Goal: Task Accomplishment & Management: Use online tool/utility

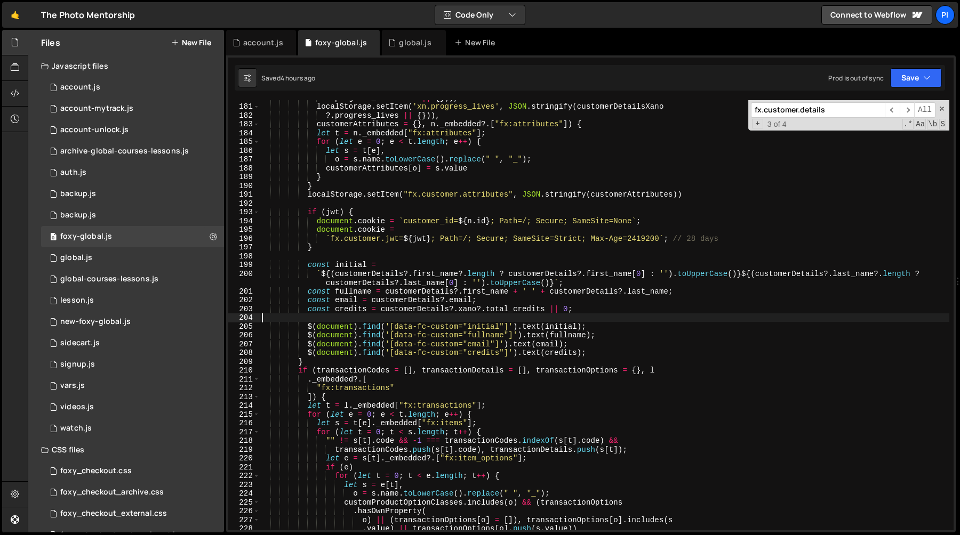
scroll to position [553, 0]
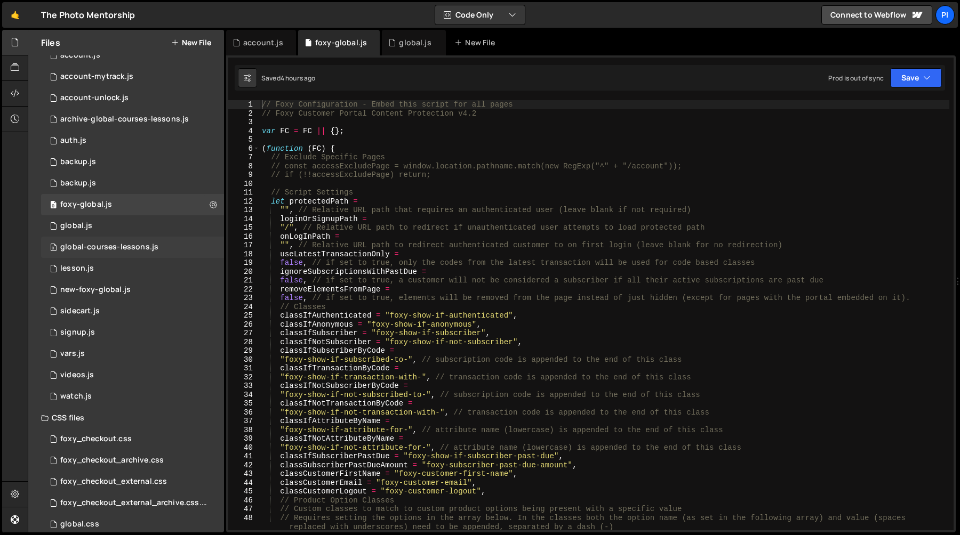
scroll to position [45, 0]
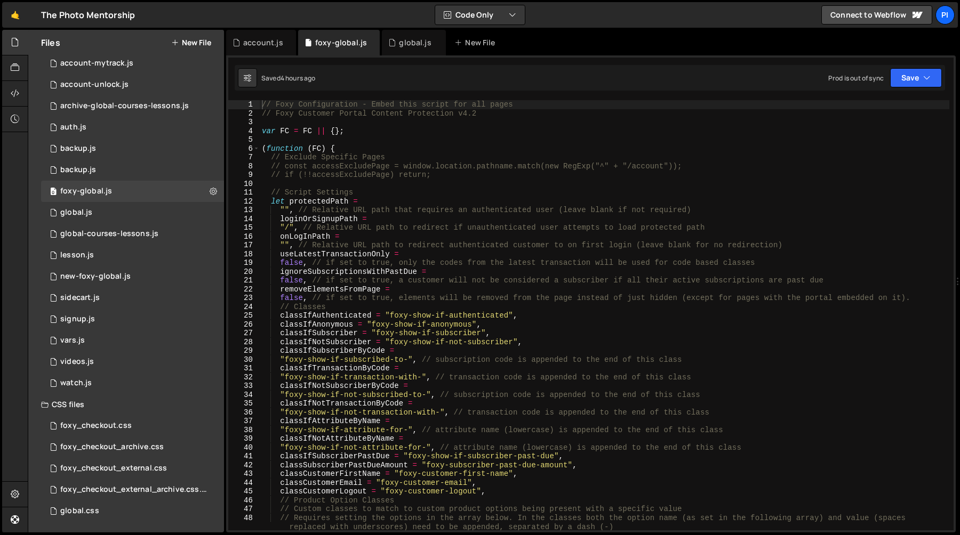
type textarea "(function (FC) {"
click at [290, 146] on div "// Foxy Configuration - Embed this script for all pages // Foxy Customer Portal…" at bounding box center [604, 324] width 689 height 448
click at [256, 151] on span at bounding box center [256, 149] width 6 height 9
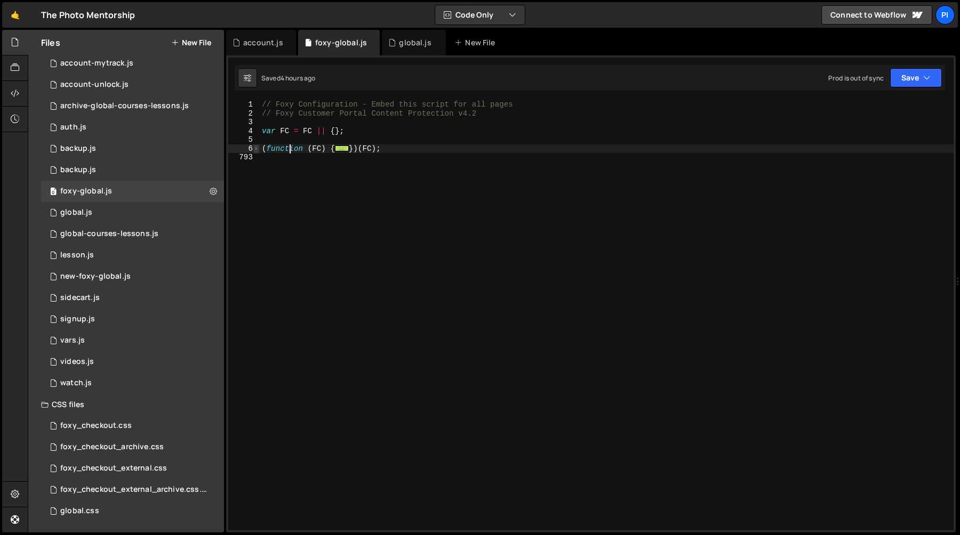
click at [256, 151] on span at bounding box center [256, 149] width 6 height 9
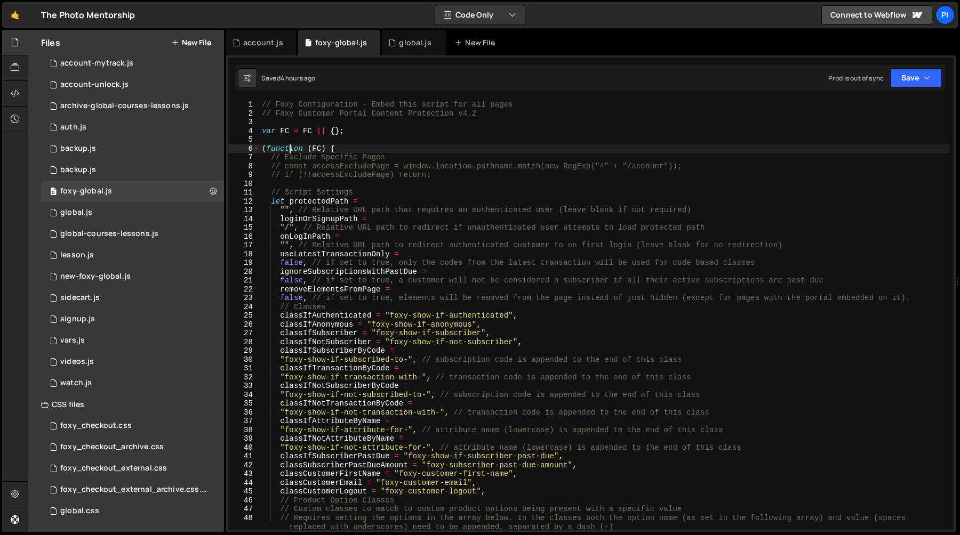
click at [276, 149] on div "// Foxy Configuration - Embed this script for all pages // Foxy Customer Portal…" at bounding box center [604, 324] width 689 height 448
click at [405, 50] on div "global.js" at bounding box center [414, 43] width 64 height 26
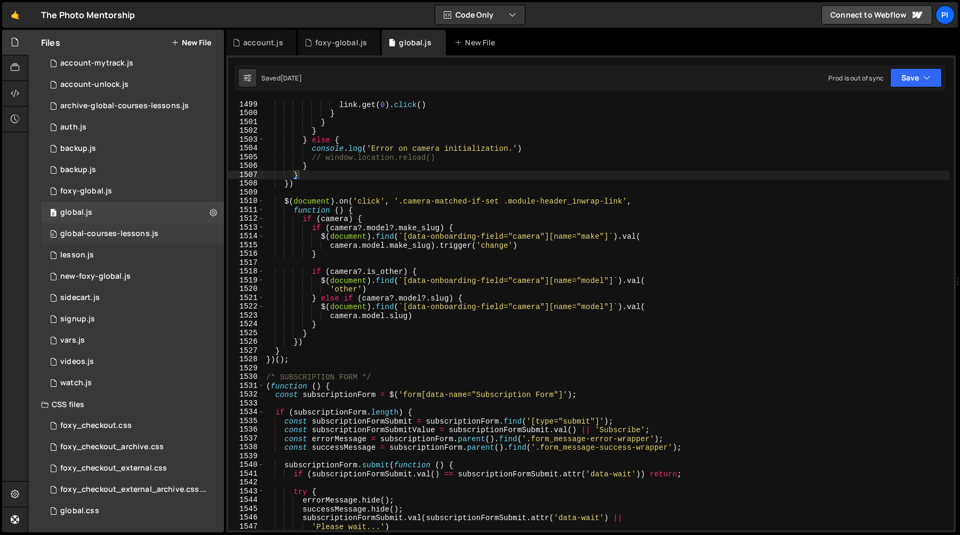
scroll to position [1007, 0]
click at [370, 222] on div "link . get ( 0 ) . click ( ) } } } } else { console . log ( 'Error on camera in…" at bounding box center [606, 324] width 685 height 448
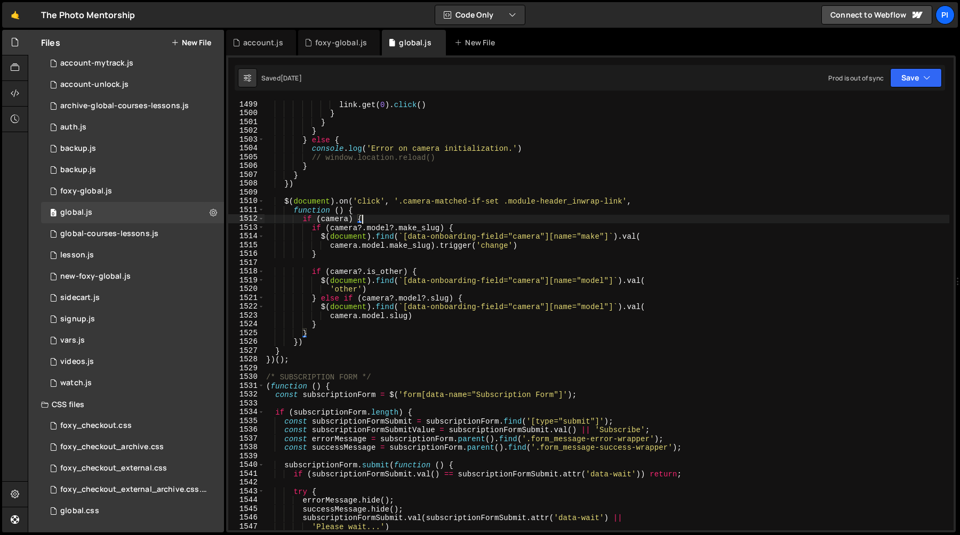
click at [552, 186] on div "link . get ( 0 ) . click ( ) } } } } else { console . log ( 'Error on camera in…" at bounding box center [606, 324] width 685 height 448
type textarea "})"
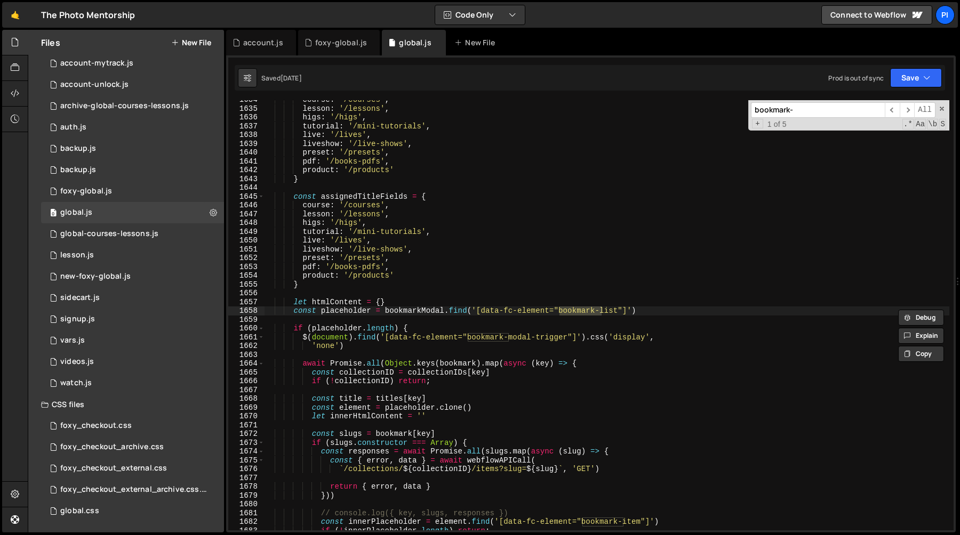
scroll to position [14623, 0]
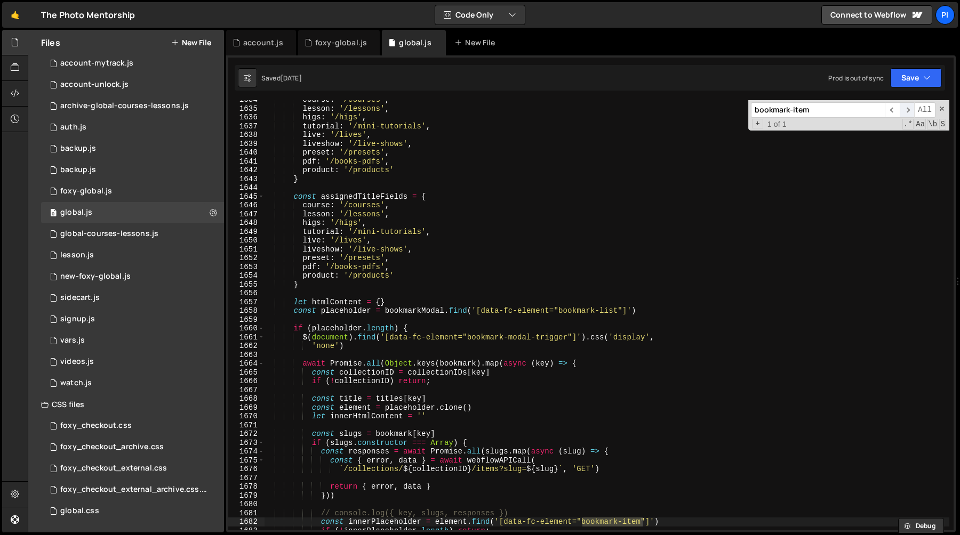
type input "bookmark-item"
click at [905, 112] on span "​" at bounding box center [907, 109] width 15 height 15
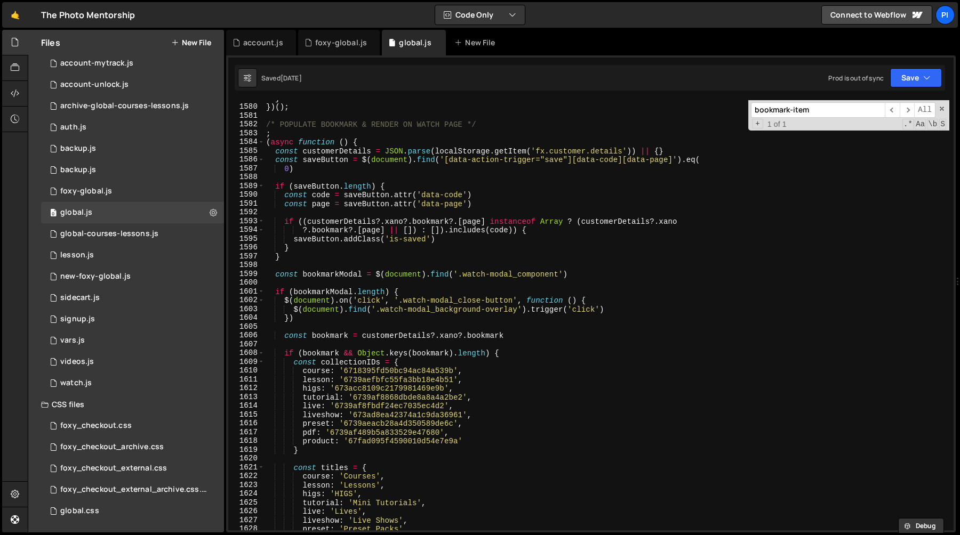
scroll to position [14125, 0]
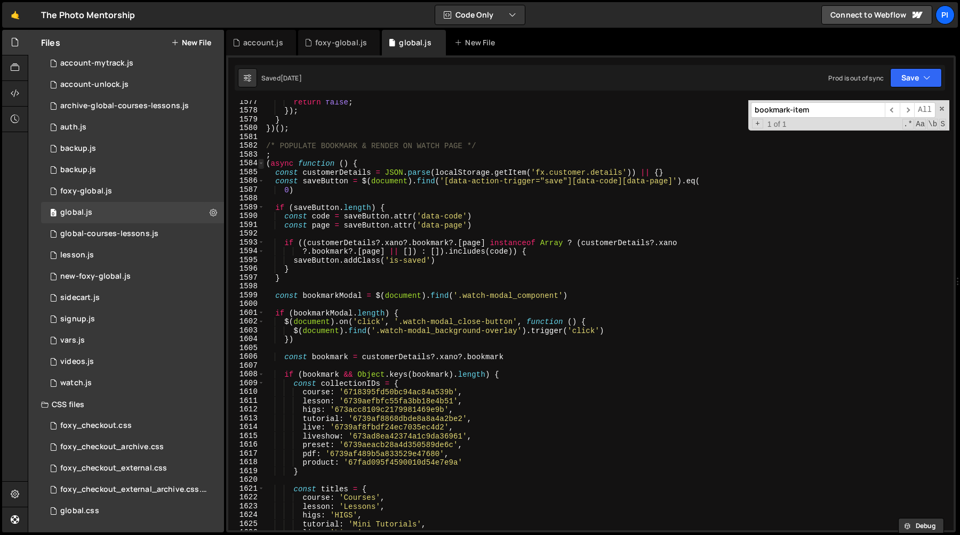
click at [261, 164] on span at bounding box center [261, 163] width 6 height 9
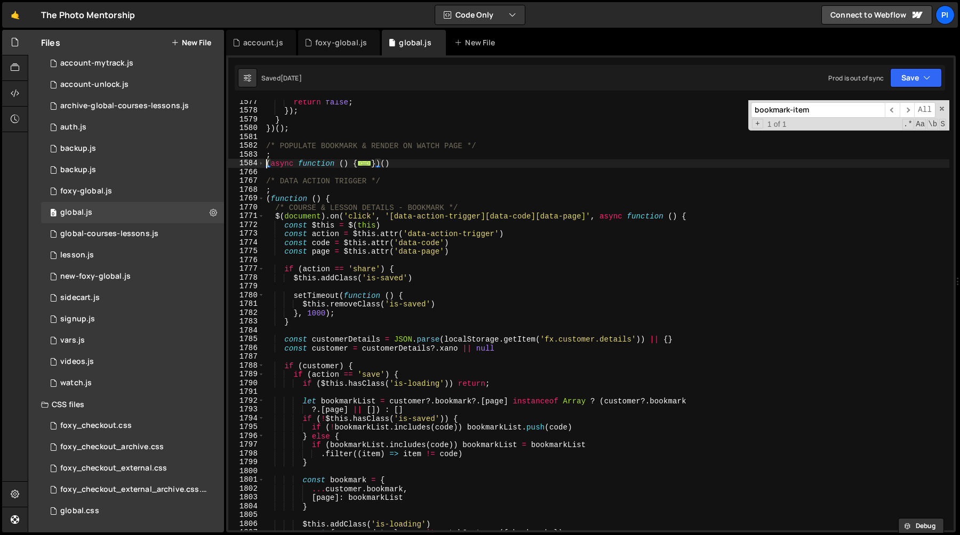
click at [267, 164] on div "return false ; }) ; } }) ( ) ; /* POPULATE BOOKMARK & RENDER ON WATCH PAGE */ ;…" at bounding box center [606, 322] width 685 height 448
click at [267, 153] on div "return false ; }) ; } }) ( ) ; /* POPULATE BOOKMARK & RENDER ON WATCH PAGE */ ;…" at bounding box center [606, 322] width 685 height 448
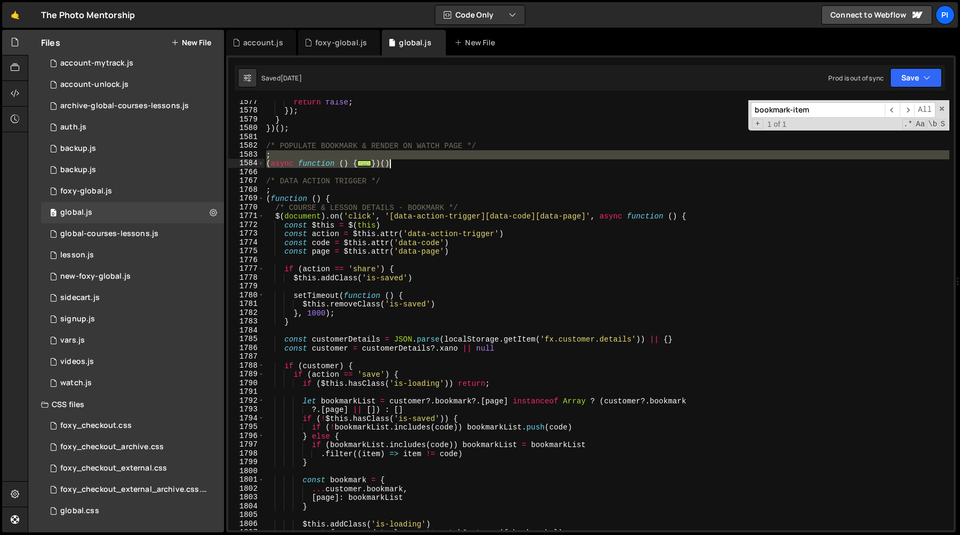
click at [402, 161] on div "return false ; }) ; } }) ( ) ; /* POPULATE BOOKMARK & RENDER ON WATCH PAGE */ ;…" at bounding box center [606, 322] width 685 height 448
click at [402, 162] on div "return false ; }) ; } }) ( ) ; /* POPULATE BOOKMARK & RENDER ON WATCH PAGE */ ;…" at bounding box center [606, 315] width 685 height 430
type textarea "})()"
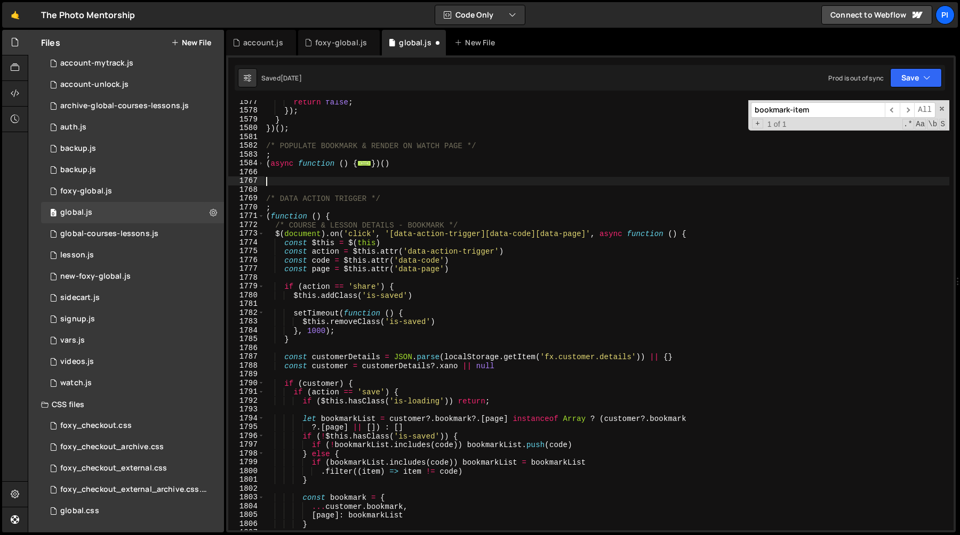
paste textarea "})()"
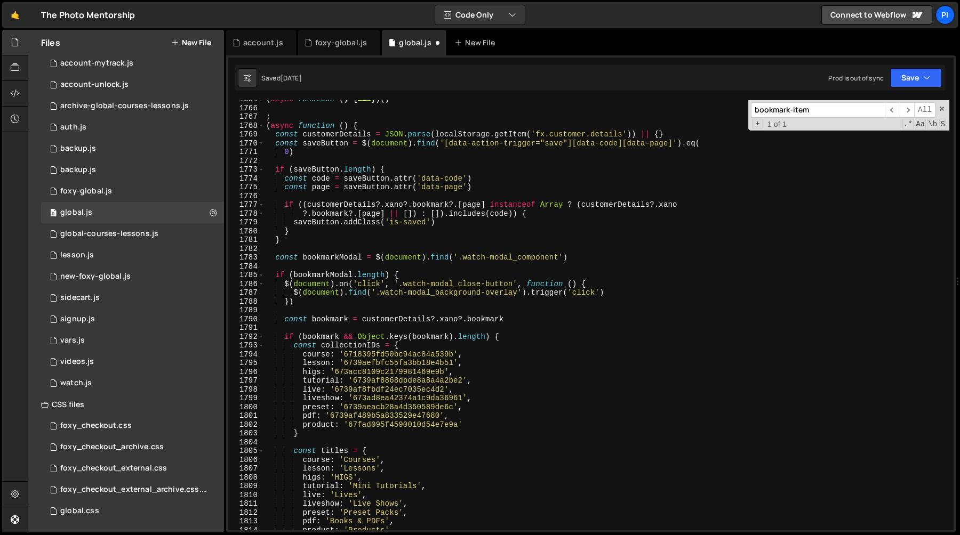
scroll to position [14125, 0]
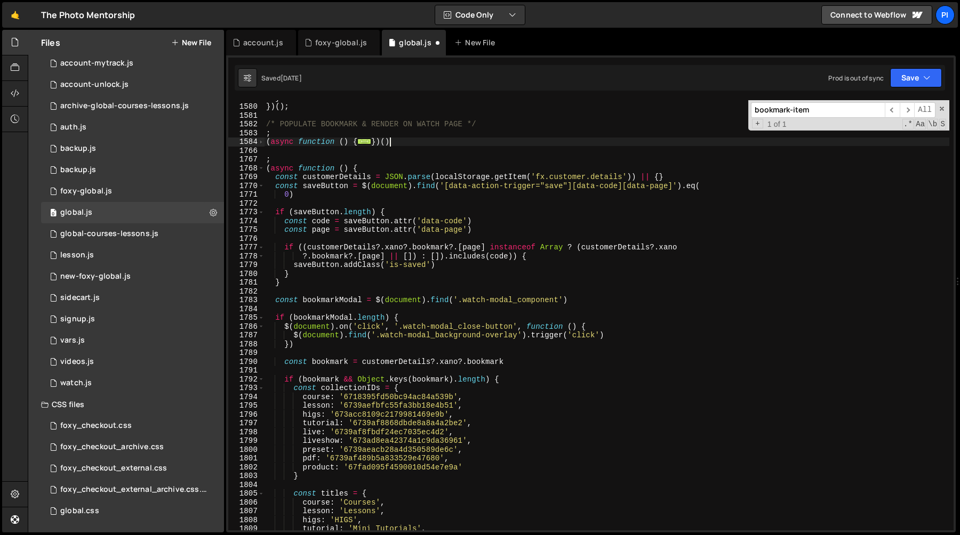
click at [396, 140] on div "} }) ( ) ; /* POPULATE BOOKMARK & RENDER ON WATCH PAGE */ ; ( async function ( …" at bounding box center [606, 317] width 685 height 448
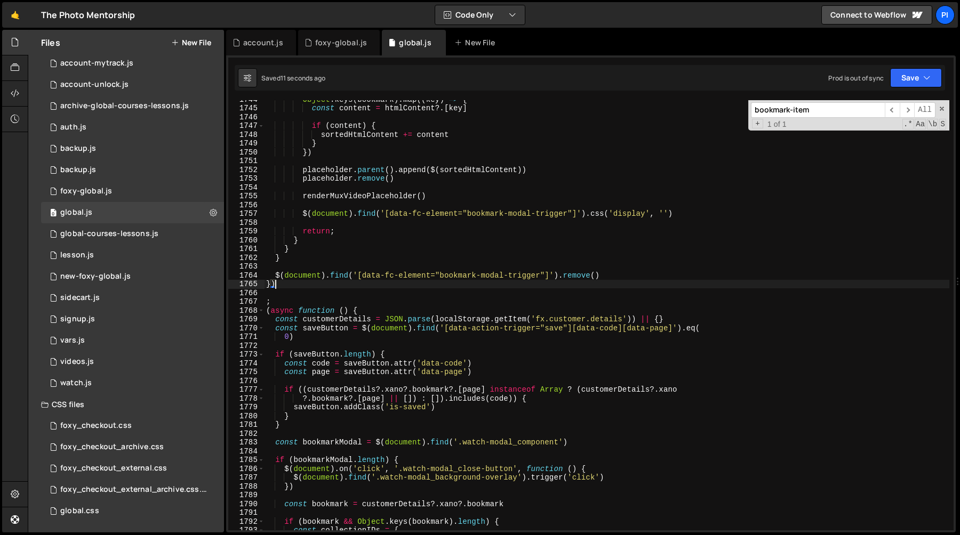
scroll to position [14281, 0]
click at [339, 301] on div "Object . keys ( bookmark ) . map (( key ) => { const content = htmlContent ?. […" at bounding box center [606, 321] width 685 height 448
type textarea ";"
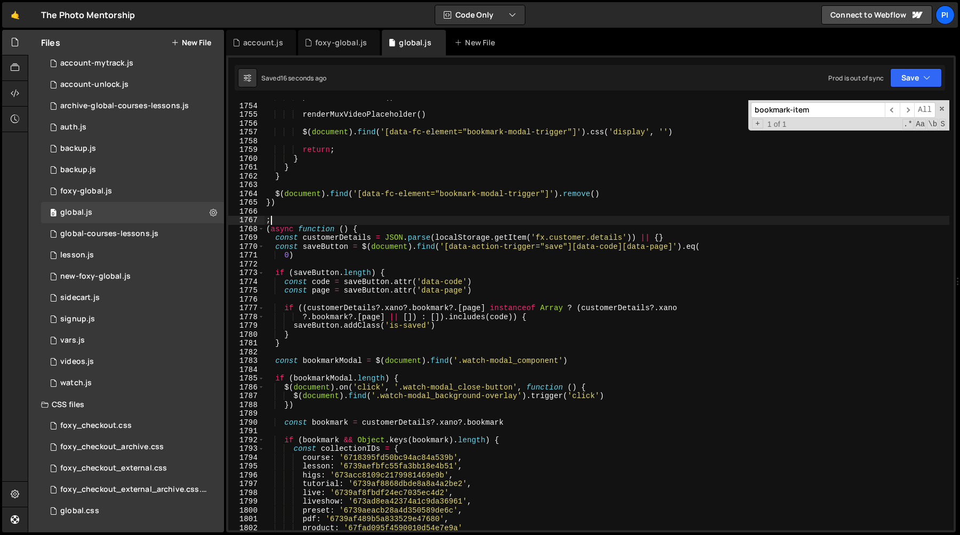
scroll to position [14358, 0]
click at [440, 210] on div "renderMuxVideoPlaceholder ( ) $ ( document ) . find ( '[data-fc-element="bookma…" at bounding box center [606, 324] width 685 height 448
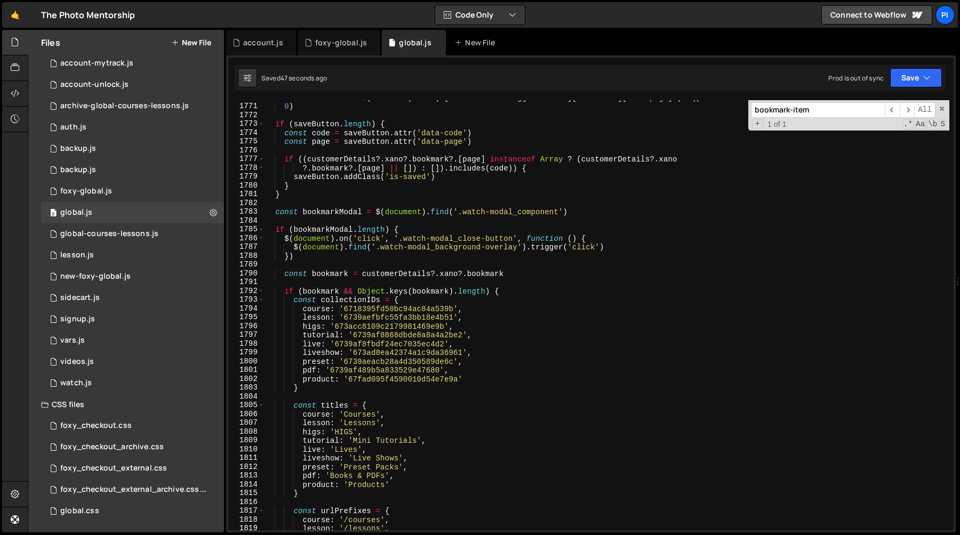
scroll to position [14500, 0]
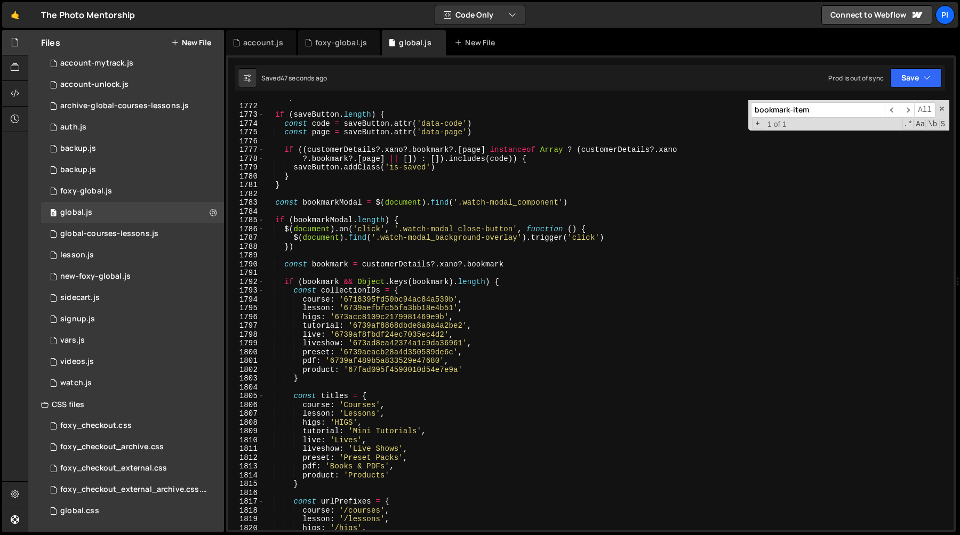
click at [398, 266] on div "0 ) if ( saveButton . length ) { const code = saveButton . attr ( 'data-code' )…" at bounding box center [606, 317] width 685 height 448
click at [365, 304] on div "0 ) if ( saveButton . length ) { const code = saveButton . attr ( 'data-code' )…" at bounding box center [606, 317] width 685 height 448
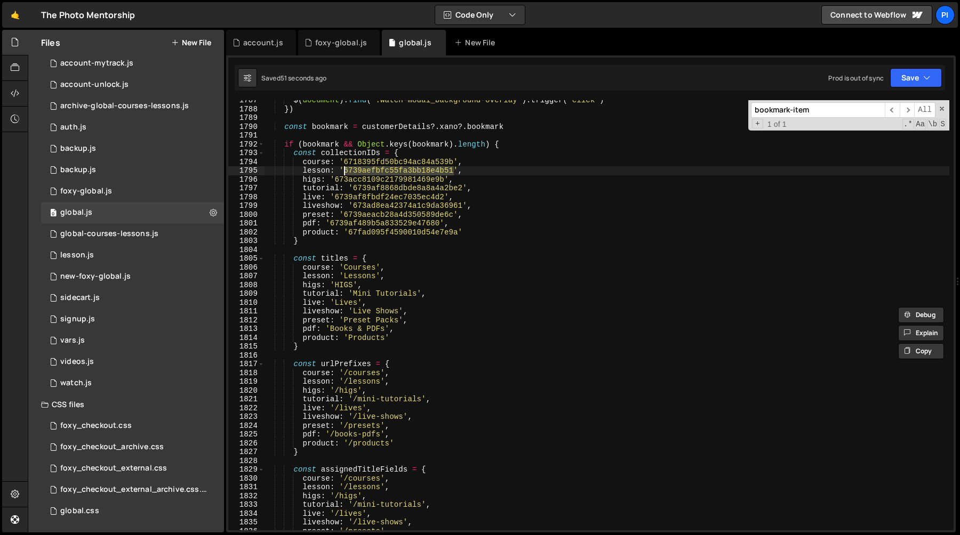
scroll to position [14631, 0]
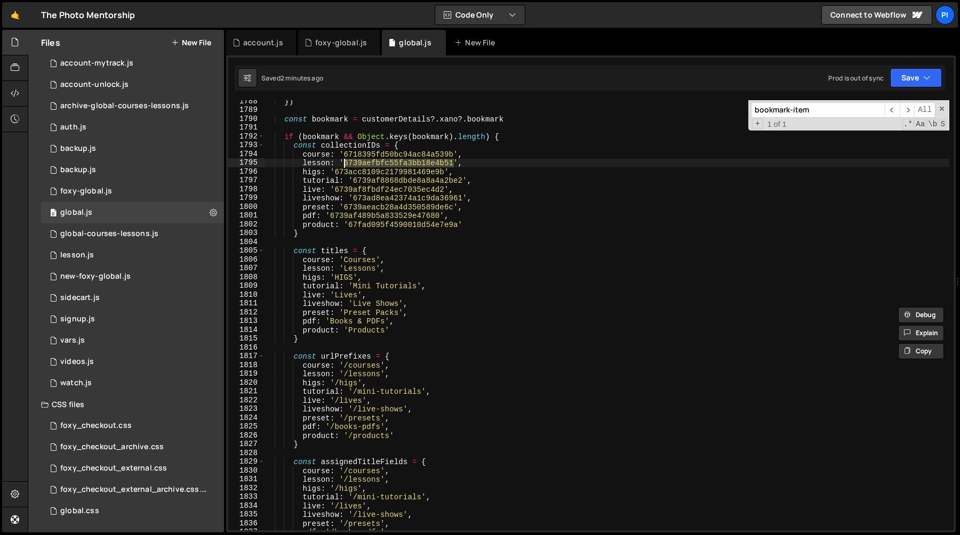
click at [373, 247] on div "}) const bookmark = customerDetails ?. xano ?. bookmark if ( bookmark && Object…" at bounding box center [606, 321] width 685 height 448
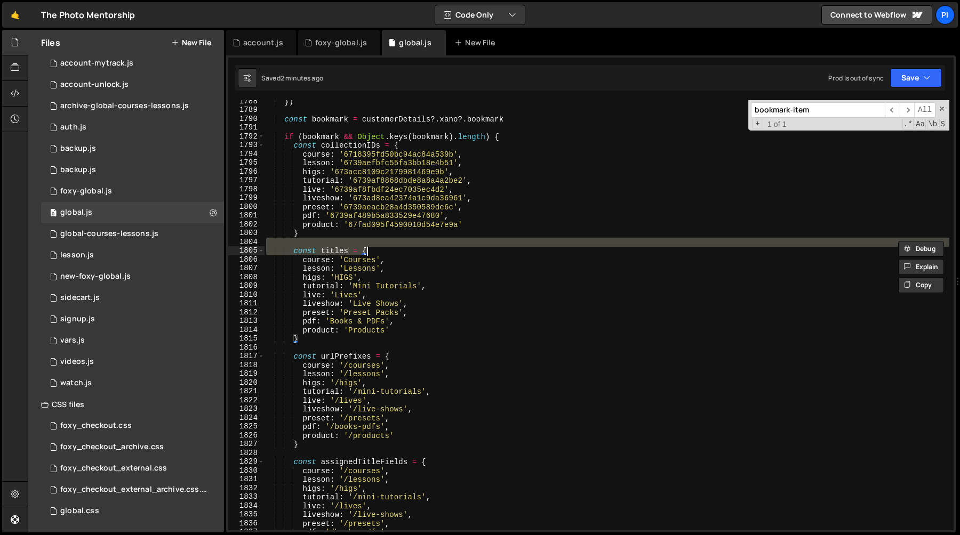
click at [337, 249] on div "}) const bookmark = customerDetails ?. xano ?. bookmark if ( bookmark && Object…" at bounding box center [606, 315] width 685 height 430
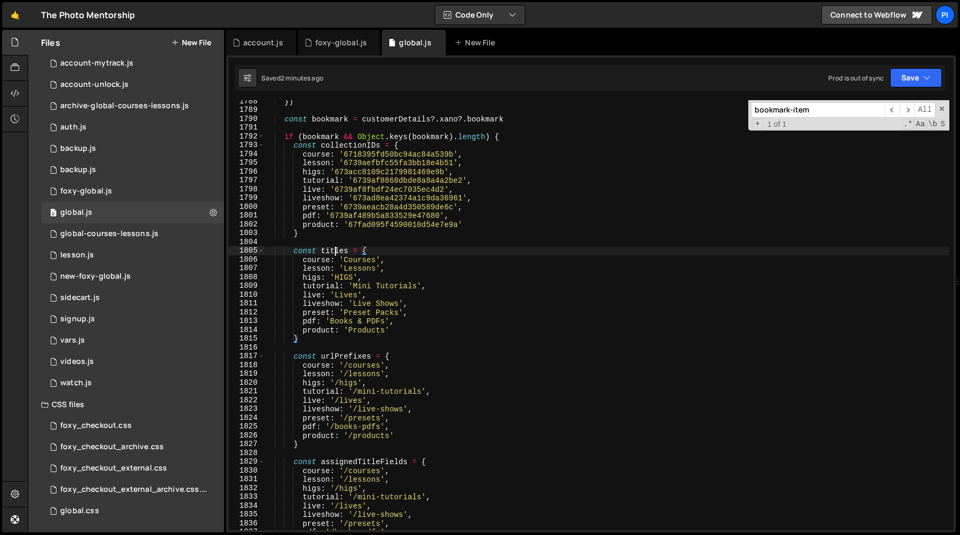
click at [337, 249] on div "}) const bookmark = customerDetails ?. xano ?. bookmark if ( bookmark && Object…" at bounding box center [606, 321] width 685 height 448
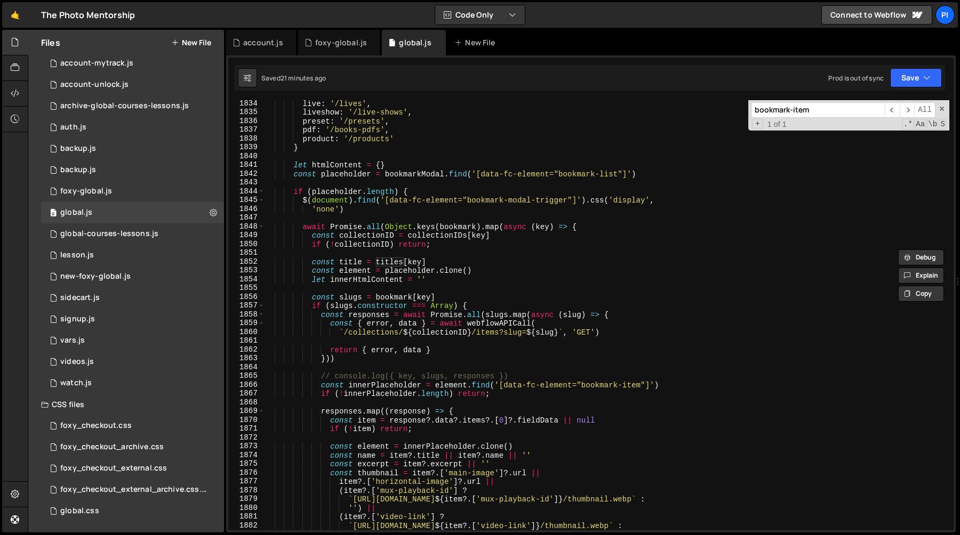
scroll to position [14996, 0]
click at [390, 200] on div "live : '/lives' , liveshow : '/live-shows' , preset : '/presets' , pdf : '/book…" at bounding box center [606, 322] width 685 height 448
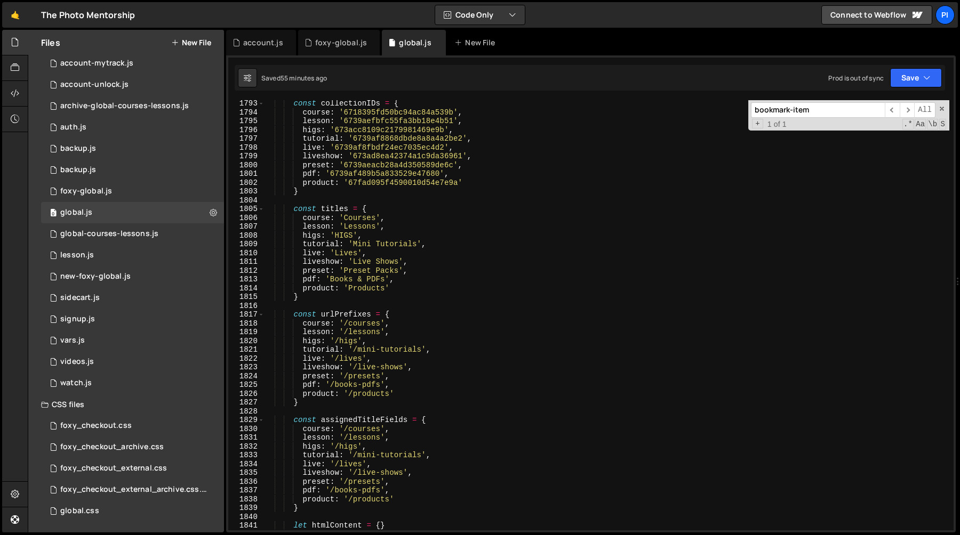
scroll to position [14668, 0]
click at [456, 381] on div "const collectionIDs = { course : '6718395fd50bc94ac84a539b' , lesson : '6739aef…" at bounding box center [606, 323] width 685 height 448
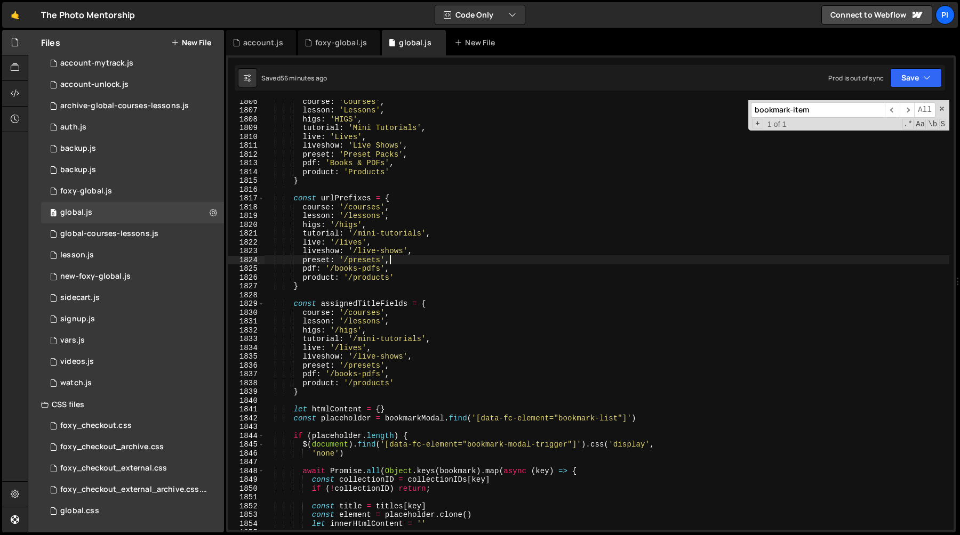
scroll to position [14779, 0]
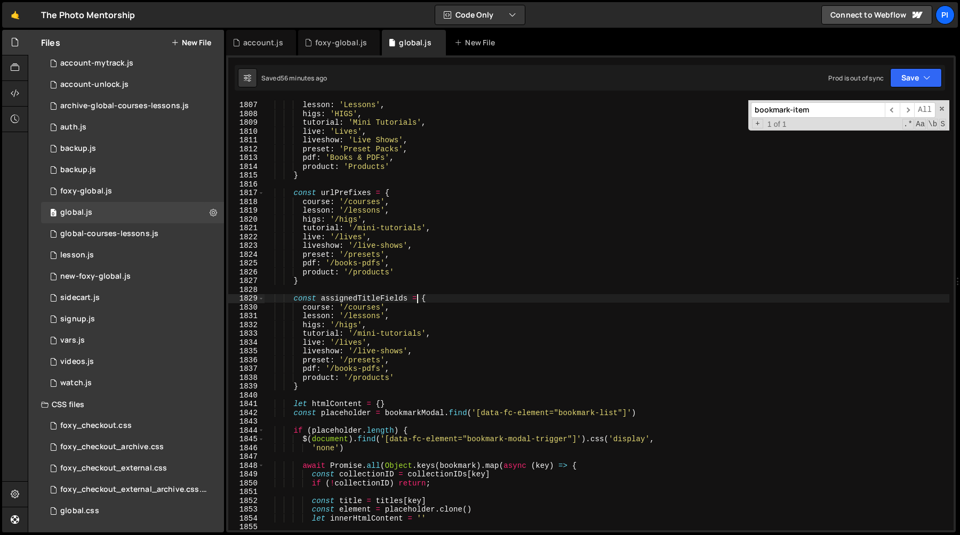
click at [416, 295] on div "course : 'Courses' , lesson : 'Lessons' , higs : 'HIGS' , tutorial : 'Mini Tuto…" at bounding box center [606, 316] width 685 height 448
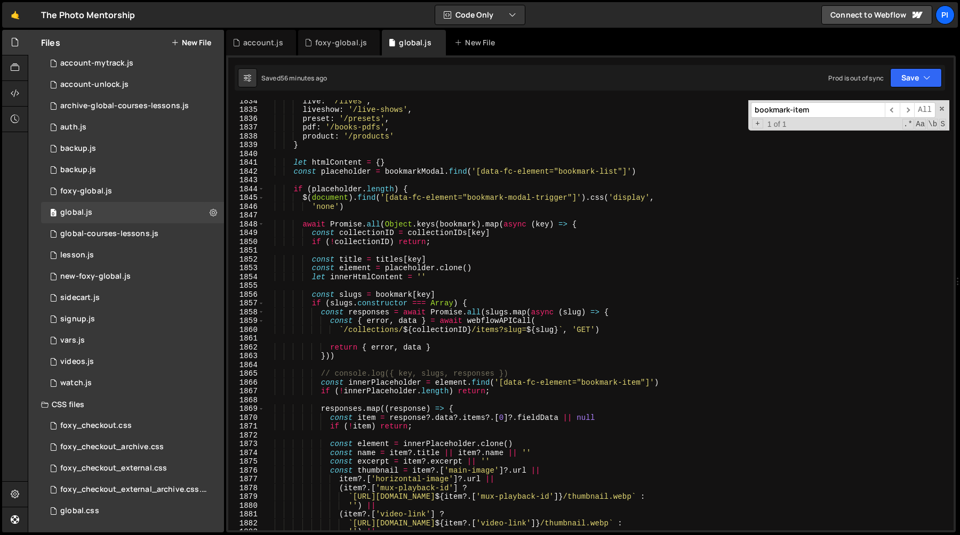
scroll to position [14997, 0]
click at [945, 111] on div "bookmark-item ​ ​ All Replace All + 1 of 1 .* Aa \b S" at bounding box center [848, 115] width 201 height 30
click at [943, 111] on span at bounding box center [941, 108] width 7 height 7
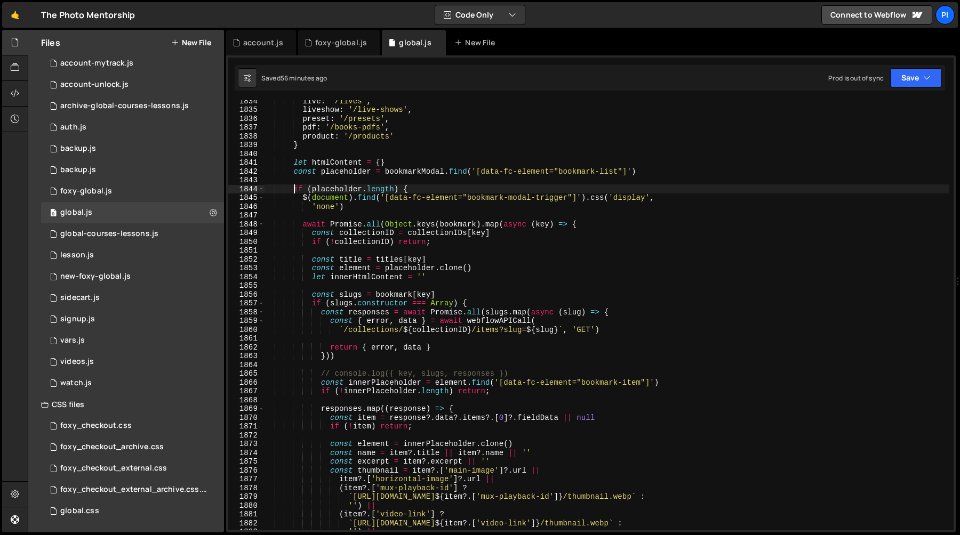
click at [293, 189] on div "live : '/lives' , liveshow : '/live-shows' , preset : '/presets' , pdf : '/book…" at bounding box center [606, 321] width 685 height 448
click at [302, 202] on div "live : '/lives' , liveshow : '/live-shows' , preset : '/presets' , pdf : '/book…" at bounding box center [606, 321] width 685 height 448
click at [366, 214] on div "live : '/lives' , liveshow : '/live-shows' , preset : '/presets' , pdf : '/book…" at bounding box center [606, 321] width 685 height 448
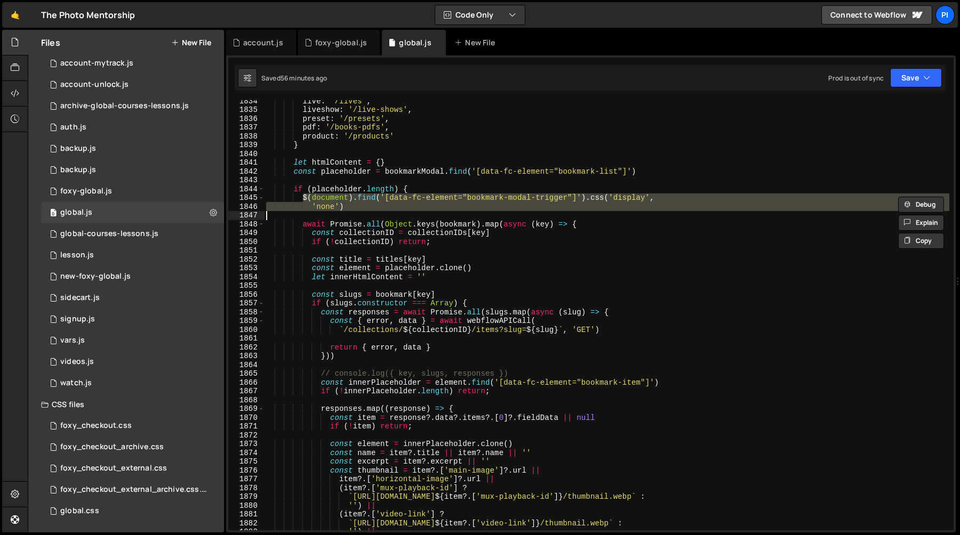
click at [360, 207] on div "live : '/lives' , liveshow : '/live-shows' , preset : '/presets' , pdf : '/book…" at bounding box center [606, 315] width 685 height 430
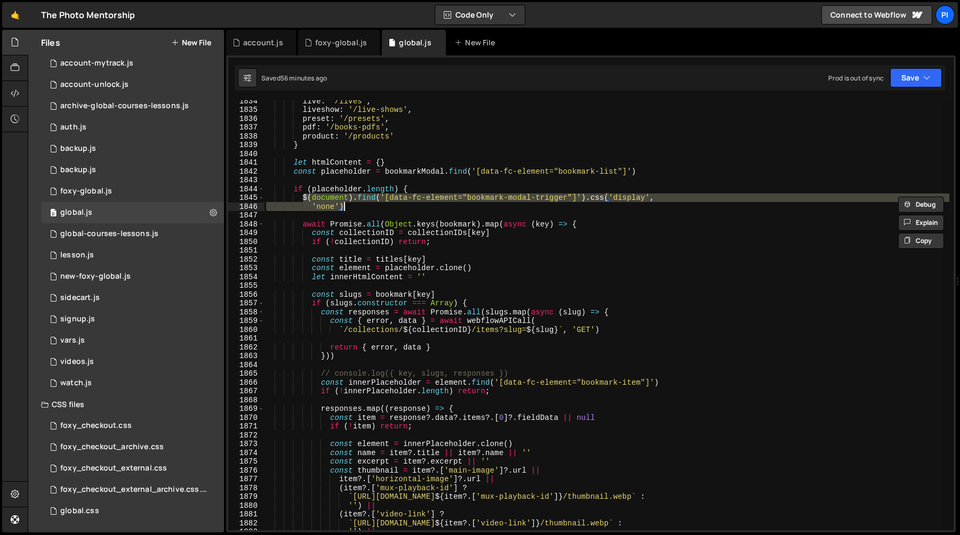
click at [310, 206] on div "live : '/lives' , liveshow : '/live-shows' , preset : '/presets' , pdf : '/book…" at bounding box center [606, 315] width 685 height 430
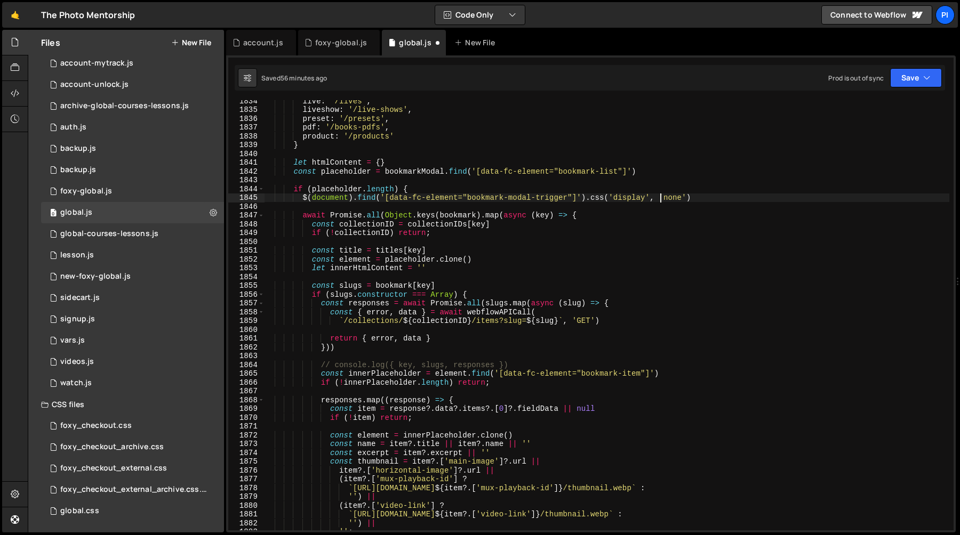
scroll to position [0, 3]
drag, startPoint x: 311, startPoint y: 208, endPoint x: 685, endPoint y: 196, distance: 374.5
click at [685, 196] on div "live : '/lives' , liveshow : '/live-shows' , preset : '/presets' , pdf : '/book…" at bounding box center [606, 321] width 685 height 448
click at [696, 199] on div "live : '/lives' , liveshow : '/live-shows' , preset : '/presets' , pdf : '/book…" at bounding box center [606, 321] width 685 height 448
click at [660, 199] on div "live : '/lives' , liveshow : '/live-shows' , preset : '/presets' , pdf : '/book…" at bounding box center [606, 321] width 685 height 448
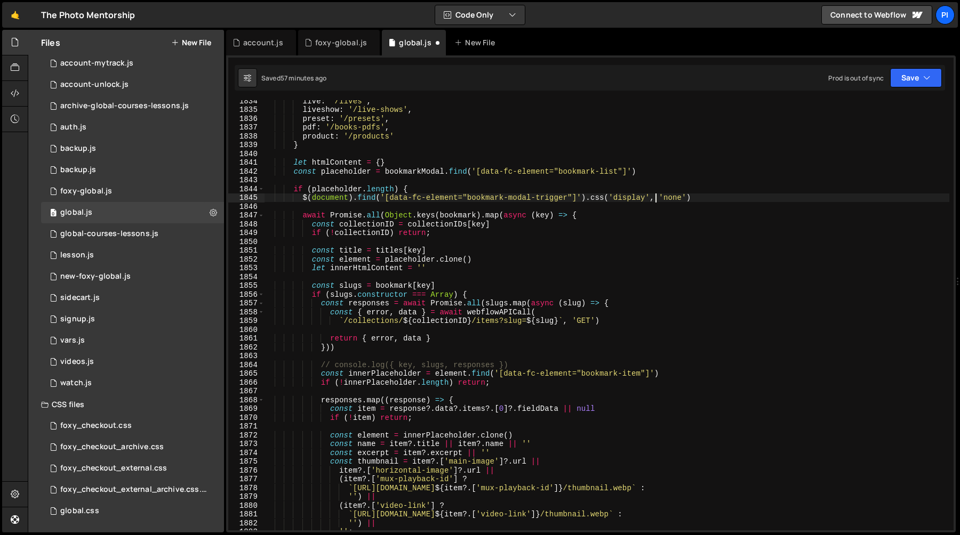
click at [656, 199] on div "live : '/lives' , liveshow : '/live-shows' , preset : '/presets' , pdf : '/book…" at bounding box center [606, 321] width 685 height 448
click at [660, 199] on div "live : '/lives' , liveshow : '/live-shows' , preset : '/presets' , pdf : '/book…" at bounding box center [606, 321] width 685 height 448
click at [659, 200] on div "live : '/lives' , liveshow : '/live-shows' , preset : '/presets' , pdf : '/book…" at bounding box center [606, 315] width 685 height 430
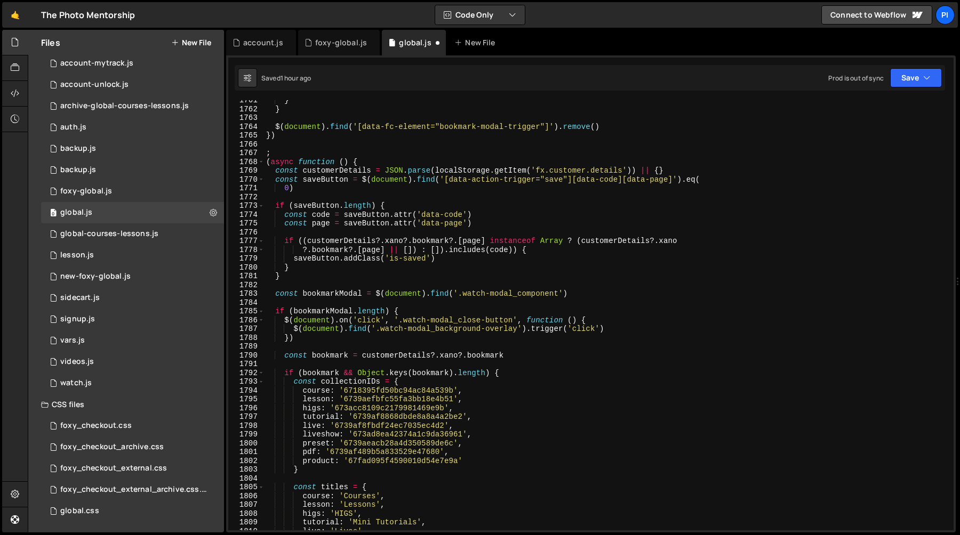
scroll to position [14436, 0]
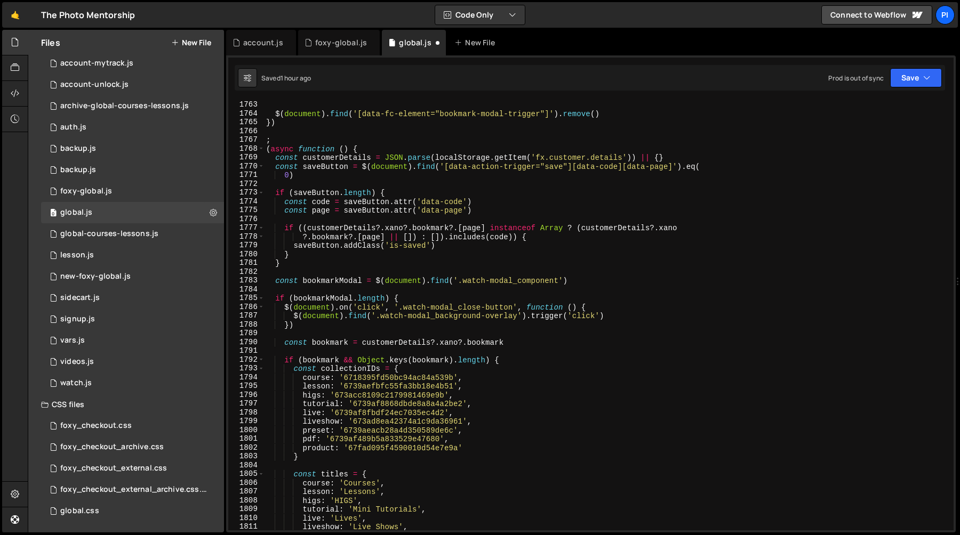
click at [283, 168] on div "} $ ( document ) . find ( '[data-fc-element="bookmark-modal-trigger"]' ) . remo…" at bounding box center [606, 316] width 685 height 448
click at [272, 168] on div "} $ ( document ) . find ( '[data-fc-element="bookmark-modal-trigger"]' ) . remo…" at bounding box center [606, 316] width 685 height 448
click at [275, 168] on div "} $ ( document ) . find ( '[data-fc-element="bookmark-modal-trigger"]' ) . remo…" at bounding box center [606, 316] width 685 height 448
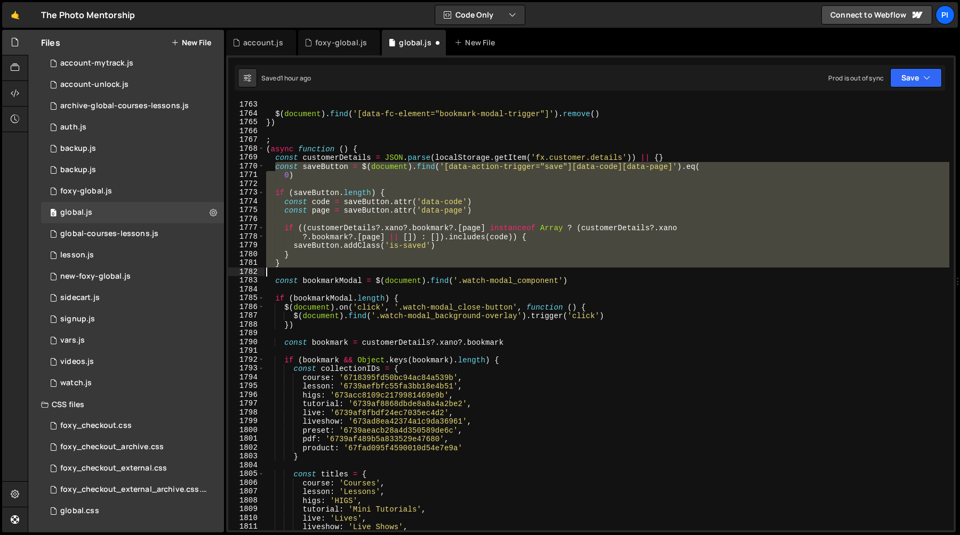
drag, startPoint x: 275, startPoint y: 168, endPoint x: 309, endPoint y: 272, distance: 109.1
click at [309, 272] on div "} $ ( document ) . find ( '[data-fc-element="bookmark-modal-trigger"]' ) . remo…" at bounding box center [606, 316] width 685 height 448
click at [354, 166] on div "} $ ( document ) . find ( '[data-fc-element="bookmark-modal-trigger"]' ) . remo…" at bounding box center [606, 315] width 685 height 430
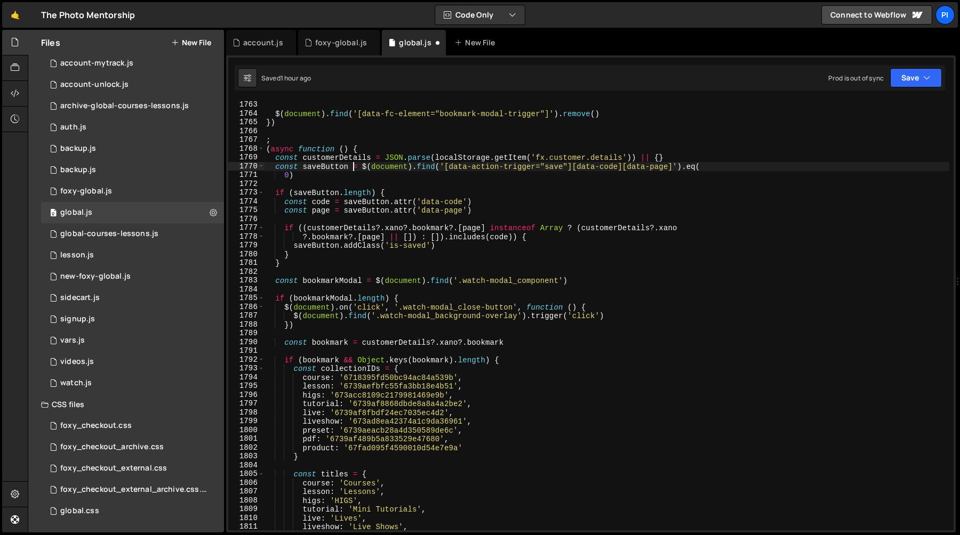
click at [700, 158] on div "} $ ( document ) . find ( '[data-fc-element="bookmark-modal-trigger"]' ) . remo…" at bounding box center [606, 316] width 685 height 448
click at [472, 151] on div "} $ ( document ) . find ( '[data-fc-element="bookmark-modal-trigger"]' ) . remo…" at bounding box center [606, 316] width 685 height 448
type textarea "(async function () {"
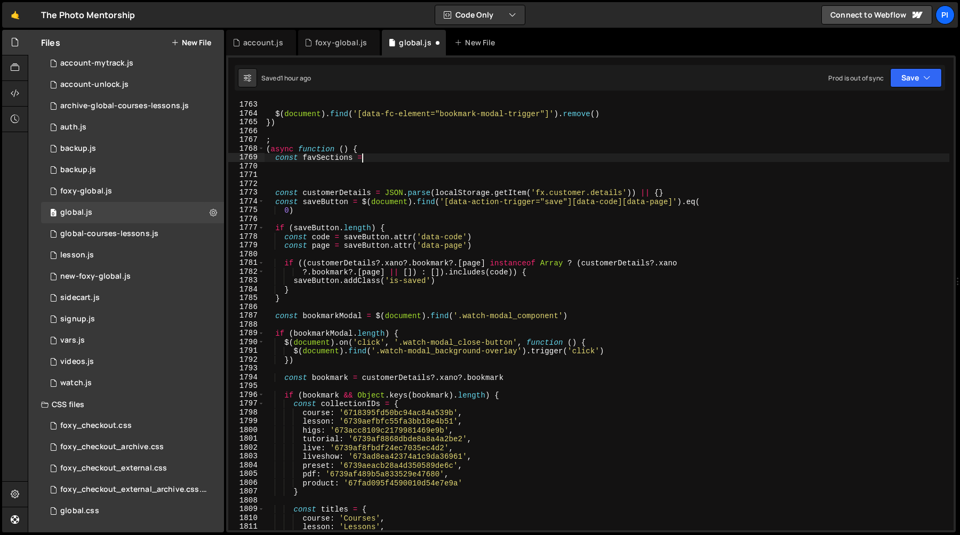
scroll to position [0, 6]
paste textarea "data-fav-element"
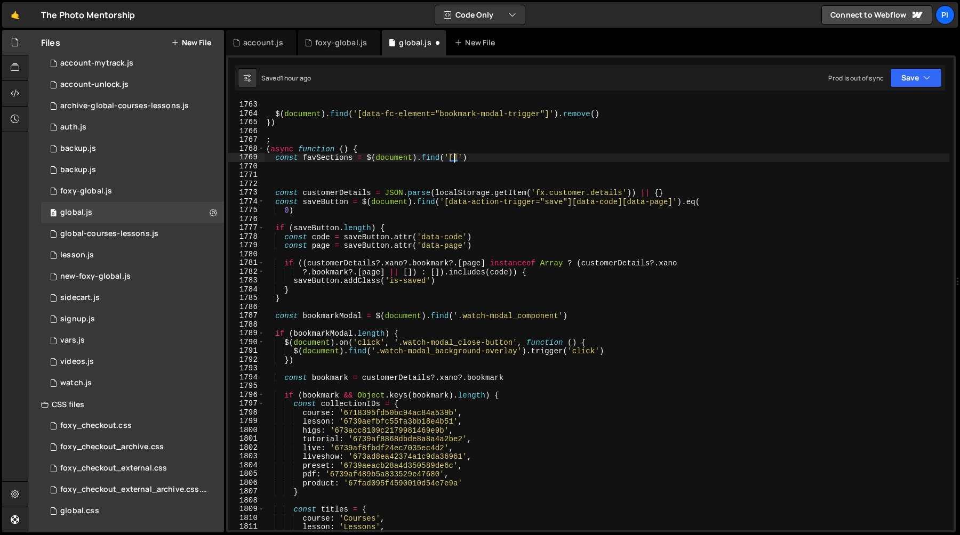
paste textarea "data-fav-element"
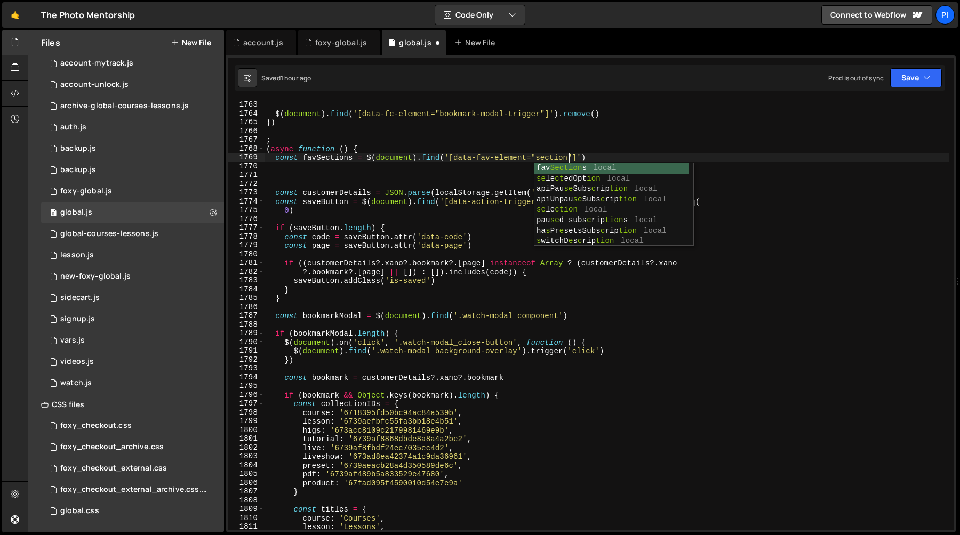
scroll to position [0, 21]
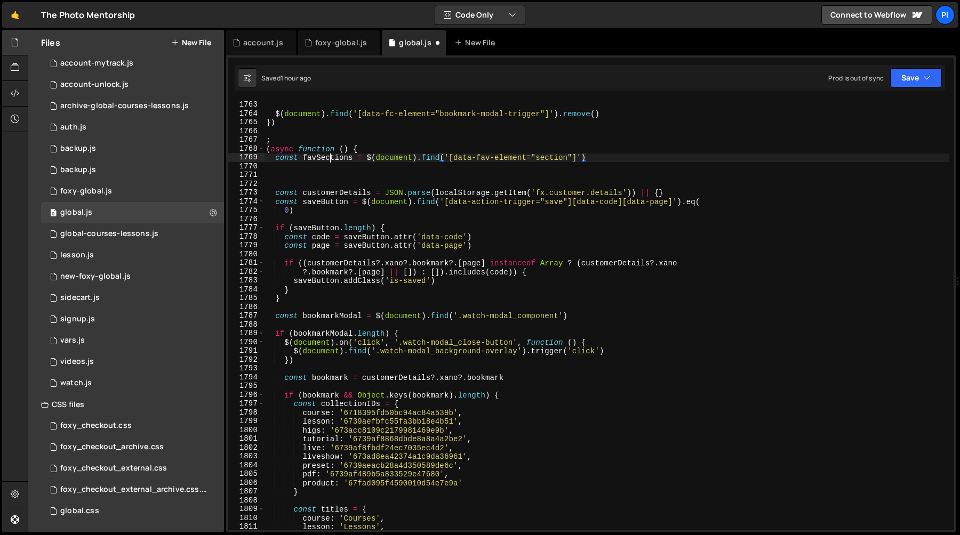
click at [331, 160] on div "} $ ( document ) . find ( '[data-fc-element="bookmark-modal-trigger"]' ) . remo…" at bounding box center [606, 316] width 685 height 448
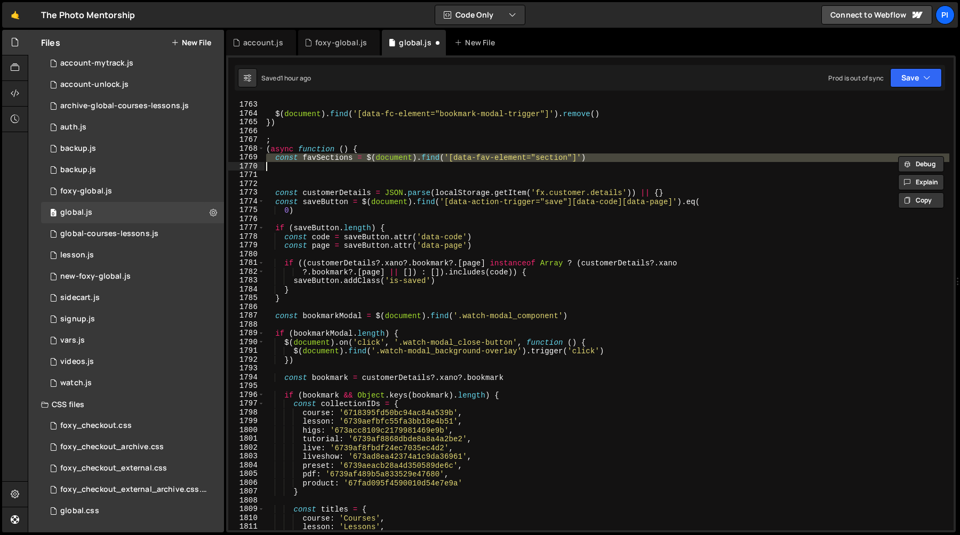
click at [330, 156] on div "} $ ( document ) . find ( '[data-fc-element="bookmark-modal-trigger"]' ) . remo…" at bounding box center [606, 315] width 685 height 430
type textarea "const favSections = $(document).find('[data-fav-element="section"]')"
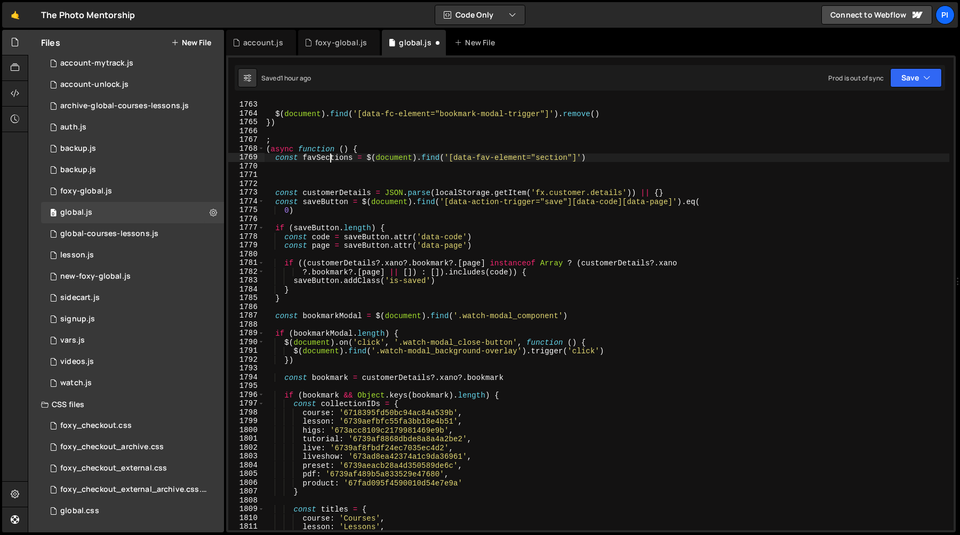
click at [330, 156] on div "} $ ( document ) . find ( '[data-fc-element="bookmark-modal-trigger"]' ) . remo…" at bounding box center [606, 316] width 685 height 448
click at [617, 158] on div "} $ ( document ) . find ( '[data-fc-element="bookmark-modal-trigger"]' ) . remo…" at bounding box center [606, 316] width 685 height 448
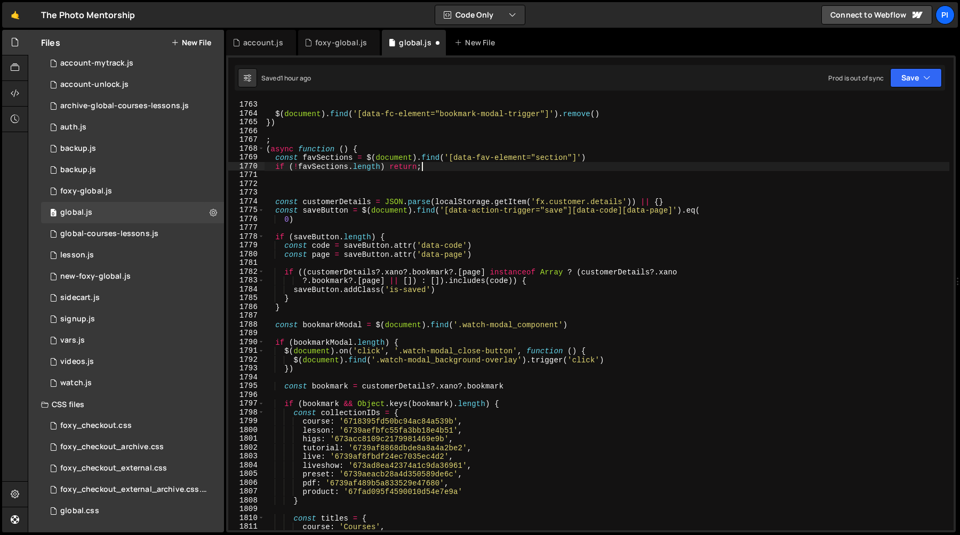
scroll to position [0, 10]
type textarea "if (!favSections.length) return;"
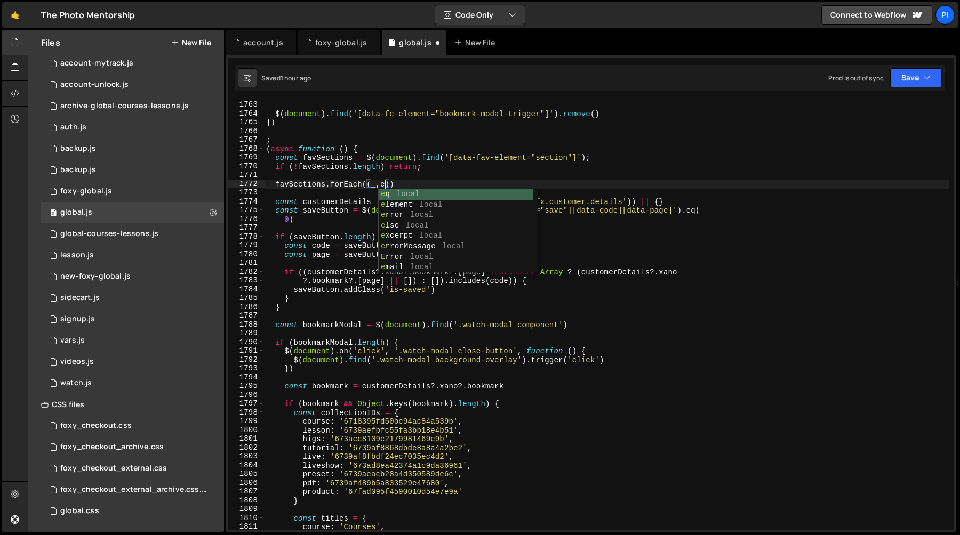
scroll to position [0, 8]
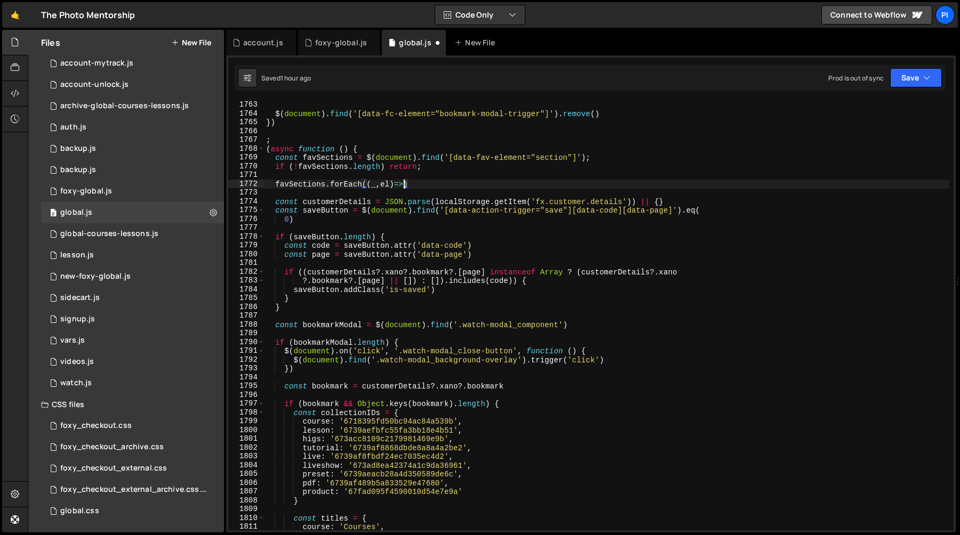
type textarea "favSections.forEach((_,el)=>{)"
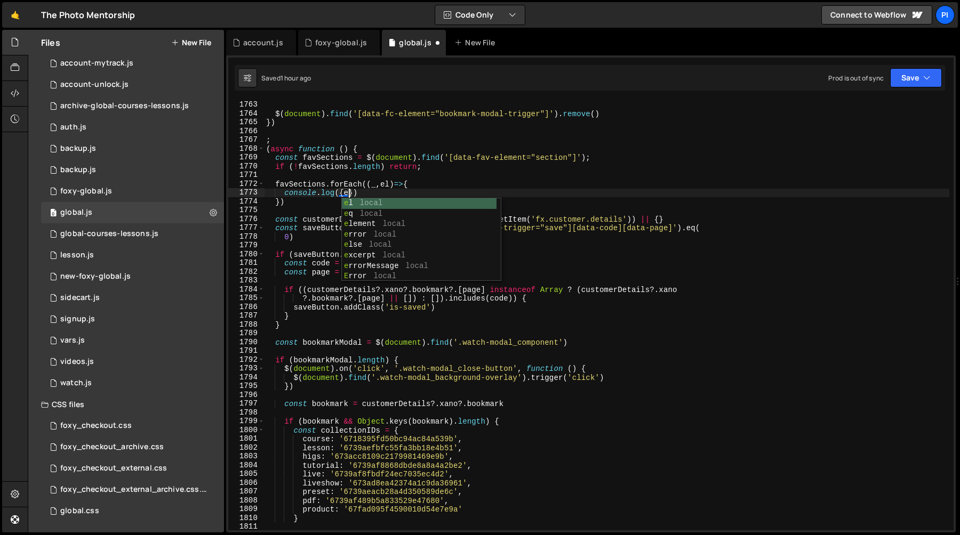
scroll to position [0, 5]
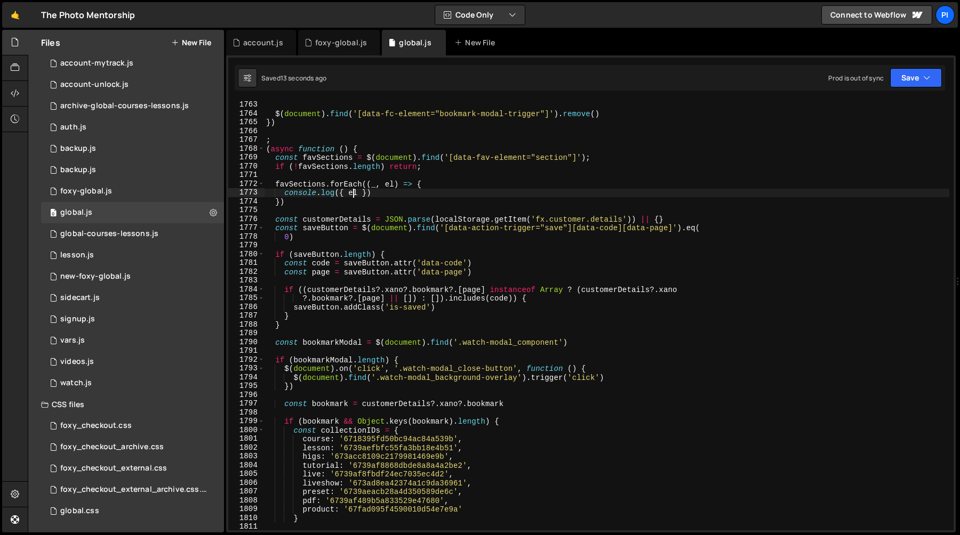
click at [350, 186] on div "} $ ( document ) . find ( '[data-fc-element="bookmark-modal-trigger"]' ) . remo…" at bounding box center [606, 316] width 685 height 448
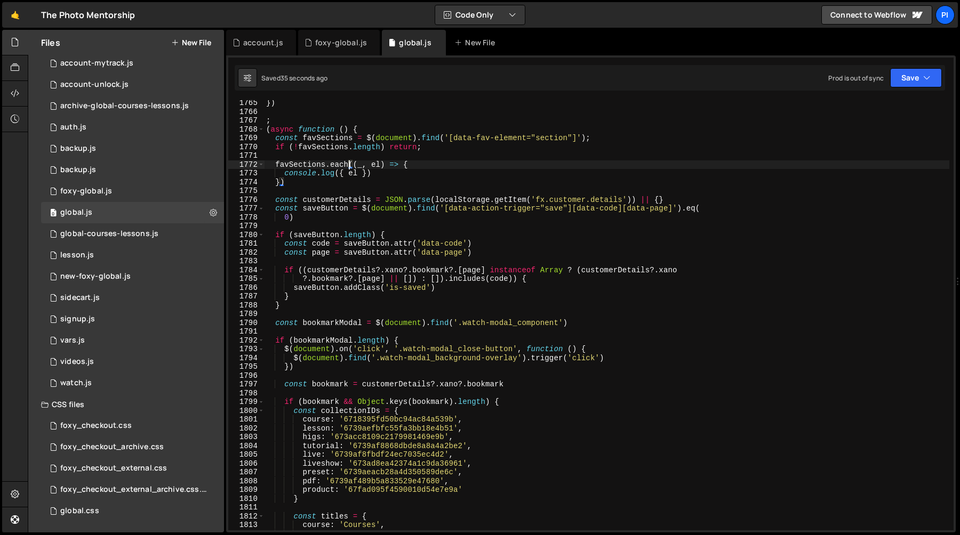
scroll to position [14407, 0]
click at [275, 167] on div "}) ; ( async function ( ) { const favSections = $ ( document ) . find ( '[data-…" at bounding box center [606, 323] width 685 height 448
click at [293, 182] on div "}) ; ( async function ( ) { const favSections = $ ( document ) . find ( '[data-…" at bounding box center [606, 323] width 685 height 448
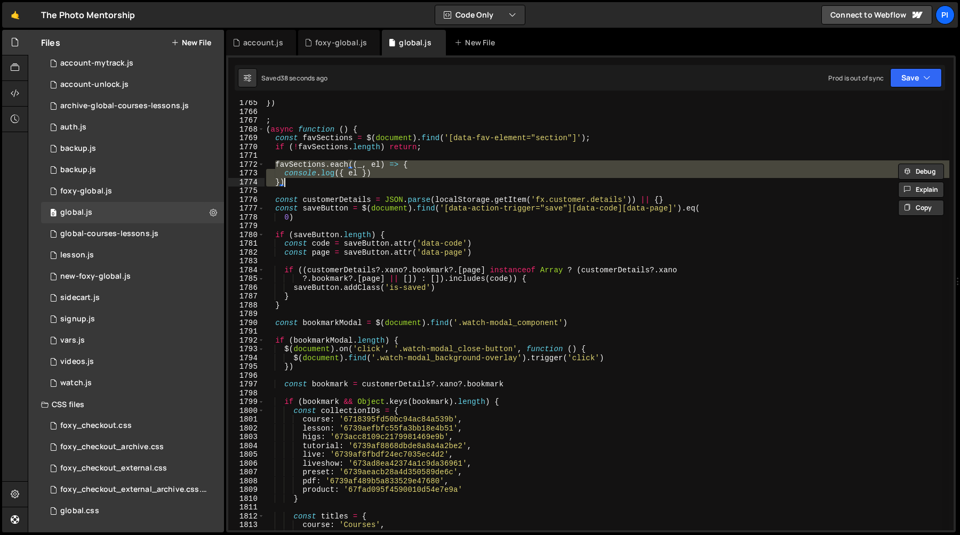
click at [298, 182] on div "}) ; ( async function ( ) { const favSections = $ ( document ) . find ( '[data-…" at bounding box center [606, 315] width 685 height 430
click at [275, 164] on div "}) ; ( async function ( ) { const favSections = $ ( document ) . find ( '[data-…" at bounding box center [606, 323] width 685 height 448
click at [292, 183] on div "}) ; ( async function ( ) { const favSections = $ ( document ) . find ( '[data-…" at bounding box center [606, 315] width 685 height 430
click at [276, 165] on div "}) ; ( async function ( ) { const favSections = $ ( document ) . find ( '[data-…" at bounding box center [606, 323] width 685 height 448
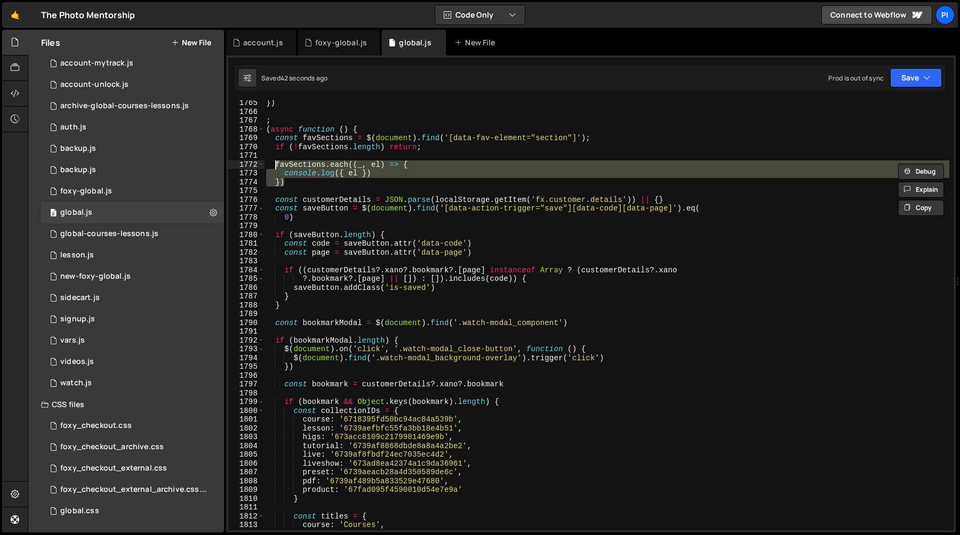
click at [290, 185] on div "}) ; ( async function ( ) { const favSections = $ ( document ) . find ( '[data-…" at bounding box center [606, 315] width 685 height 430
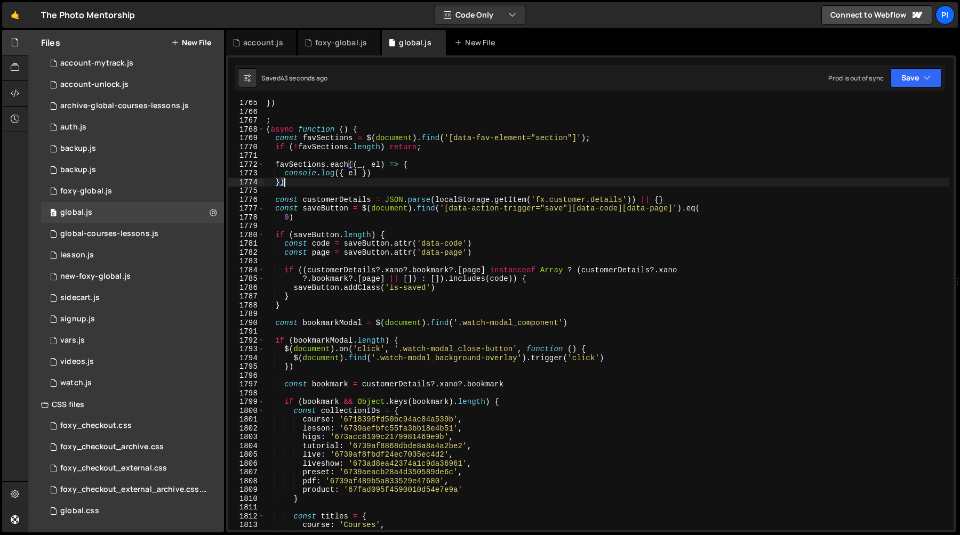
click at [273, 165] on div "}) ; ( async function ( ) { const favSections = $ ( document ) . find ( '[data-…" at bounding box center [606, 323] width 685 height 448
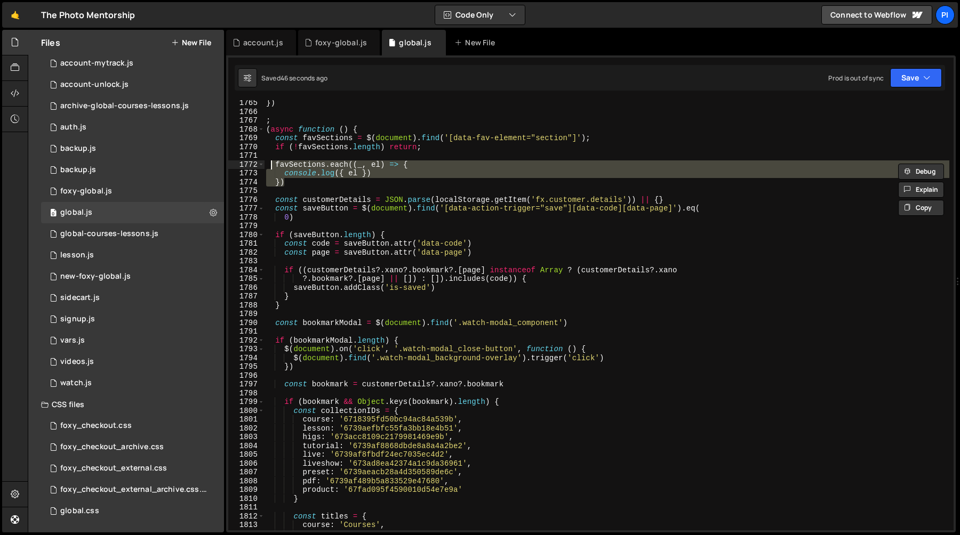
click at [298, 180] on div "}) ; ( async function ( ) { const favSections = $ ( document ) . find ( '[data-…" at bounding box center [606, 315] width 685 height 430
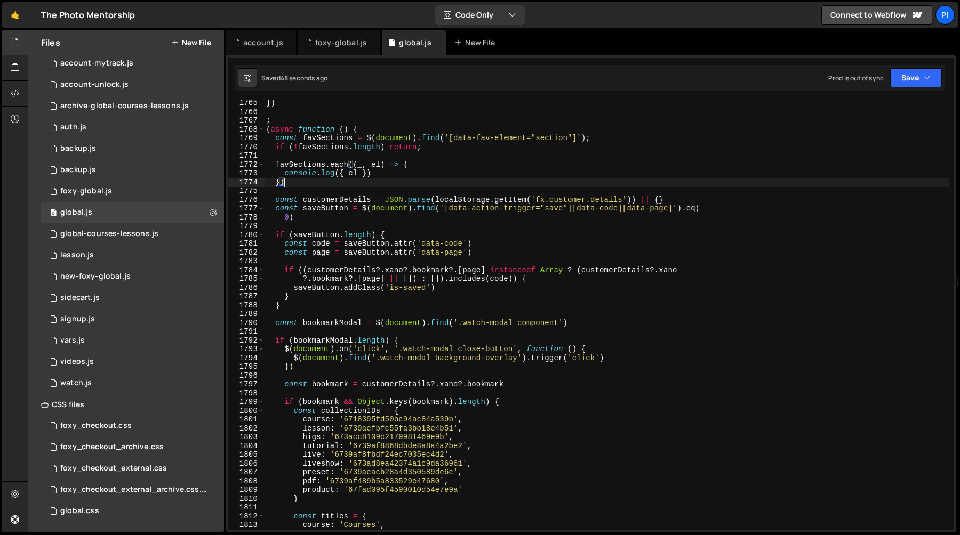
click at [276, 165] on div "}) ; ( async function ( ) { const favSections = $ ( document ) . find ( '[data-…" at bounding box center [606, 323] width 685 height 448
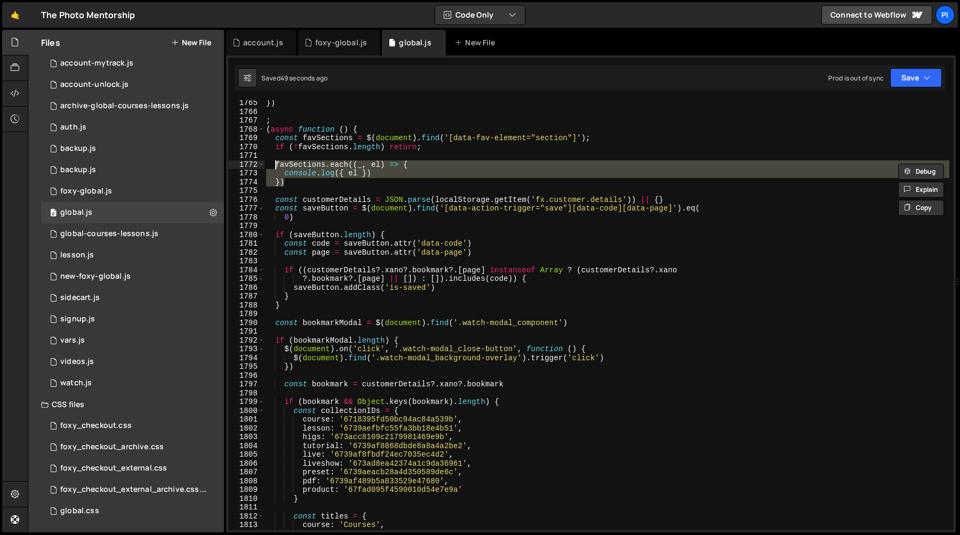
click at [292, 182] on div "}) ; ( async function ( ) { const favSections = $ ( document ) . find ( '[data-…" at bounding box center [606, 315] width 685 height 430
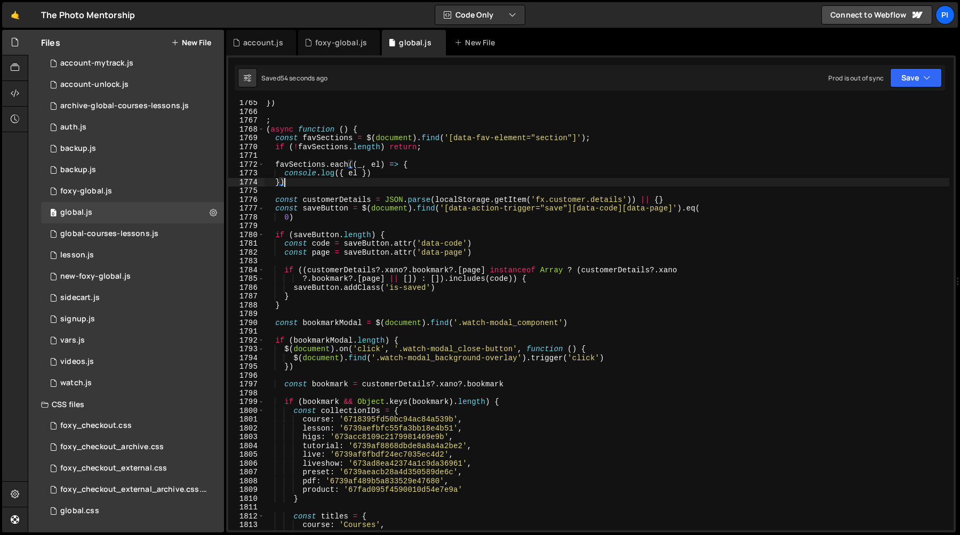
click at [675, 198] on div "}) ; ( async function ( ) { const favSections = $ ( document ) . find ( '[data-…" at bounding box center [606, 323] width 685 height 448
type textarea "const customerDetails = JSON.parse(localStorage.getItem('fx.customer.details'))…"
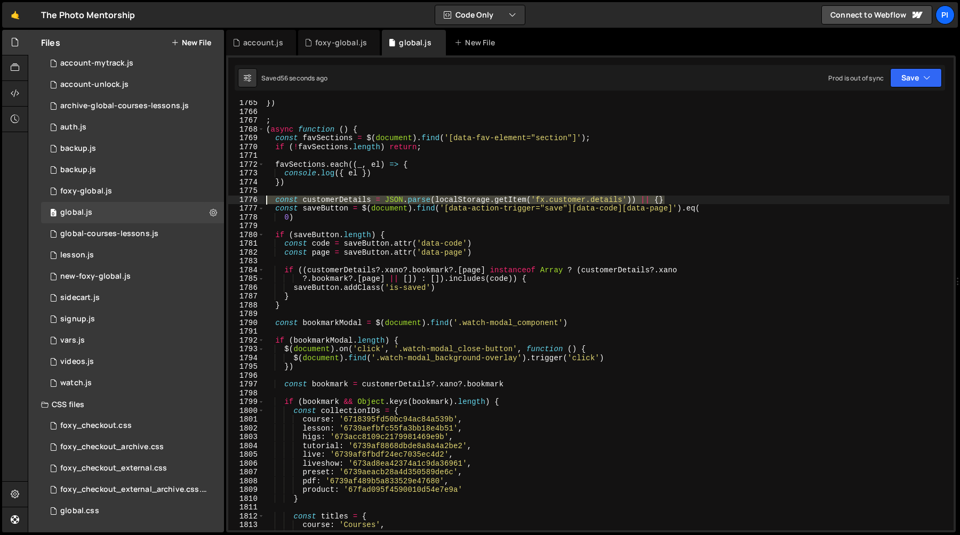
drag, startPoint x: 675, startPoint y: 198, endPoint x: 260, endPoint y: 204, distance: 415.4
click at [260, 204] on div "const customerDetails = JSON.parse(localStorage.getItem('fx.customer.details'))…" at bounding box center [590, 315] width 725 height 430
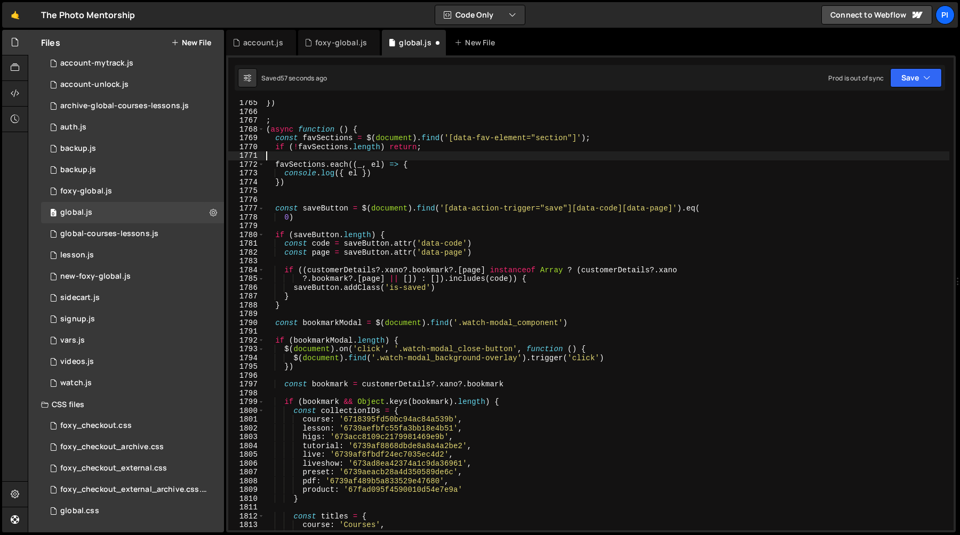
click at [291, 156] on div "}) ; ( async function ( ) { const favSections = $ ( document ) . find ( '[data-…" at bounding box center [606, 323] width 685 height 448
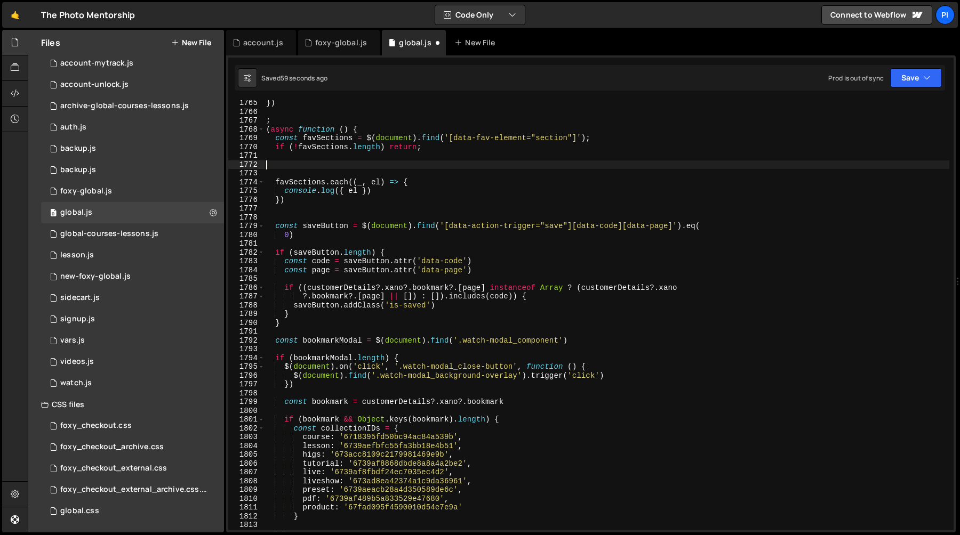
paste textarea "const customerDetails = JSON.parse(localStorage.getItem('fx.customer.details'))…"
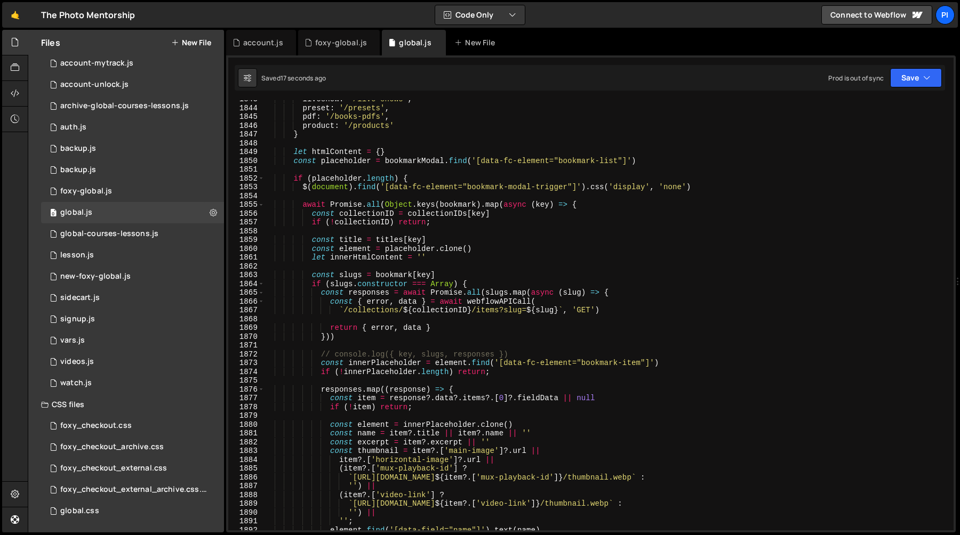
scroll to position [15022, 0]
click at [390, 276] on div "liveshow : '/live-shows' , preset : '/presets' , pdf : '/books-pdfs' , product …" at bounding box center [606, 319] width 685 height 448
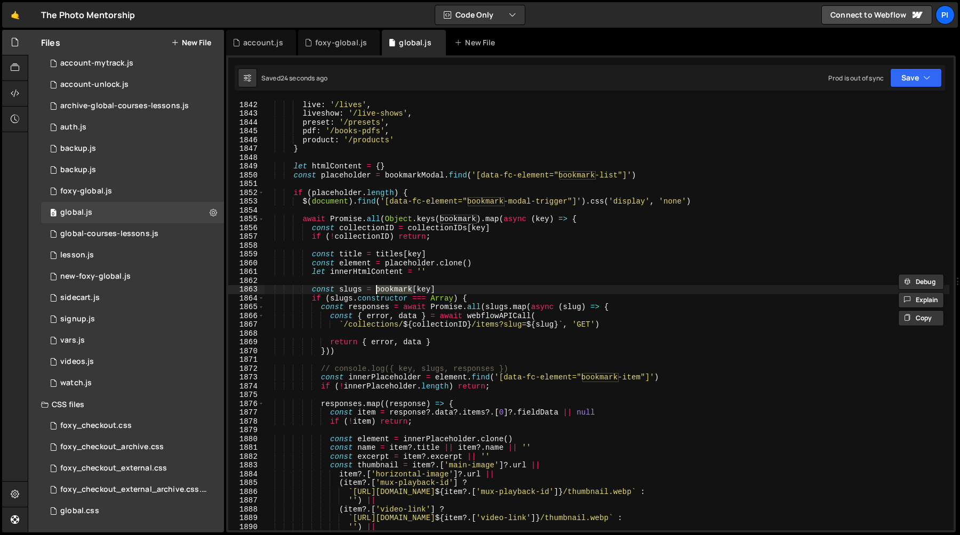
scroll to position [15002, 0]
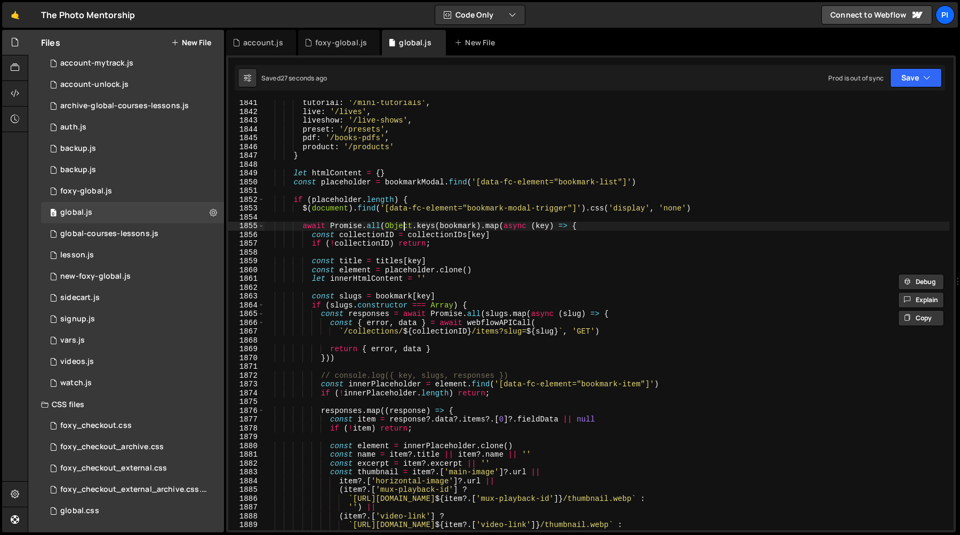
click at [404, 228] on div "tutorial : '/mini-tutorials' , live : '/lives' , liveshow : '/live-shows' , pre…" at bounding box center [606, 323] width 685 height 448
click at [460, 226] on div "tutorial : '/mini-tutorials' , live : '/lives' , liveshow : '/live-shows' , pre…" at bounding box center [606, 323] width 685 height 448
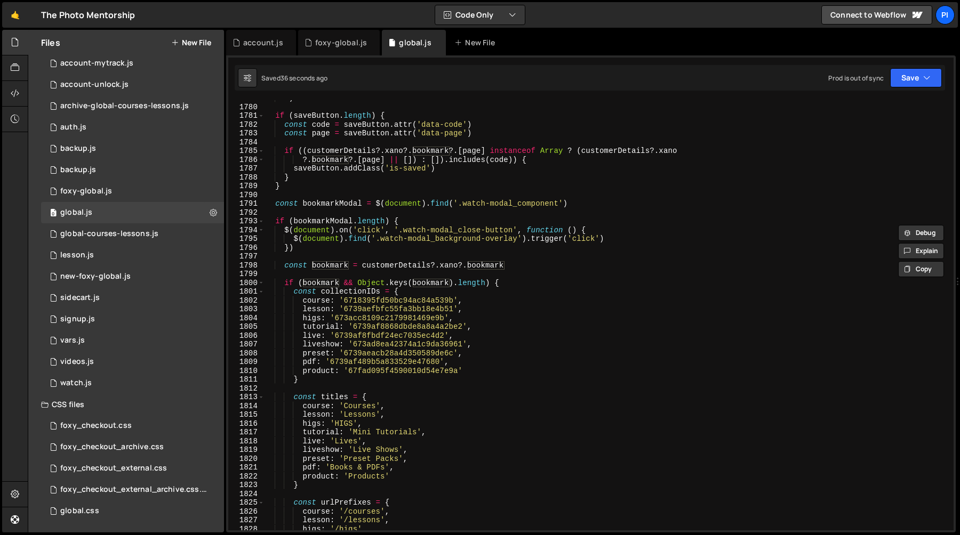
scroll to position [14512, 0]
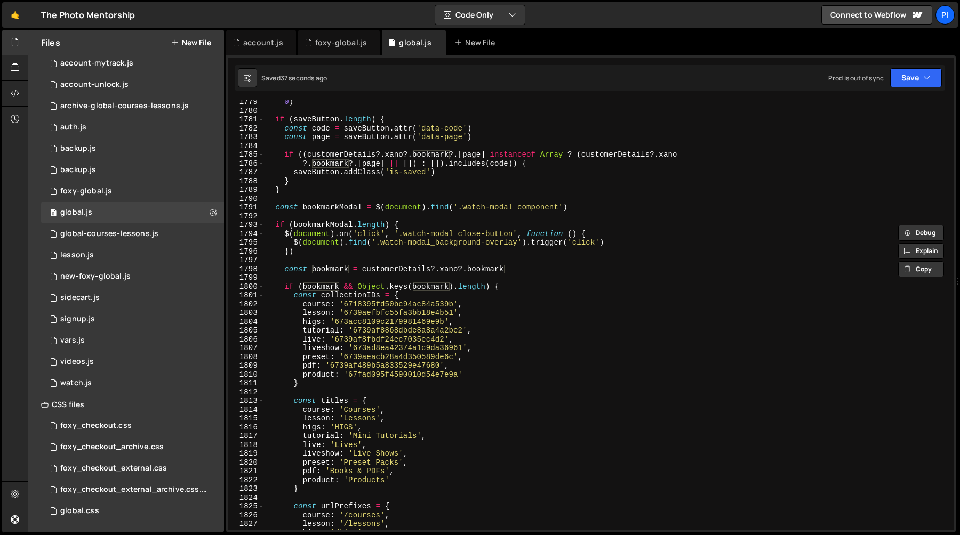
click at [517, 271] on div "0 ) if ( saveButton . length ) { const code = saveButton . attr ( 'data-code' )…" at bounding box center [606, 322] width 685 height 448
type textarea "const bookmark = customerDetails?.xano?.bookmark"
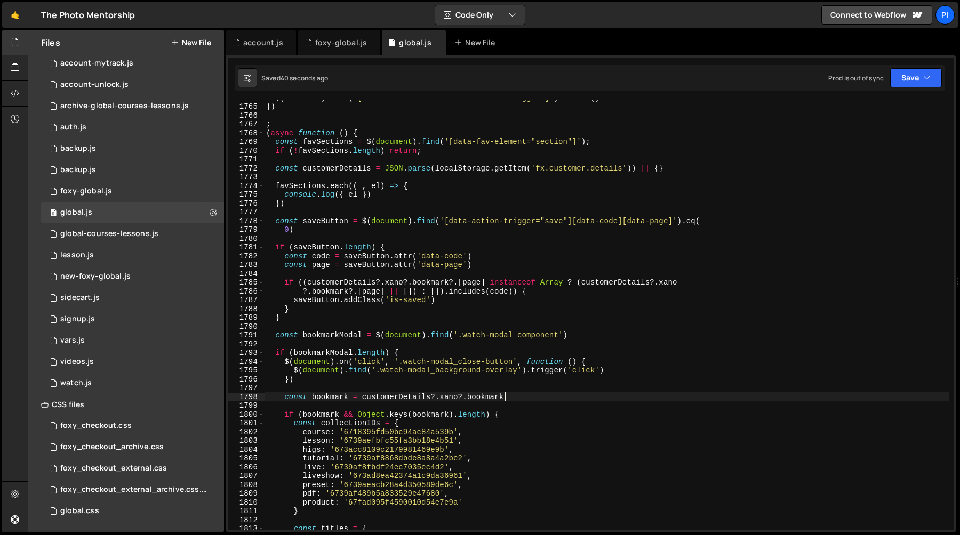
scroll to position [14390, 0]
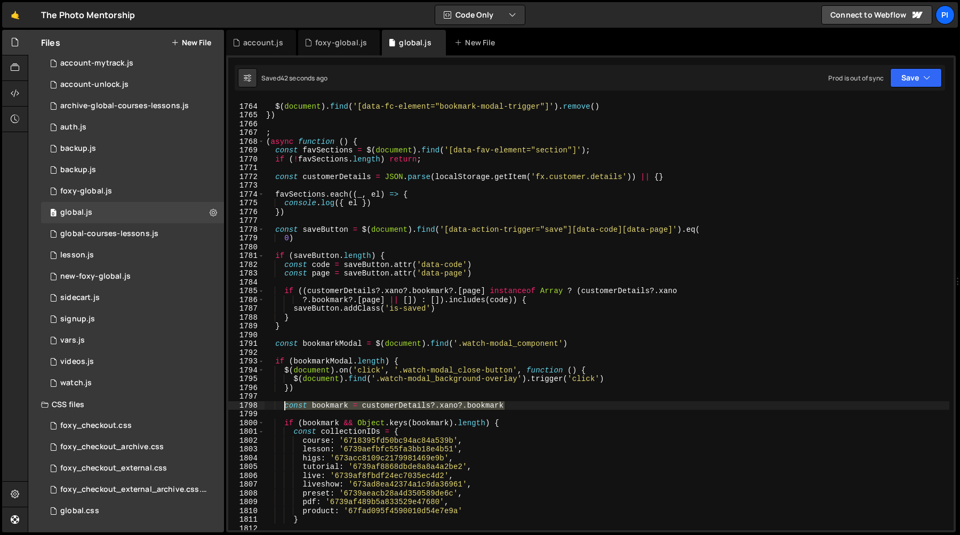
click at [285, 407] on div "$ ( document ) . find ( '[data-fc-element="bookmark-modal-trigger"]' ) . remove…" at bounding box center [606, 317] width 685 height 448
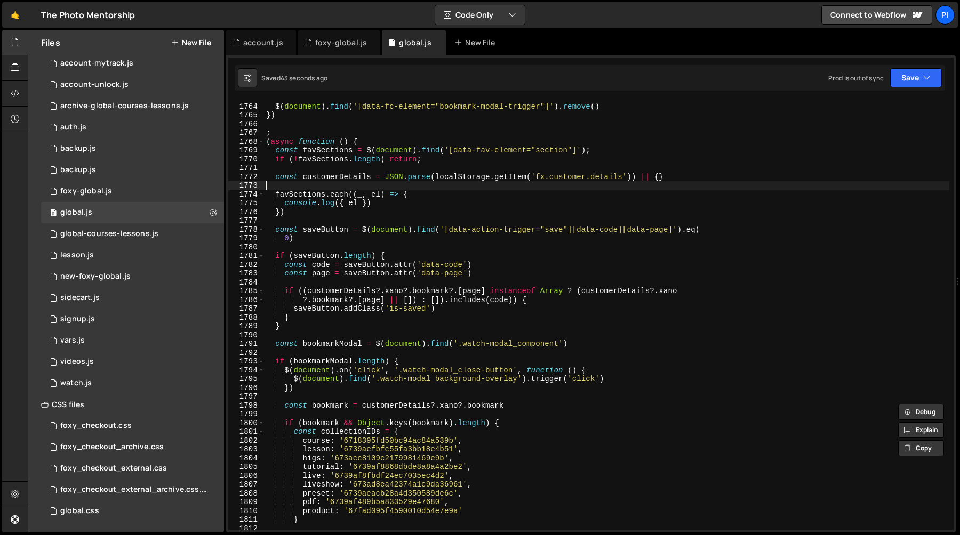
click at [406, 183] on div "$ ( document ) . find ( '[data-fc-element="bookmark-modal-trigger"]' ) . remove…" at bounding box center [606, 317] width 685 height 448
paste textarea "const bookmark = customerDetails?.xano?.bookmark"
type textarea "const bookmark = customerDetails?.xano?.bookmark"
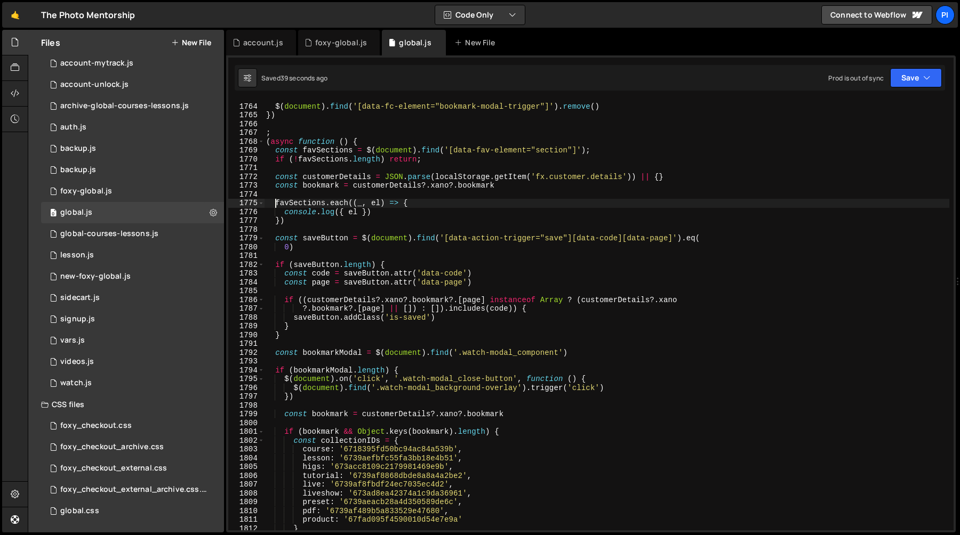
click at [275, 205] on div "$ ( document ) . find ( '[data-fc-element="bookmark-modal-trigger"]' ) . remove…" at bounding box center [606, 317] width 685 height 448
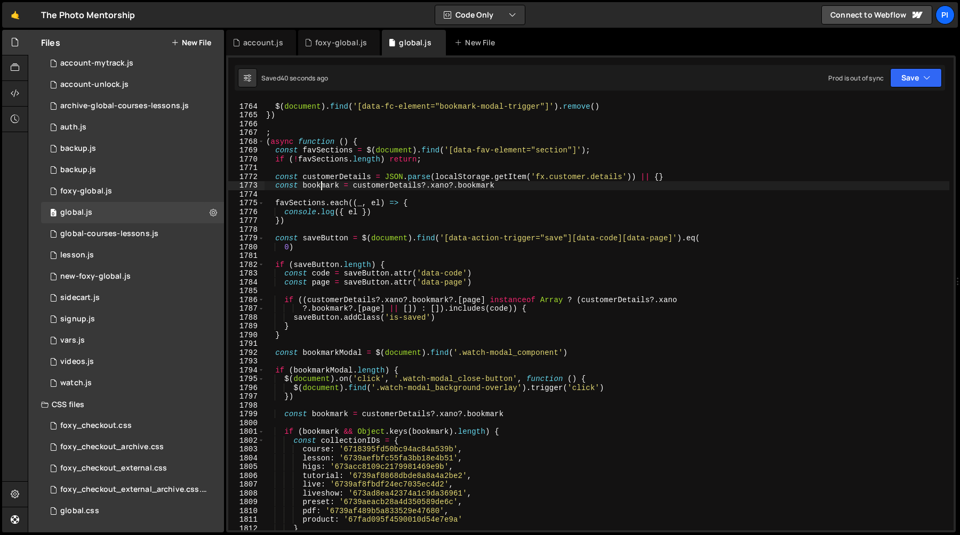
click at [322, 185] on div "$ ( document ) . find ( '[data-fc-element="bookmark-modal-trigger"]' ) . remove…" at bounding box center [606, 317] width 685 height 448
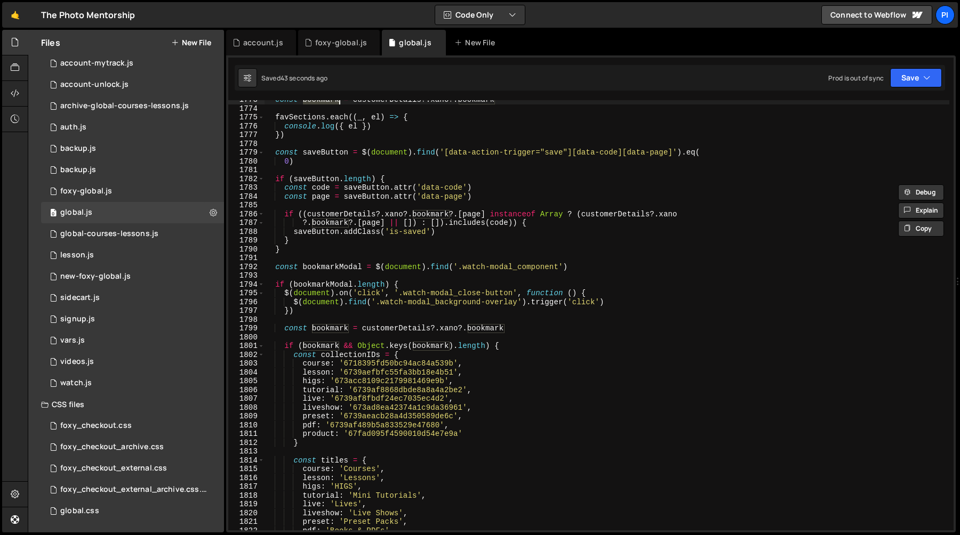
scroll to position [14480, 0]
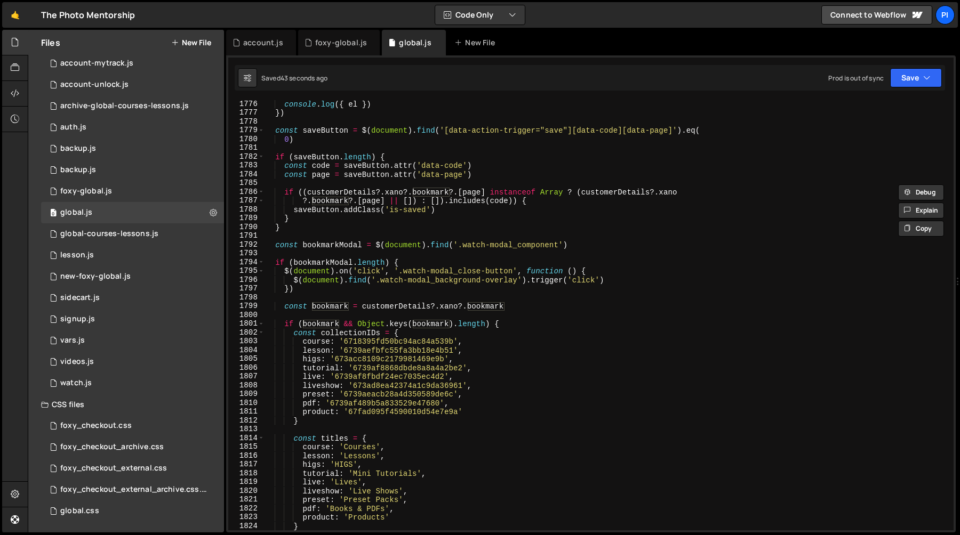
click at [431, 323] on div "console . log ({ el }) }) const saveButton = $ ( document ) . find ( '[data-act…" at bounding box center [606, 324] width 685 height 448
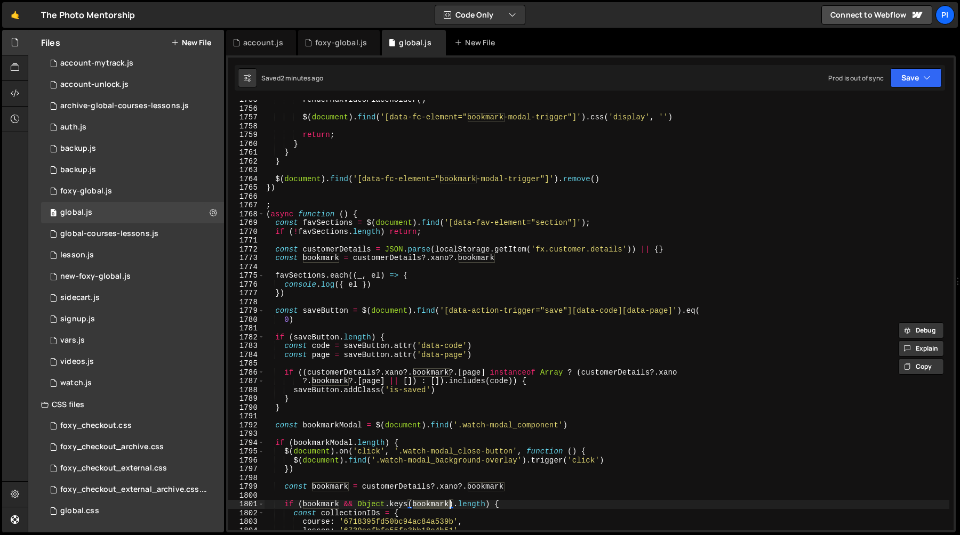
scroll to position [14317, 0]
click at [577, 223] on div "renderMuxVideoPlaceholder ( ) $ ( document ) . find ( '[data-fc-element="bookma…" at bounding box center [606, 320] width 685 height 448
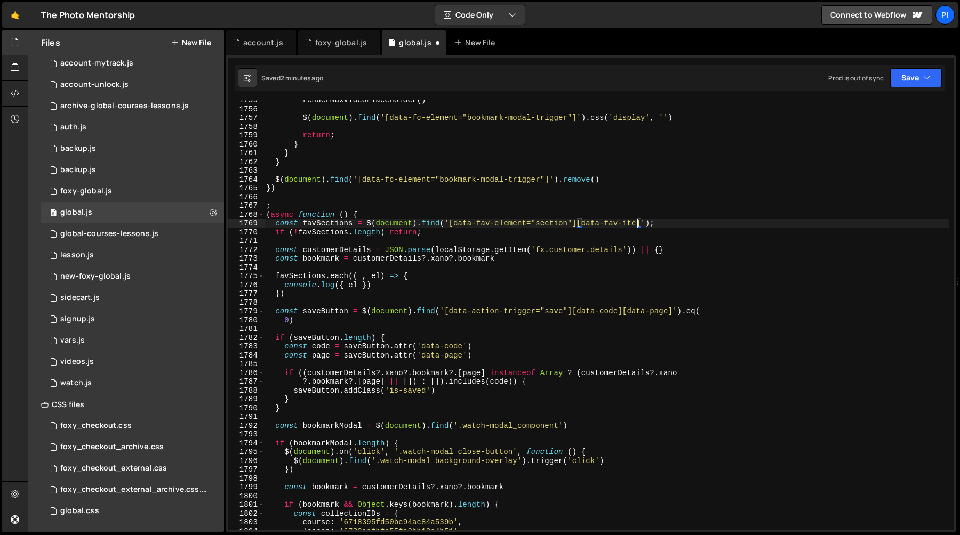
scroll to position [0, 26]
click at [646, 223] on div "renderMuxVideoPlaceholder ( ) $ ( document ) . find ( '[data-fc-element="bookma…" at bounding box center [606, 320] width 685 height 448
click at [578, 225] on div "renderMuxVideoPlaceholder ( ) $ ( document ) . find ( '[data-fc-element="bookma…" at bounding box center [606, 320] width 685 height 448
drag, startPoint x: 578, startPoint y: 225, endPoint x: 644, endPoint y: 224, distance: 65.6
click at [644, 224] on div "renderMuxVideoPlaceholder ( ) $ ( document ) . find ( '[data-fc-element="bookma…" at bounding box center [606, 320] width 685 height 448
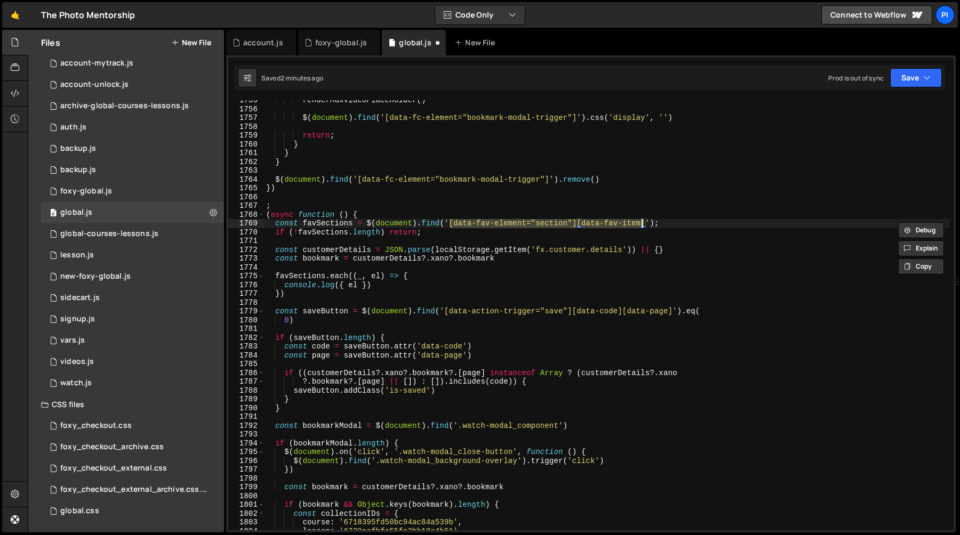
click at [645, 226] on div "renderMuxVideoPlaceholder ( ) $ ( document ) . find ( '[data-fc-element="bookma…" at bounding box center [606, 320] width 685 height 448
click at [420, 277] on div "renderMuxVideoPlaceholder ( ) $ ( document ) . find ( '[data-fc-element="bookma…" at bounding box center [606, 320] width 685 height 448
type textarea "favSections.each((_, el) => {"
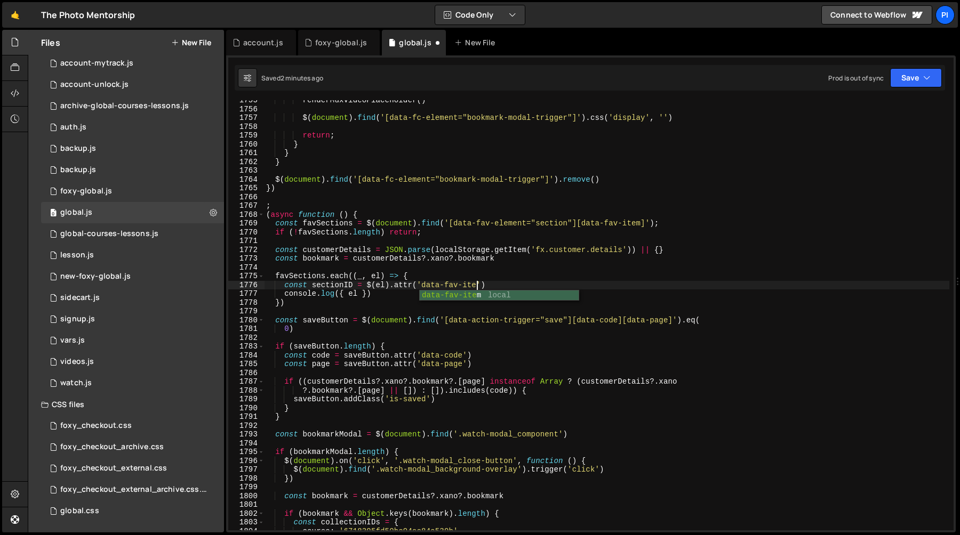
scroll to position [0, 15]
type textarea "const sectionID = $(el).attr('data-fav-item')"
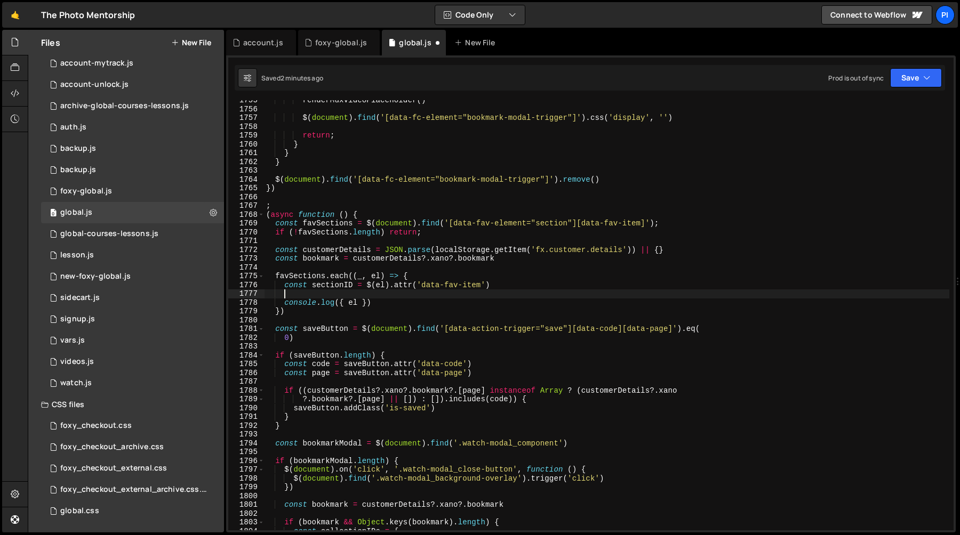
click at [715, 309] on div "renderMuxVideoPlaceholder ( ) $ ( document ) . find ( '[data-fc-element="bookma…" at bounding box center [606, 320] width 685 height 448
type textarea "})"
click at [339, 294] on div "renderMuxVideoPlaceholder ( ) $ ( document ) . find ( '[data-fc-element="bookma…" at bounding box center [606, 320] width 685 height 448
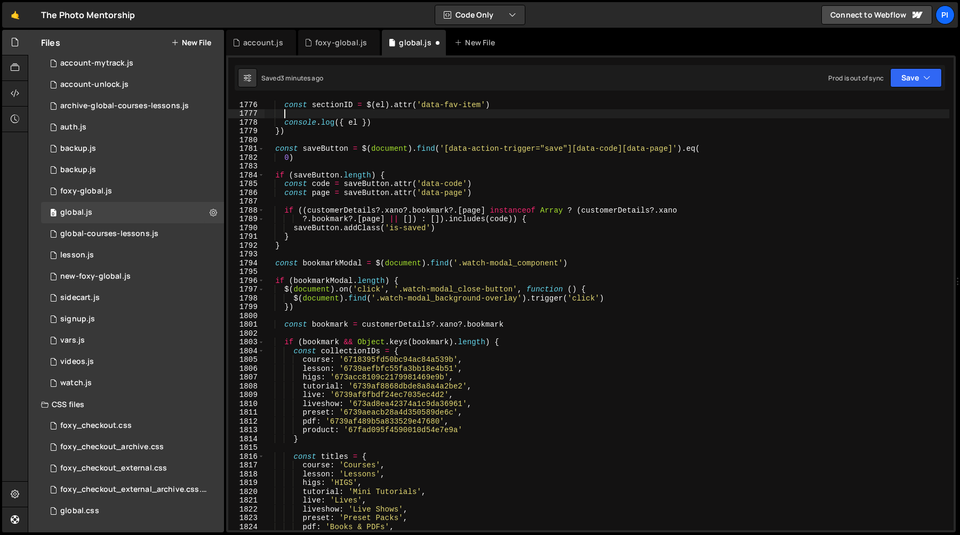
scroll to position [14395, 0]
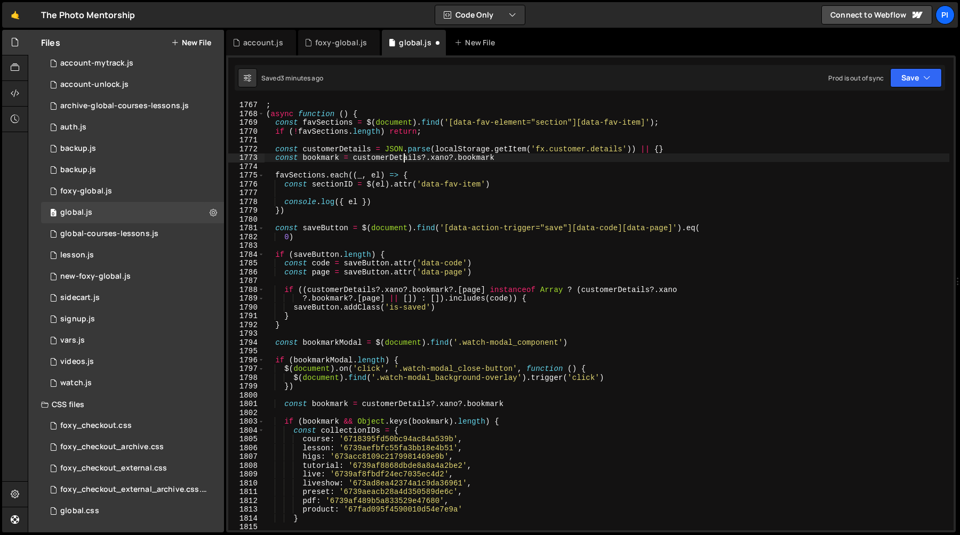
click at [403, 162] on div "; ( async function ( ) { const favSections = $ ( document ) . find ( '[data-fav…" at bounding box center [606, 316] width 685 height 448
type textarea "const bookmark = customerDetails?.xano?.bookmark"
click at [399, 164] on div "; ( async function ( ) { const favSections = $ ( document ) . find ( '[data-fav…" at bounding box center [606, 316] width 685 height 448
click at [313, 195] on div "; ( async function ( ) { const favSections = $ ( document ) . find ( '[data-fav…" at bounding box center [606, 316] width 685 height 448
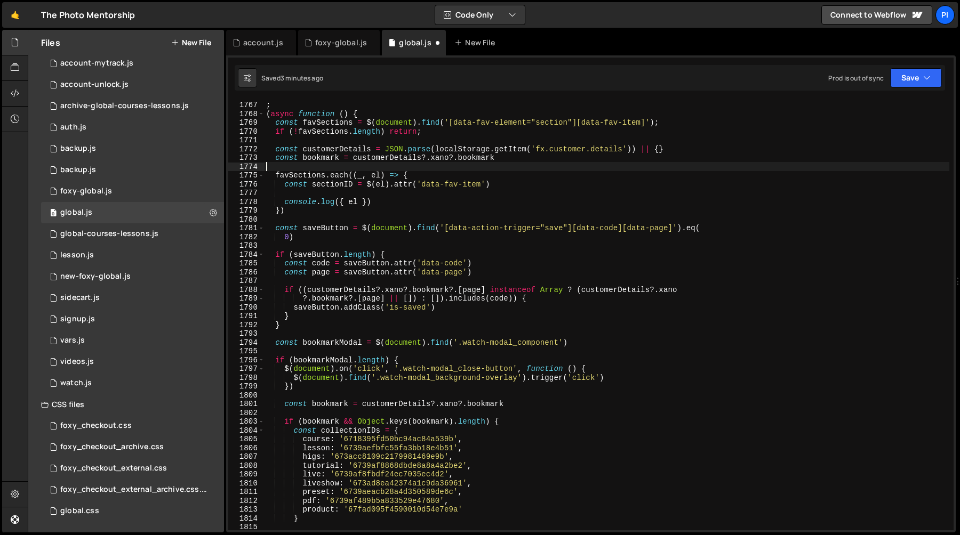
click at [322, 170] on div "; ( async function ( ) { const favSections = $ ( document ) . find ( '[data-fav…" at bounding box center [606, 316] width 685 height 448
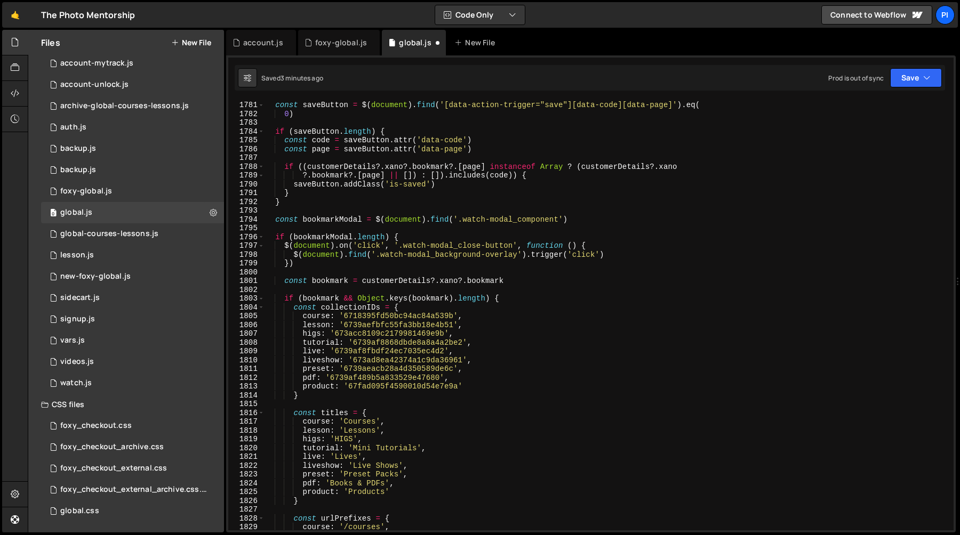
scroll to position [14524, 0]
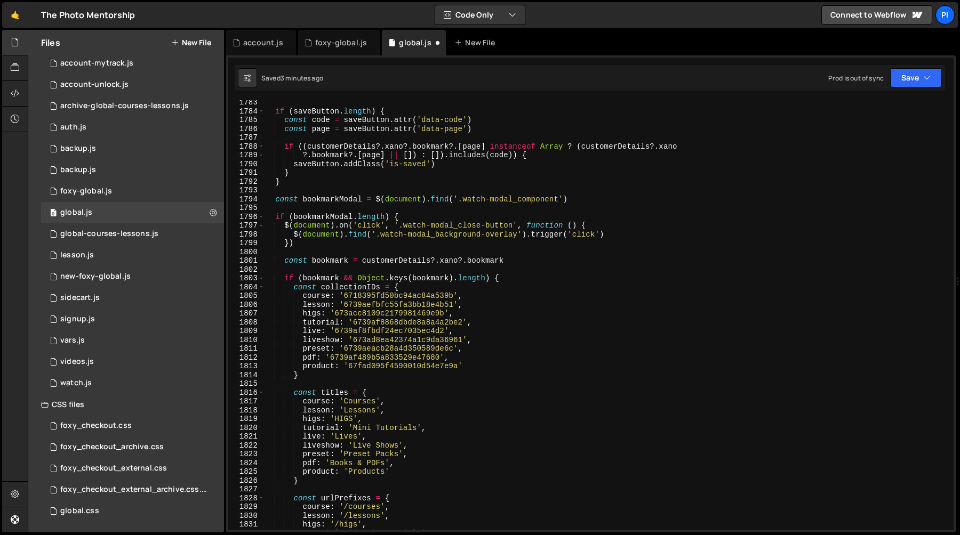
click at [288, 286] on div "if ( saveButton . length ) { const code = saveButton . attr ( 'data-code' ) con…" at bounding box center [606, 322] width 685 height 448
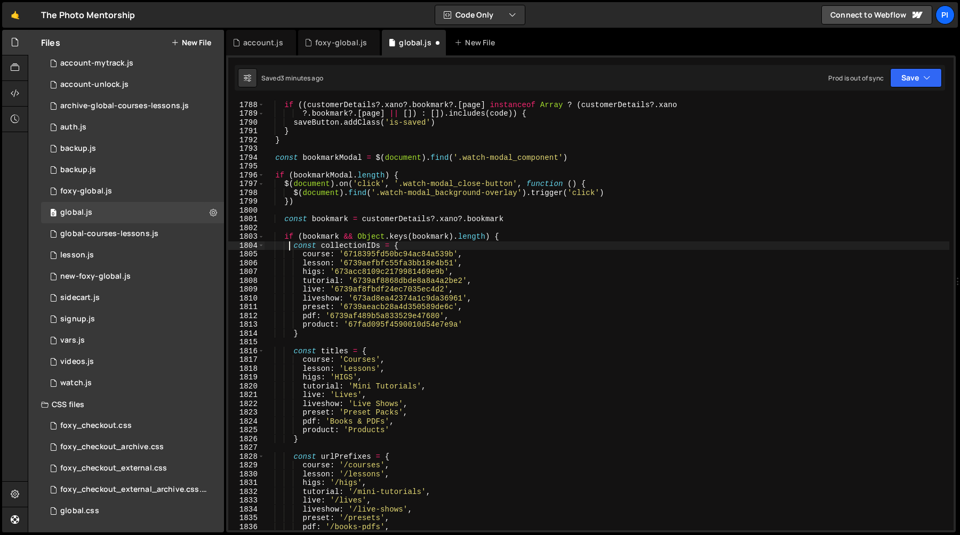
scroll to position [14562, 0]
click at [308, 334] on div "if (( customerDetails ?. xano ?. bookmark ?. [ page ] instanceof Array ? ( cust…" at bounding box center [606, 324] width 685 height 448
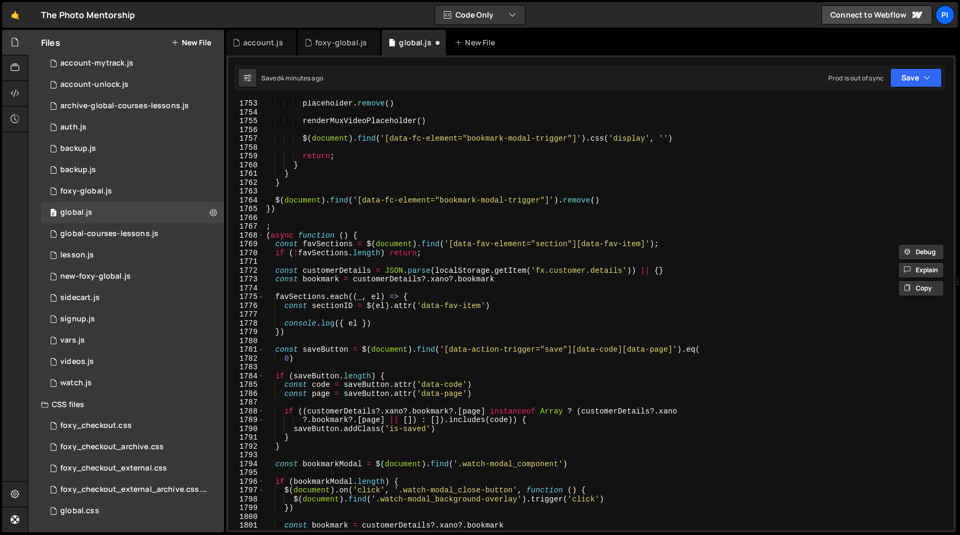
scroll to position [14285, 0]
click at [336, 283] on div "placeholder . remove ( ) renderMuxVideoPlaceholder ( ) $ ( document ) . find ( …" at bounding box center [606, 323] width 685 height 448
type textarea "const bookmark = customerDetails?.xano?.bookmark"
click at [324, 284] on div "placeholder . remove ( ) renderMuxVideoPlaceholder ( ) $ ( document ) . find ( …" at bounding box center [606, 323] width 685 height 448
click at [323, 288] on div "placeholder . remove ( ) renderMuxVideoPlaceholder ( ) $ ( document ) . find ( …" at bounding box center [606, 323] width 685 height 448
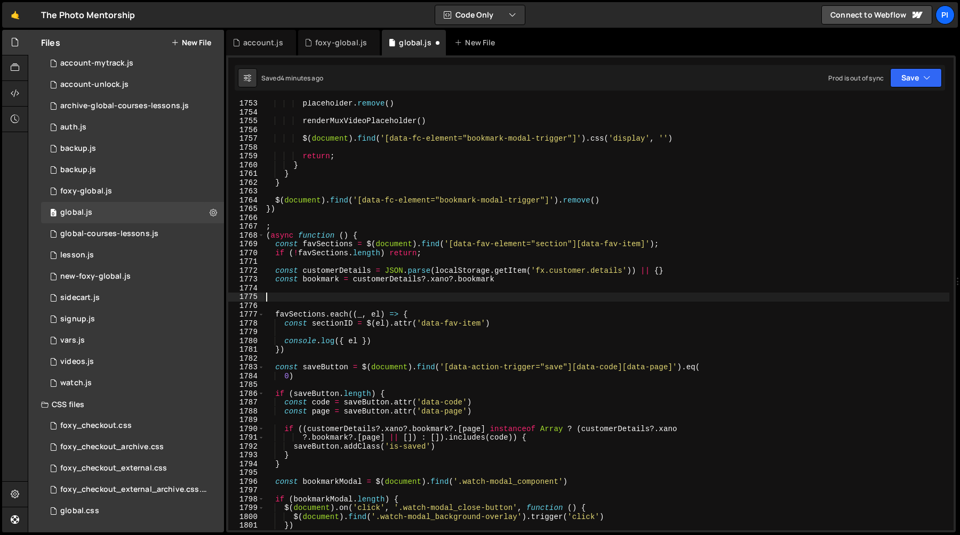
paste textarea "}"
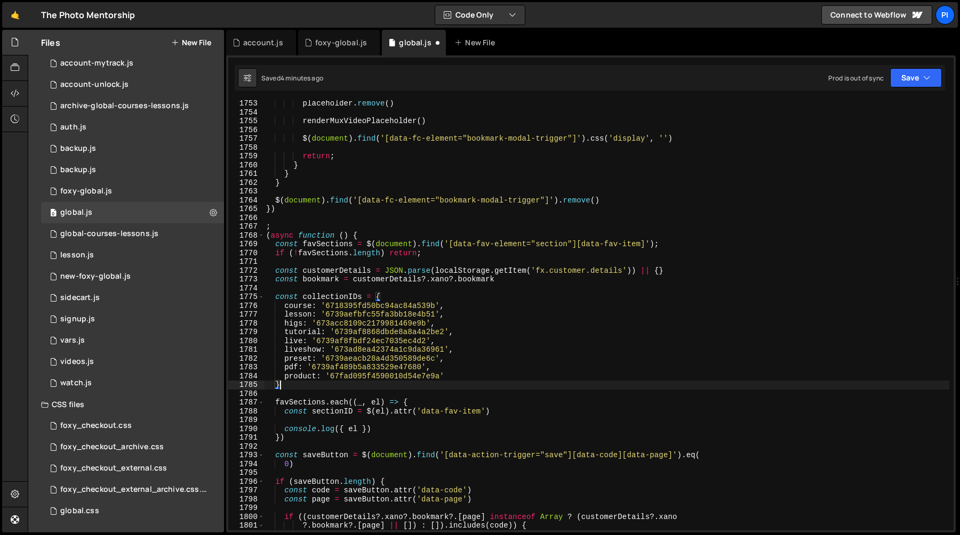
click at [322, 298] on div "placeholder . remove ( ) renderMuxVideoPlaceholder ( ) $ ( document ) . find ( …" at bounding box center [606, 323] width 685 height 448
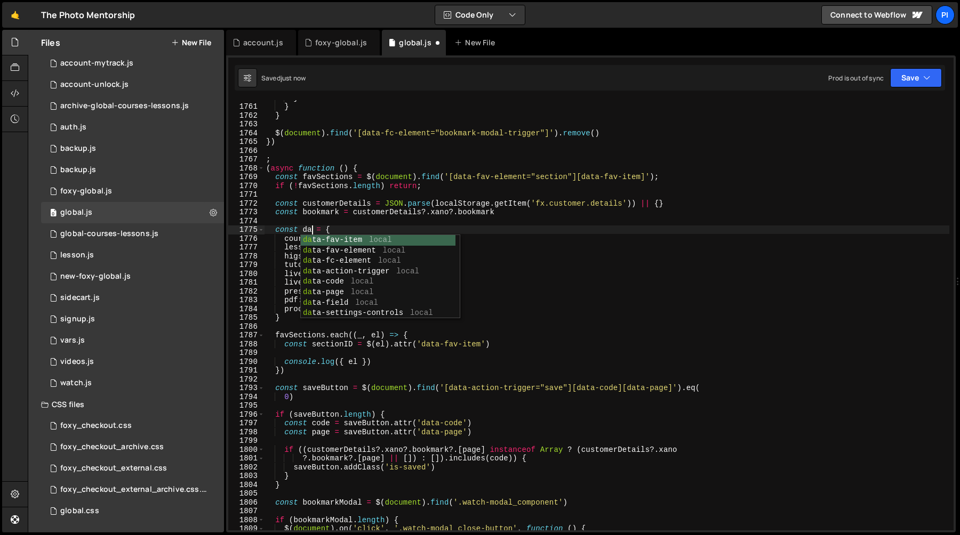
scroll to position [0, 3]
click at [308, 229] on div "} } } $ ( document ) . find ( '[data-fc-element="bookmark-modal-trigger"]' ) . …" at bounding box center [606, 317] width 685 height 448
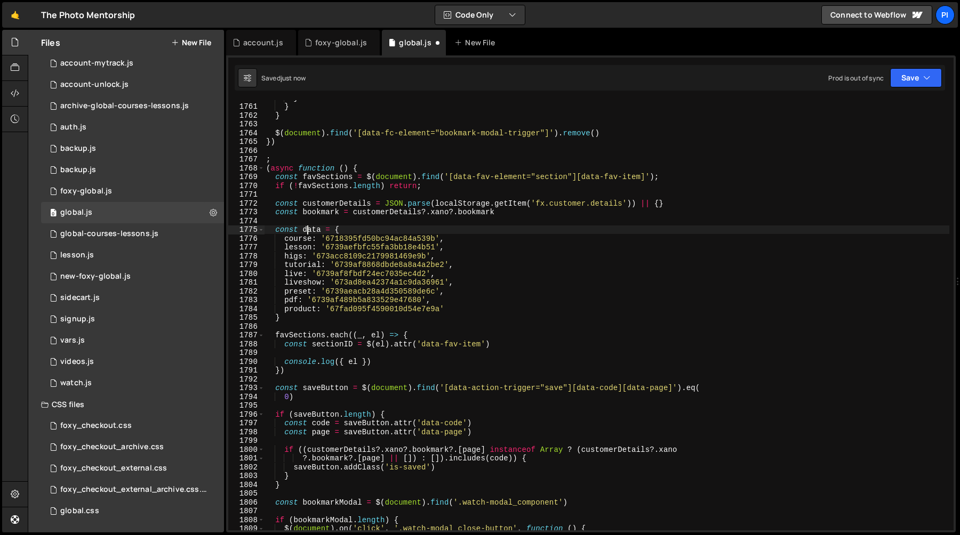
click at [308, 229] on div "} } } $ ( document ) . find ( '[data-fc-element="bookmark-modal-trigger"]' ) . …" at bounding box center [606, 317] width 685 height 448
click at [319, 231] on div "} } } $ ( document ) . find ( '[data-fc-element="bookmark-modal-trigger"]' ) . …" at bounding box center [606, 315] width 685 height 430
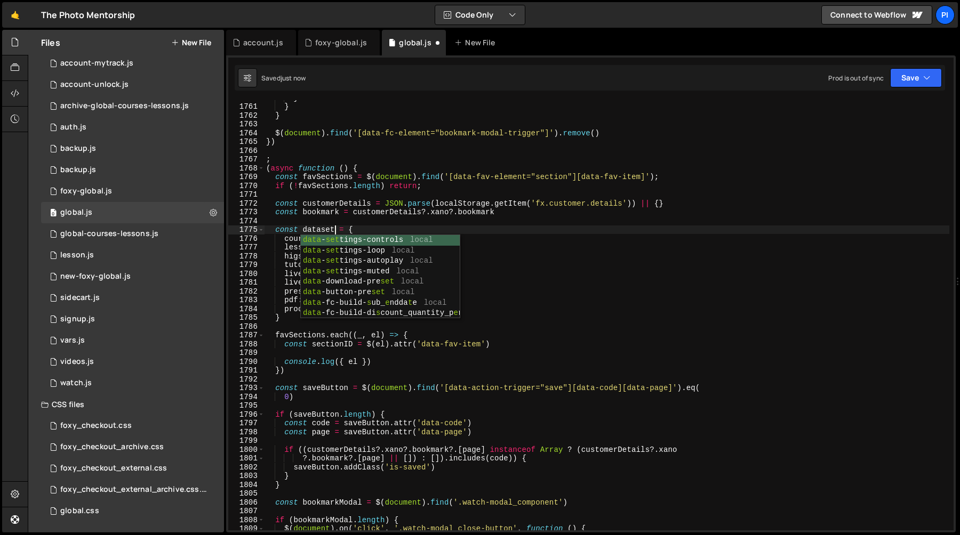
scroll to position [0, 4]
click at [325, 232] on div "} } } $ ( document ) . find ( '[data-fc-element="bookmark-modal-trigger"]' ) . …" at bounding box center [606, 317] width 685 height 448
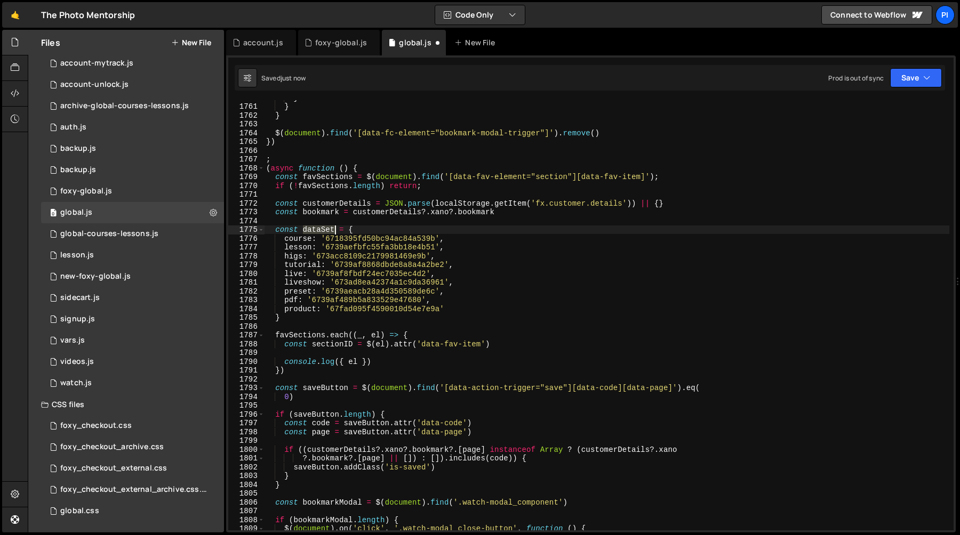
click at [325, 232] on div "} } } $ ( document ) . find ( '[data-fc-element="bookmark-modal-trigger"]' ) . …" at bounding box center [606, 317] width 685 height 448
click at [326, 231] on div "} } } $ ( document ) . find ( '[data-fc-element="bookmark-modal-trigger"]' ) . …" at bounding box center [606, 315] width 685 height 430
type textarea "const dataset = {"
click at [341, 217] on div "} } } $ ( document ) . find ( '[data-fc-element="bookmark-modal-trigger"]' ) . …" at bounding box center [606, 317] width 685 height 448
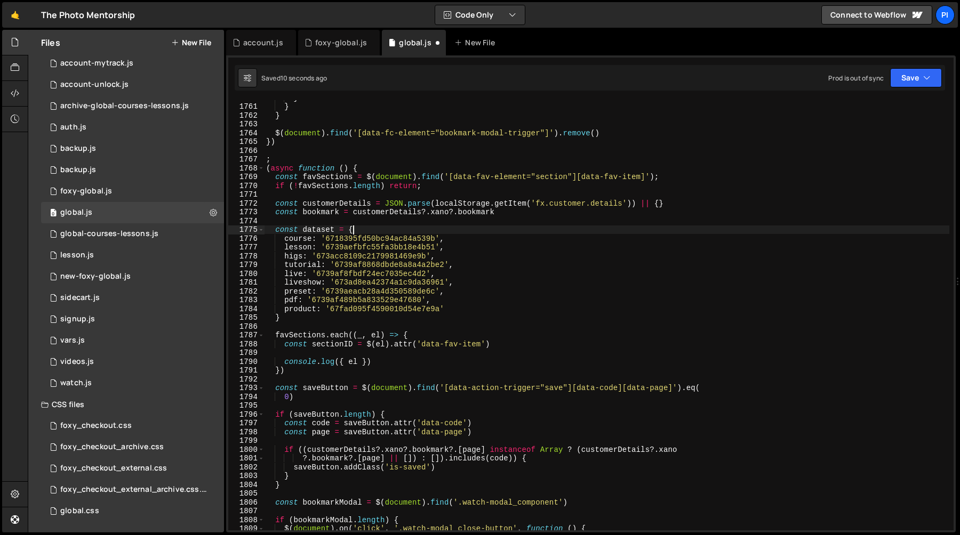
click at [357, 231] on div "} } } $ ( document ) . find ( '[data-fc-element="bookmark-modal-trigger"]' ) . …" at bounding box center [606, 317] width 685 height 448
click at [320, 239] on div "} } } $ ( document ) . find ( '[data-fc-element="bookmark-modal-trigger"]' ) . …" at bounding box center [606, 317] width 685 height 448
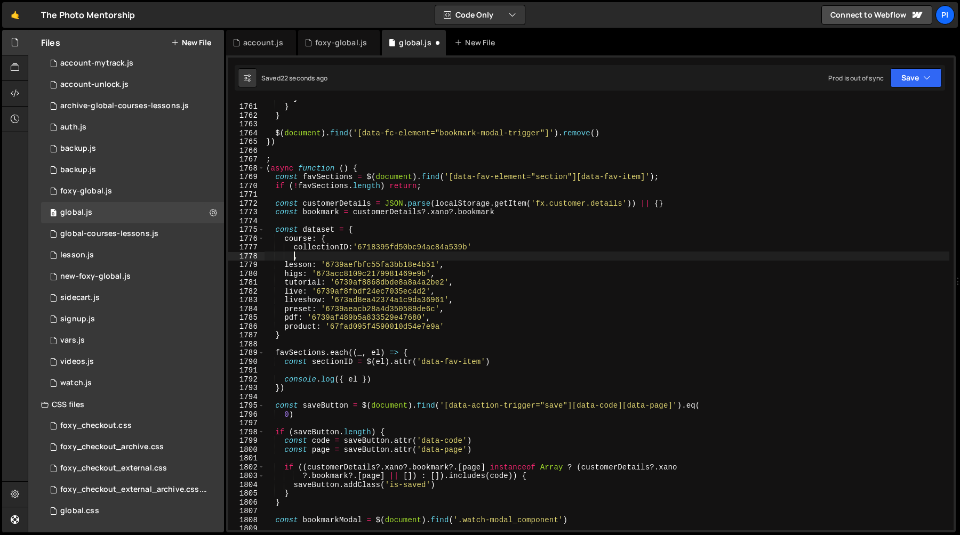
scroll to position [0, 2]
click at [292, 247] on div "} } } $ ( document ) . find ( '[data-fc-element="bookmark-modal-trigger"]' ) . …" at bounding box center [606, 317] width 685 height 448
click at [356, 249] on div "} } } $ ( document ) . find ( '[data-fc-element="bookmark-modal-trigger"]' ) . …" at bounding box center [606, 317] width 685 height 448
click at [318, 237] on div "} } } $ ( document ) . find ( '[data-fc-element="bookmark-modal-trigger"]' ) . …" at bounding box center [606, 317] width 685 height 448
click at [359, 249] on div "} } } $ ( document ) . find ( '[data-fc-element="bookmark-modal-trigger"]' ) . …" at bounding box center [606, 317] width 685 height 448
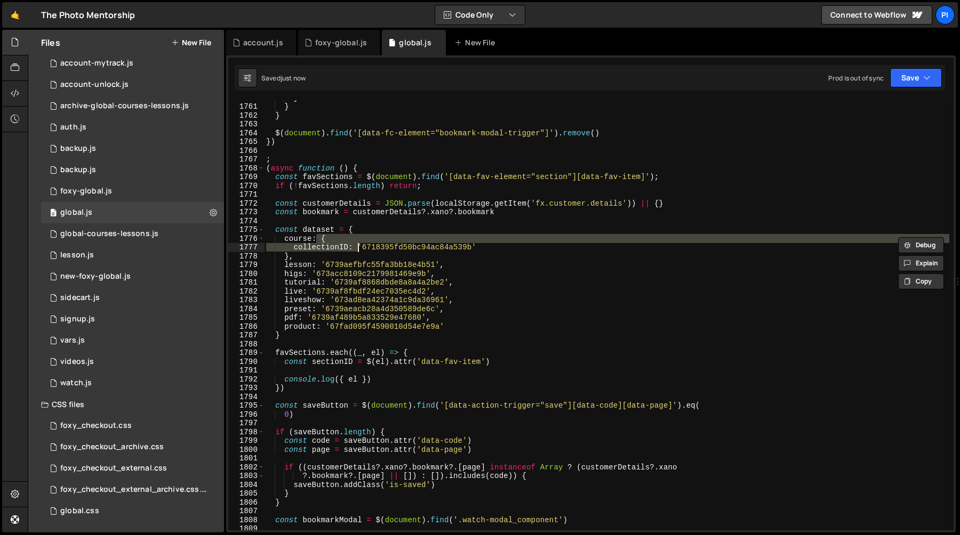
click at [353, 248] on div "} } } $ ( document ) . find ( '[data-fc-element="bookmark-modal-trigger"]' ) . …" at bounding box center [606, 315] width 685 height 430
click at [318, 264] on div "} } } $ ( document ) . find ( '[data-fc-element="bookmark-modal-trigger"]' ) . …" at bounding box center [606, 317] width 685 height 448
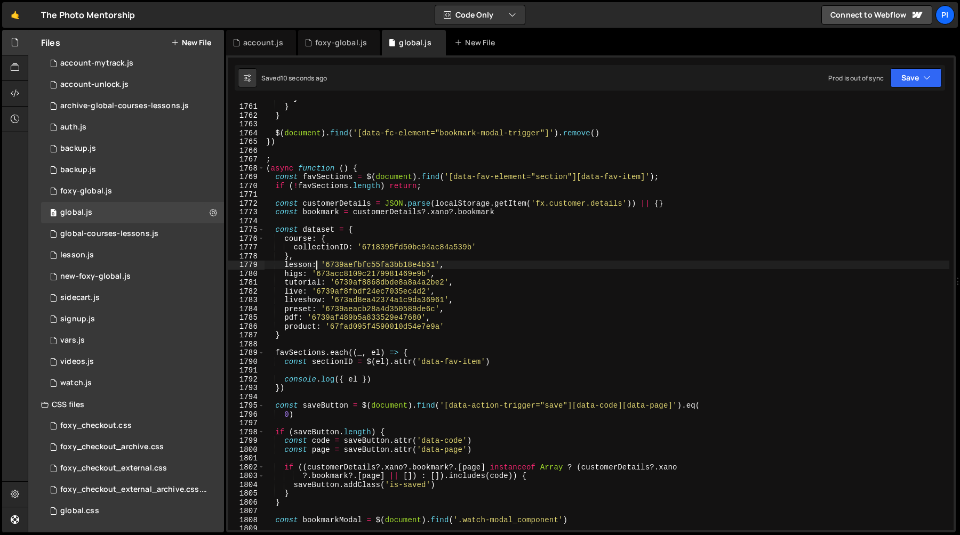
paste textarea "collectionID"
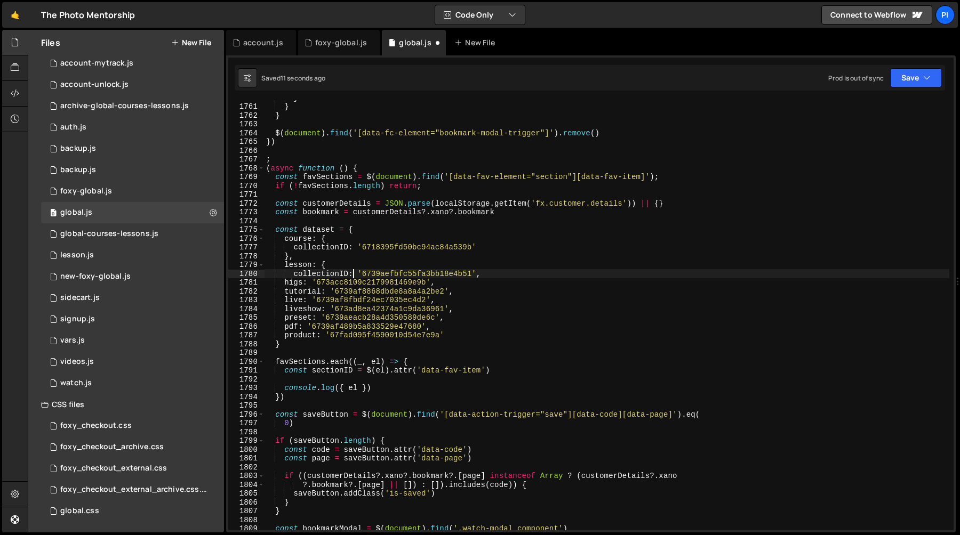
click at [479, 275] on div "} } } $ ( document ) . find ( '[data-fc-element="bookmark-modal-trigger"]' ) . …" at bounding box center [606, 317] width 685 height 448
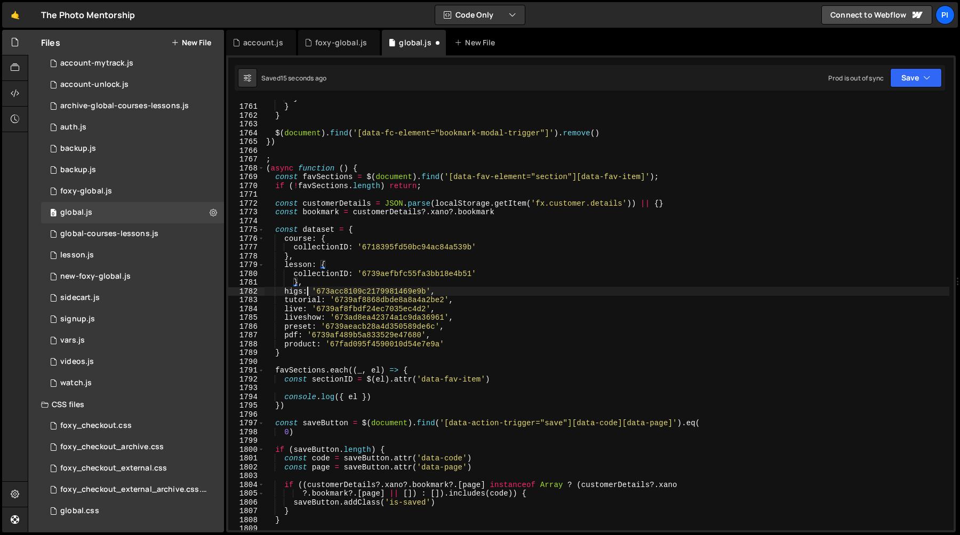
click at [308, 293] on div "} } } $ ( document ) . find ( '[data-fc-element="bookmark-modal-trigger"]' ) . …" at bounding box center [606, 317] width 685 height 448
paste textarea "collectionID"
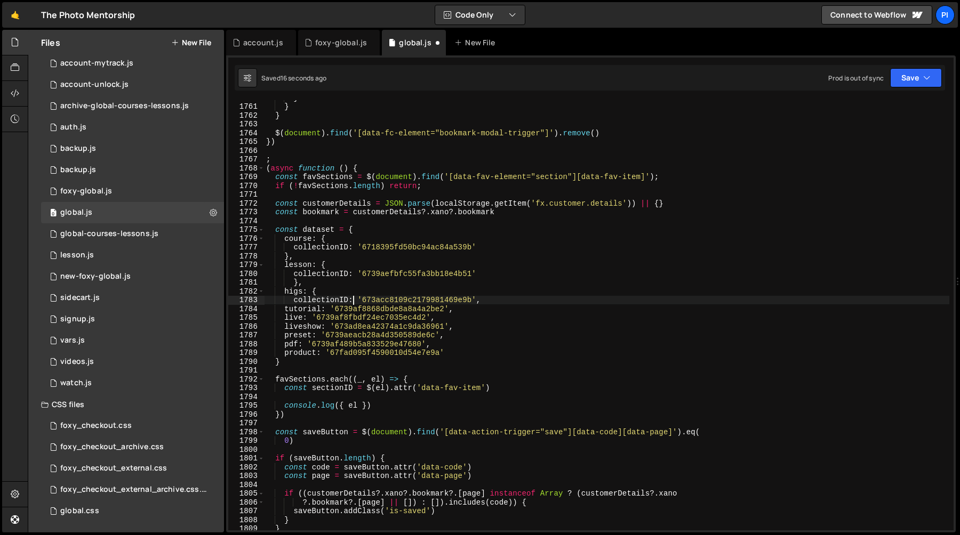
click at [476, 301] on div "} } } $ ( document ) . find ( '[data-fc-element="bookmark-modal-trigger"]' ) . …" at bounding box center [606, 317] width 685 height 448
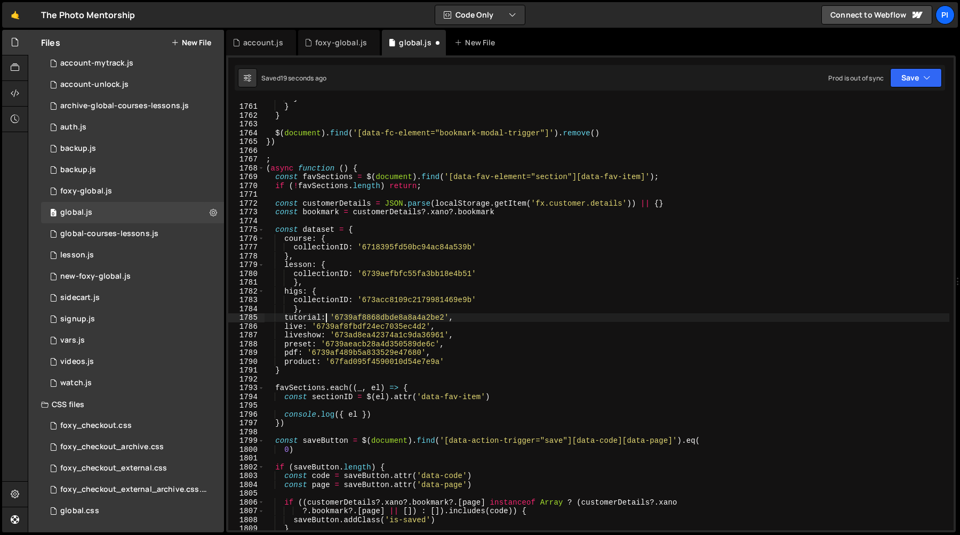
paste textarea "collectionID"
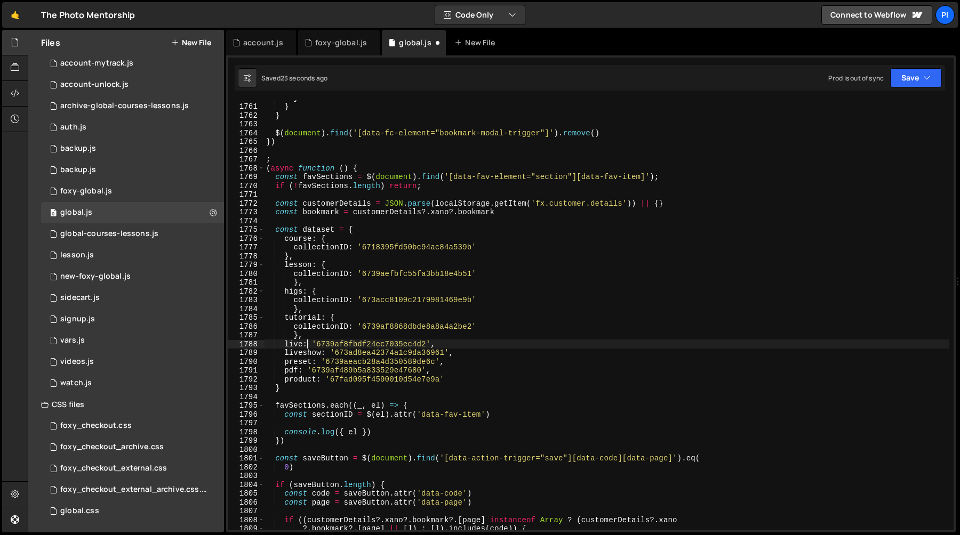
paste textarea "collectionID"
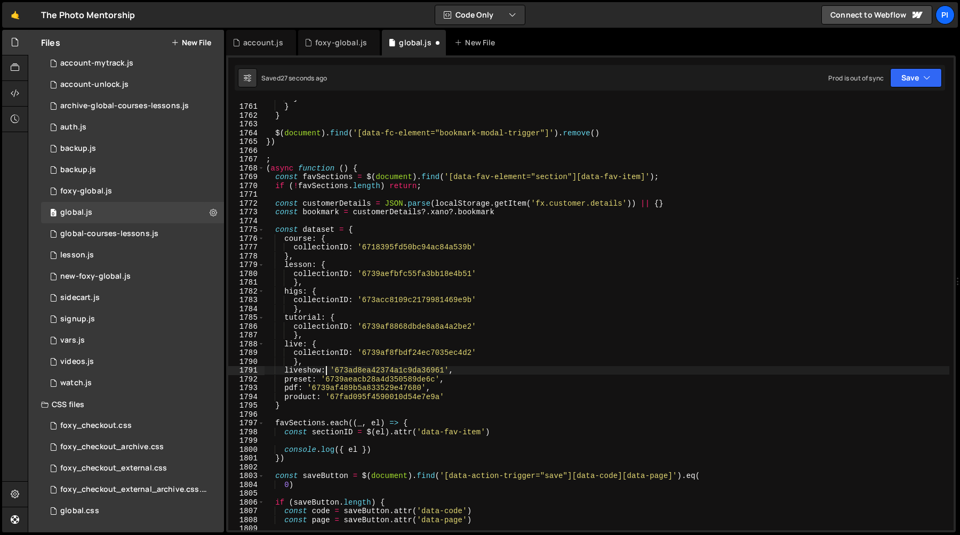
paste textarea "collectionID"
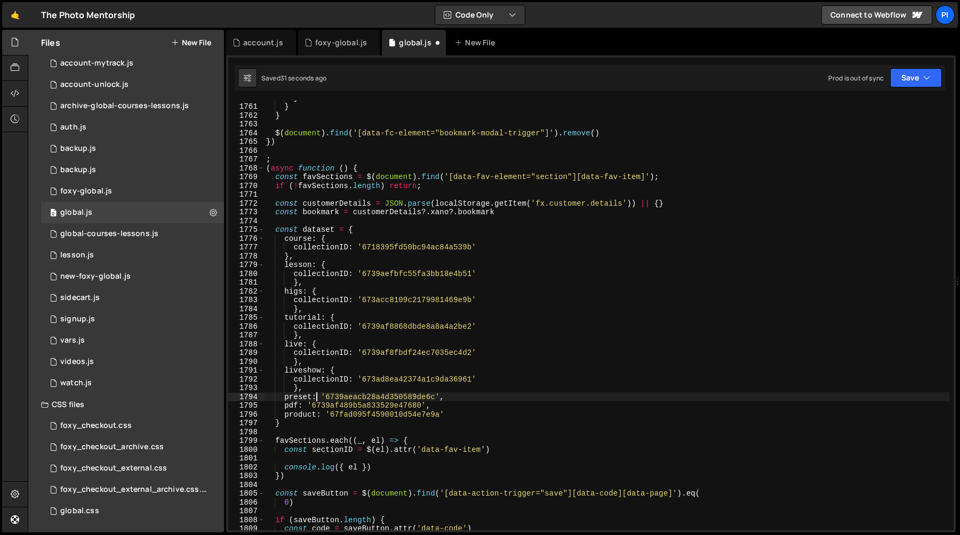
paste textarea "collectionID"
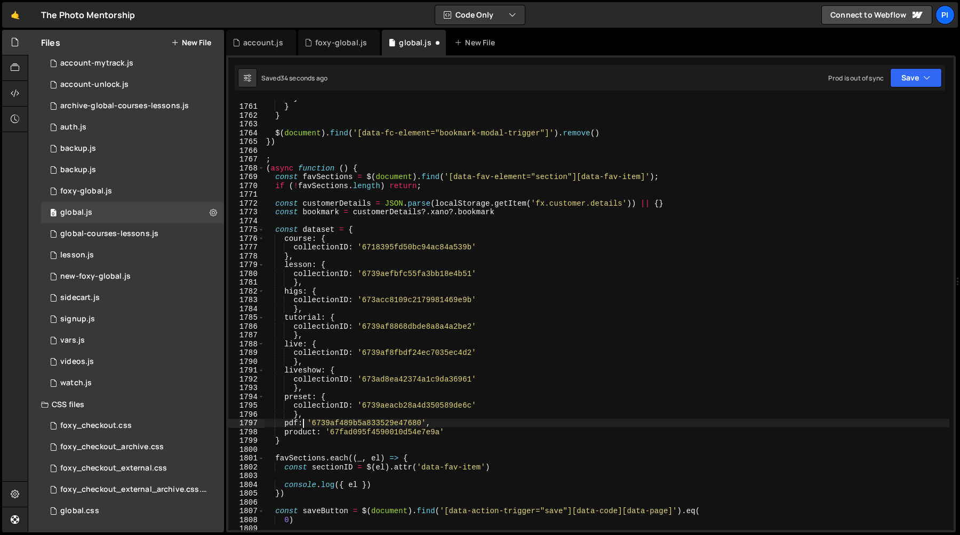
paste textarea "collectionID"
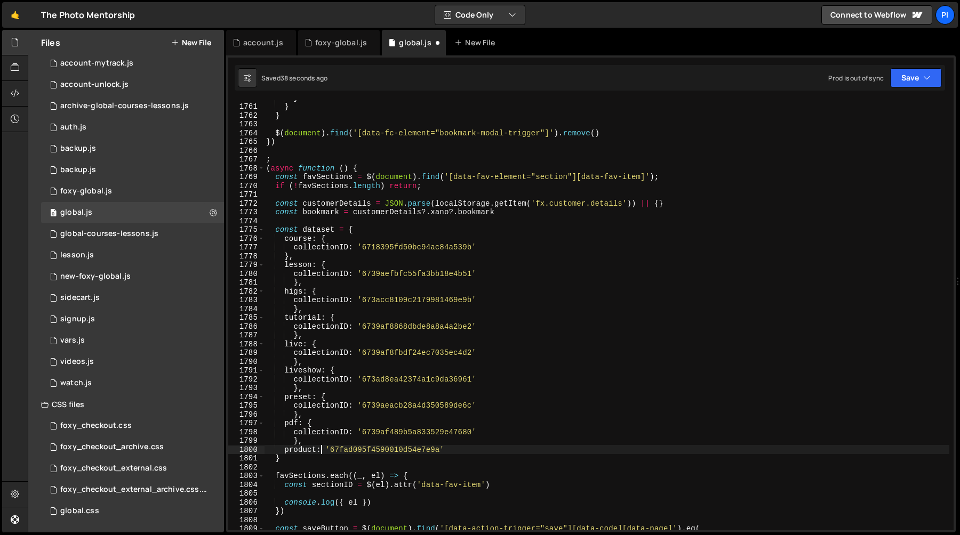
paste textarea "collectionID"
type textarea "collectionID: '67fad095f4590010d54e7e9a'"
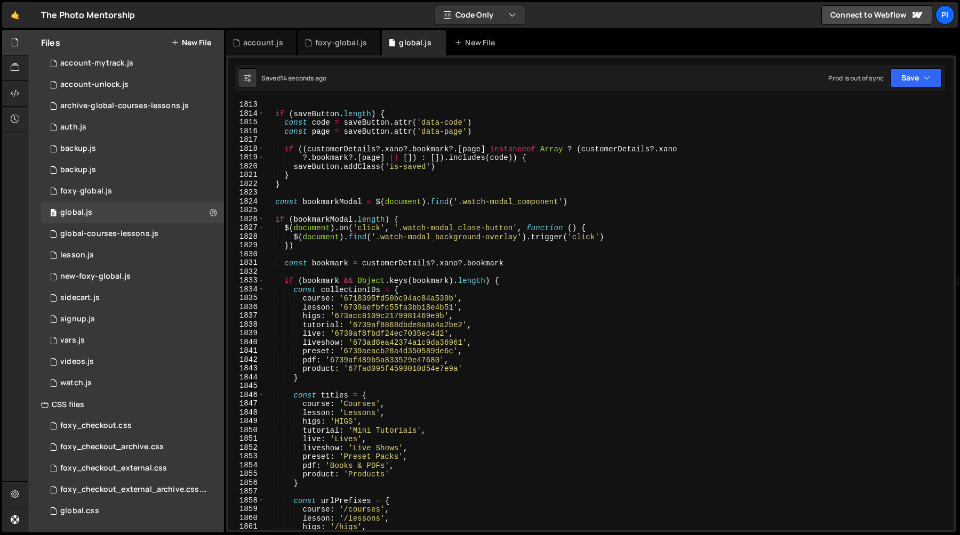
scroll to position [14562, 0]
click at [320, 404] on div "0 ) if ( saveButton . length ) { const code = saveButton . attr ( 'data-code' )…" at bounding box center [606, 316] width 685 height 448
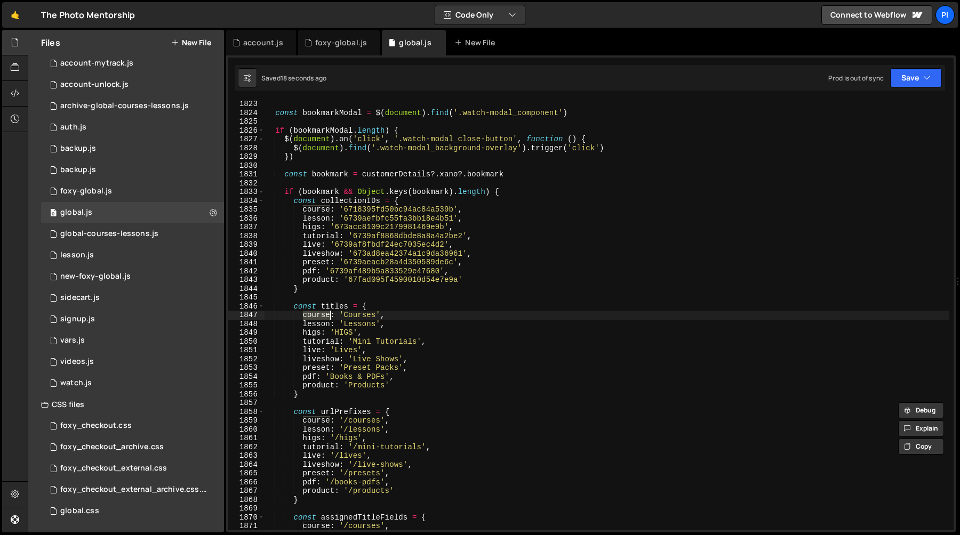
scroll to position [14716, 0]
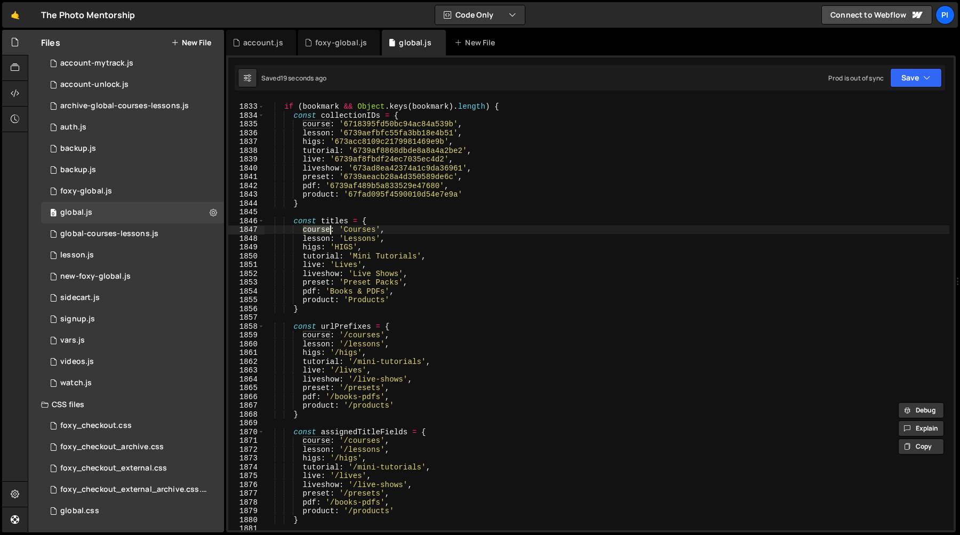
click at [303, 336] on div "if ( bookmark && Object . keys ( bookmark ) . length ) { const collectionIDs = …" at bounding box center [606, 317] width 685 height 448
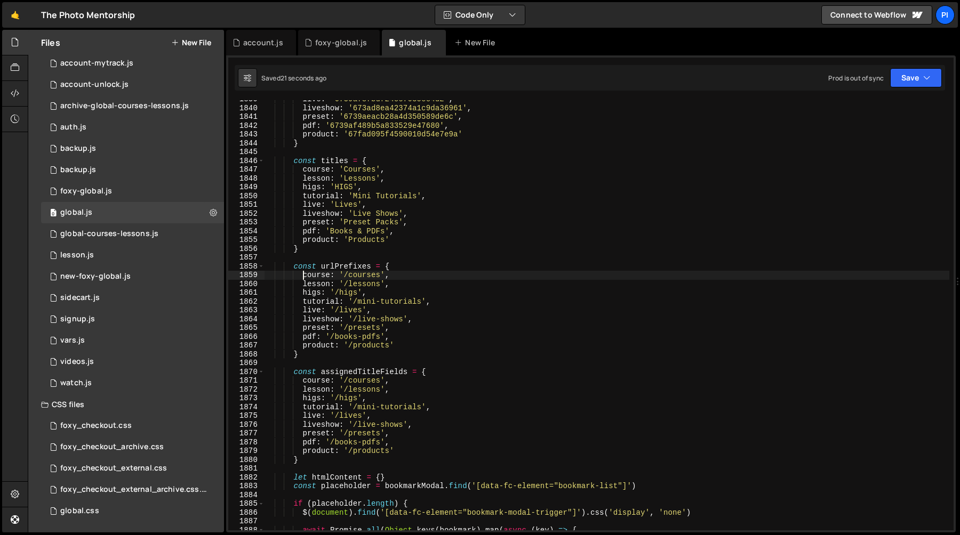
scroll to position [14787, 0]
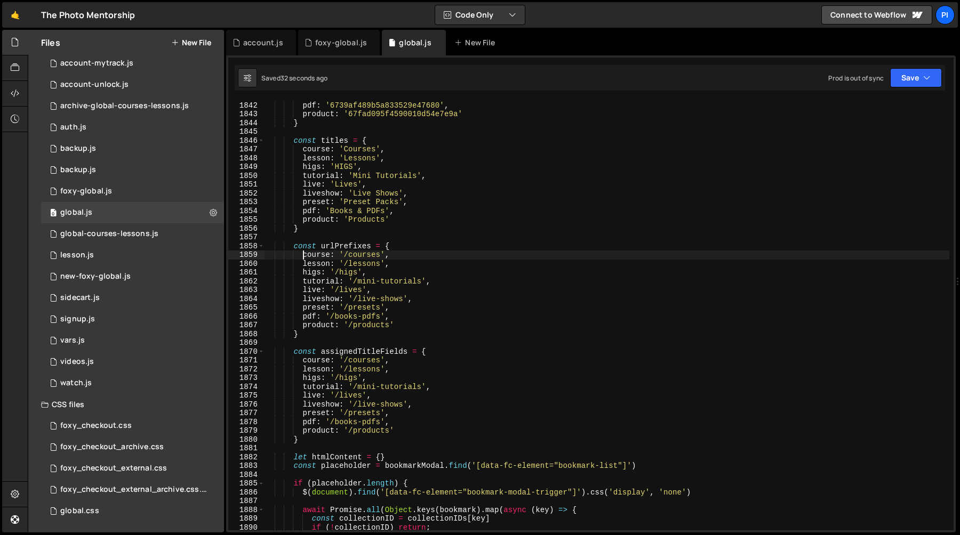
click at [338, 254] on div "preset : '6739aeacb28a4d350589de6c' , pdf : '6739af489b5a833529e47680' , produc…" at bounding box center [606, 316] width 685 height 448
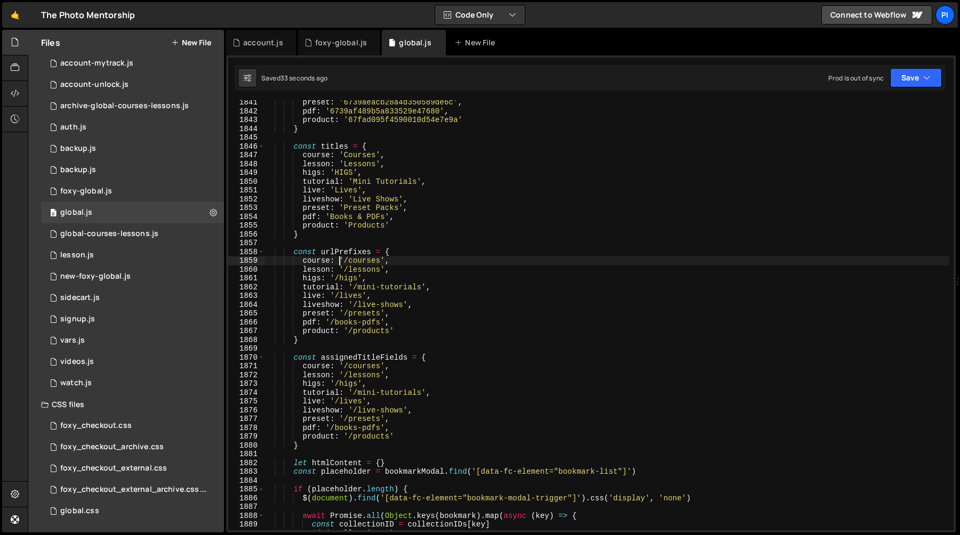
scroll to position [14769, 0]
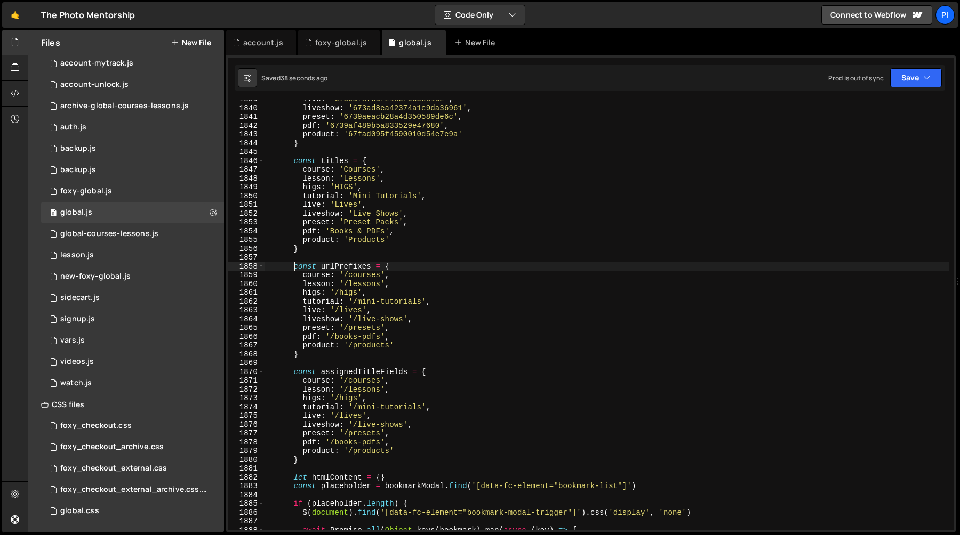
click at [293, 267] on div "live : '6739af8fbdf24ec7035ec4d2' , liveshow : '673ad8ea42374a1c9da36961' , pre…" at bounding box center [606, 319] width 685 height 448
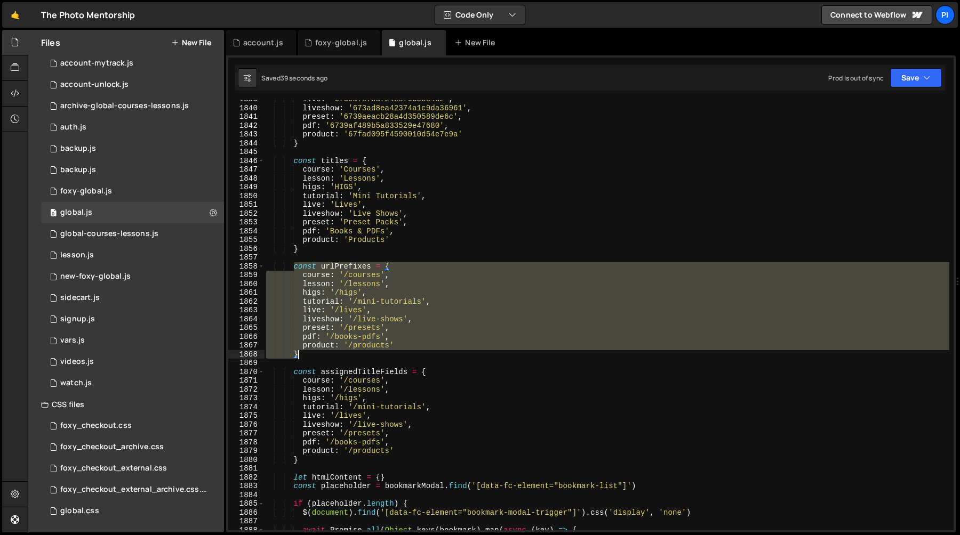
click at [315, 354] on div "live : '6739af8fbdf24ec7035ec4d2' , liveshow : '673ad8ea42374a1c9da36961' , pre…" at bounding box center [606, 319] width 685 height 448
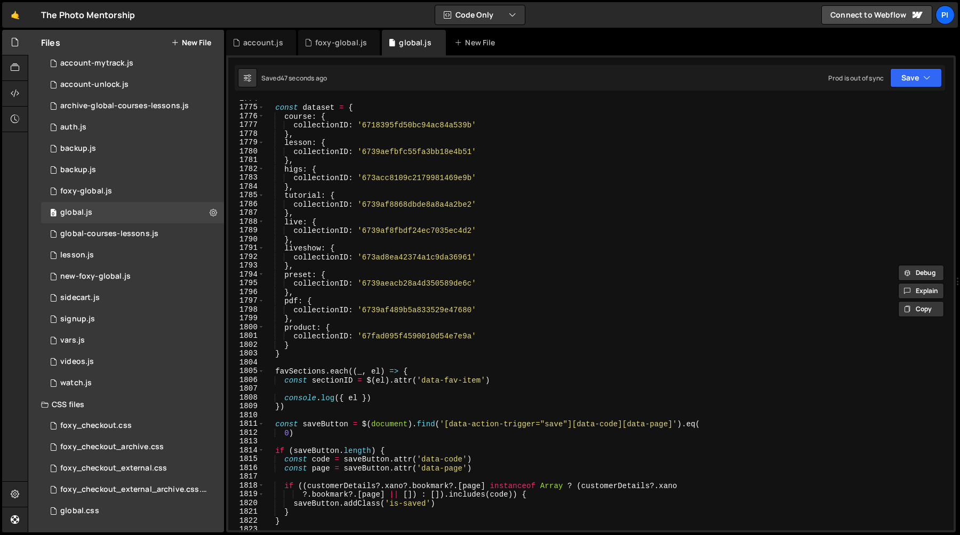
scroll to position [14235, 0]
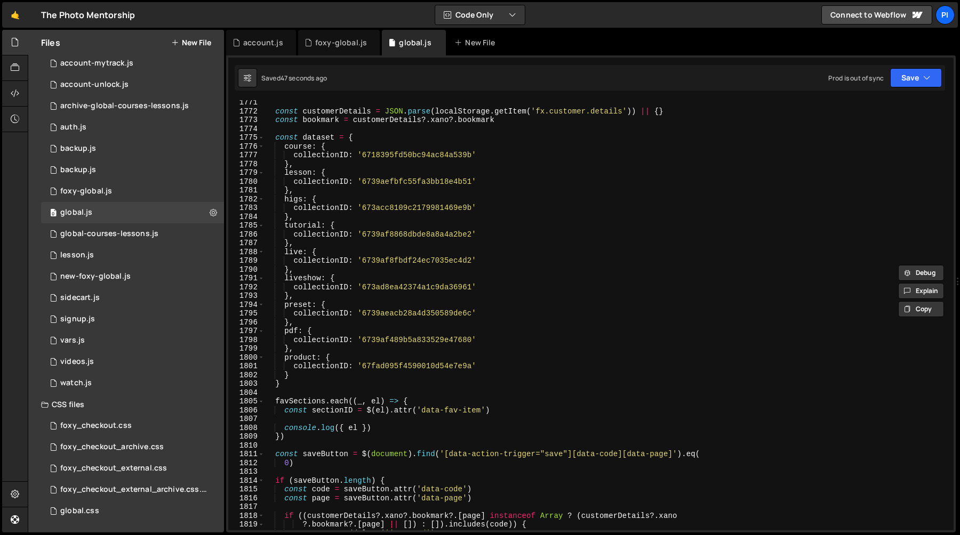
click at [274, 137] on div "const customerDetails = JSON . parse ( localStorage . getItem ( 'fx.customer.de…" at bounding box center [606, 322] width 685 height 448
click at [299, 386] on div "const customerDetails = JSON . parse ( localStorage . getItem ( 'fx.customer.de…" at bounding box center [606, 322] width 685 height 448
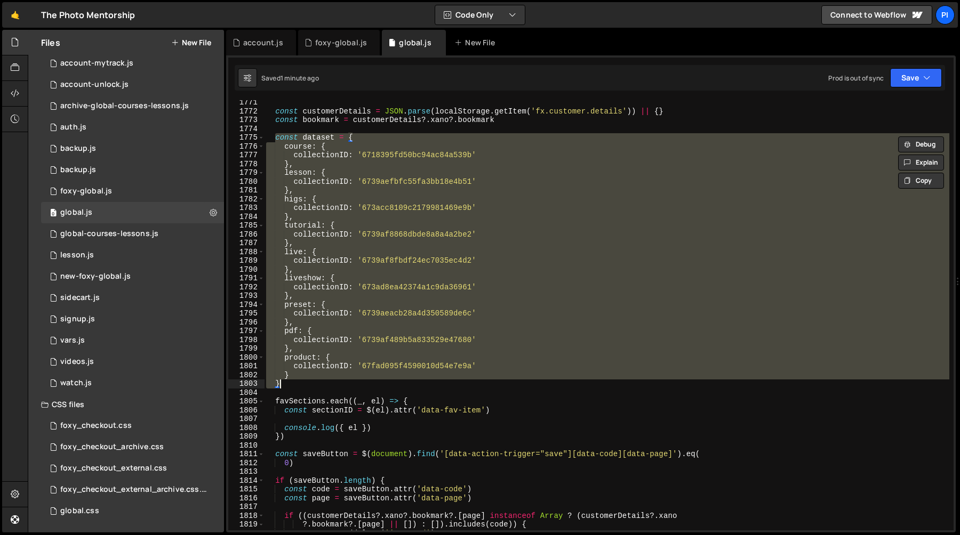
paste textarea
type textarea "}"
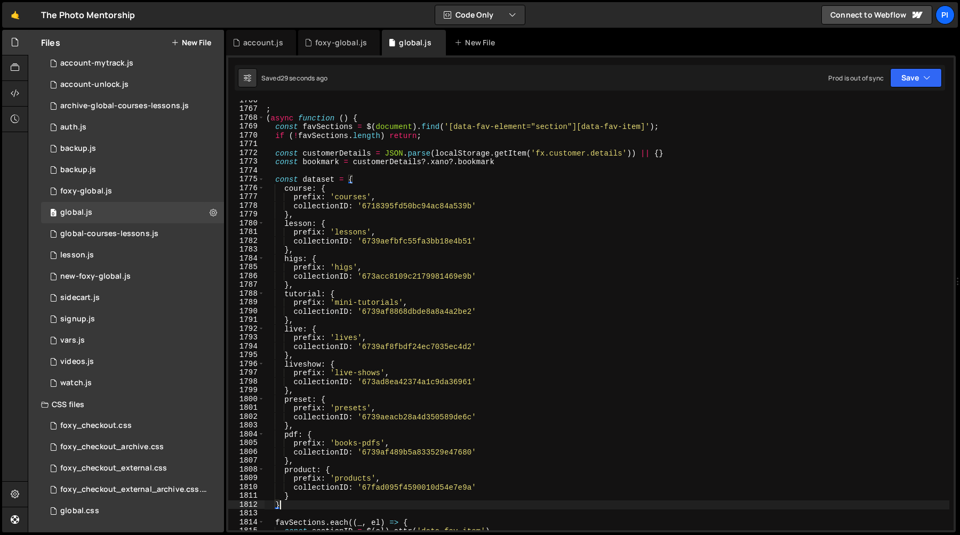
scroll to position [14142, 0]
click at [365, 170] on div "; ( async function ( ) { const favSections = $ ( document ) . find ( '[data-fav…" at bounding box center [606, 320] width 685 height 448
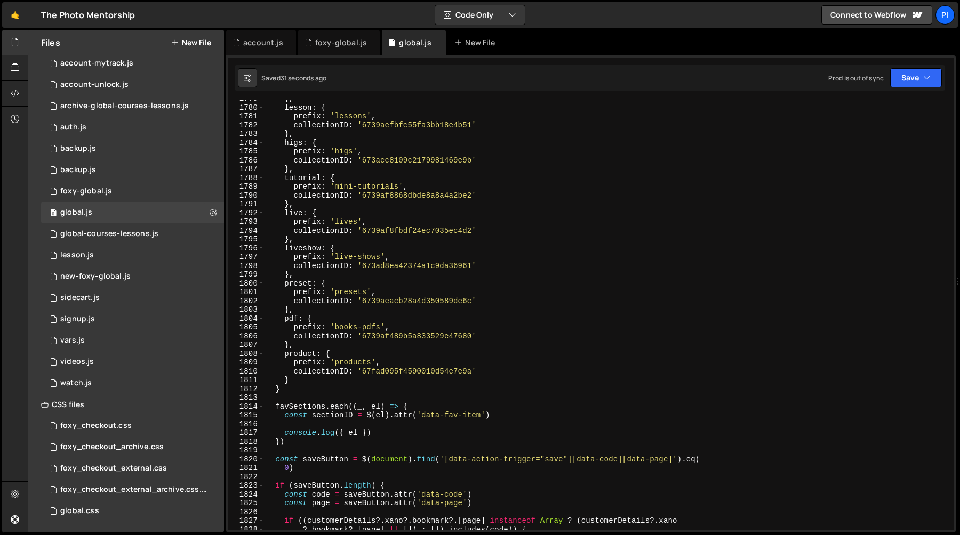
scroll to position [14290, 0]
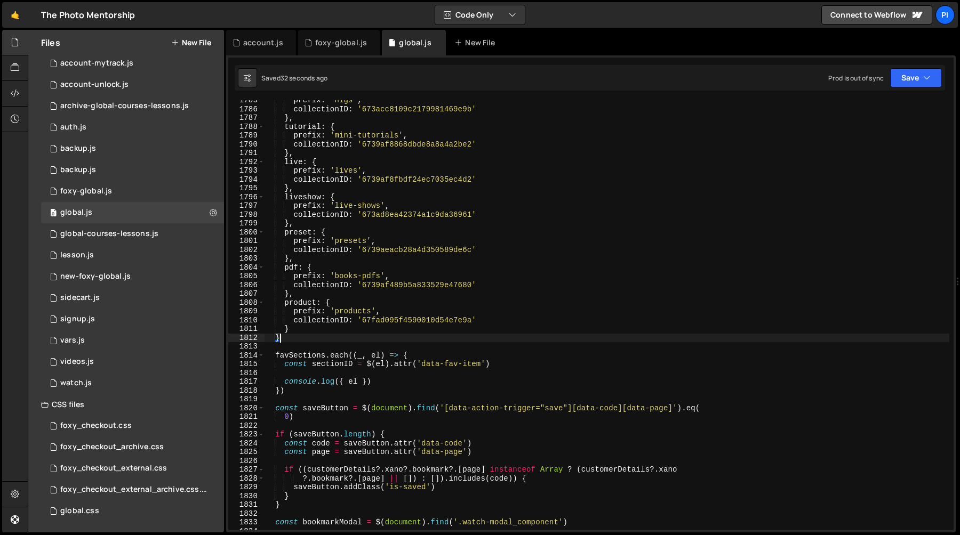
click at [318, 334] on div "prefix : 'higs' , collectionID : '673acc8109c2179981469e9b' } , tutorial : { pr…" at bounding box center [606, 320] width 685 height 448
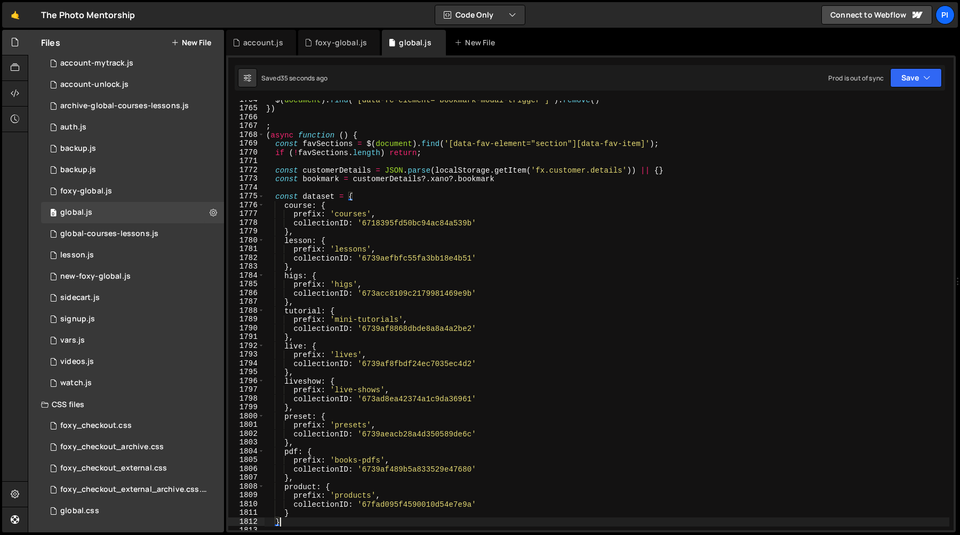
scroll to position [14160, 0]
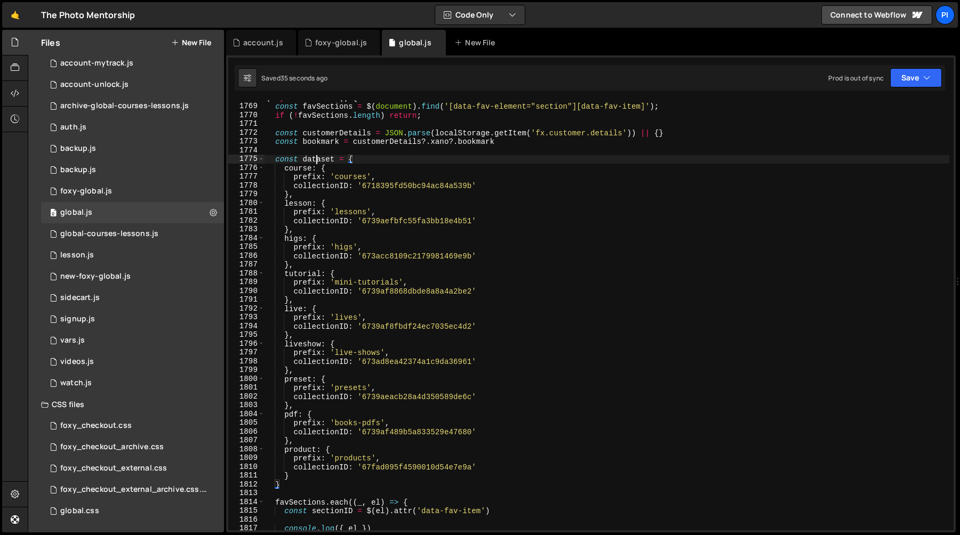
click at [318, 158] on div "( async function ( ) { const favSections = $ ( document ) . find ( '[data-fav-e…" at bounding box center [606, 317] width 685 height 448
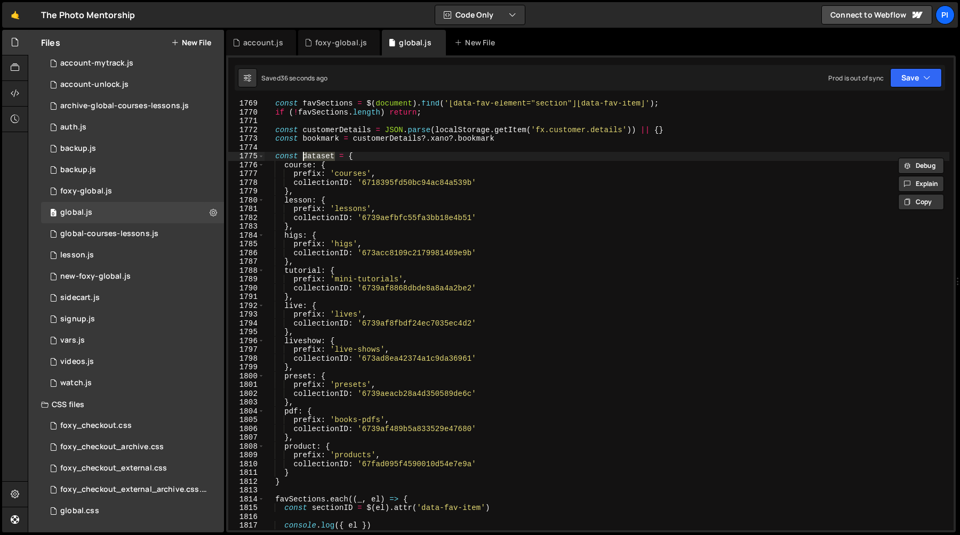
scroll to position [14279, 0]
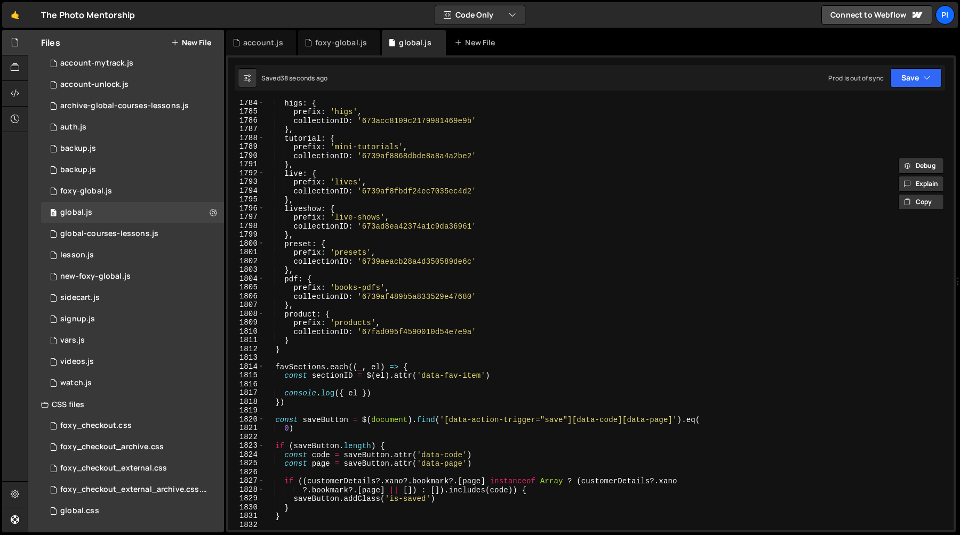
click at [294, 347] on div "higs : { prefix : 'higs' , collectionID : '673acc8109c2179981469e9b' } , tutori…" at bounding box center [606, 323] width 685 height 448
type textarea "}"
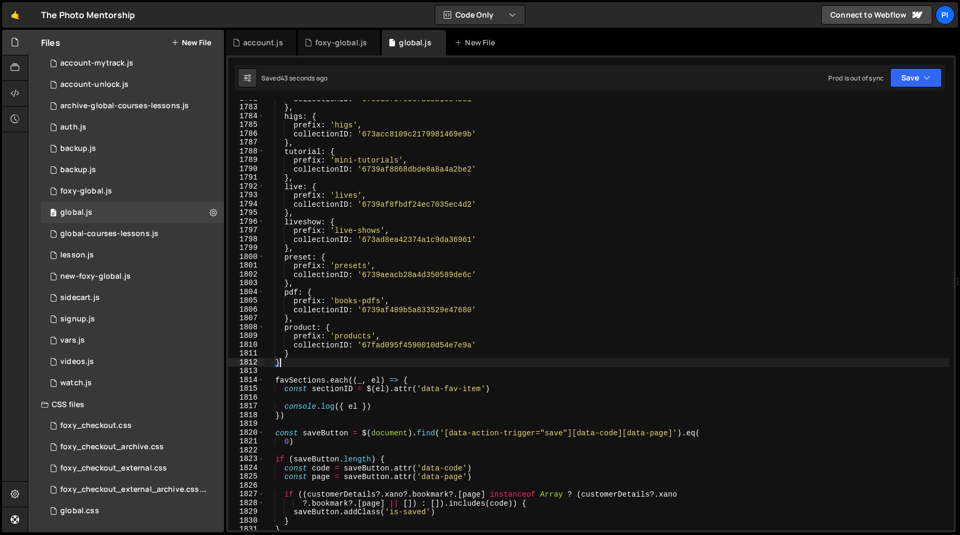
scroll to position [14268, 0]
click at [291, 371] on div "collectionID : '6739aefbfc55fa3bb18e4b51' } , higs : { prefix : 'higs' , collec…" at bounding box center [606, 318] width 685 height 448
click at [291, 365] on div "collectionID : '6739aefbfc55fa3bb18e4b51' } , higs : { prefix : 'higs' , collec…" at bounding box center [606, 318] width 685 height 448
type textarea "}"
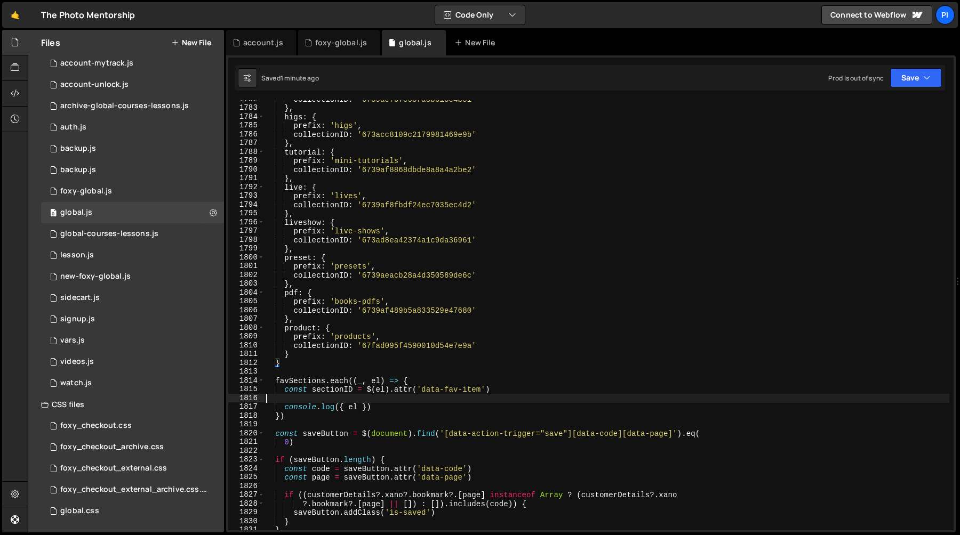
click at [359, 402] on div "collectionID : '6739aefbfc55fa3bb18e4b51' } , higs : { prefix : 'higs' , collec…" at bounding box center [606, 319] width 685 height 448
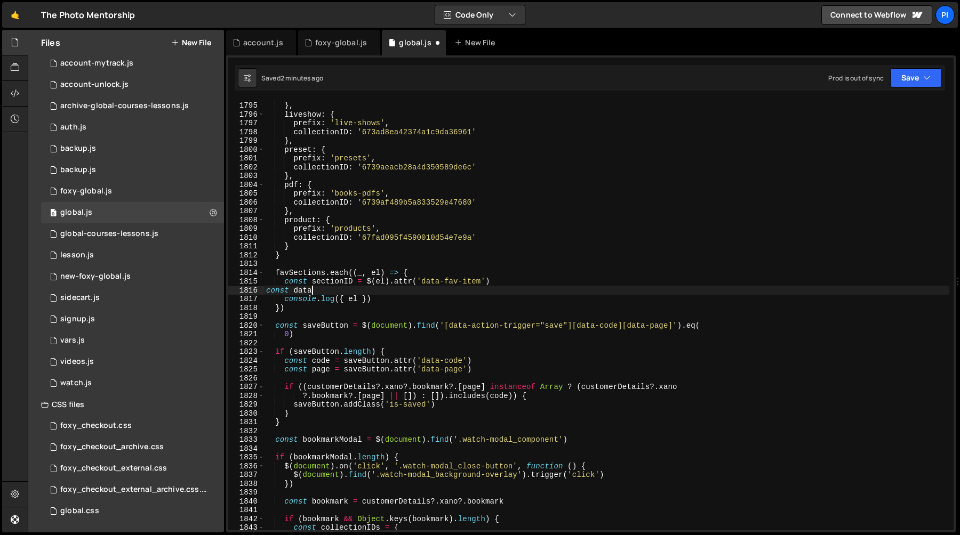
scroll to position [14360, 0]
click at [302, 292] on div "collectionID : '6739af8fbdf24ec7035ec4d2' } , liveshow : { prefix : 'live-shows…" at bounding box center [606, 318] width 685 height 448
click at [334, 286] on div "collectionID : '6739af8fbdf24ec7035ec4d2' } , liveshow : { prefix : 'live-shows…" at bounding box center [606, 318] width 685 height 448
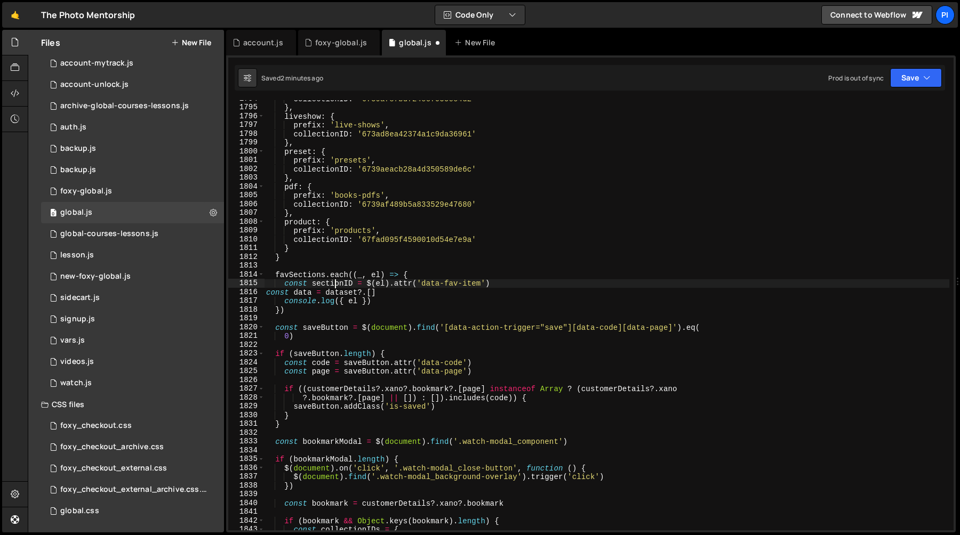
click at [334, 286] on div "collectionID : '6739af8fbdf24ec7035ec4d2' } , liveshow : { prefix : 'live-shows…" at bounding box center [606, 318] width 685 height 448
click at [372, 293] on div "collectionID : '6739af8fbdf24ec7035ec4d2' } , liveshow : { prefix : 'live-shows…" at bounding box center [606, 318] width 685 height 448
paste textarea "sectionID"
type textarea "favSections.each((_, el) => {"
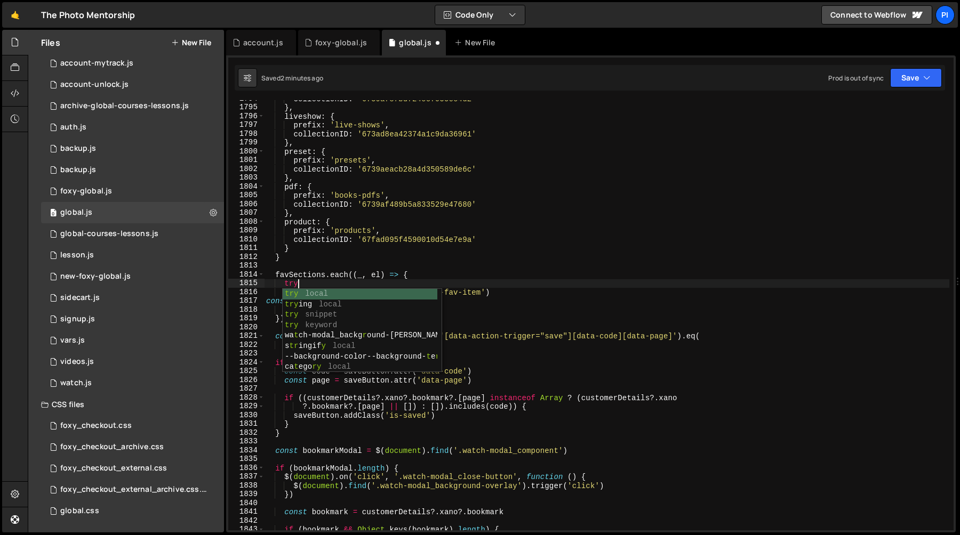
scroll to position [0, 2]
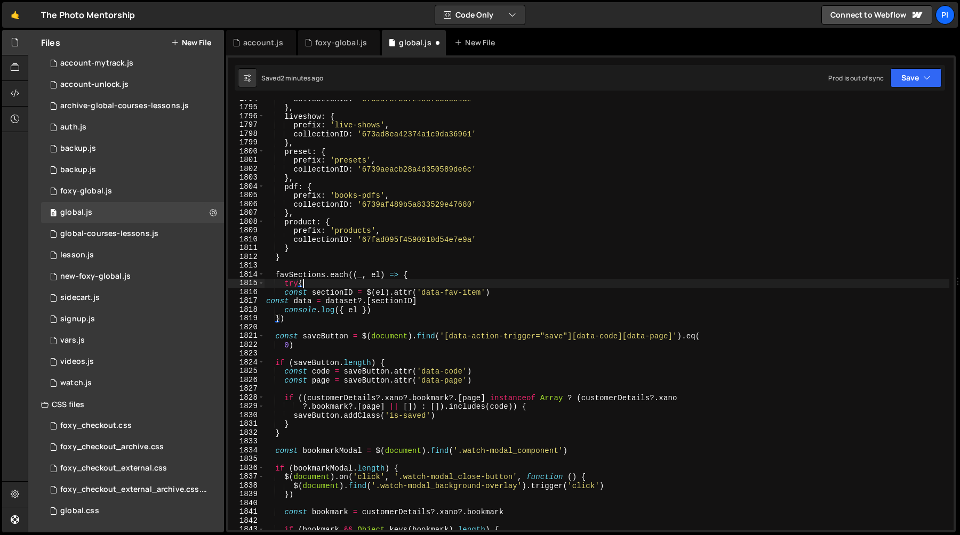
click at [399, 307] on div "collectionID : '6739af8fbdf24ec7035ec4d2' } , liveshow : { prefix : 'live-shows…" at bounding box center [606, 318] width 685 height 448
type textarea "console.log({ el })"
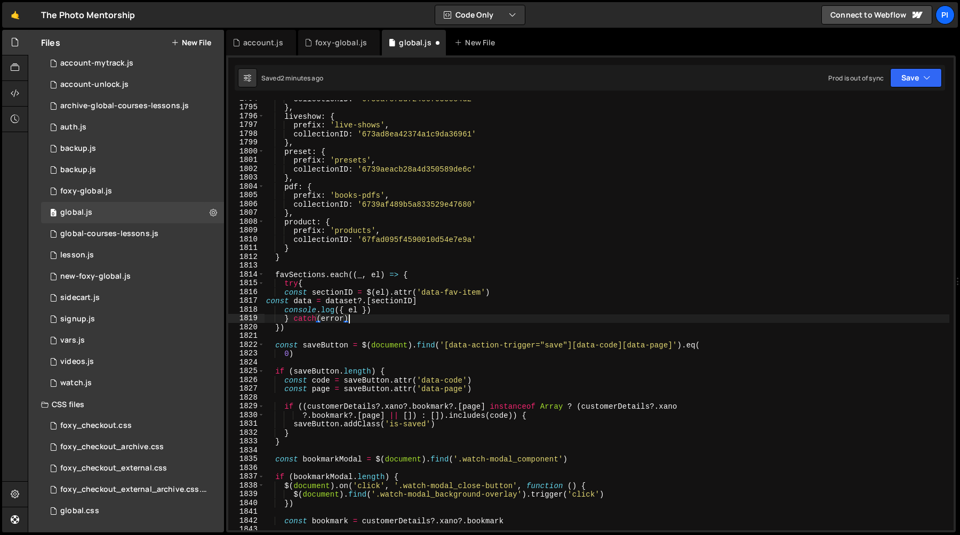
type textarea "} catch(error){}"
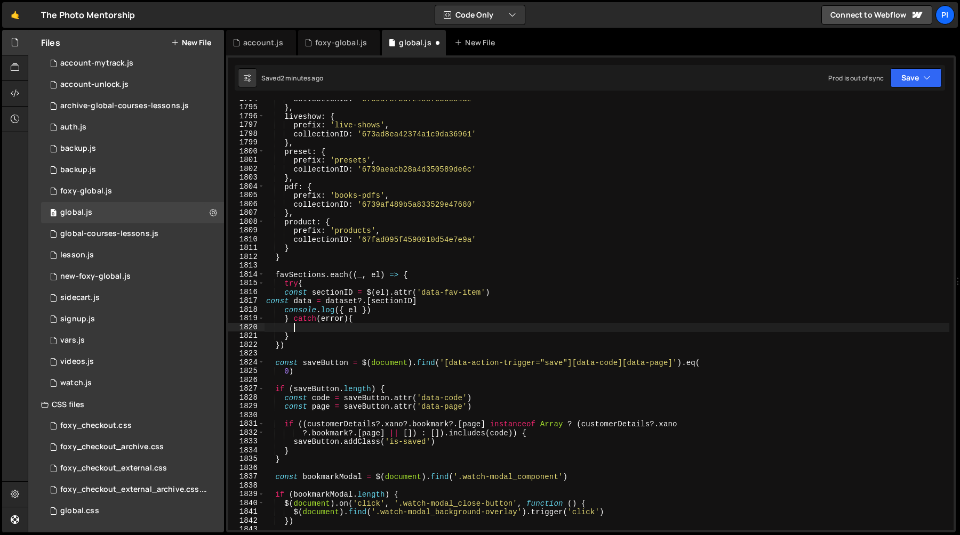
scroll to position [0, 0]
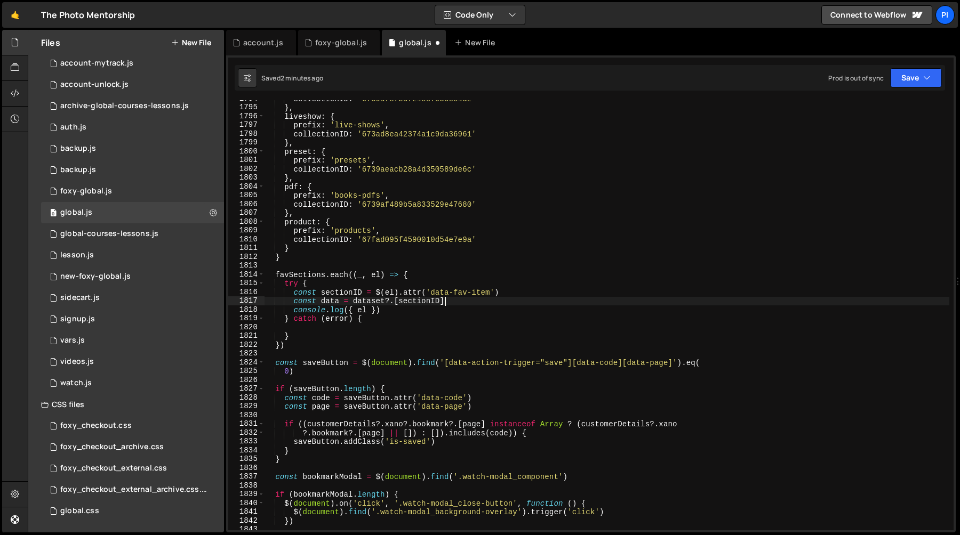
click at [463, 302] on div "collectionID : '6739af8fbdf24ec7035ec4d2' } , liveshow : { prefix : 'live-shows…" at bounding box center [606, 318] width 685 height 448
type textarea "const data = dataset?.[sectionID]"
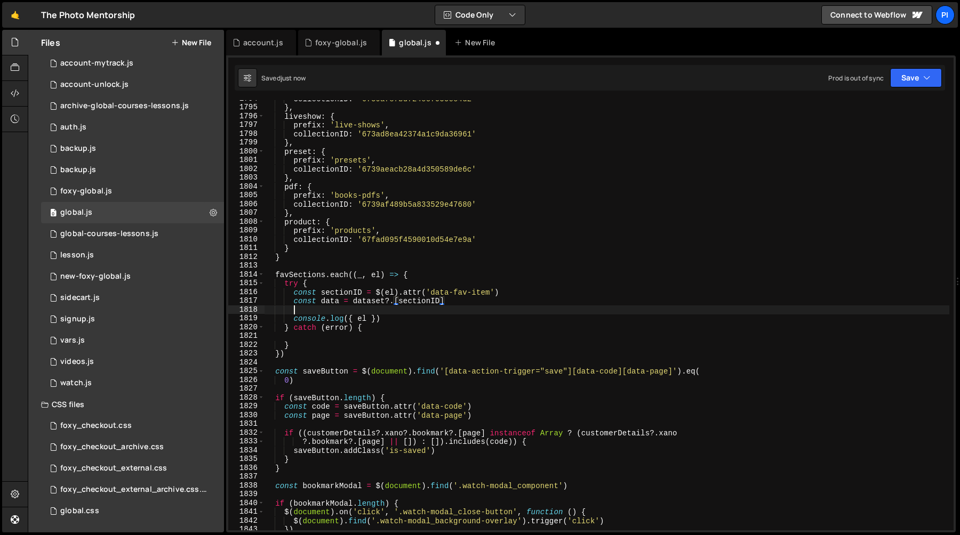
scroll to position [0, 1]
click at [387, 301] on div "collectionID : '6739af8fbdf24ec7035ec4d2' } , liveshow : { prefix : 'live-shows…" at bounding box center [606, 318] width 685 height 448
click at [334, 304] on div "collectionID : '6739af8fbdf24ec7035ec4d2' } , liveshow : { prefix : 'live-shows…" at bounding box center [606, 318] width 685 height 448
click at [389, 302] on div "collectionID : '6739af8fbdf24ec7035ec4d2' } , liveshow : { prefix : 'live-shows…" at bounding box center [606, 318] width 685 height 448
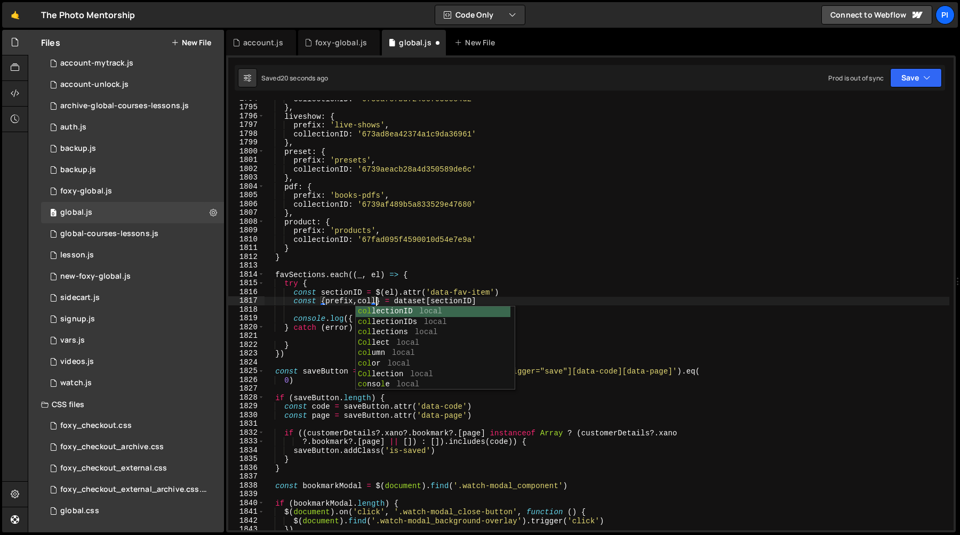
scroll to position [0, 7]
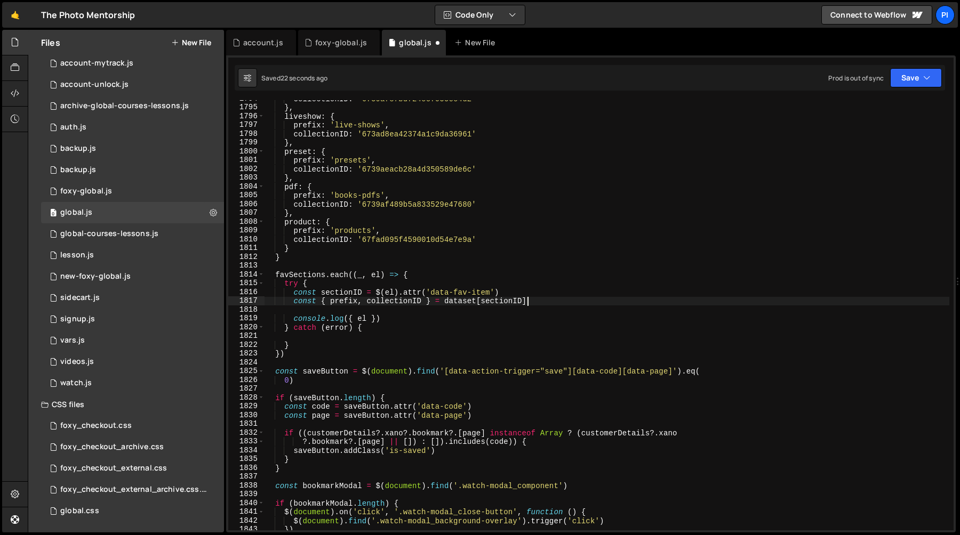
click at [557, 298] on div "collectionID : '6739af8fbdf24ec7035ec4d2' } , liveshow : { prefix : 'live-shows…" at bounding box center [606, 318] width 685 height 448
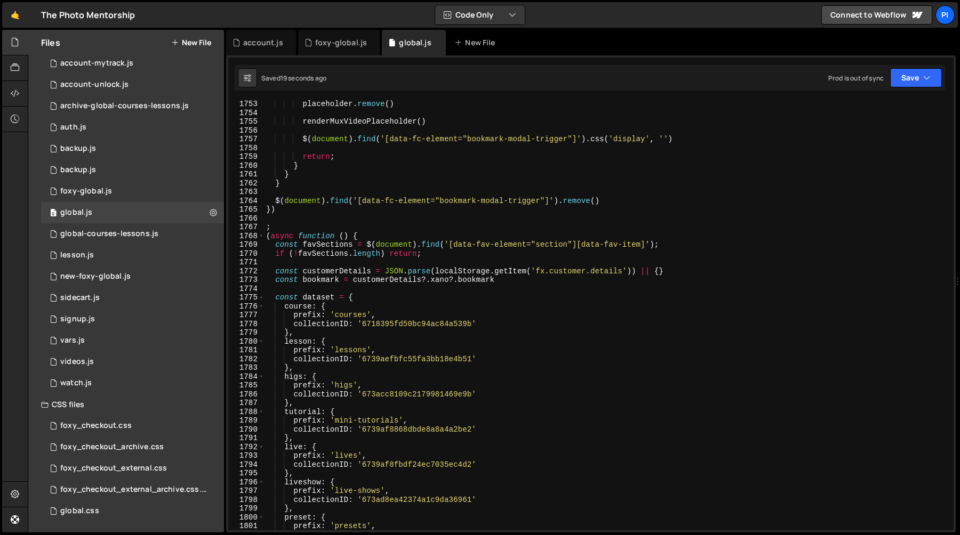
scroll to position [14008, 0]
click at [319, 279] on div "placeholder . remove ( ) renderMuxVideoPlaceholder ( ) $ ( document ) . find ( …" at bounding box center [606, 322] width 685 height 448
click at [349, 280] on div "placeholder . remove ( ) renderMuxVideoPlaceholder ( ) $ ( document ) . find ( …" at bounding box center [606, 322] width 685 height 448
click at [340, 280] on div "placeholder . remove ( ) renderMuxVideoPlaceholder ( ) $ ( document ) . find ( …" at bounding box center [606, 322] width 685 height 448
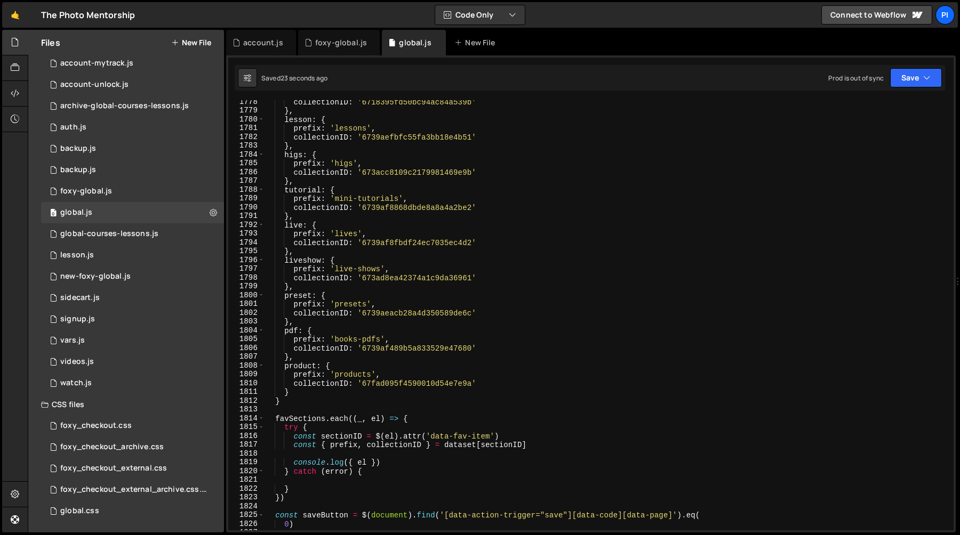
scroll to position [14301, 0]
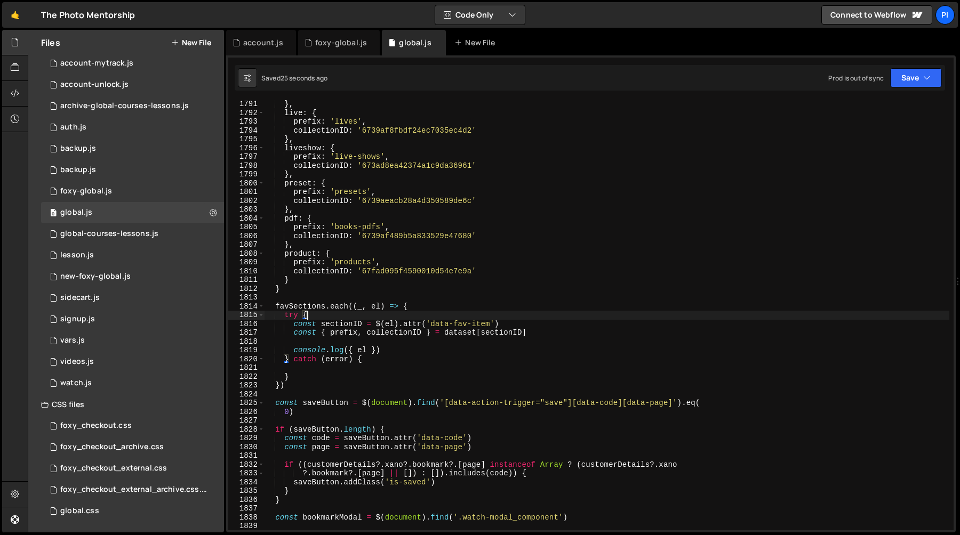
click at [517, 318] on div "} , live : { prefix : 'lives' , collectionID : '6739af8fbdf24ec7035ec4d2' } , l…" at bounding box center [606, 324] width 685 height 448
click at [516, 322] on div "} , live : { prefix : 'lives' , collectionID : '6739af8fbdf24ec7035ec4d2' } , l…" at bounding box center [606, 324] width 685 height 448
type textarea "const sectionID = $(el).attr('data-fav-item')"
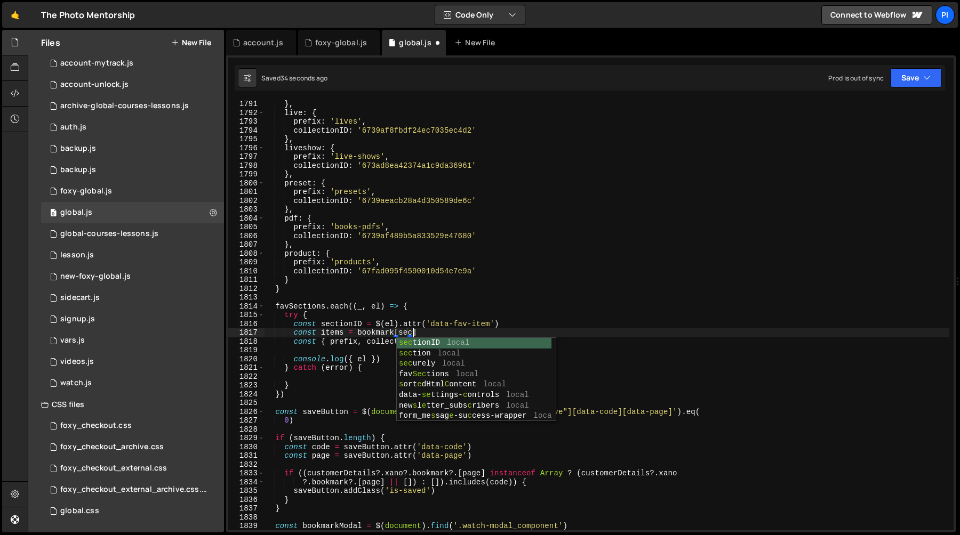
scroll to position [0, 10]
type textarea "const items = bookmark[sectionID]"
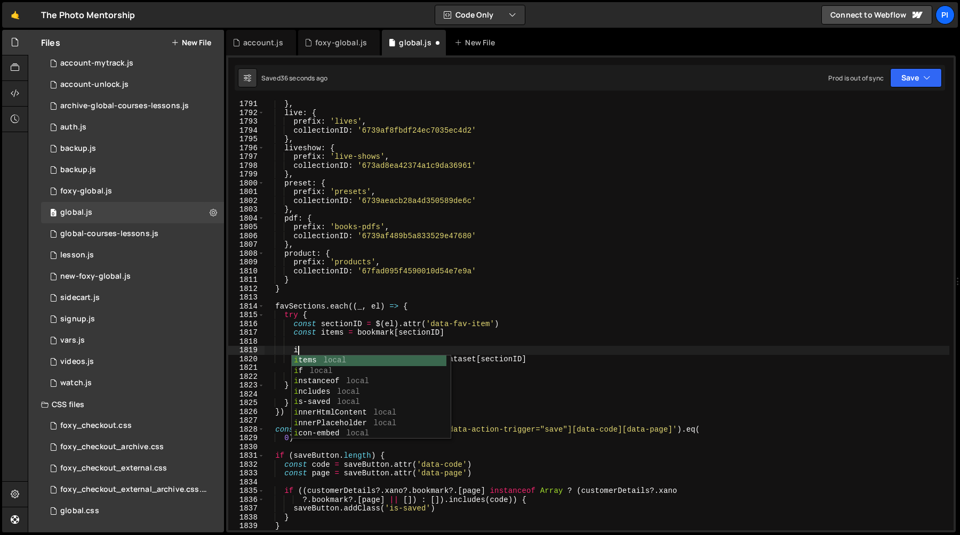
scroll to position [0, 2]
type textarea "const items = bookmark[sectionID]"
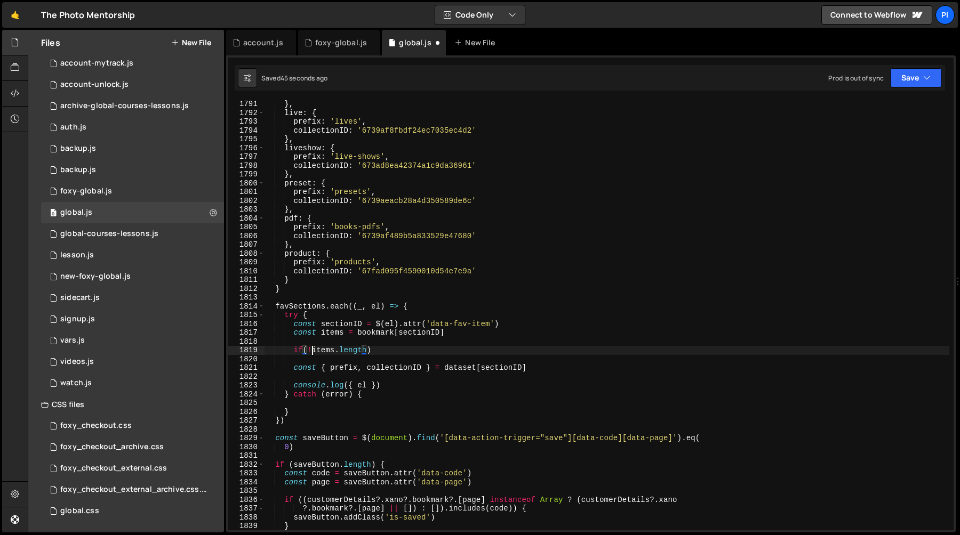
scroll to position [0, 3]
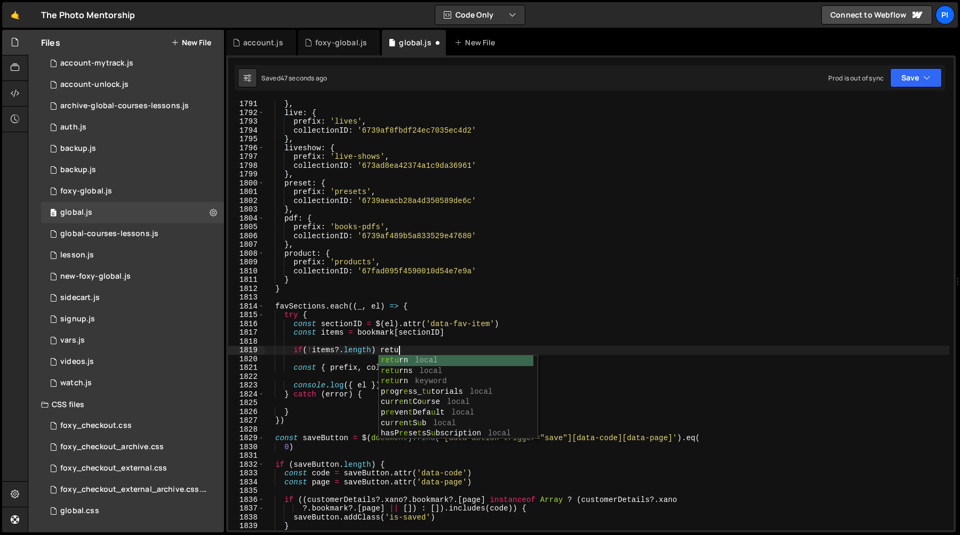
type textarea "if(!items?.length) return"
click at [488, 339] on div "} , live : { prefix : 'lives' , collectionID : '6739af8fbdf24ec7035ec4d2' } , l…" at bounding box center [606, 324] width 685 height 448
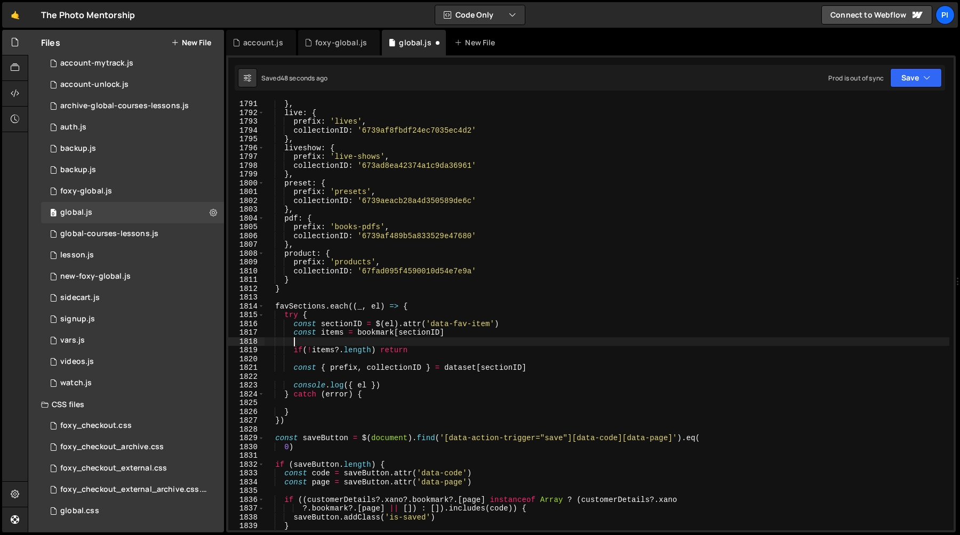
scroll to position [0, 1]
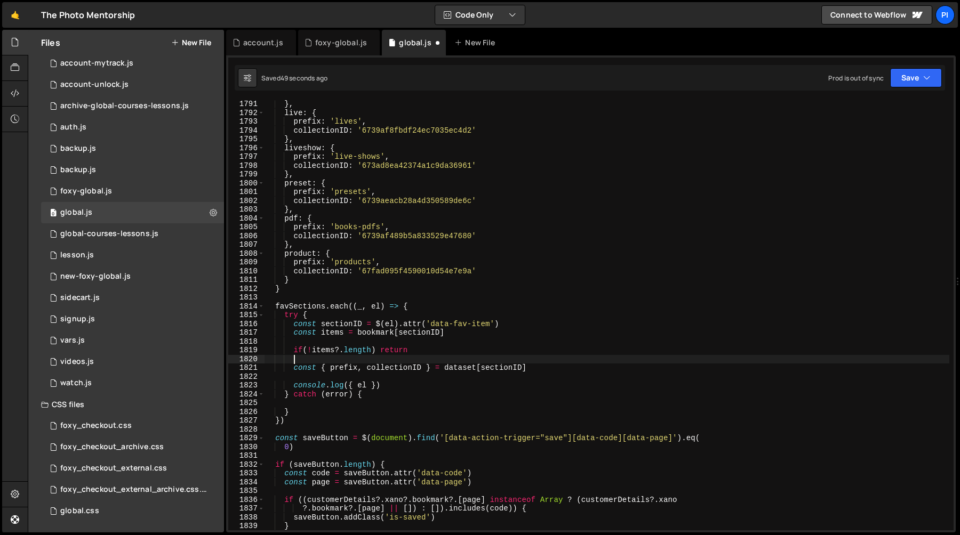
click at [389, 362] on div "} , live : { prefix : 'lives' , collectionID : '6739af8fbdf24ec7035ec4d2' } , l…" at bounding box center [606, 324] width 685 height 448
click at [448, 368] on div "} , live : { prefix : 'lives' , collectionID : '6739af8fbdf24ec7035ec4d2' } , l…" at bounding box center [606, 324] width 685 height 448
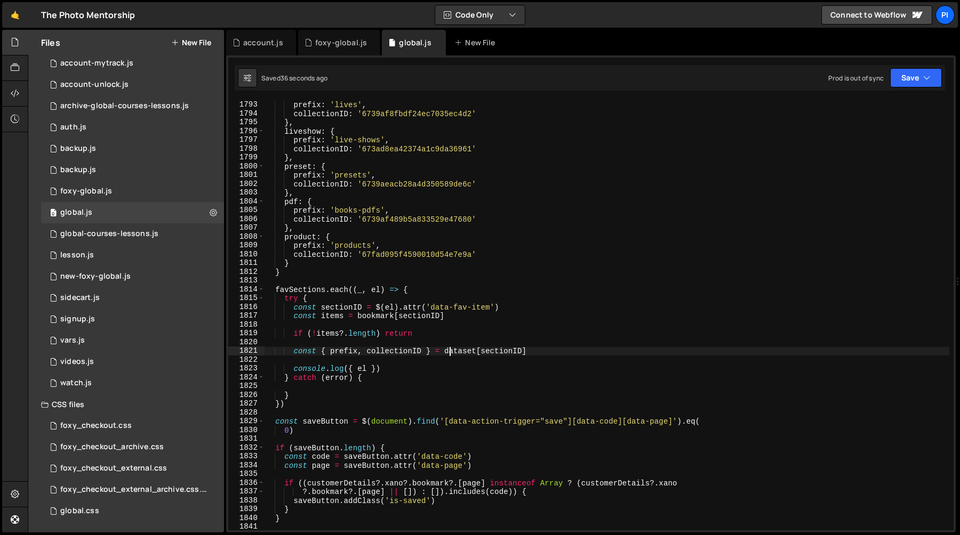
scroll to position [14290, 0]
click at [396, 336] on div "live : { prefix : 'lives' , collectionID : '6739af8fbdf24ec7035ec4d2' } , lives…" at bounding box center [606, 316] width 685 height 448
type textarea "if (items?.length){}"
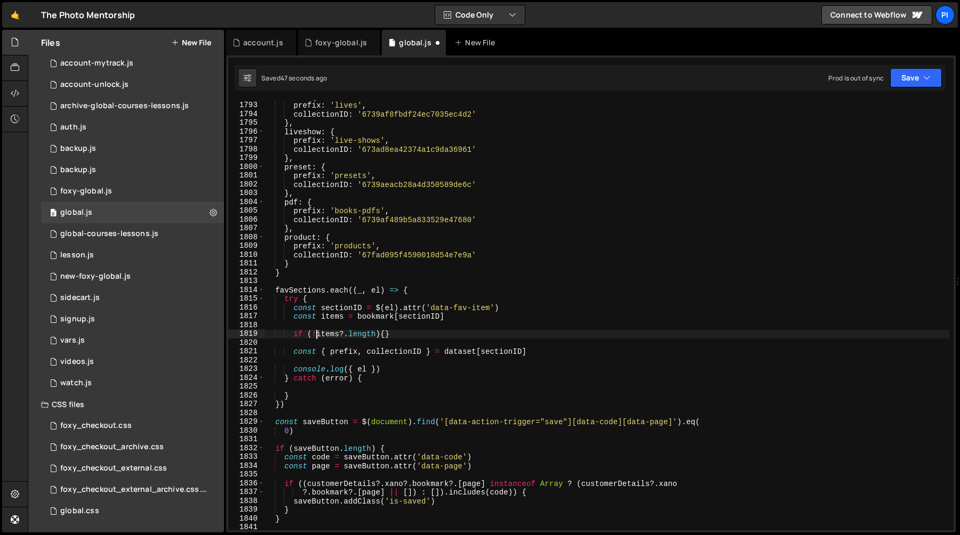
scroll to position [0, 7]
click at [380, 337] on div "live : { prefix : 'lives' , collectionID : '6739af8fbdf24ec7035ec4d2' } , lives…" at bounding box center [606, 316] width 685 height 448
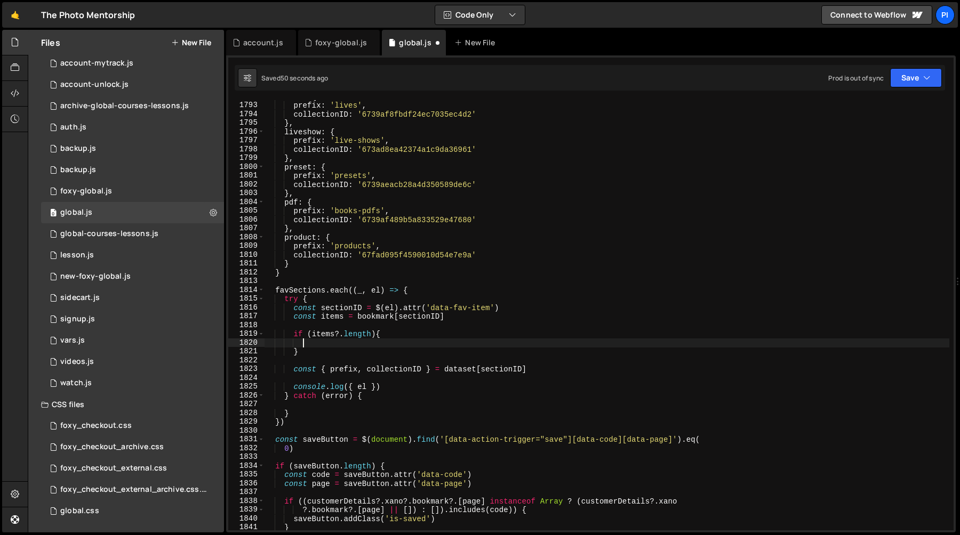
type textarea "}"
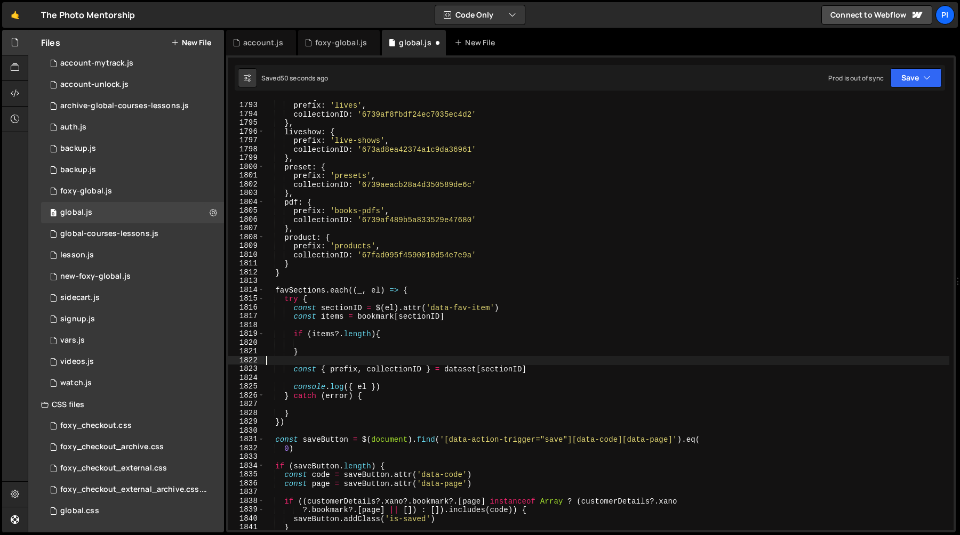
type textarea "const { prefix, collectionID } = dataset[sectionID]"
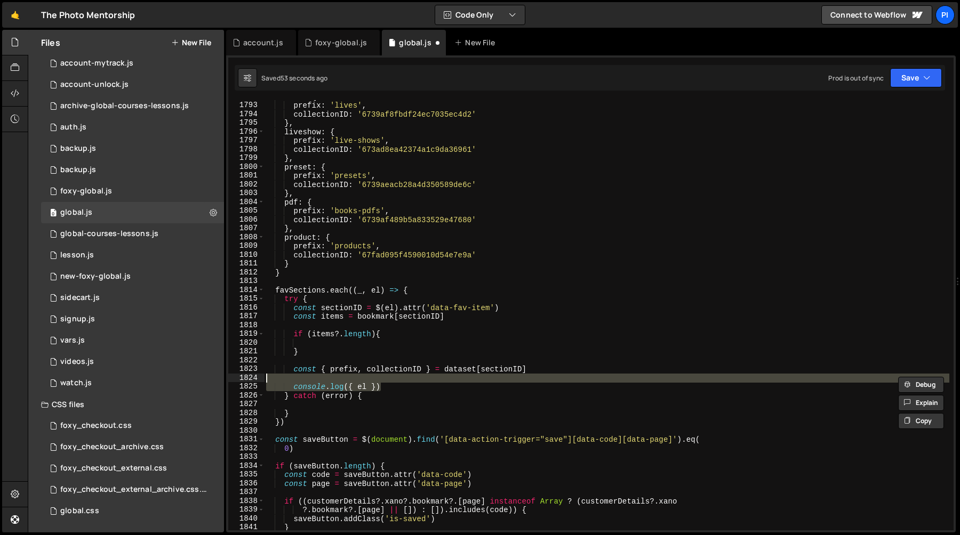
type textarea "const { prefix, collectionID } = dataset[sectionID]"
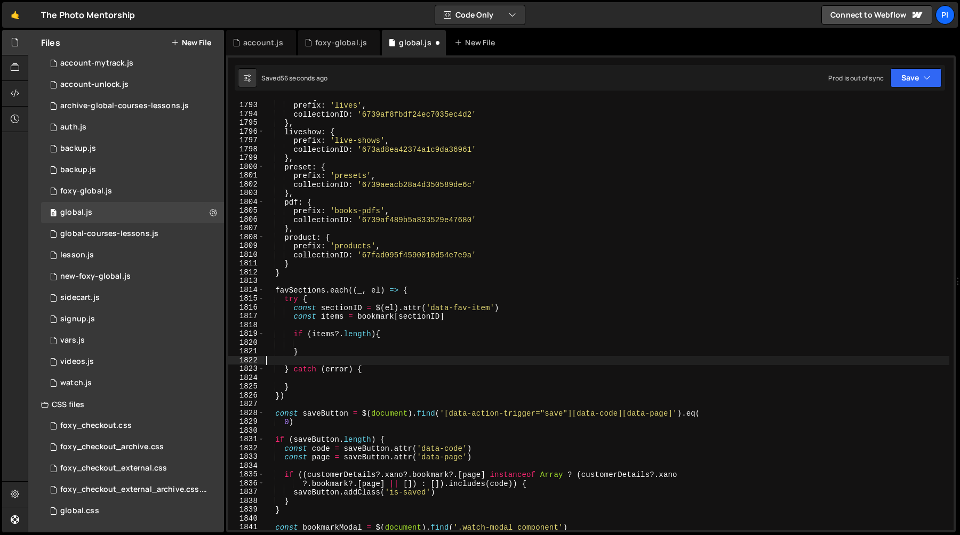
type textarea "}"
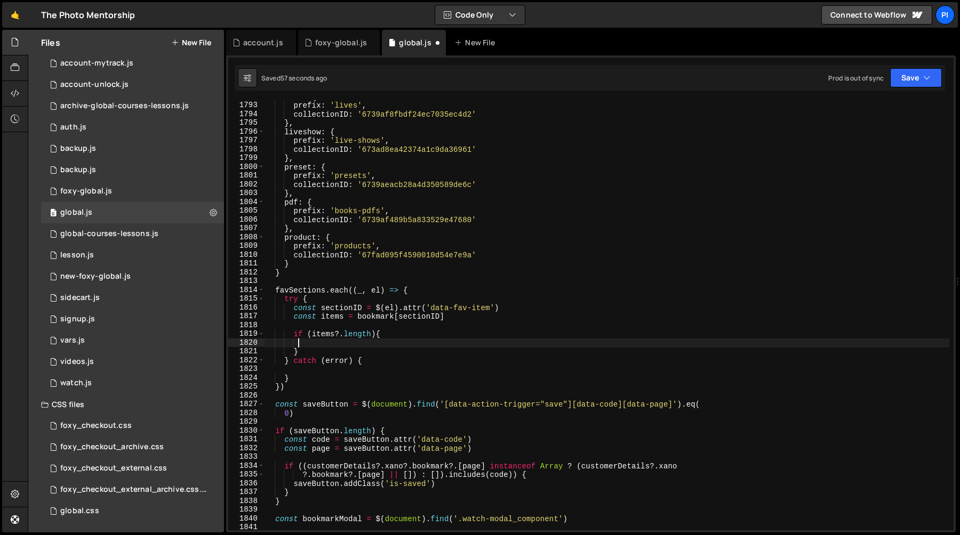
paste textarea "console.log({ el })"
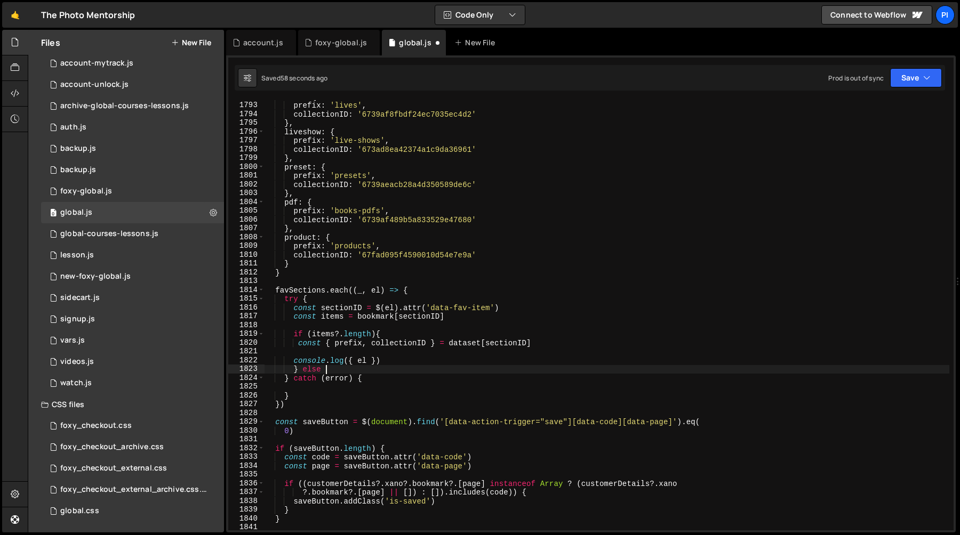
type textarea "} else {}"
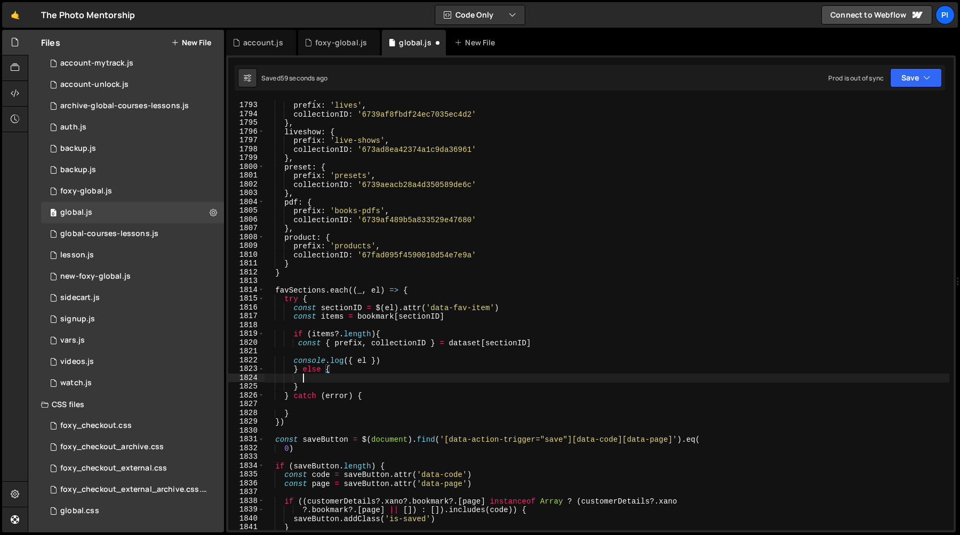
scroll to position [0, 2]
click at [380, 366] on div "live : { prefix : 'lives' , collectionID : '6739af8fbdf24ec7035ec4d2' } , lives…" at bounding box center [606, 316] width 685 height 448
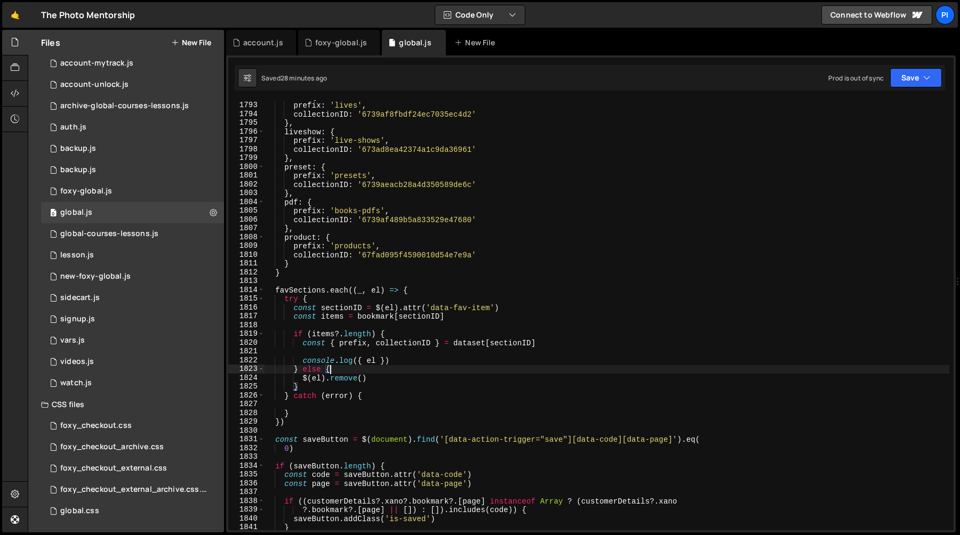
click at [414, 363] on div "live : { prefix : 'lives' , collectionID : '6739af8fbdf24ec7035ec4d2' } , lives…" at bounding box center [606, 316] width 685 height 448
type textarea "console.log({ el })"
drag, startPoint x: 414, startPoint y: 363, endPoint x: 303, endPoint y: 362, distance: 110.9
click at [303, 362] on div "live : { prefix : 'lives' , collectionID : '6739af8fbdf24ec7035ec4d2' } , lives…" at bounding box center [606, 316] width 685 height 448
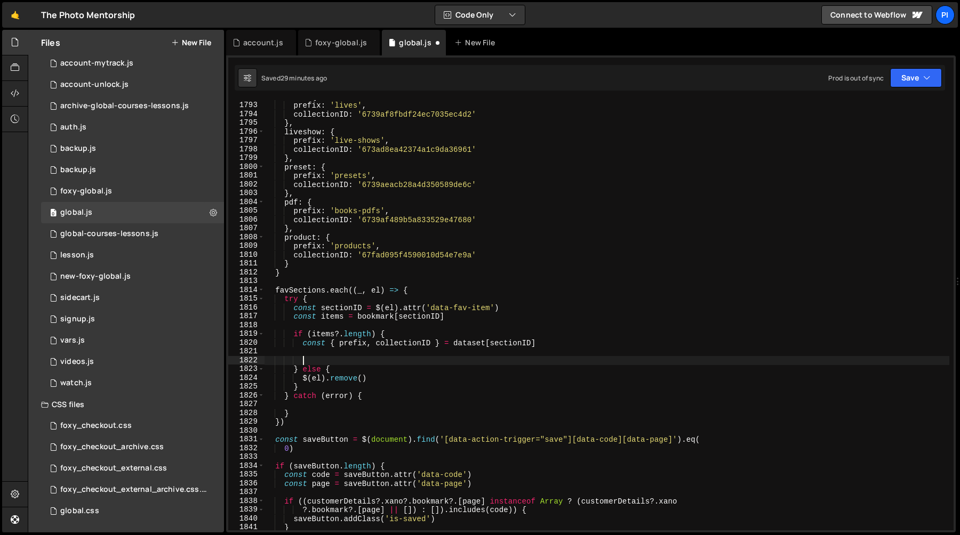
click at [298, 418] on div "live : { prefix : 'lives' , collectionID : '6739af8fbdf24ec7035ec4d2' } , lives…" at bounding box center [606, 316] width 685 height 448
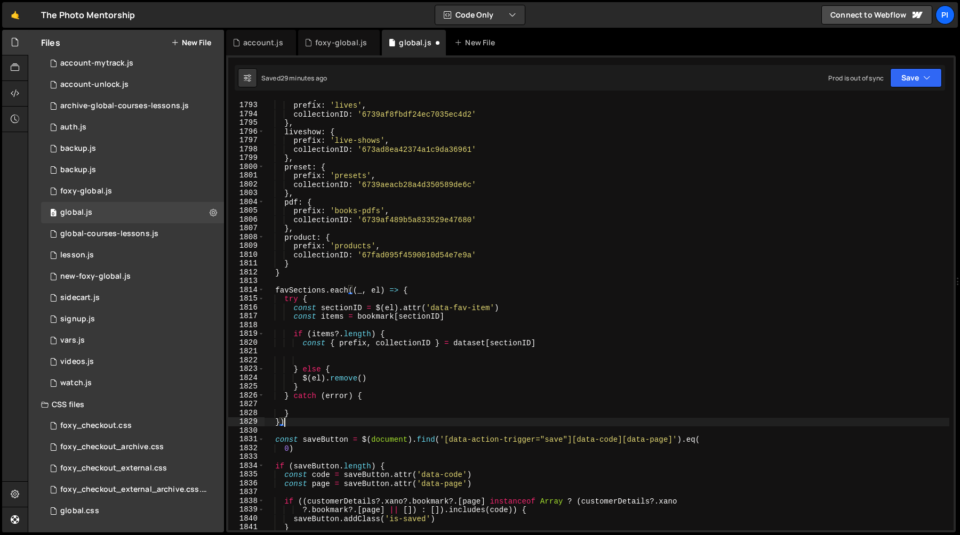
click at [294, 419] on div "live : { prefix : 'lives' , collectionID : '6739af8fbdf24ec7035ec4d2' } , lives…" at bounding box center [606, 316] width 685 height 448
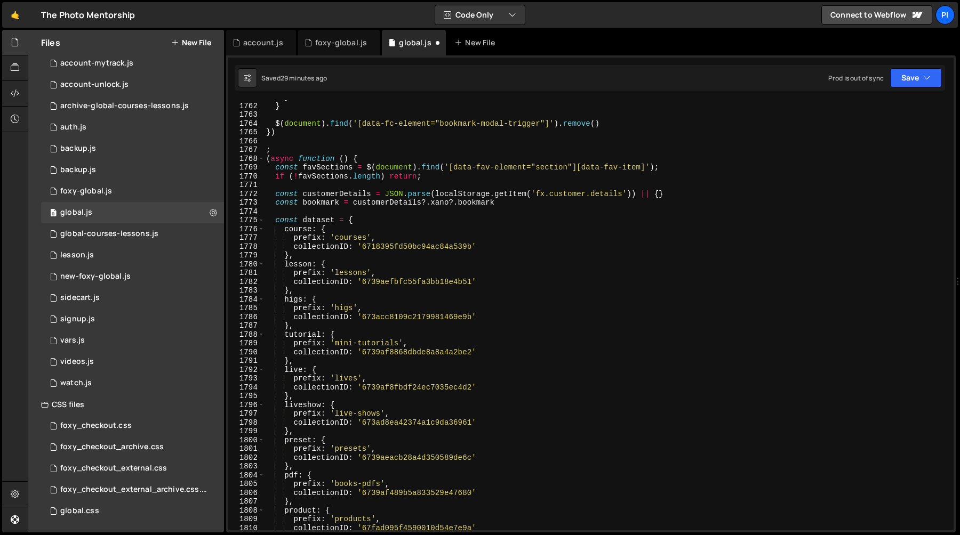
scroll to position [14019, 0]
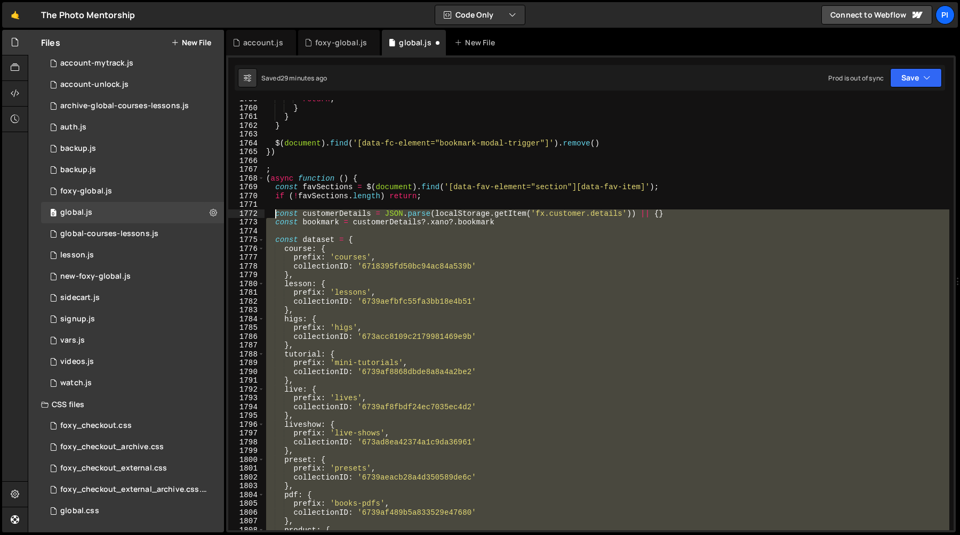
click at [274, 214] on div "return ; } } } $ ( document ) . find ( '[data-fc-element="bookmark-modal-trigge…" at bounding box center [606, 319] width 685 height 448
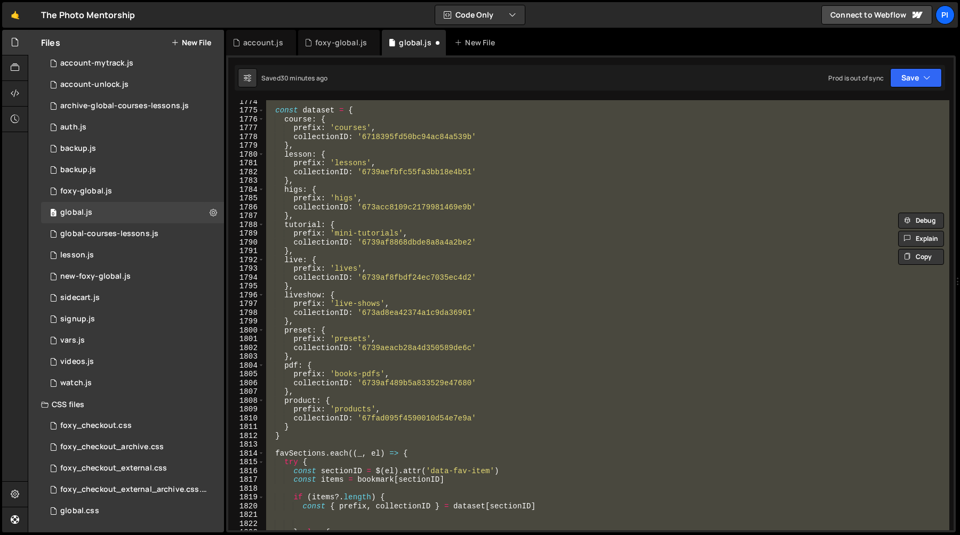
scroll to position [14122, 0]
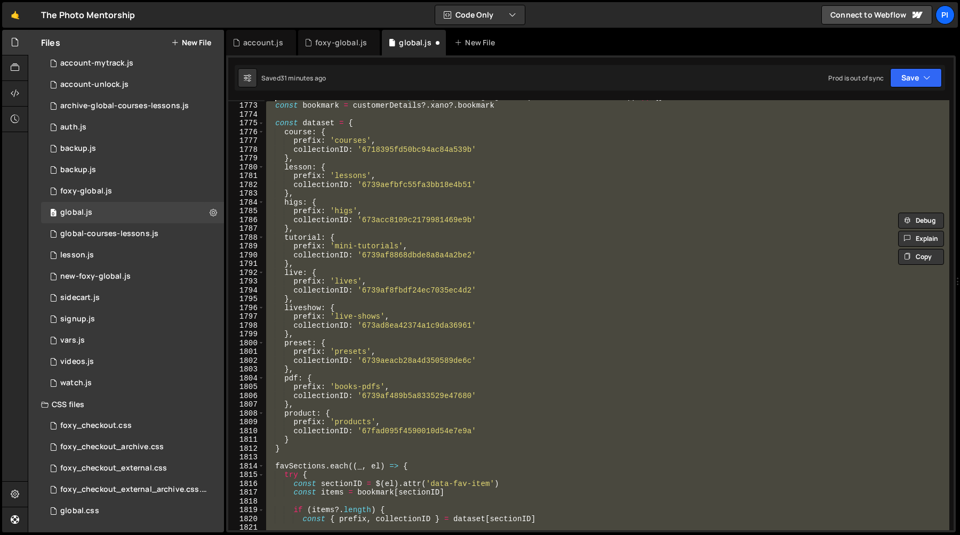
click at [378, 166] on div "const customerDetails = JSON . parse ( localStorage . getItem ( 'fx.customer.de…" at bounding box center [606, 315] width 685 height 430
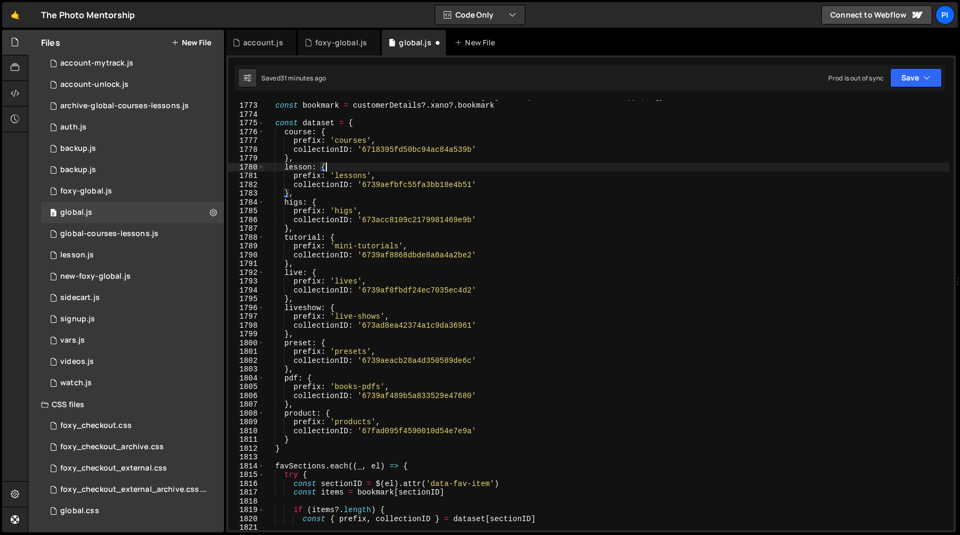
type textarea "console.log({ el })"
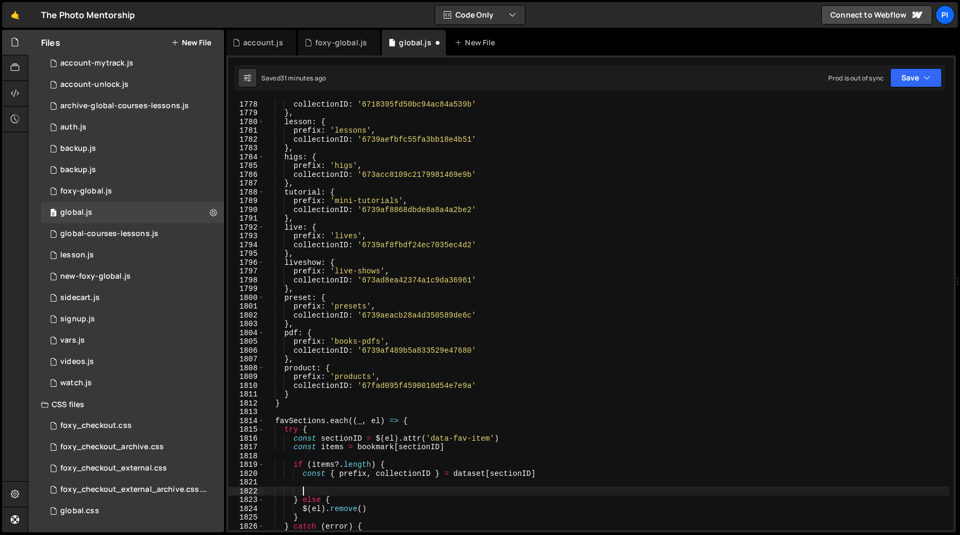
scroll to position [14302, 0]
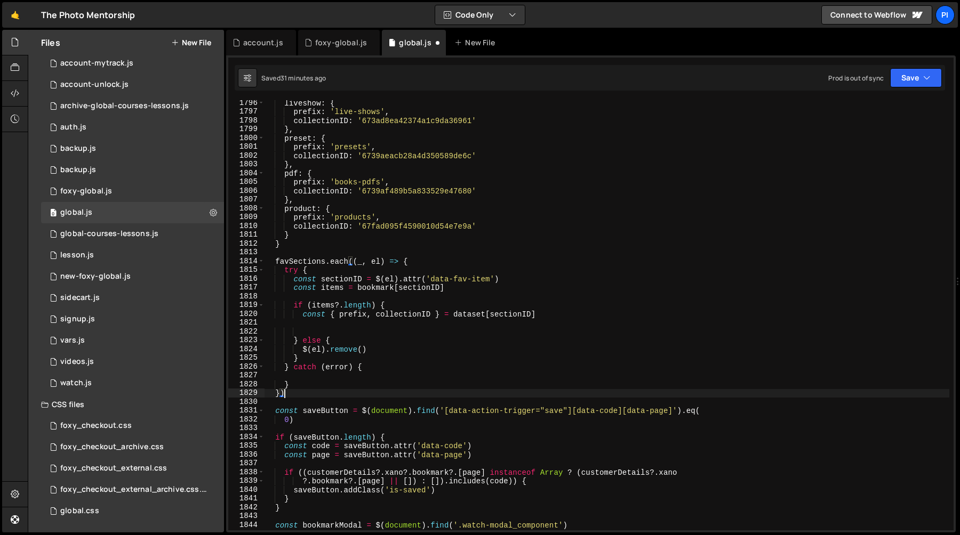
click at [286, 395] on div "liveshow : { prefix : 'live-shows' , collectionID : '673ad8ea42374a1c9da36961' …" at bounding box center [606, 323] width 685 height 448
type textarea "})"
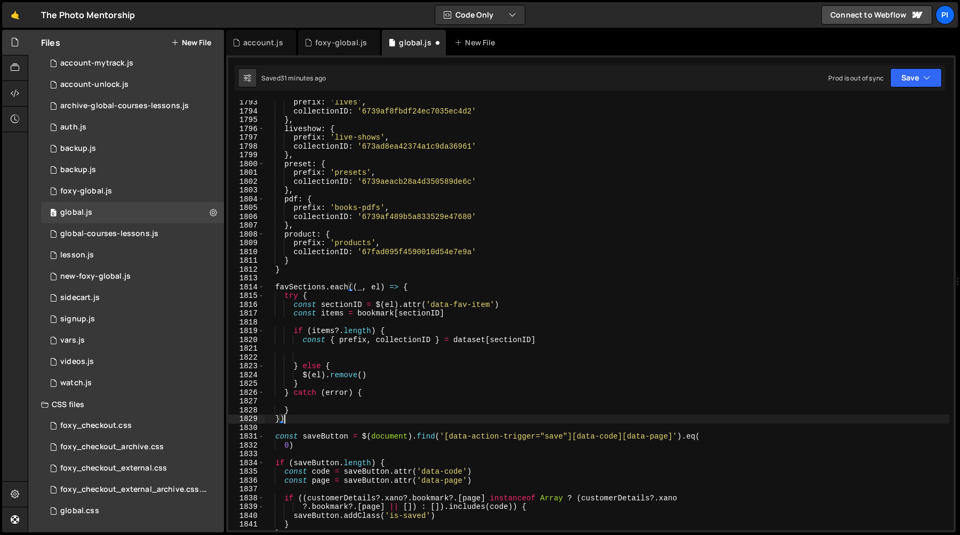
scroll to position [14245, 0]
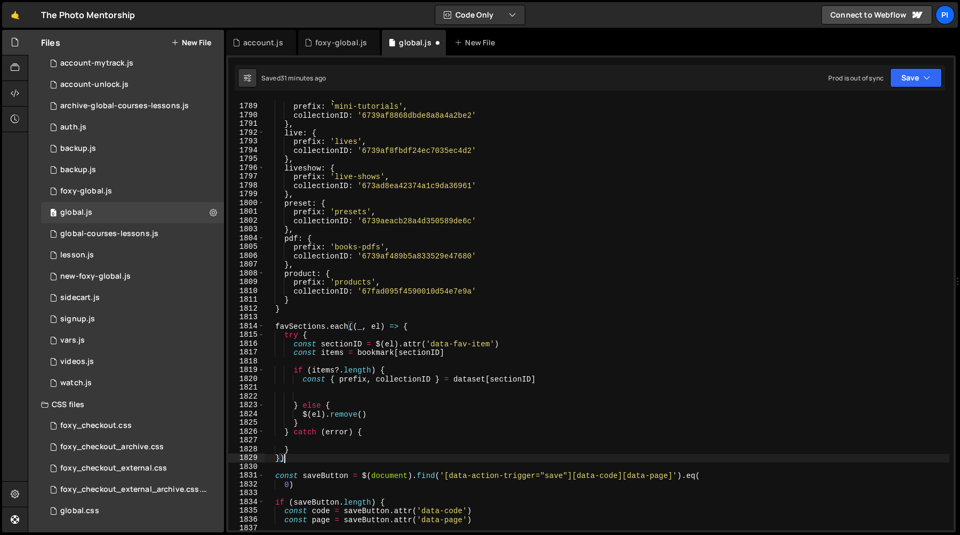
click at [324, 396] on div "tutorial : { prefix : 'mini-tutorials' , collectionID : '6739af8868dbde8a8a4a2b…" at bounding box center [606, 317] width 685 height 448
type textarea "// Continue this code"
click at [295, 464] on div "tutorial : { prefix : 'mini-tutorials' , collectionID : '6739af8868dbde8a8a4a2b…" at bounding box center [606, 317] width 685 height 448
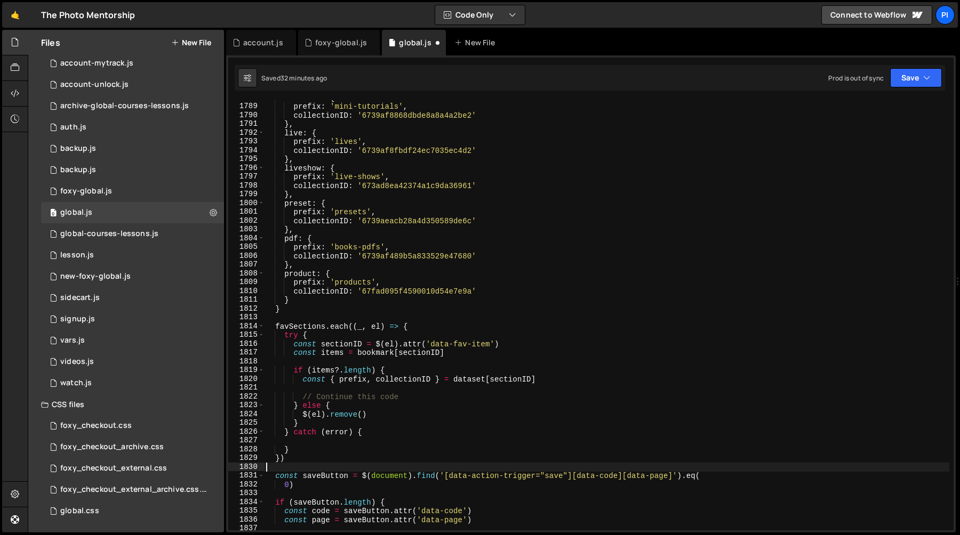
scroll to position [0, 0]
click at [295, 454] on div "tutorial : { prefix : 'mini-tutorials' , collectionID : '6739af8868dbde8a8a4a2b…" at bounding box center [606, 317] width 685 height 448
click at [294, 459] on div "tutorial : { prefix : 'mini-tutorials' , collectionID : '6739af8868dbde8a8a4a2b…" at bounding box center [606, 317] width 685 height 448
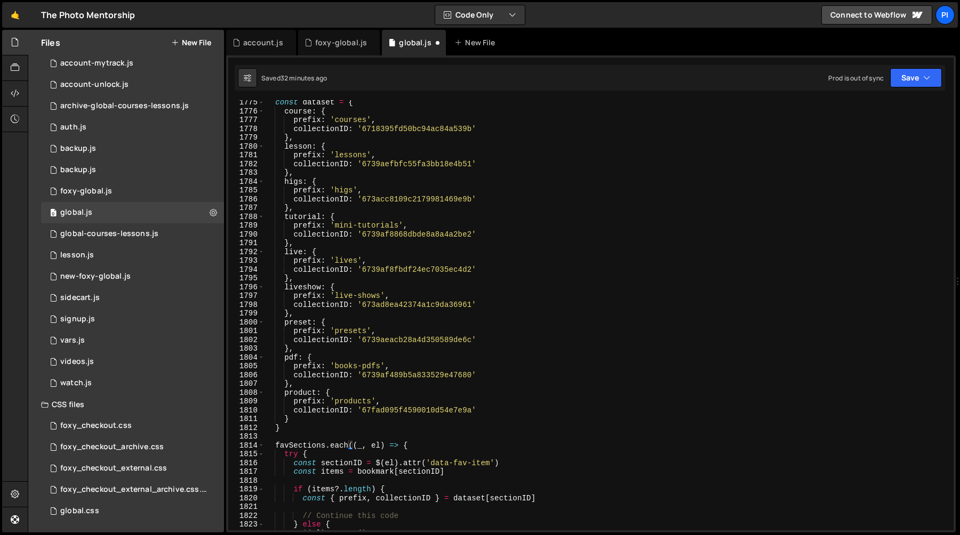
scroll to position [14014, 0]
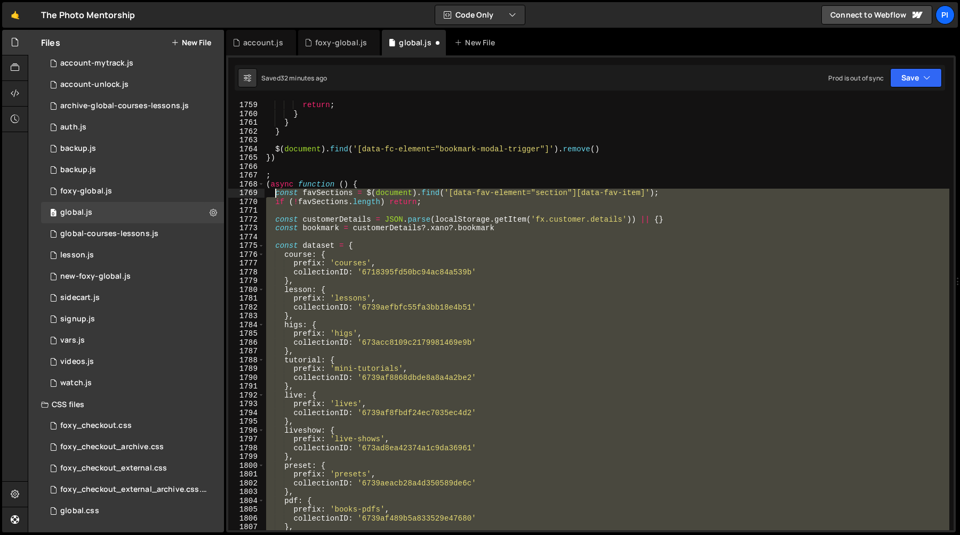
click at [274, 194] on div "return ; } } } $ ( document ) . find ( '[data-fc-element="bookmark-modal-trigge…" at bounding box center [606, 316] width 685 height 448
type textarea "const favSections = $(document).find('[data-fav-element="section"][data-fav-ite…"
click at [355, 235] on div "return ; } } } $ ( document ) . find ( '[data-fc-element="bookmark-modal-trigge…" at bounding box center [606, 315] width 685 height 430
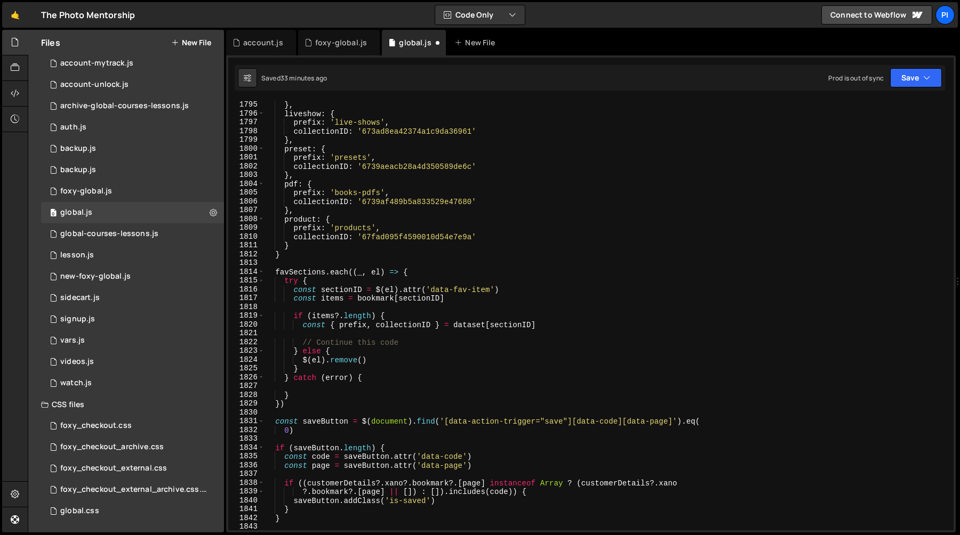
scroll to position [14310, 0]
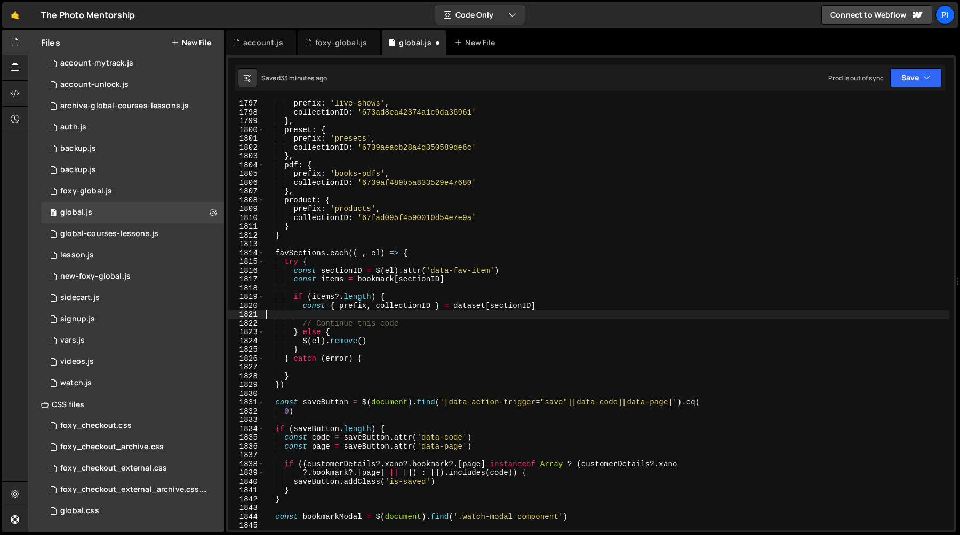
click at [423, 316] on div "prefix : 'live-shows' , collectionID : '673ad8ea42374a1c9da36961' } , preset : …" at bounding box center [606, 323] width 685 height 448
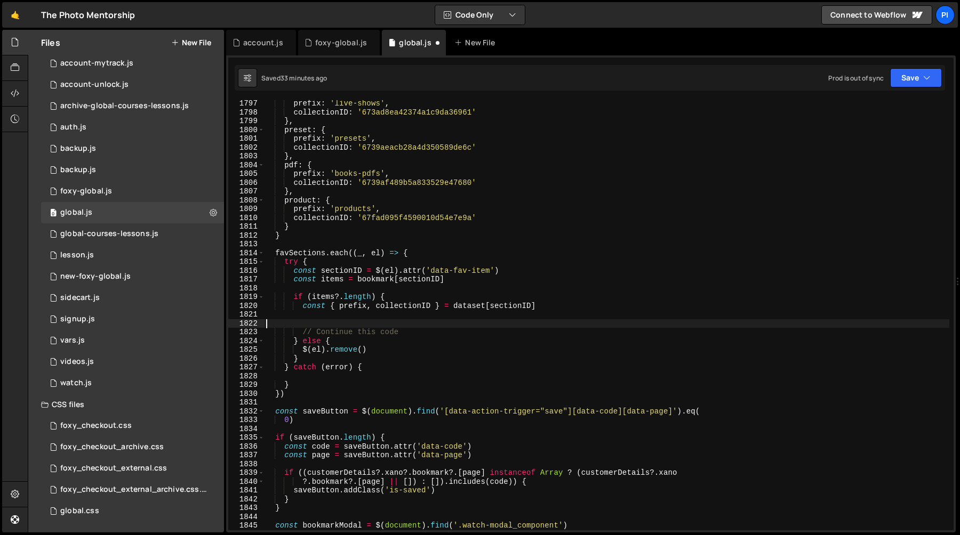
paste textarea "const itemTemplate = itemWrapper.find('[data-fav-element="item"]').first();"
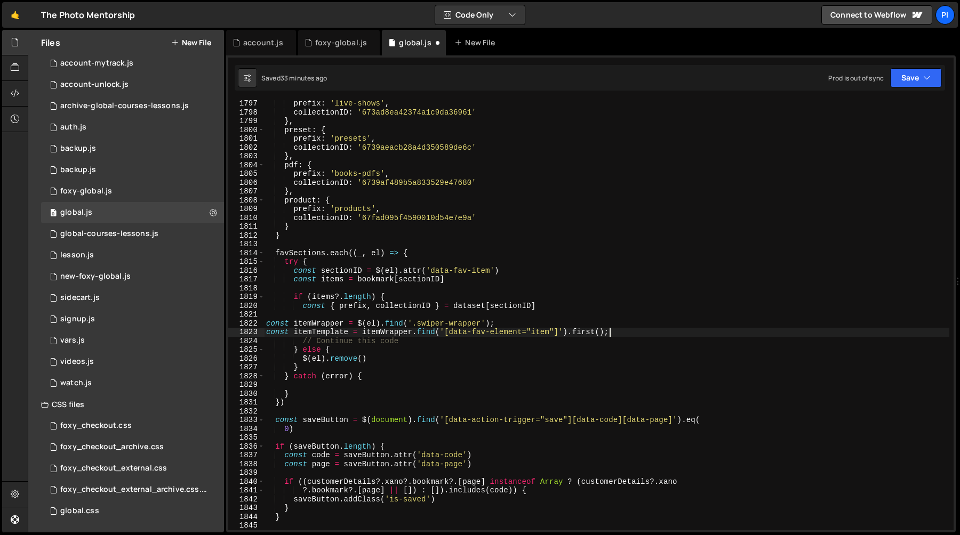
type textarea "const itemTemplate = itemWrapper.find('[data-fav-element="item"]').first();"
click at [656, 331] on div "prefix : 'live-shows' , collectionID : '673ad8ea42374a1c9da36961' } , preset : …" at bounding box center [606, 323] width 685 height 448
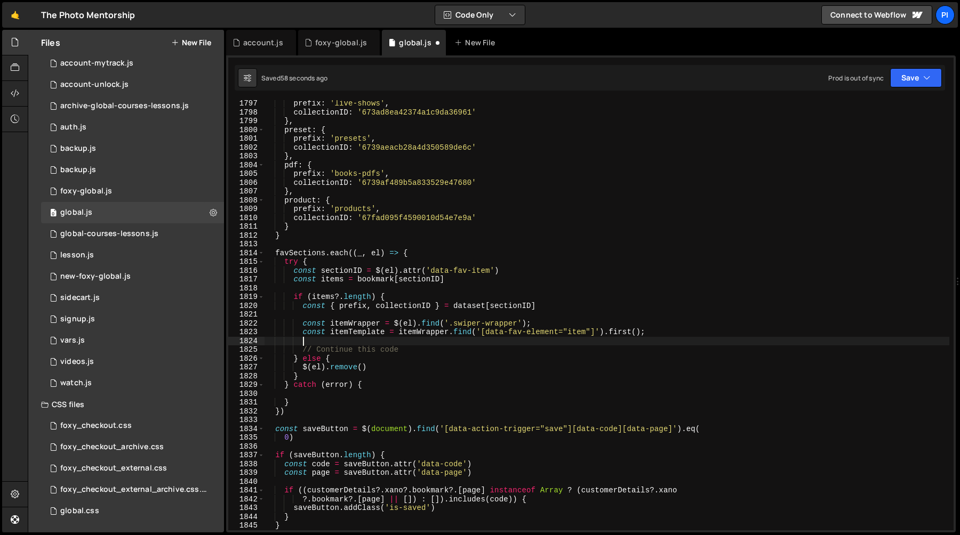
scroll to position [0, 2]
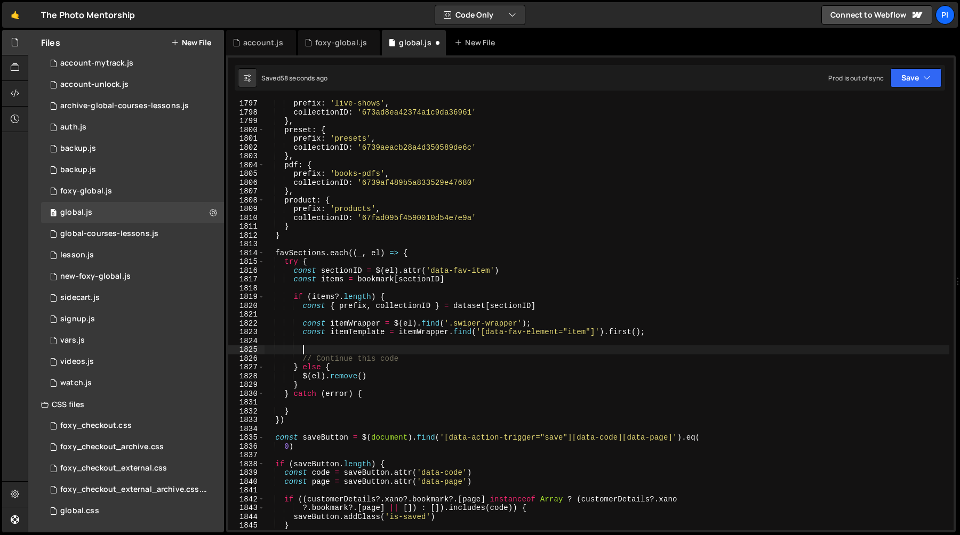
paste textarea "const itemTemplate = itemWrapper.find('[data-fav-element="item"]').first();"
type textarea "const itemTemplate = itemWrapper.find('[data-fav-element="item"]').first();"
click at [571, 321] on div "prefix : 'live-shows' , collectionID : '673ad8ea42374a1c9da36961' } , preset : …" at bounding box center [606, 323] width 685 height 448
type textarea "const itemWrapper = $(el).find('.swiper-wrapper');"
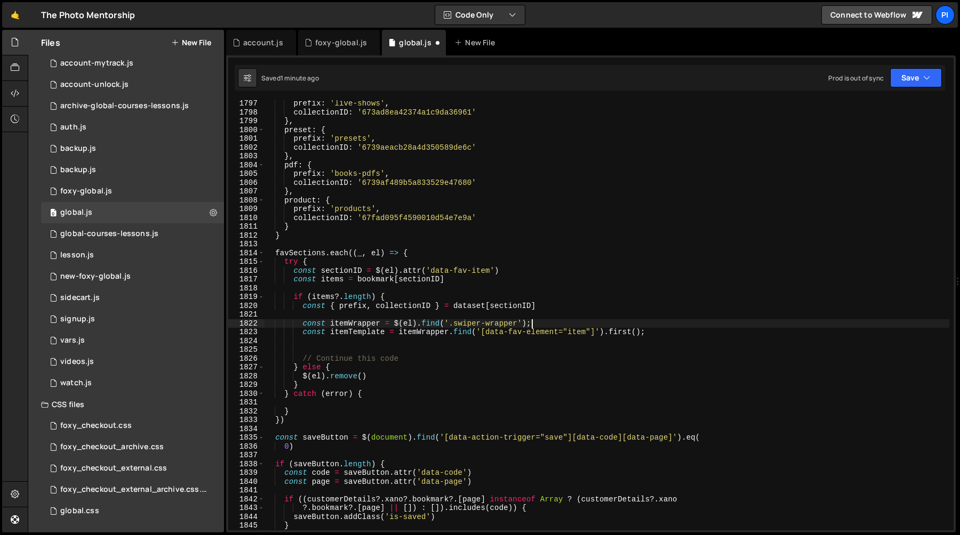
click at [303, 327] on div "prefix : 'live-shows' , collectionID : '673ad8ea42374a1c9da36961' } , preset : …" at bounding box center [606, 323] width 685 height 448
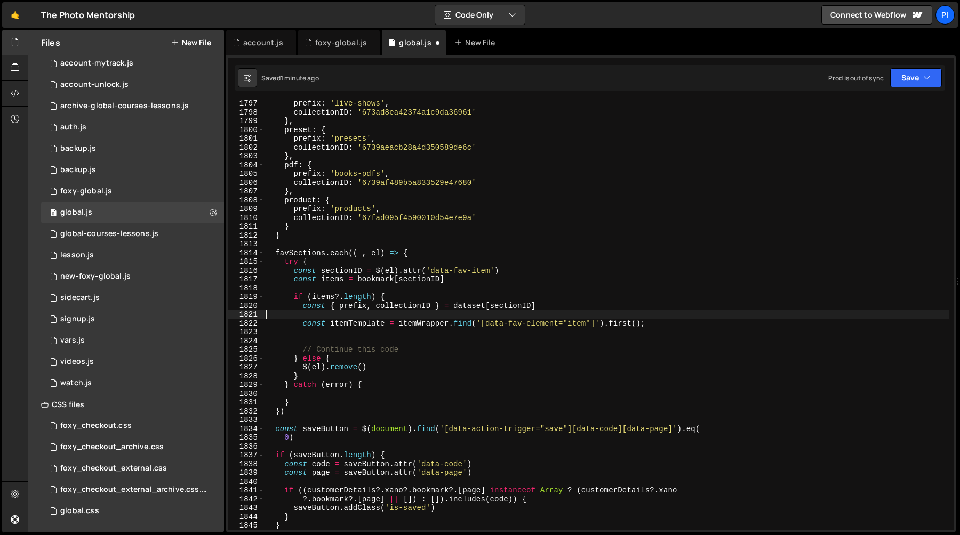
type textarea "const itemTemplate = itemWrapper.find('[data-fav-element="item"]').first();"
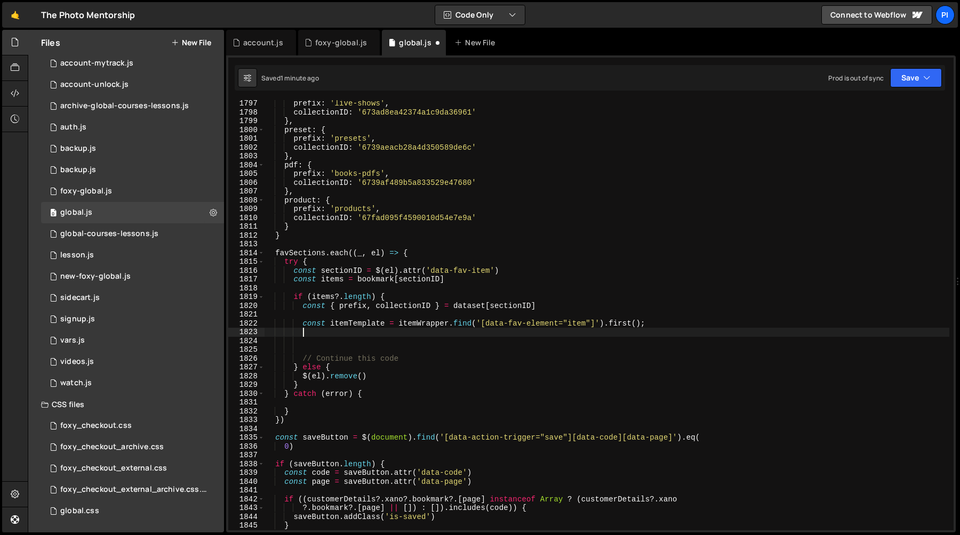
paste textarea "const itemWrapper = $(el).find('.swiper-wrapper');"
click at [368, 322] on div "prefix : 'live-shows' , collectionID : '673ad8ea42374a1c9da36961' } , preset : …" at bounding box center [606, 323] width 685 height 448
click at [395, 332] on div "prefix : 'live-shows' , collectionID : '673ad8ea42374a1c9da36961' } , preset : …" at bounding box center [606, 323] width 685 height 448
click at [419, 333] on div "prefix : 'live-shows' , collectionID : '673ad8ea42374a1c9da36961' } , preset : …" at bounding box center [606, 323] width 685 height 448
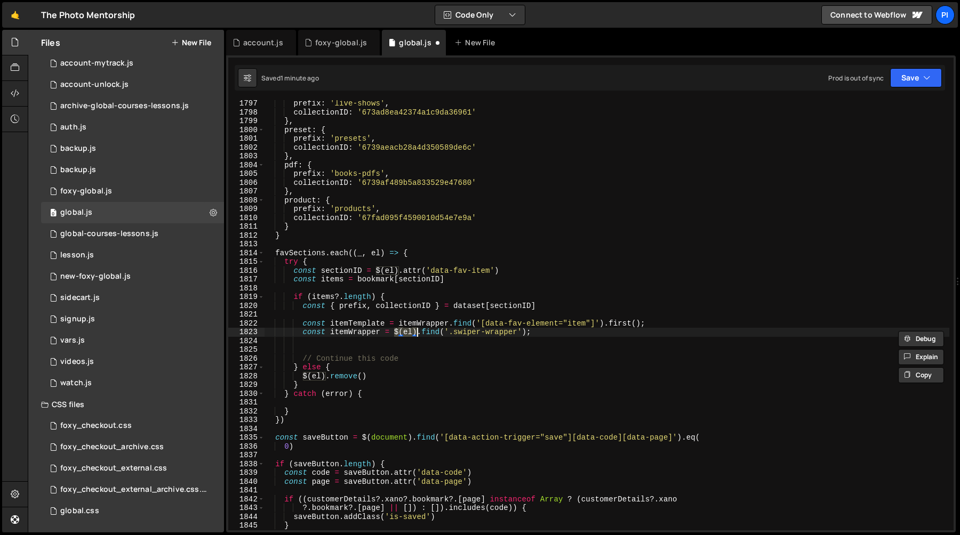
paste textarea "itemTemplate"
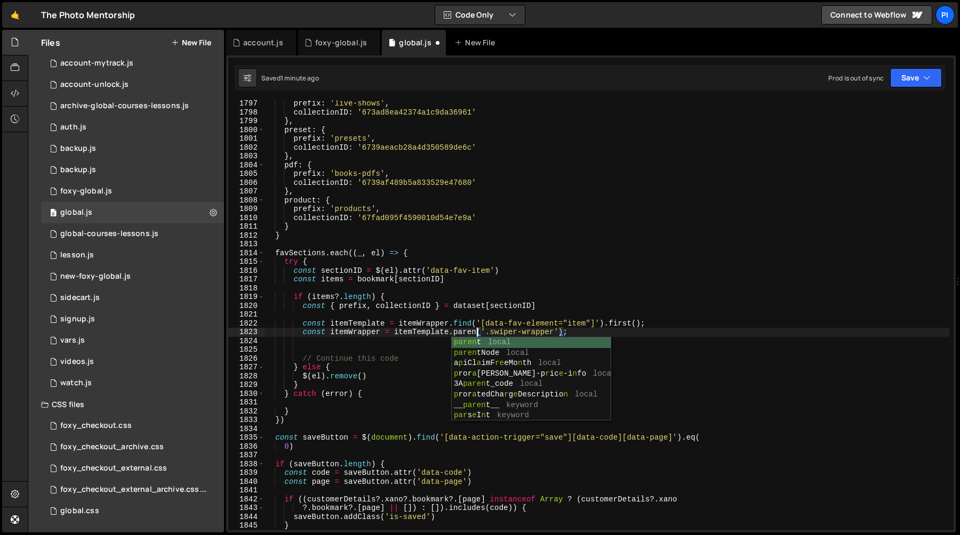
scroll to position [0, 15]
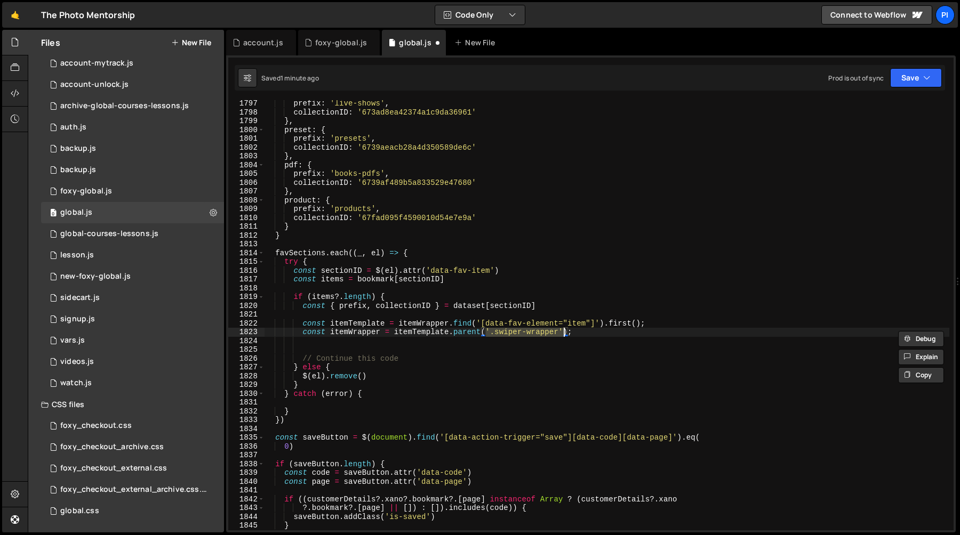
type textarea "const itemWrapper = itemTemplate.parent();"
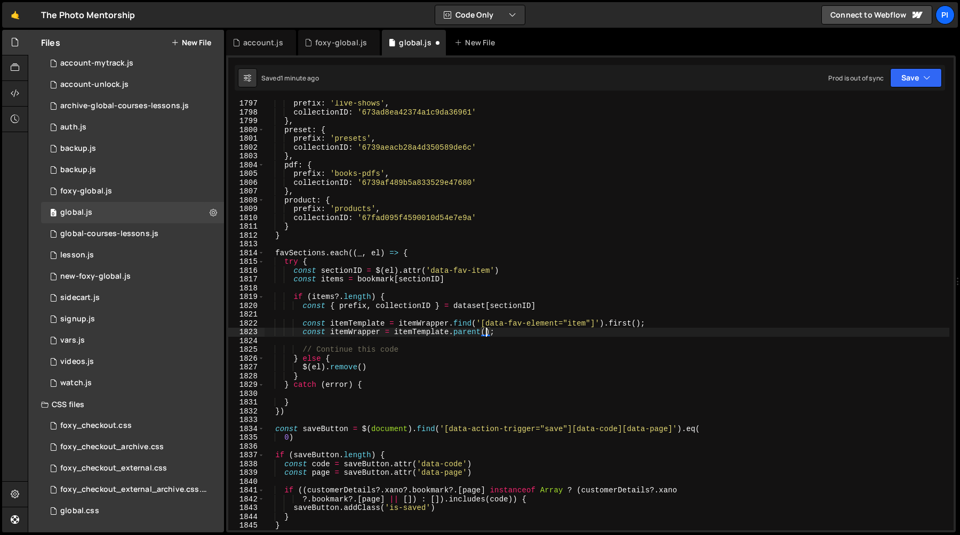
click at [523, 331] on div "prefix : 'live-shows' , collectionID : '673ad8ea42374a1c9da36961' } , preset : …" at bounding box center [606, 323] width 685 height 448
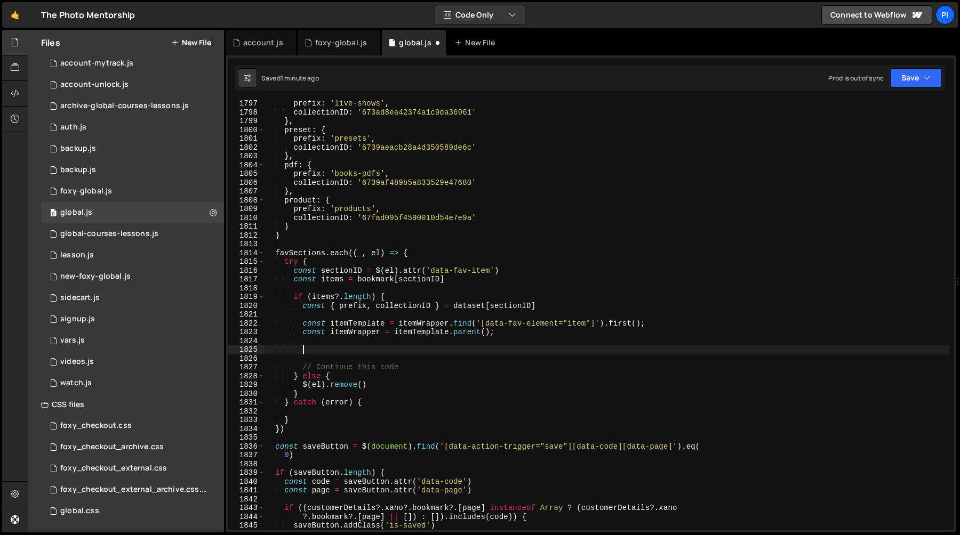
click at [339, 350] on div "prefix : 'live-shows' , collectionID : '673ad8ea42374a1c9da36961' } , preset : …" at bounding box center [606, 323] width 685 height 448
paste textarea "}"
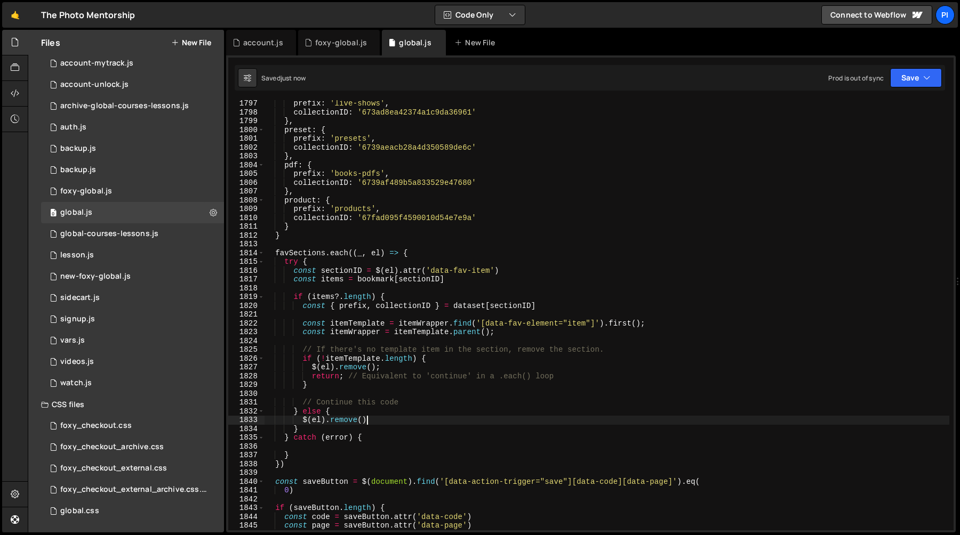
click at [381, 423] on div "prefix : 'live-shows' , collectionID : '673ad8ea42374a1c9da36961' } , preset : …" at bounding box center [606, 323] width 685 height 448
type textarea "$(el).remove()"
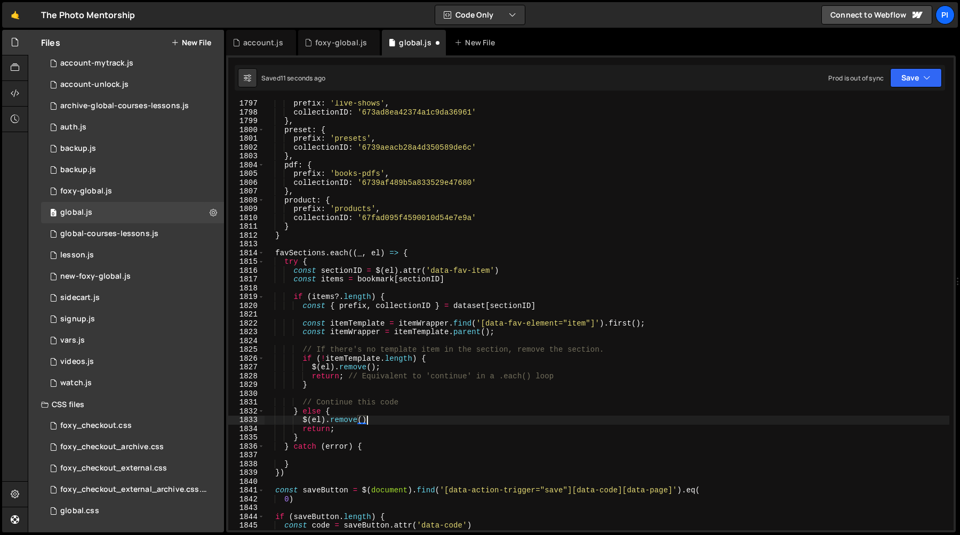
scroll to position [0, 6]
click at [348, 379] on div "prefix : 'live-shows' , collectionID : '673ad8ea42374a1c9da36961' } , preset : …" at bounding box center [606, 323] width 685 height 448
click at [588, 377] on div "prefix : 'live-shows' , collectionID : '673ad8ea42374a1c9da36961' } , preset : …" at bounding box center [606, 323] width 685 height 448
type textarea "return;"
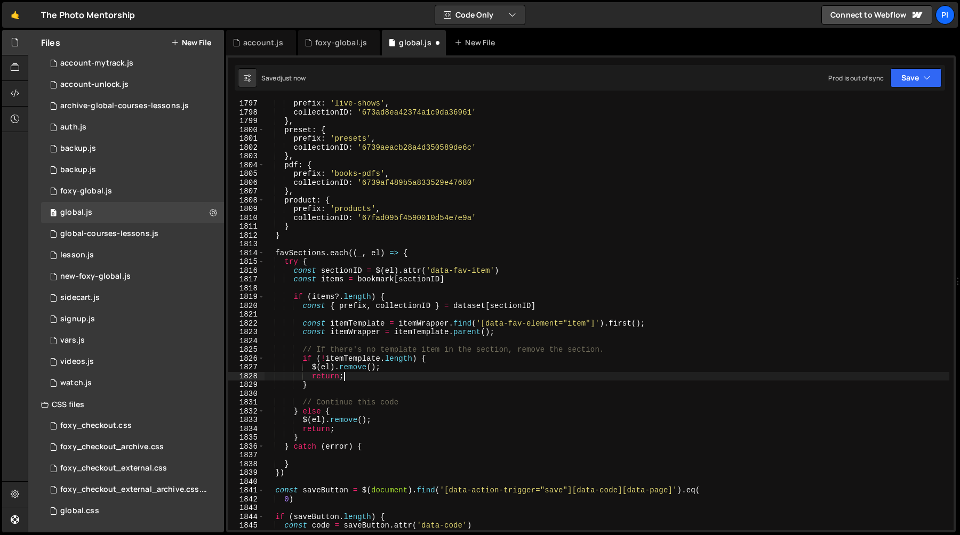
click at [627, 345] on div "prefix : 'live-shows' , collectionID : '673ad8ea42374a1c9da36961' } , preset : …" at bounding box center [606, 323] width 685 height 448
click at [617, 346] on div "prefix : 'live-shows' , collectionID : '673ad8ea42374a1c9da36961' } , preset : …" at bounding box center [606, 323] width 685 height 448
type textarea "// If there's no template item in the section, remove the section."
click at [282, 350] on div "prefix : 'live-shows' , collectionID : '673ad8ea42374a1c9da36961' } , preset : …" at bounding box center [606, 323] width 685 height 448
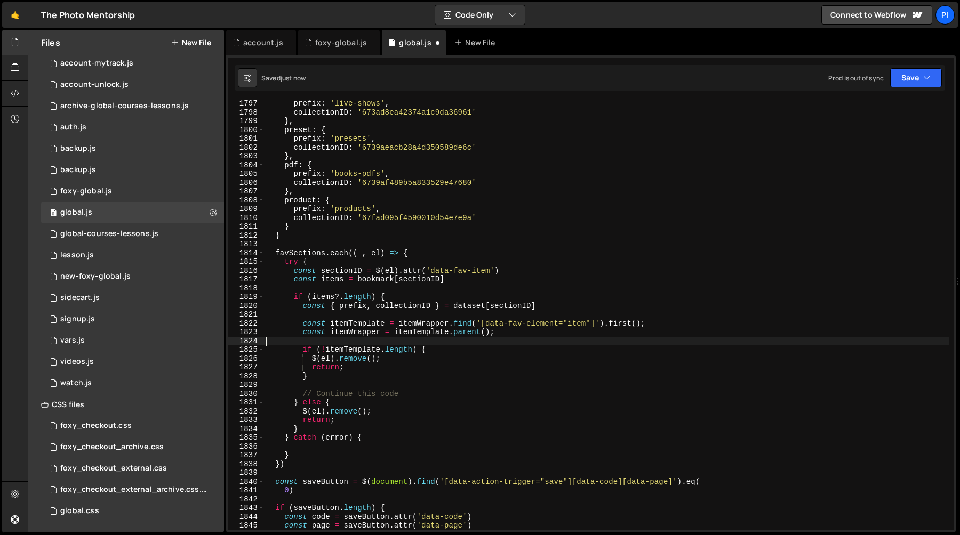
click at [282, 350] on div "prefix : 'live-shows' , collectionID : '673ad8ea42374a1c9da36961' } , preset : …" at bounding box center [606, 323] width 685 height 448
click at [333, 379] on div "prefix : 'live-shows' , collectionID : '673ad8ea42374a1c9da36961' } , preset : …" at bounding box center [606, 323] width 685 height 448
type textarea "}"
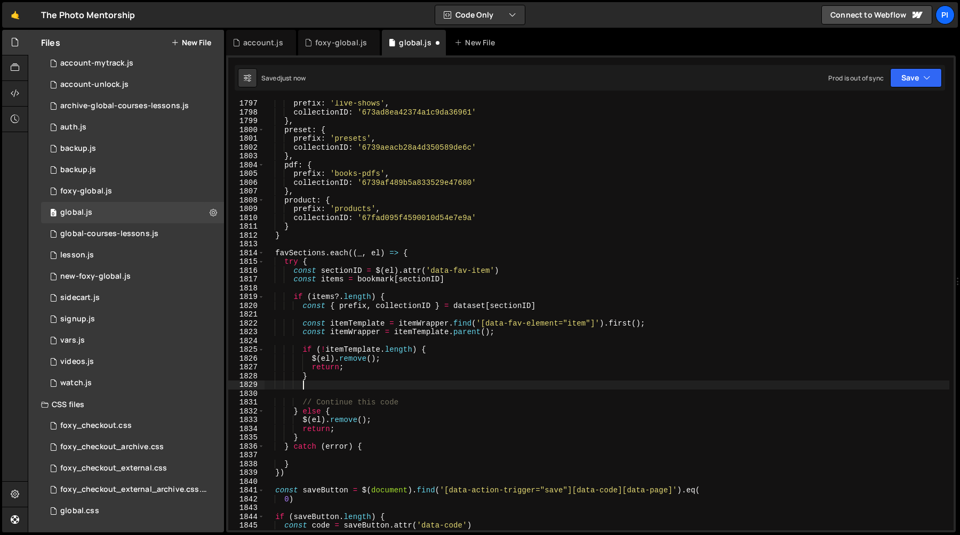
paste textarea "itemWrapper.empty();"
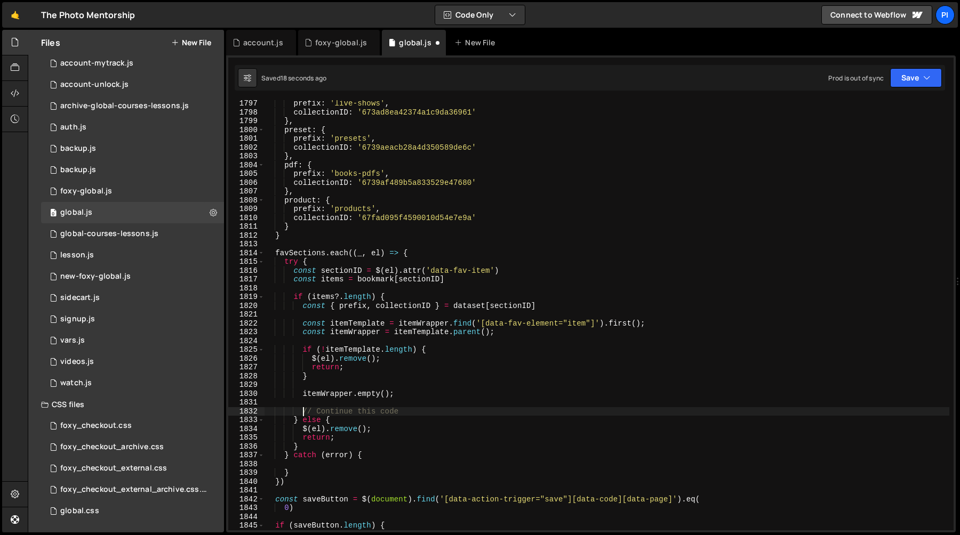
click at [302, 412] on div "prefix : 'live-shows' , collectionID : '673ad8ea42374a1c9da36961' } , preset : …" at bounding box center [606, 323] width 685 height 448
click at [408, 410] on div "prefix : 'live-shows' , collectionID : '673ad8ea42374a1c9da36961' } , preset : …" at bounding box center [606, 323] width 685 height 448
paste textarea "});"
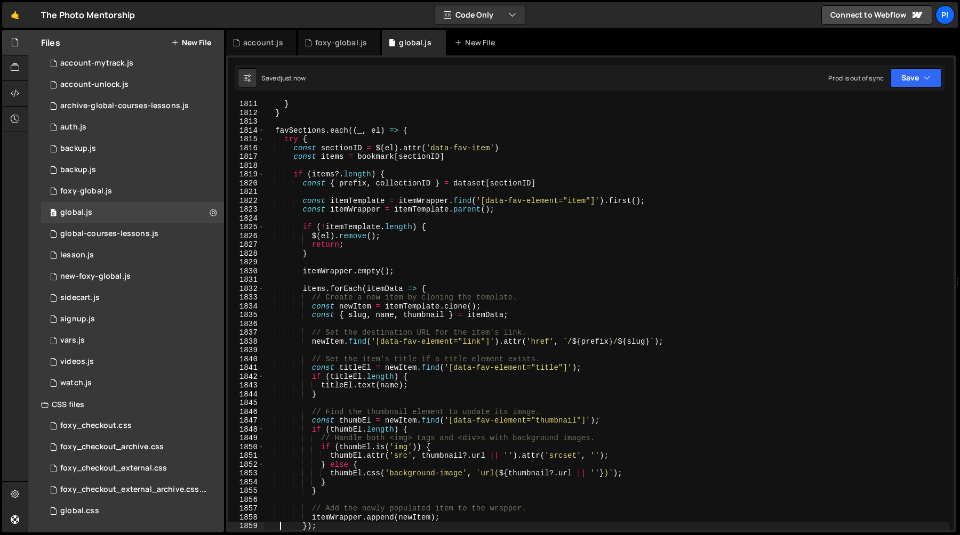
click at [382, 290] on div "} } favSections . each (( _ , el ) => { try { const sectionID = $ ( el ) . attr…" at bounding box center [606, 324] width 685 height 448
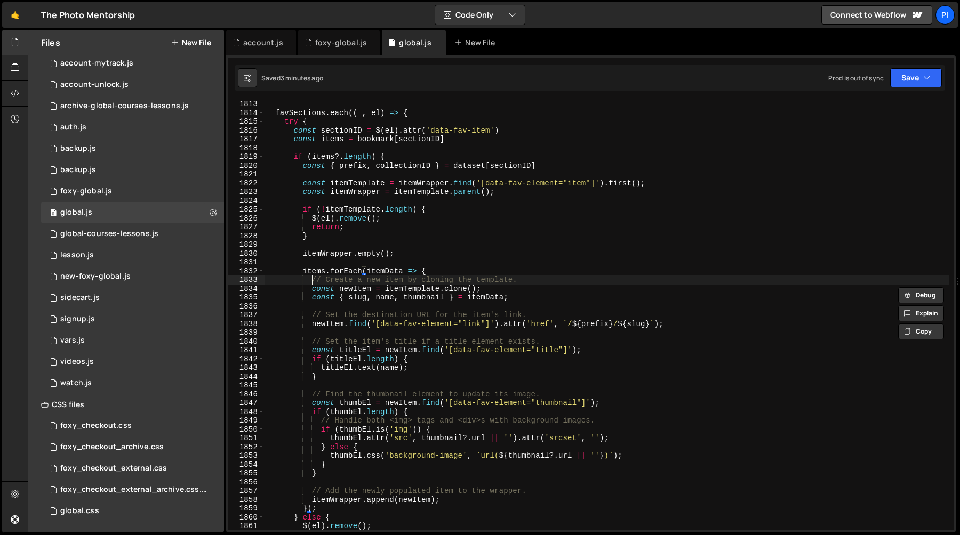
click at [313, 278] on div "favSections . each (( _ , el ) => { try { const sectionID = $ ( el ) . attr ( '…" at bounding box center [606, 324] width 685 height 448
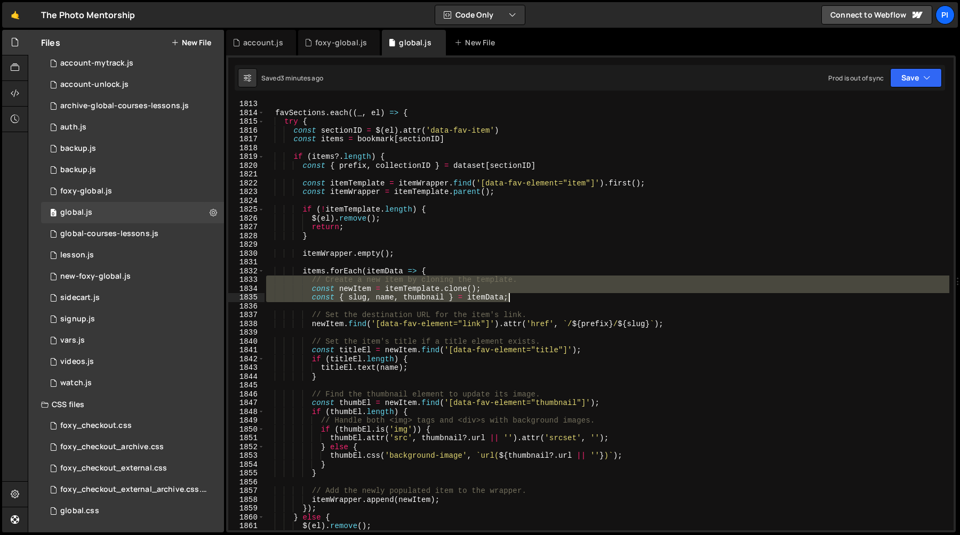
drag, startPoint x: 313, startPoint y: 278, endPoint x: 529, endPoint y: 293, distance: 217.0
click at [529, 293] on div "favSections . each (( _ , el ) => { try { const sectionID = $ ( el ) . attr ( '…" at bounding box center [606, 324] width 685 height 448
click at [520, 296] on div "favSections . each (( _ , el ) => { try { const sectionID = $ ( el ) . attr ( '…" at bounding box center [606, 315] width 685 height 430
drag, startPoint x: 520, startPoint y: 296, endPoint x: 269, endPoint y: 282, distance: 251.5
click at [269, 282] on div "favSections . each (( _ , el ) => { try { const sectionID = $ ( el ) . attr ( '…" at bounding box center [606, 324] width 685 height 448
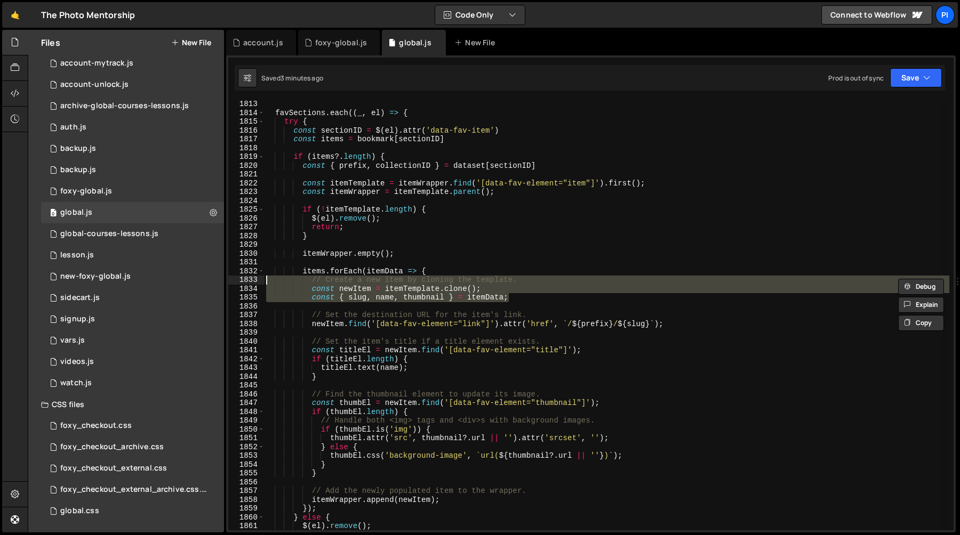
click at [278, 283] on div "favSections . each (( _ , el ) => { try { const sectionID = $ ( el ) . attr ( '…" at bounding box center [606, 315] width 685 height 430
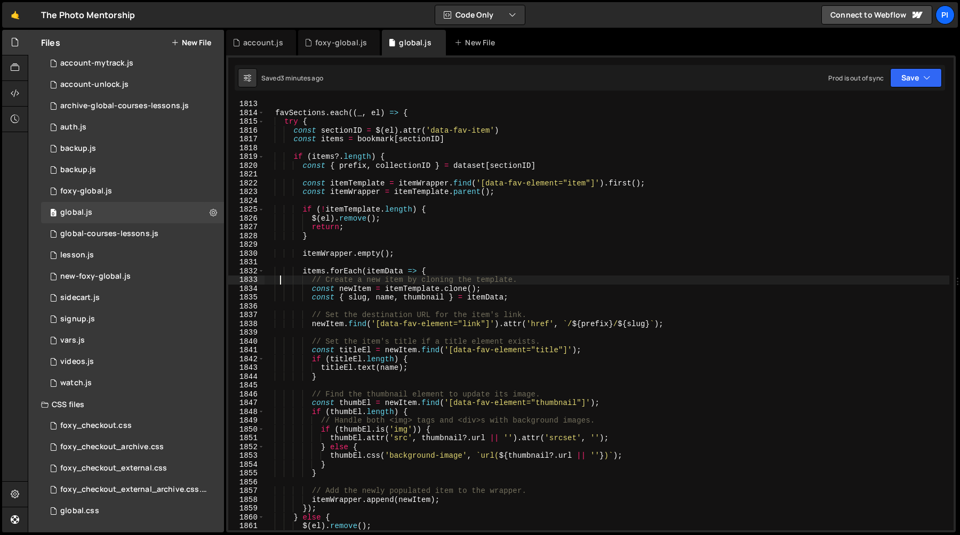
click at [311, 282] on div "favSections . each (( _ , el ) => { try { const sectionID = $ ( el ) . attr ( '…" at bounding box center [606, 324] width 685 height 448
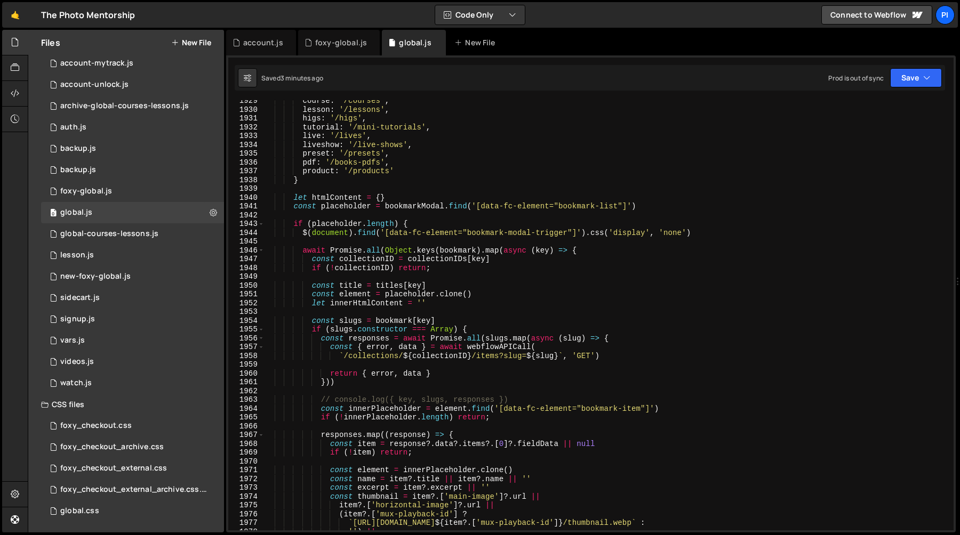
scroll to position [15096, 0]
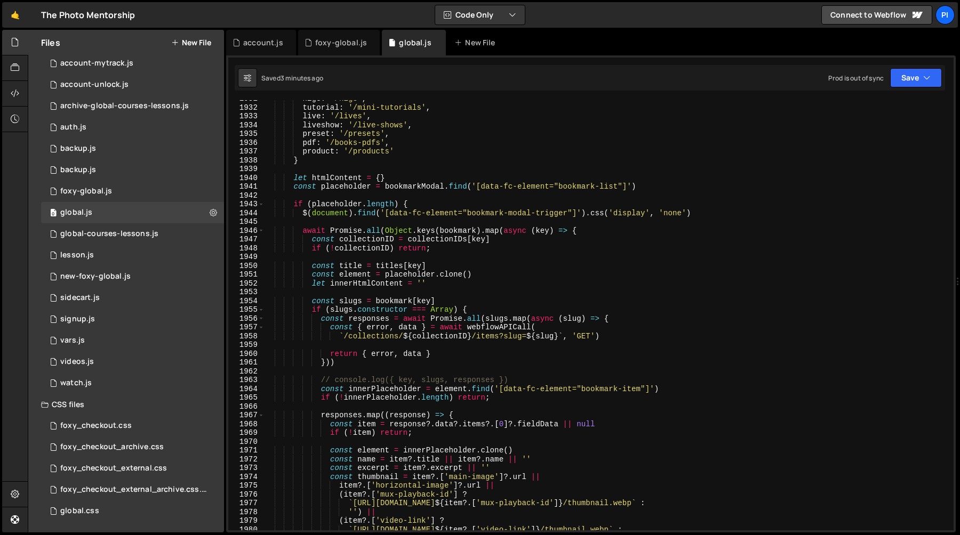
click at [318, 319] on div "higs : '/higs' , tutorial : '/mini-tutorials' , live : '/lives' , liveshow : '/…" at bounding box center [606, 318] width 685 height 448
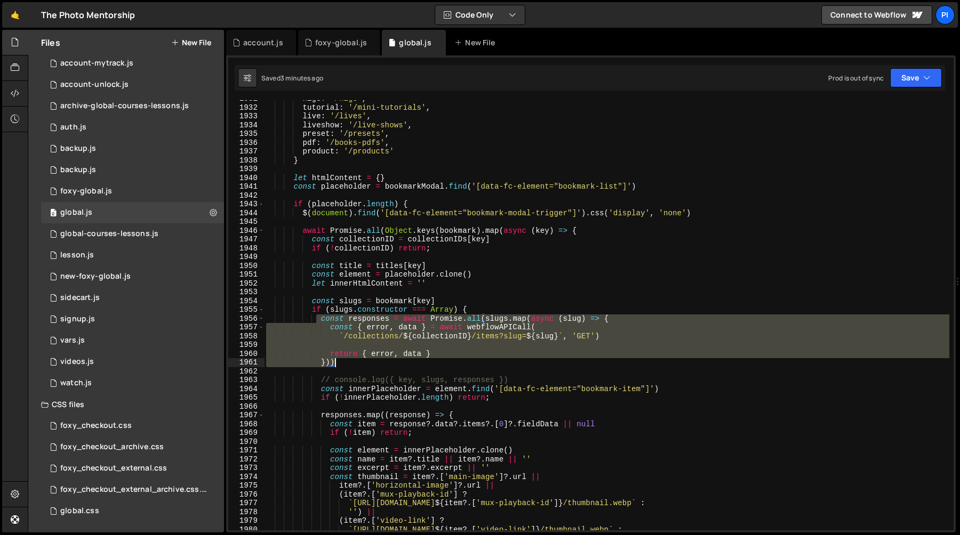
drag, startPoint x: 318, startPoint y: 319, endPoint x: 382, endPoint y: 366, distance: 79.7
click at [382, 366] on div "higs : '/higs' , tutorial : '/mini-tutorials' , live : '/lives' , liveshow : '/…" at bounding box center [606, 318] width 685 height 448
type textarea "return { error, data } }))"
click at [487, 349] on div "higs : '/higs' , tutorial : '/mini-tutorials' , live : '/lives' , liveshow : '/…" at bounding box center [606, 315] width 685 height 430
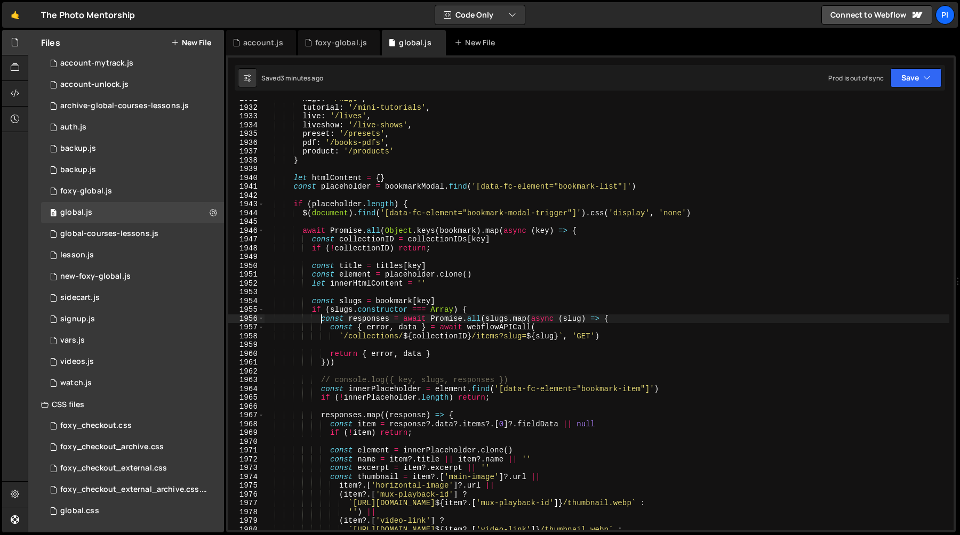
click at [320, 321] on div "higs : '/higs' , tutorial : '/mini-tutorials' , live : '/lives' , liveshow : '/…" at bounding box center [606, 318] width 685 height 448
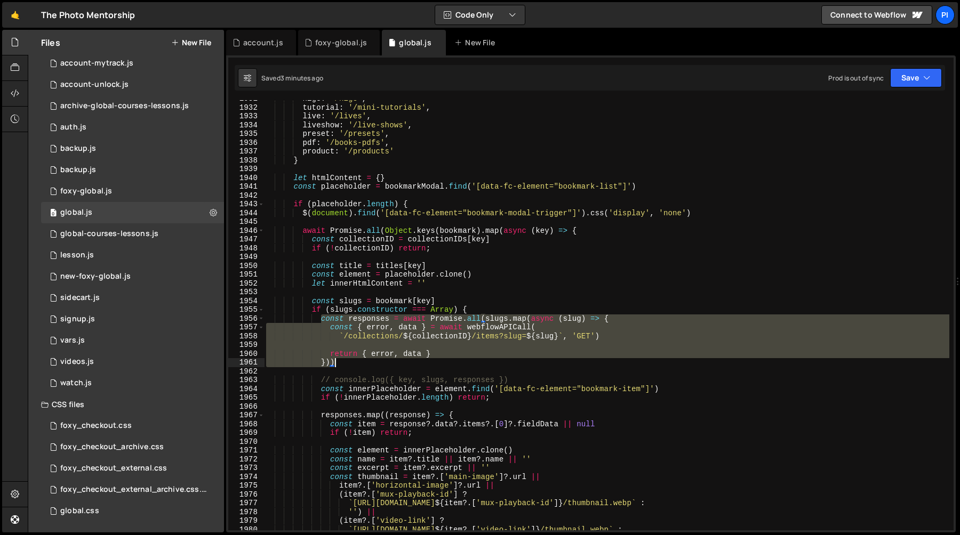
click at [355, 364] on div "higs : '/higs' , tutorial : '/mini-tutorials' , live : '/lives' , liveshow : '/…" at bounding box center [606, 318] width 685 height 448
click at [372, 308] on div "higs : '/higs' , tutorial : '/mini-tutorials' , live : '/lives' , liveshow : '/…" at bounding box center [606, 318] width 685 height 448
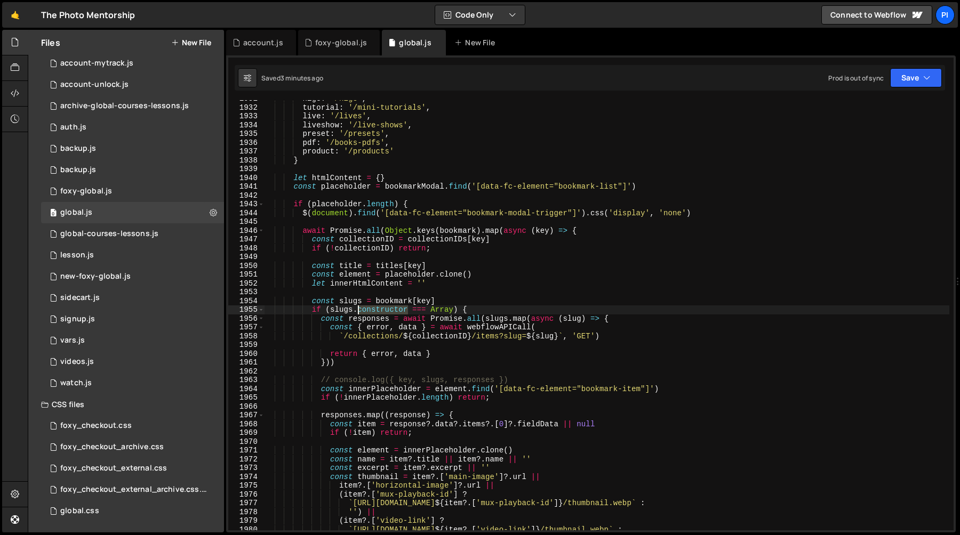
click at [372, 308] on div "higs : '/higs' , tutorial : '/mini-tutorials' , live : '/lives' , liveshow : '/…" at bounding box center [606, 318] width 685 height 448
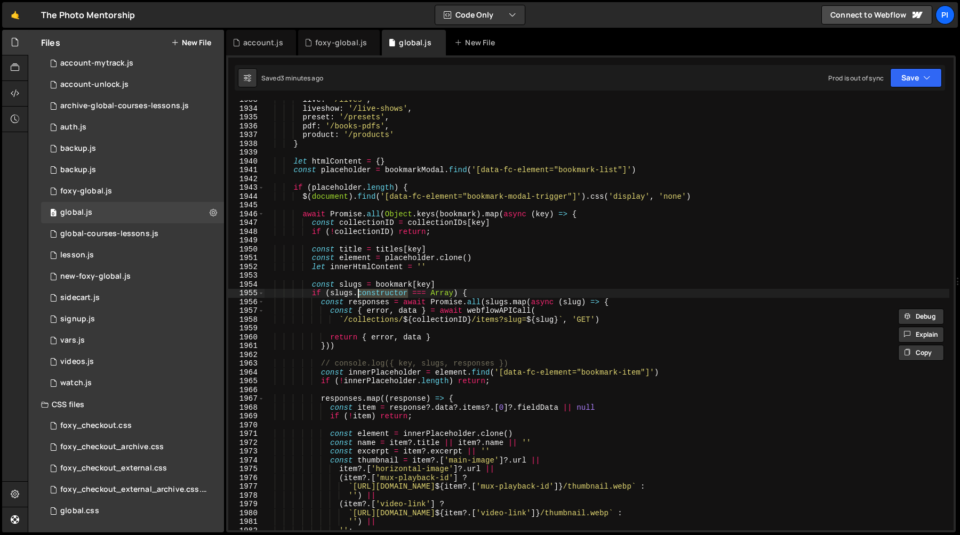
scroll to position [15113, 0]
click at [320, 302] on div "live : '/lives' , liveshow : '/live-shows' , preset : '/presets' , pdf : '/book…" at bounding box center [606, 317] width 685 height 448
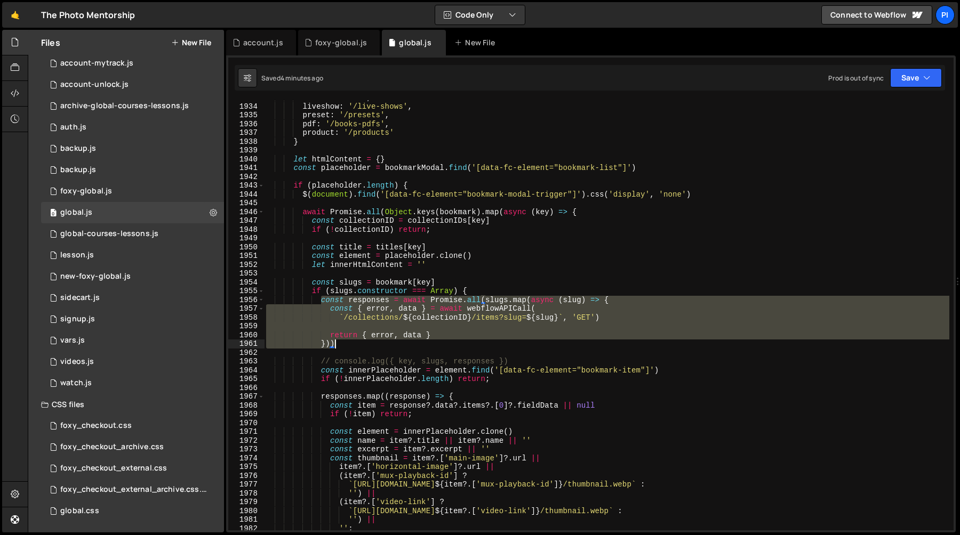
drag, startPoint x: 320, startPoint y: 302, endPoint x: 356, endPoint y: 341, distance: 52.5
click at [356, 341] on div "live : '/lives' , liveshow : '/live-shows' , preset : '/presets' , pdf : '/book…" at bounding box center [606, 317] width 685 height 448
type textarea "return { error, data } }))"
click at [327, 39] on div "foxy-global.js" at bounding box center [341, 42] width 52 height 11
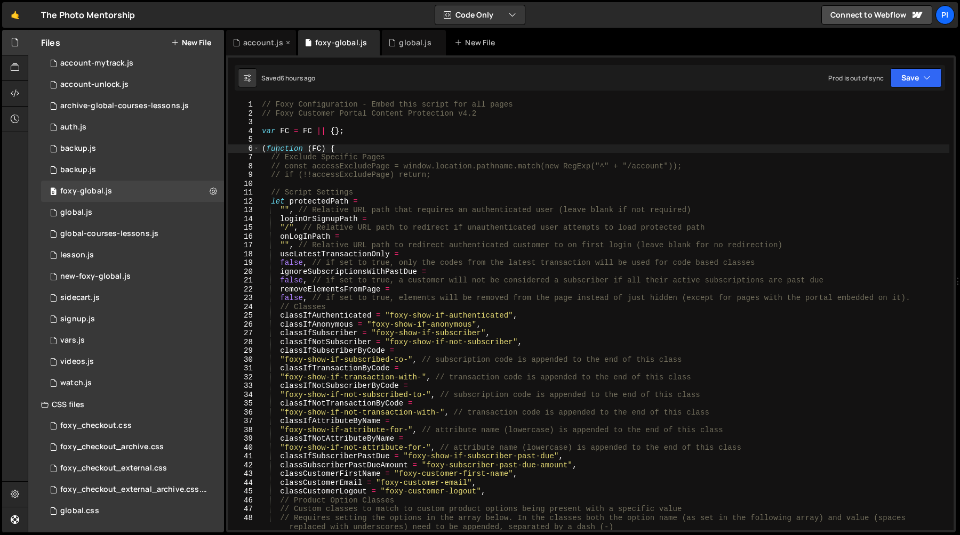
scroll to position [553, 0]
click at [259, 41] on div "account.js" at bounding box center [263, 42] width 40 height 11
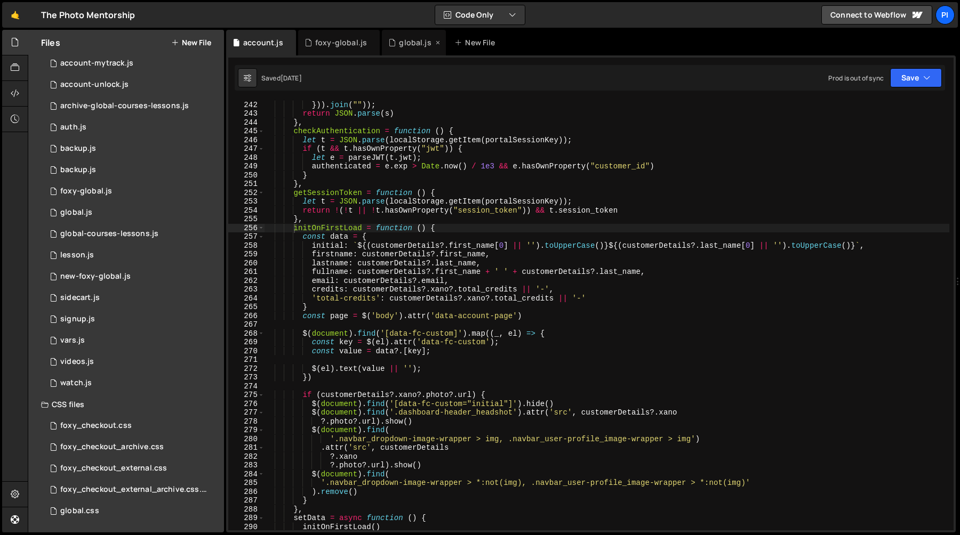
click at [411, 44] on div "global.js" at bounding box center [415, 42] width 32 height 11
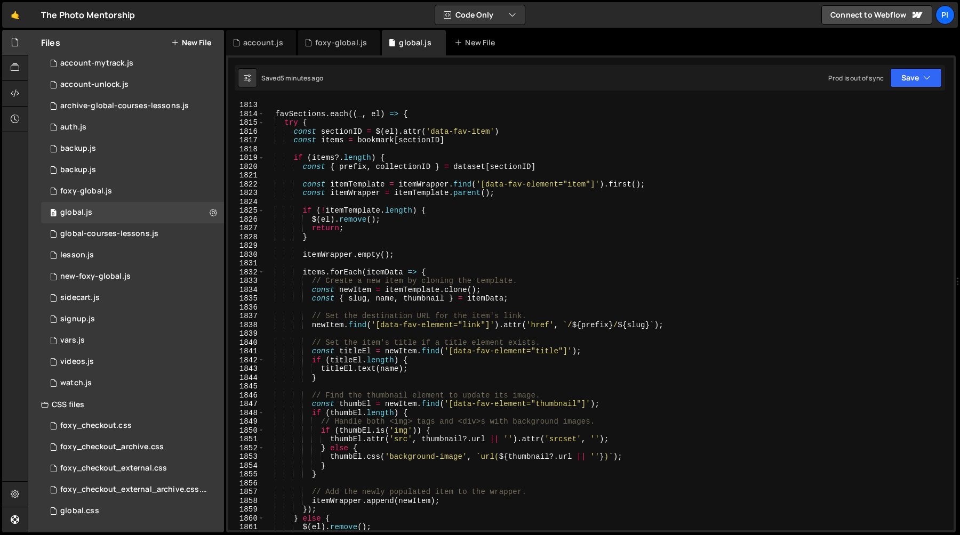
scroll to position [14194, 0]
click at [373, 262] on div "} favSections . each (( _ , el ) => { try { const sectionID = $ ( el ) . attr (…" at bounding box center [606, 316] width 685 height 448
type textarea "itemWrapper.empty();"
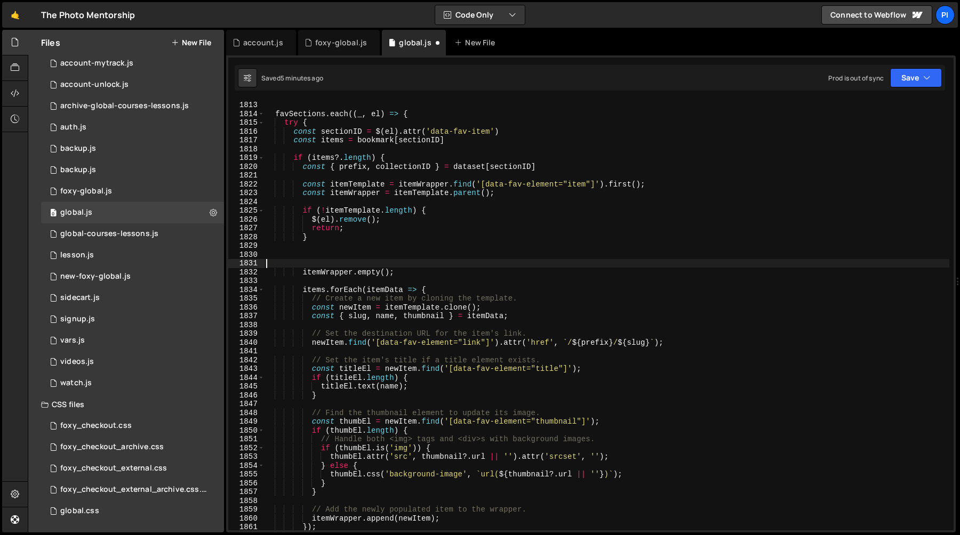
type textarea "itemWrapper.empty();"
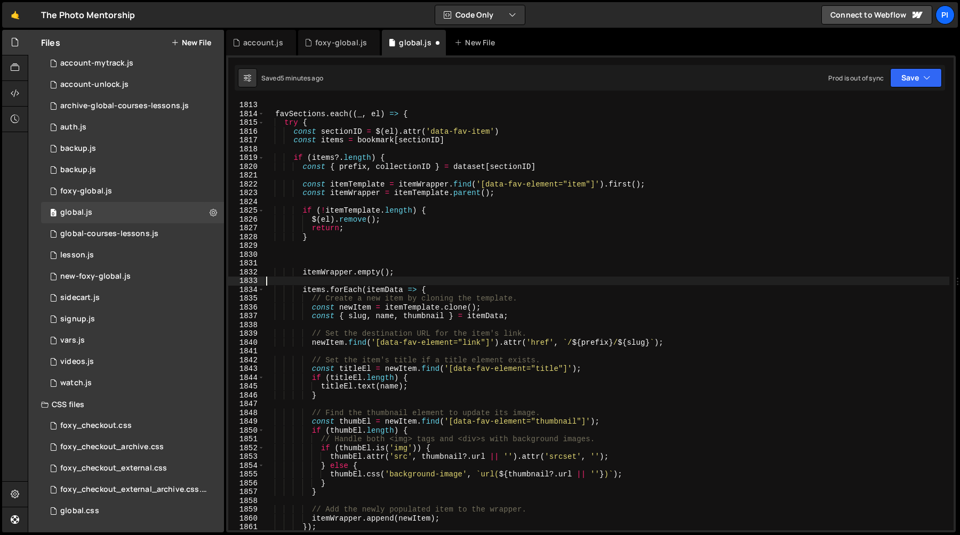
type textarea "itemWrapper.empty();"
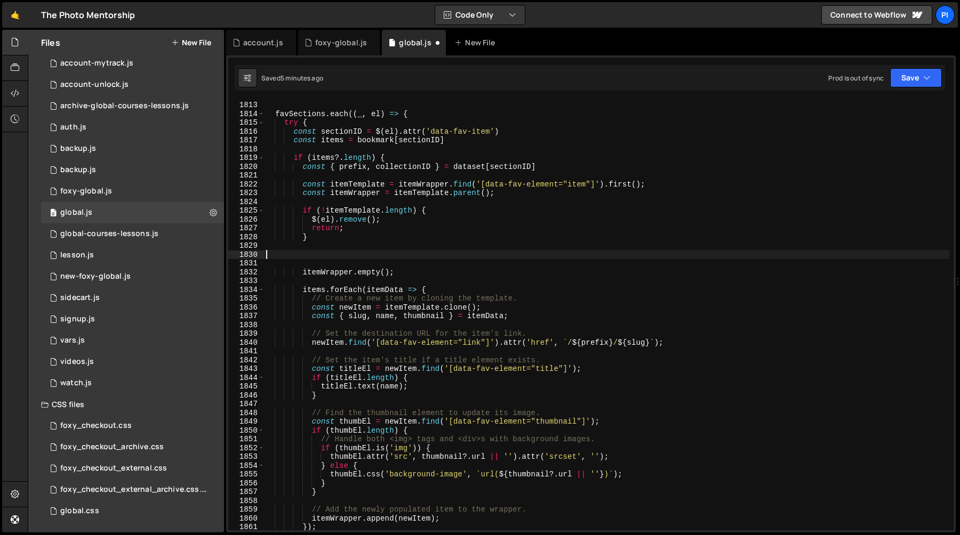
paste textarea "}))"
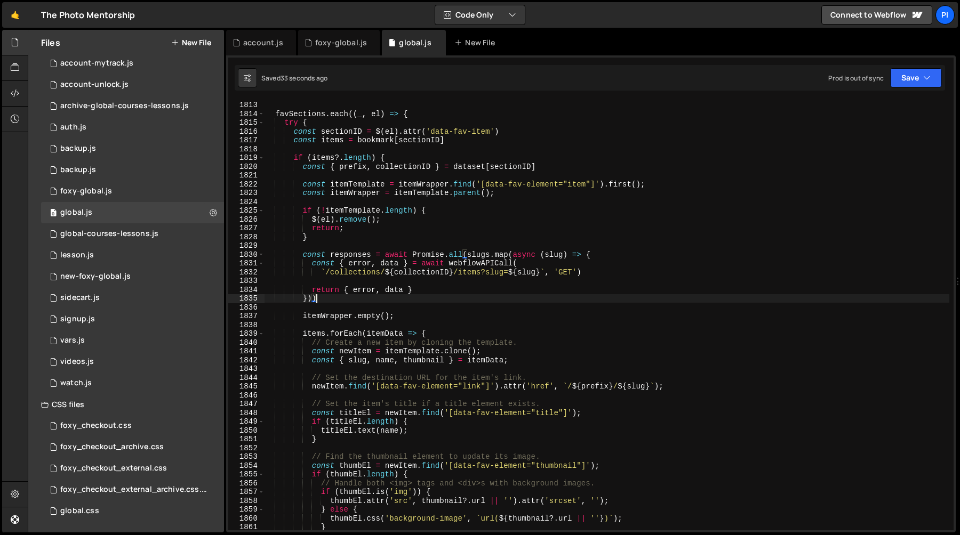
click at [351, 253] on div "} favSections . each (( _ , el ) => { try { const sectionID = $ ( el ) . attr (…" at bounding box center [606, 316] width 685 height 448
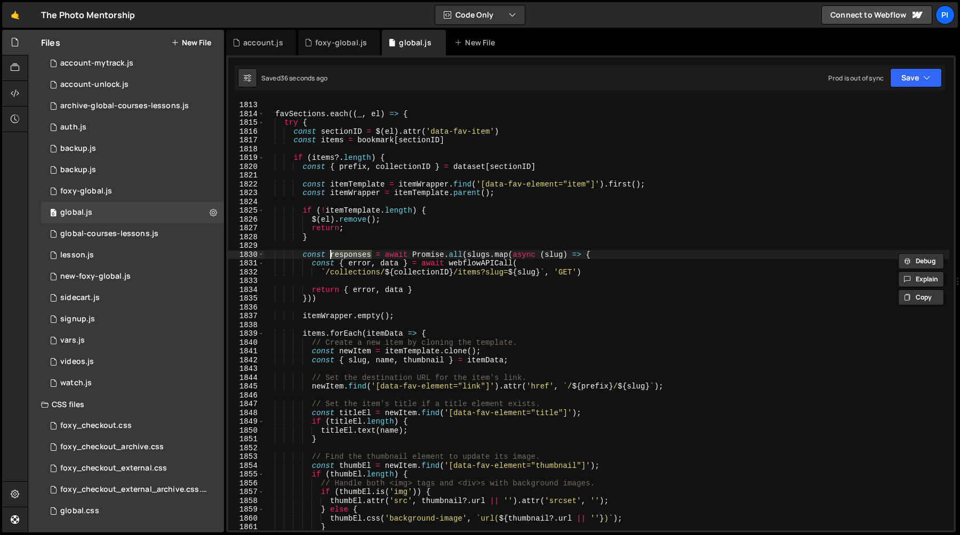
click at [473, 256] on div "} favSections . each (( _ , el ) => { try { const sectionID = $ ( el ) . attr (…" at bounding box center [606, 316] width 685 height 448
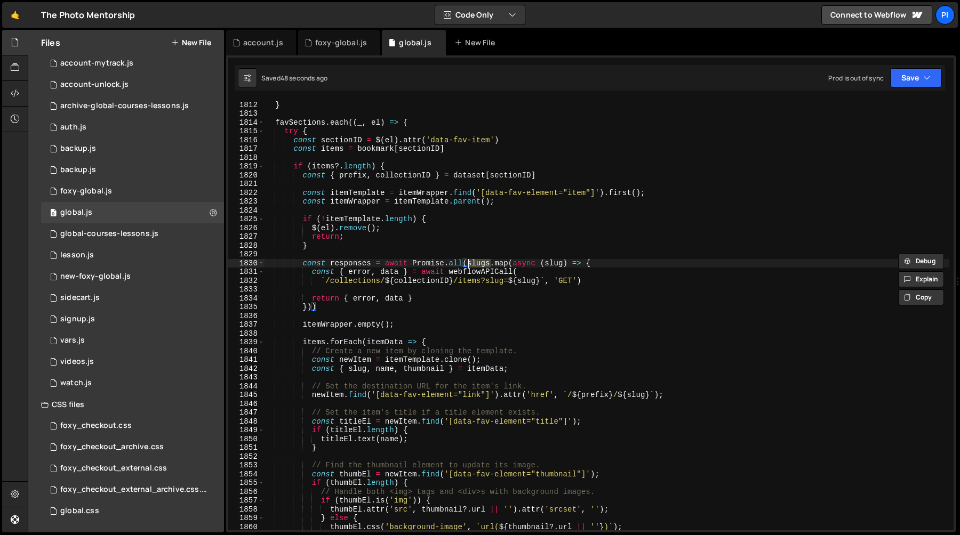
scroll to position [14137, 0]
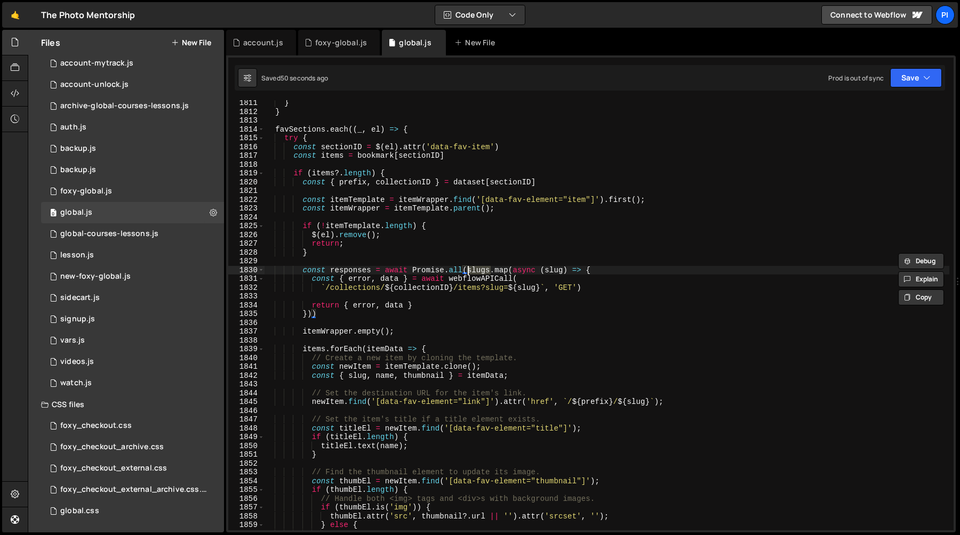
click at [324, 174] on div "} } favSections . each (( _ , el ) => { try { const sectionID = $ ( el ) . attr…" at bounding box center [606, 323] width 685 height 448
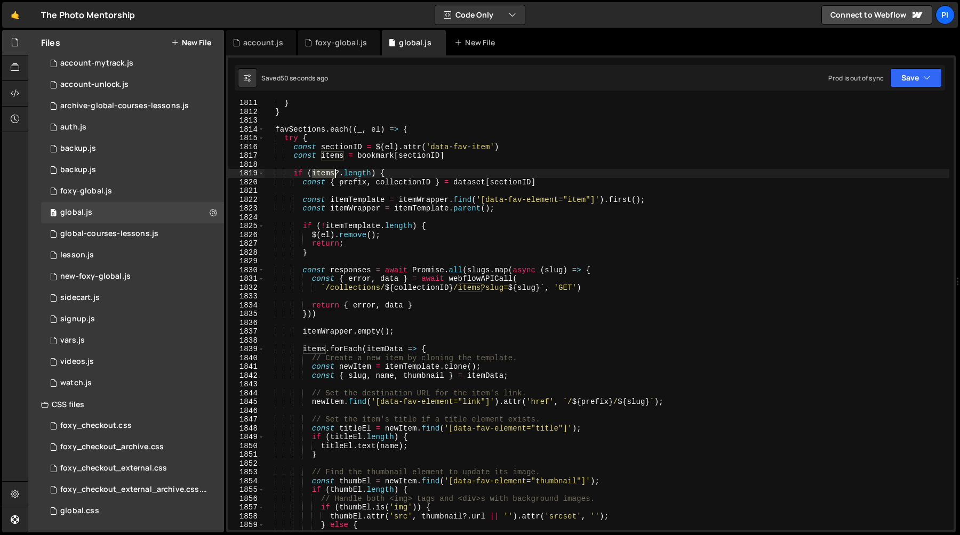
click at [324, 174] on div "} } favSections . each (( _ , el ) => { try { const sectionID = $ ( el ) . attr…" at bounding box center [606, 323] width 685 height 448
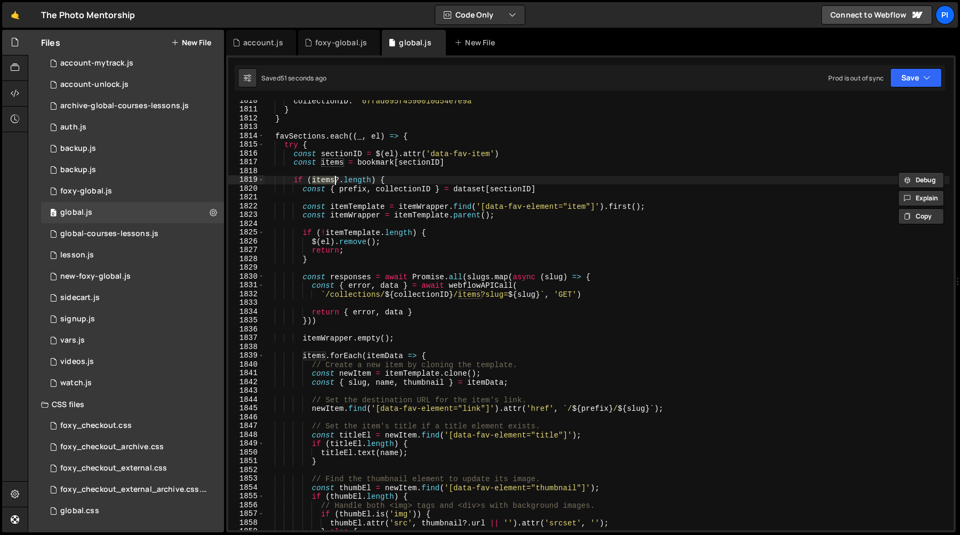
scroll to position [14126, 0]
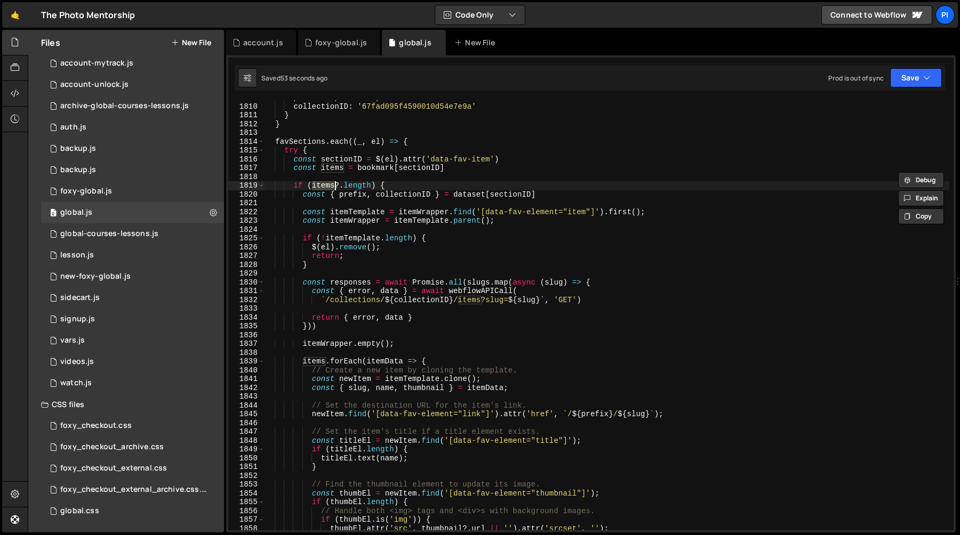
click at [476, 280] on div "prefix : 'products' , collectionID : '67fad095f4590010d54e7e9a' } } favSections…" at bounding box center [606, 317] width 685 height 448
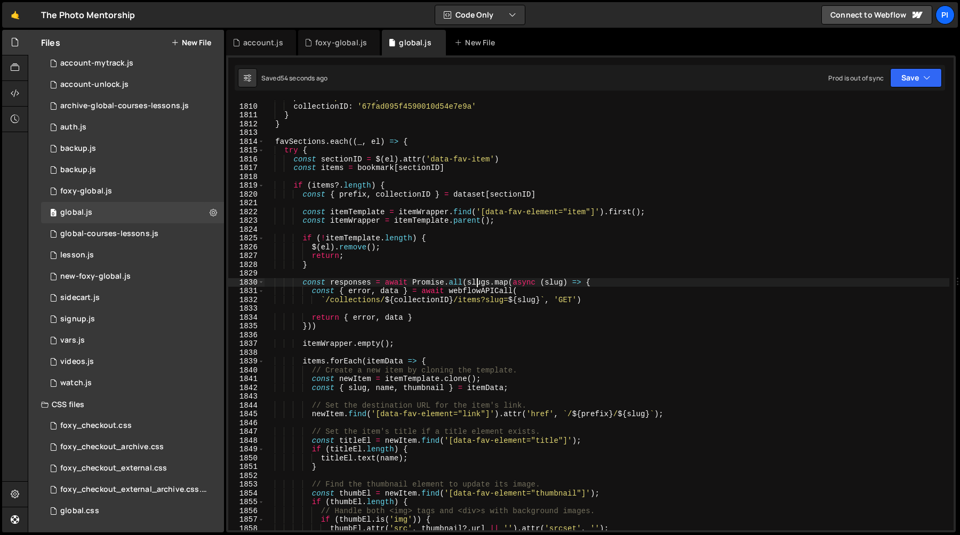
click at [476, 280] on div "prefix : 'products' , collectionID : '67fad095f4590010d54e7e9a' } } favSections…" at bounding box center [606, 317] width 685 height 448
paste textarea "item"
click at [410, 319] on div "prefix : 'products' , collectionID : '67fad095f4590010d54e7e9a' } } favSections…" at bounding box center [606, 317] width 685 height 448
click at [430, 319] on div "prefix : 'products' , collectionID : '67fad095f4590010d54e7e9a' } } favSections…" at bounding box center [606, 317] width 685 height 448
click at [335, 328] on div "prefix : 'products' , collectionID : '67fad095f4590010d54e7e9a' } } favSections…" at bounding box center [606, 317] width 685 height 448
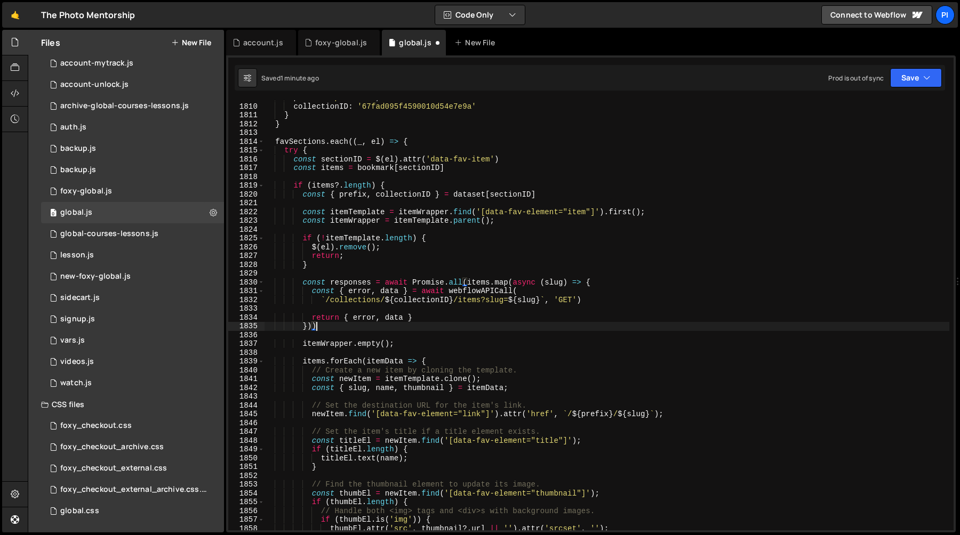
click at [351, 280] on div "prefix : 'products' , collectionID : '67fad095f4590010d54e7e9a' } } favSections…" at bounding box center [606, 317] width 685 height 448
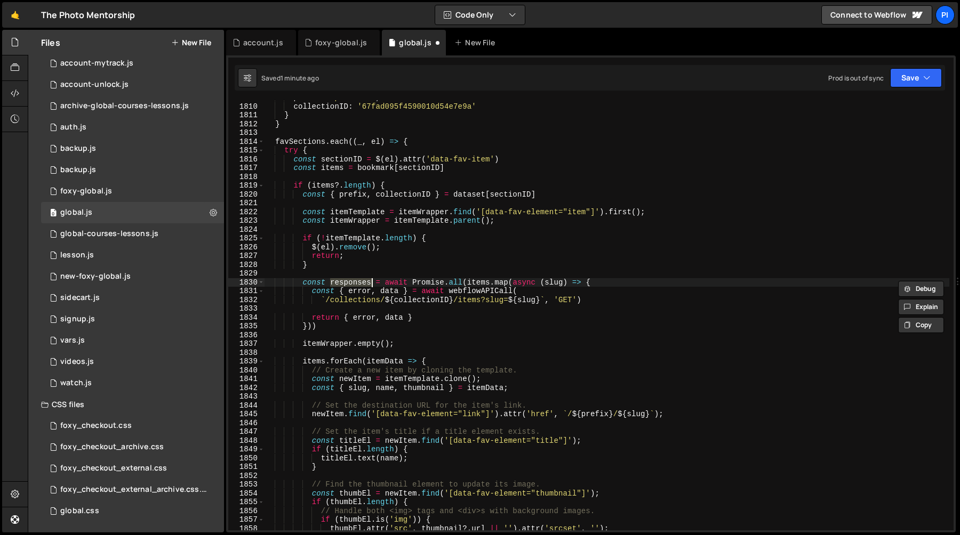
click at [363, 144] on div "prefix : 'products' , collectionID : '67fad095f4590010d54e7e9a' } } favSections…" at bounding box center [606, 317] width 685 height 448
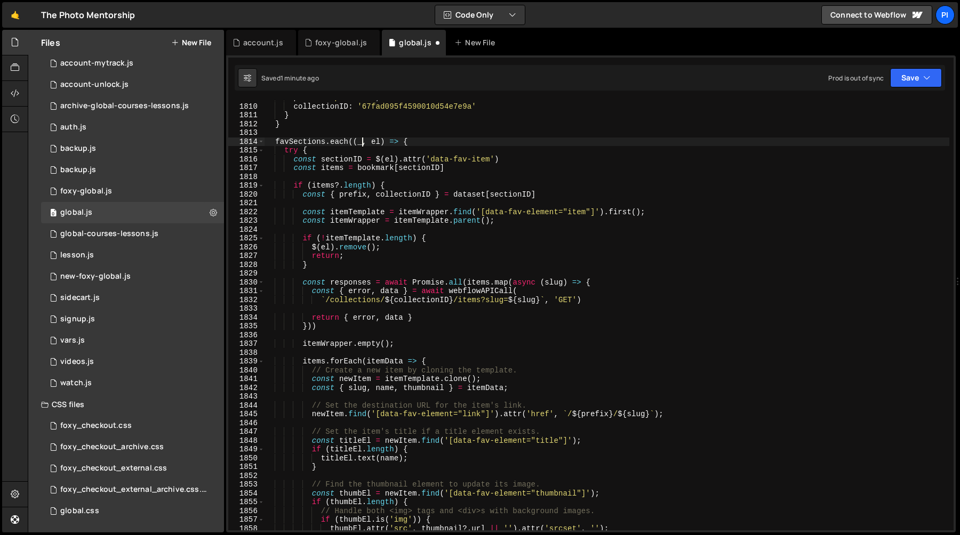
click at [376, 365] on div "prefix : 'products' , collectionID : '67fad095f4590010d54e7e9a' } } favSections…" at bounding box center [606, 317] width 685 height 448
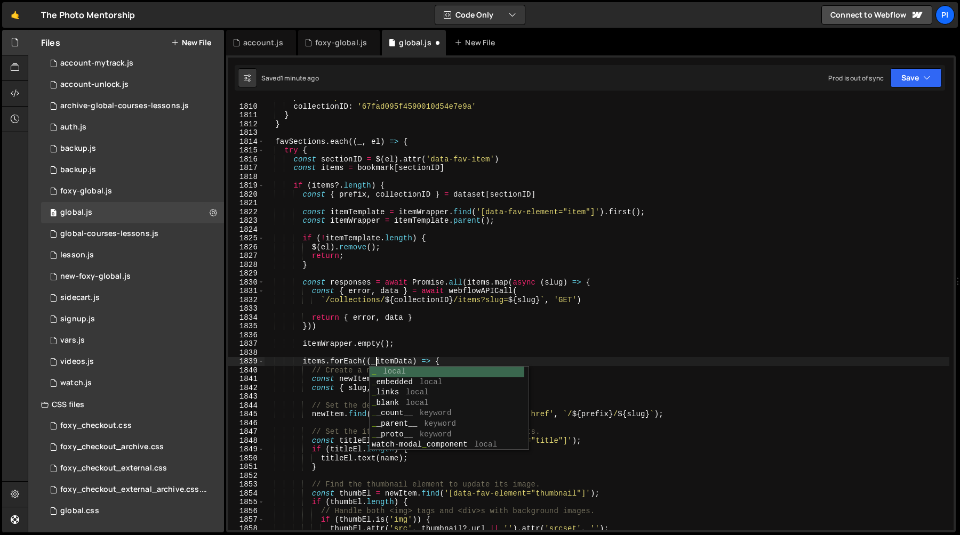
scroll to position [0, 7]
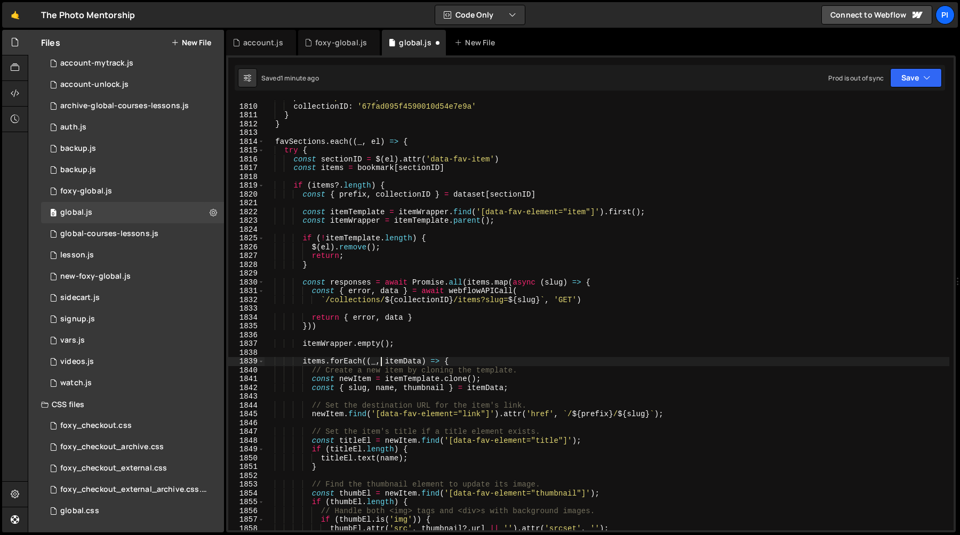
click at [481, 365] on div "prefix : 'products' , collectionID : '67fad095f4590010d54e7e9a' } } favSections…" at bounding box center [606, 317] width 685 height 448
click at [379, 362] on div "prefix : 'products' , collectionID : '67fad095f4590010d54e7e9a' } } favSections…" at bounding box center [606, 317] width 685 height 448
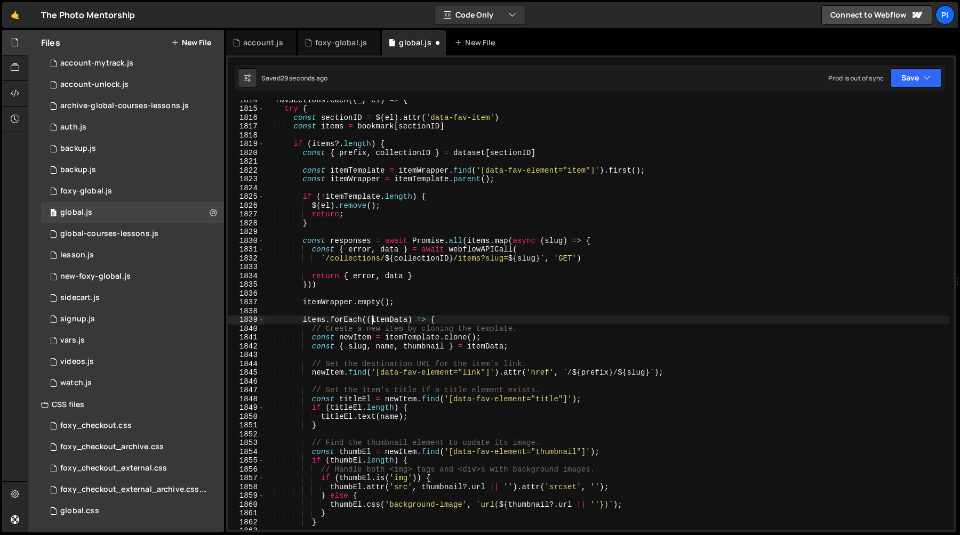
scroll to position [14162, 0]
click at [392, 320] on div "favSections . each (( _ , el ) => { try { const sectionID = $ ( el ) . attr ( '…" at bounding box center [606, 319] width 685 height 448
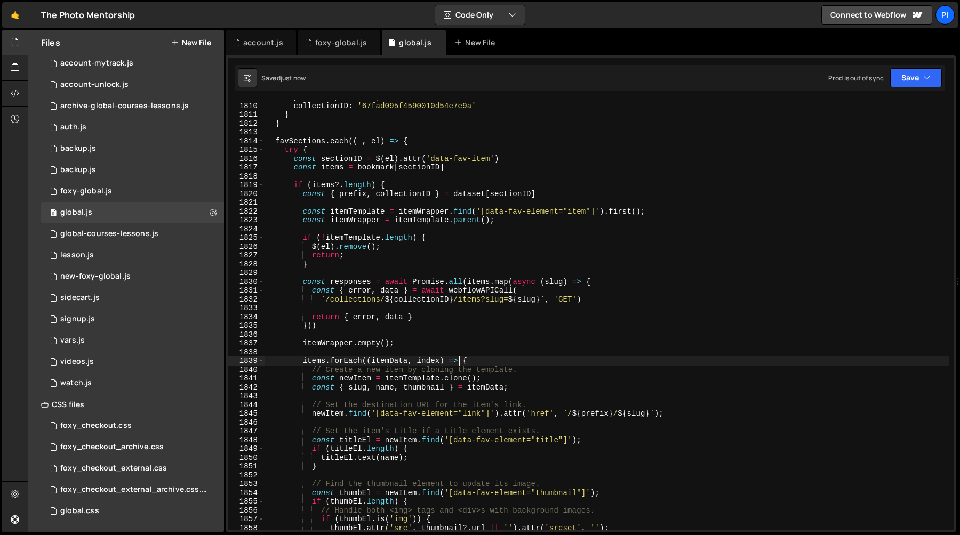
scroll to position [14125, 0]
click at [354, 143] on div "prefix : 'products' , collectionID : '67fad095f4590010d54e7e9a' } } favSections…" at bounding box center [606, 319] width 685 height 448
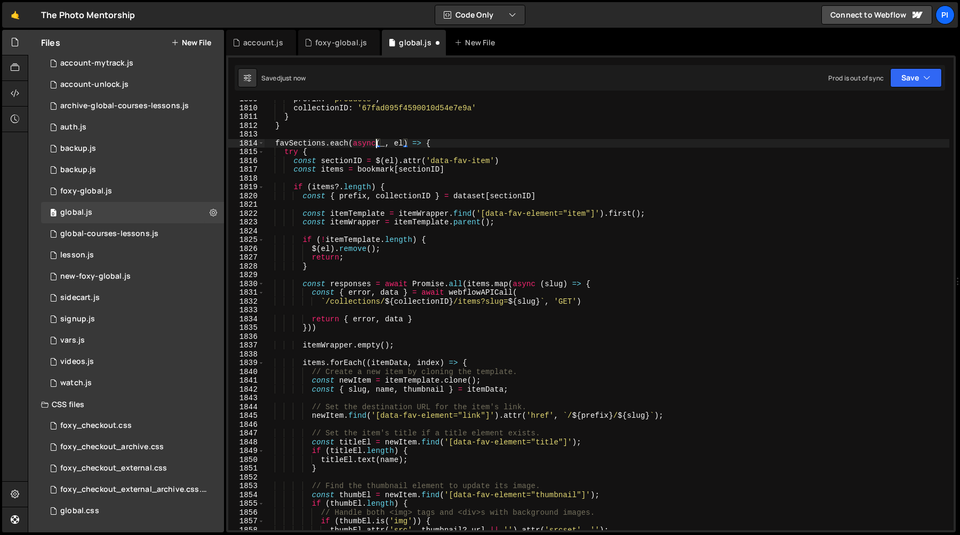
click at [370, 155] on div "prefix : 'products' , collectionID : '67fad095f4590010d54e7e9a' } } favSections…" at bounding box center [606, 319] width 685 height 448
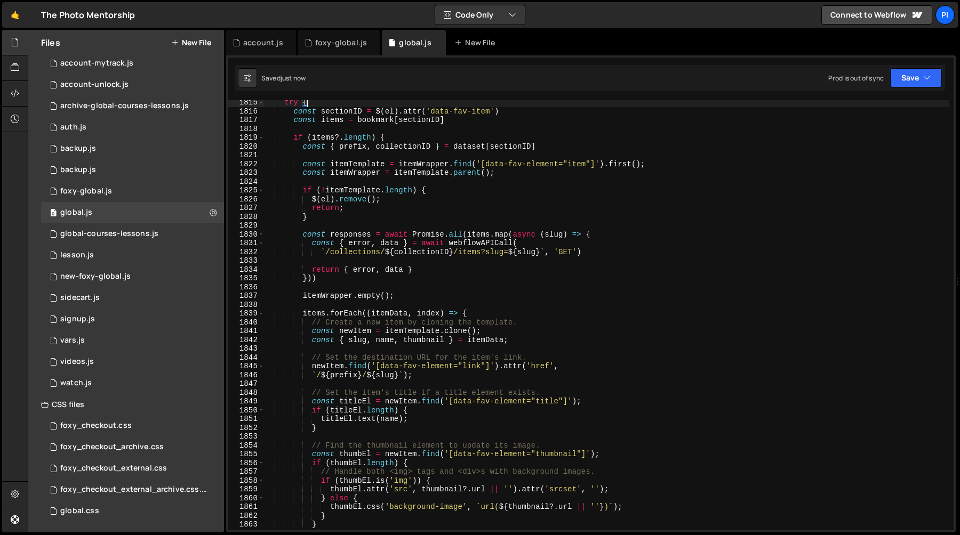
scroll to position [14172, 0]
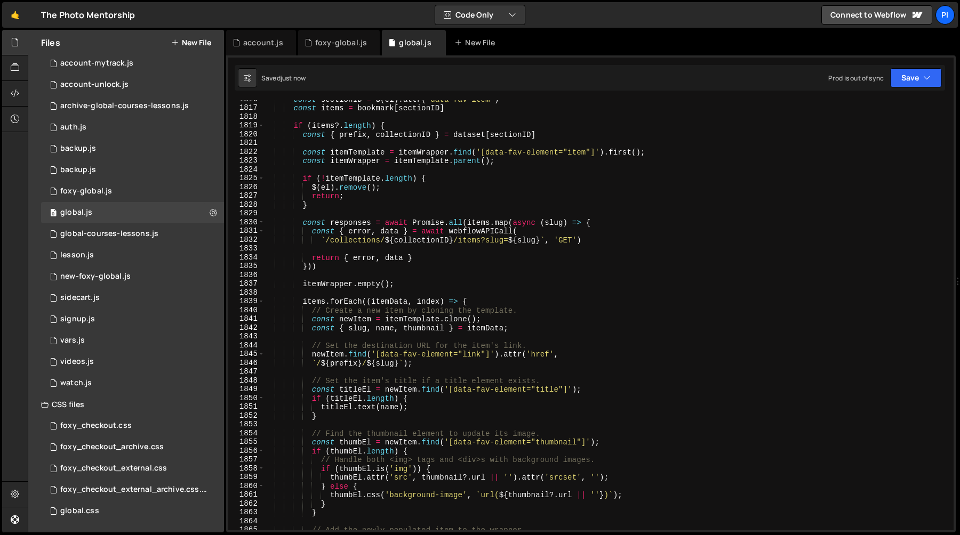
click at [351, 267] on div "const sectionID = $ ( el ) . attr ( 'data-fav-item' ) const items = bookmark [ …" at bounding box center [606, 319] width 685 height 448
click at [346, 222] on div "const sectionID = $ ( el ) . attr ( 'data-fav-item' ) const items = bookmark [ …" at bounding box center [606, 319] width 685 height 448
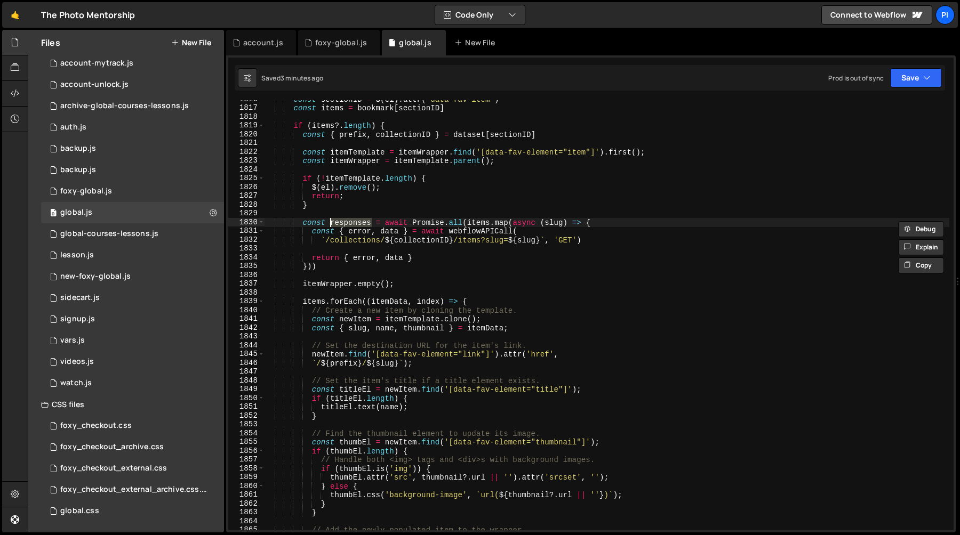
click at [476, 303] on div "const sectionID = $ ( el ) . attr ( 'data-fav-item' ) const items = bookmark [ …" at bounding box center [606, 319] width 685 height 448
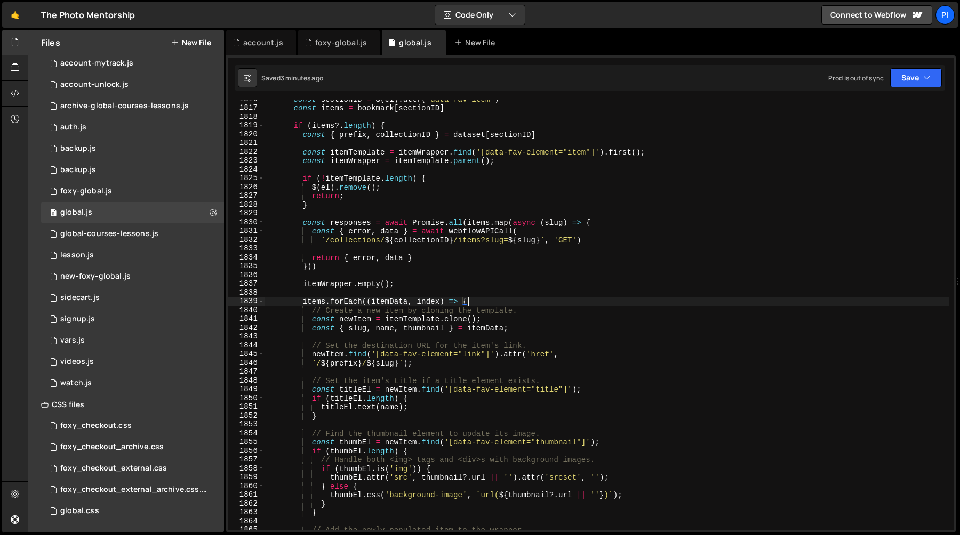
click at [476, 303] on div "const sectionID = $ ( el ) . attr ( 'data-fav-item' ) const items = bookmark [ …" at bounding box center [606, 319] width 685 height 448
click at [497, 321] on div "const sectionID = $ ( el ) . attr ( 'data-fav-item' ) const items = bookmark [ …" at bounding box center [606, 319] width 685 height 448
click at [500, 304] on div "const sectionID = $ ( el ) . attr ( 'data-fav-item' ) const items = bookmark [ …" at bounding box center [606, 319] width 685 height 448
type textarea "items.forEach((itemData, index) => {"
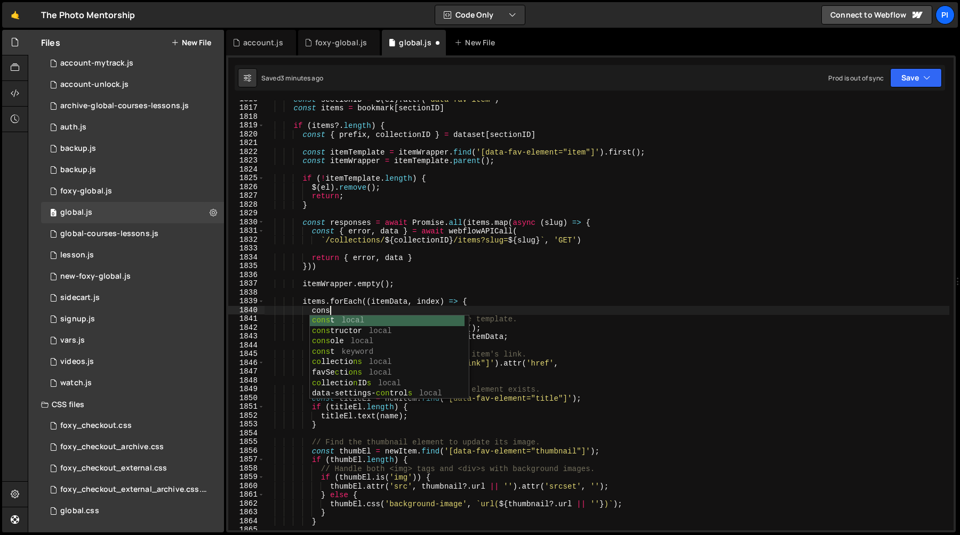
scroll to position [0, 4]
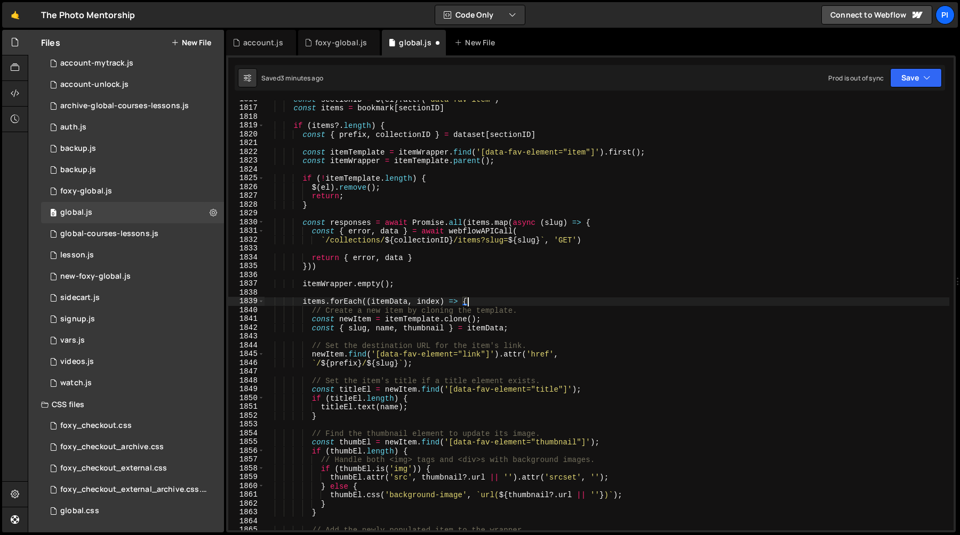
click at [539, 312] on div "const sectionID = $ ( el ) . attr ( 'data-fav-item' ) const items = bookmark [ …" at bounding box center [606, 319] width 685 height 448
type textarea "// Create a new item by cloning the template."
click at [314, 313] on div "const sectionID = $ ( el ) . attr ( 'data-fav-item' ) const items = bookmark [ …" at bounding box center [606, 319] width 685 height 448
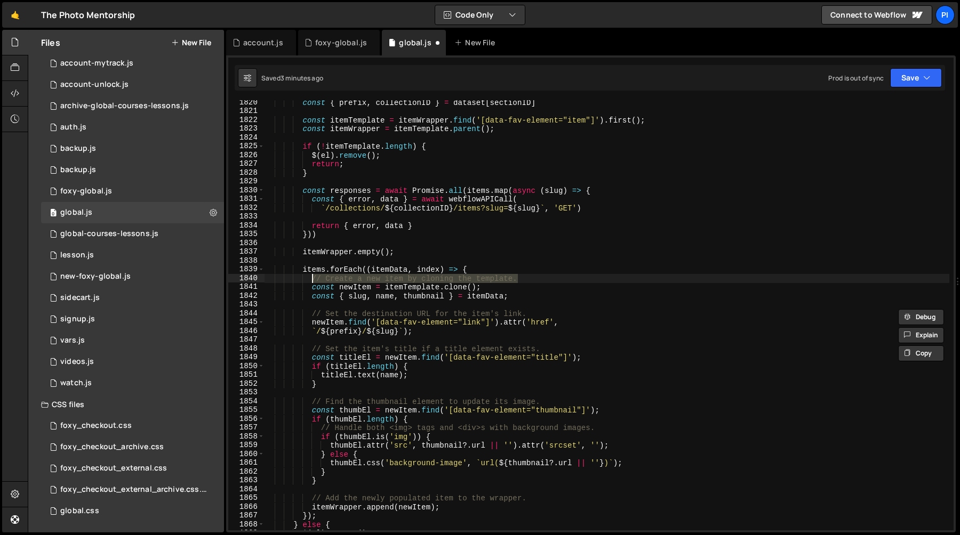
scroll to position [0, 3]
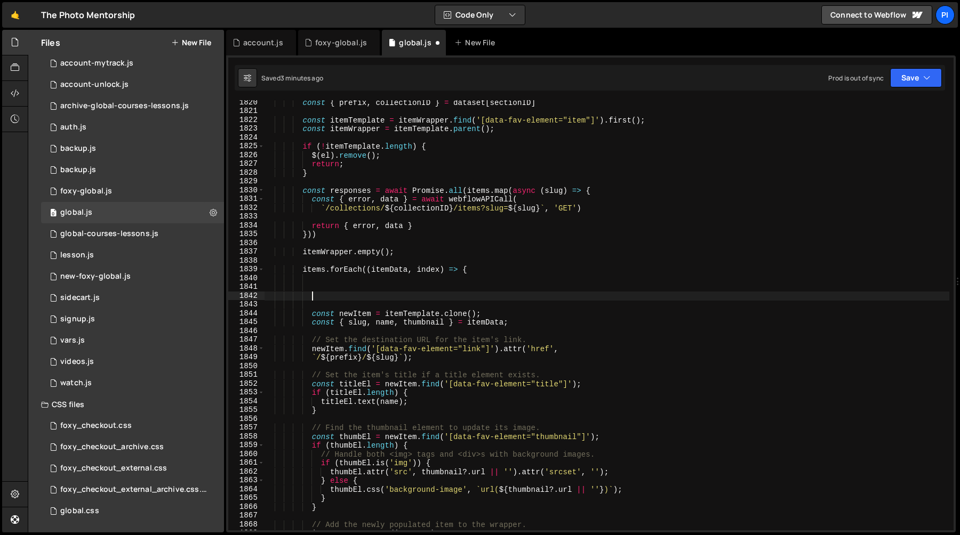
type textarea "c"
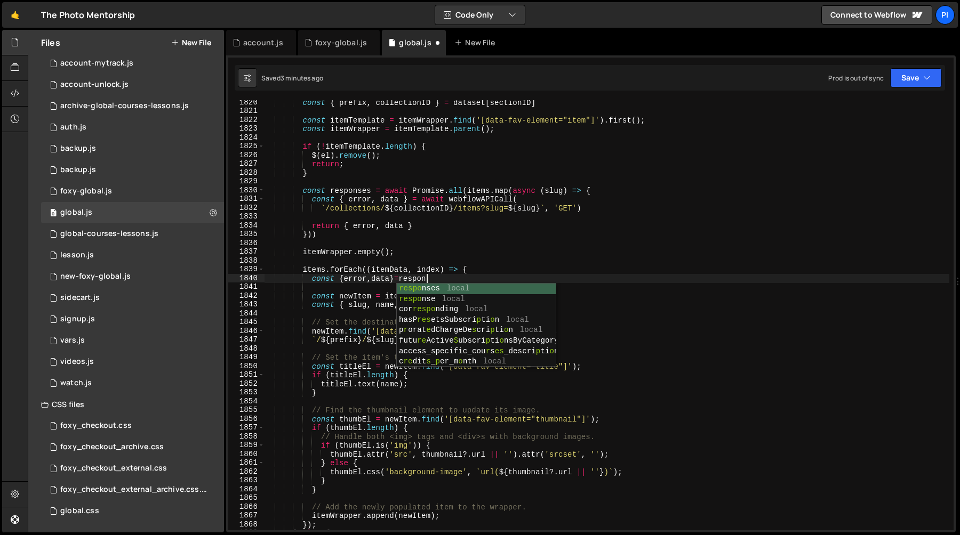
scroll to position [0, 11]
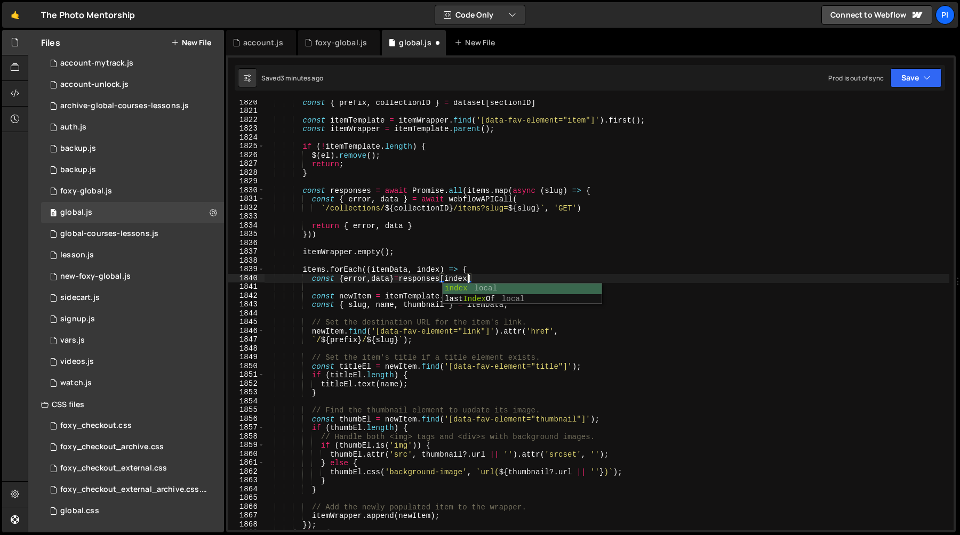
type textarea "const {error,data}=responses[index]"
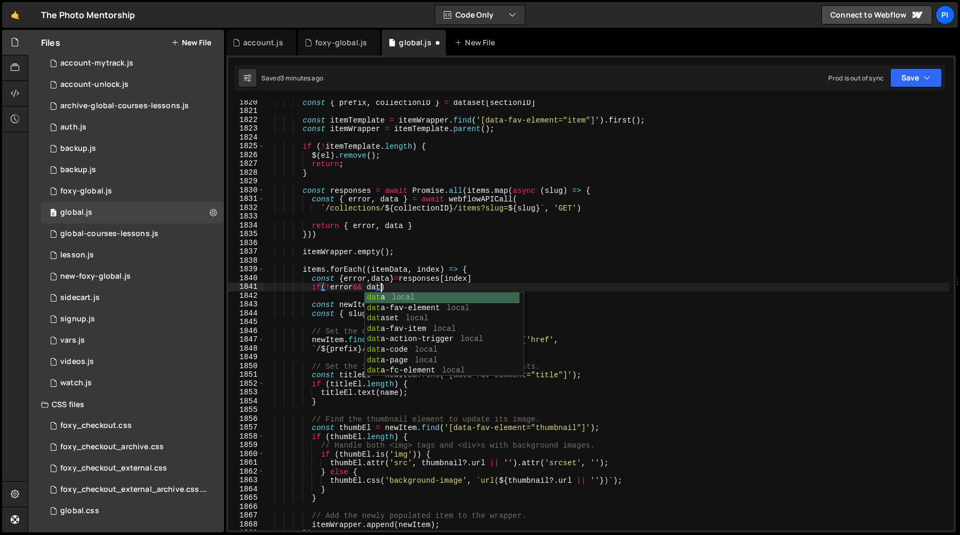
scroll to position [0, 7]
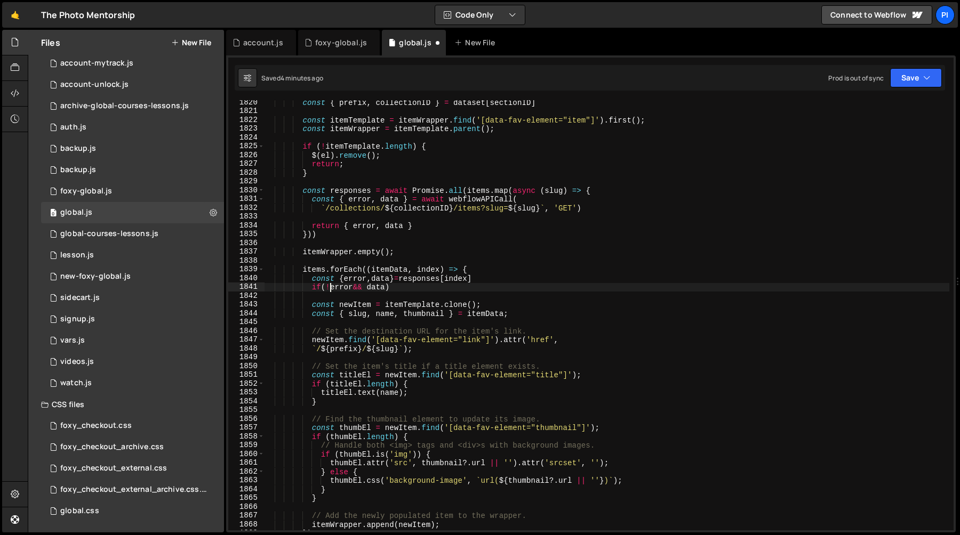
click at [331, 288] on div "const { prefix , collectionID } = dataset [ sectionID ] const itemTemplate = it…" at bounding box center [606, 322] width 685 height 448
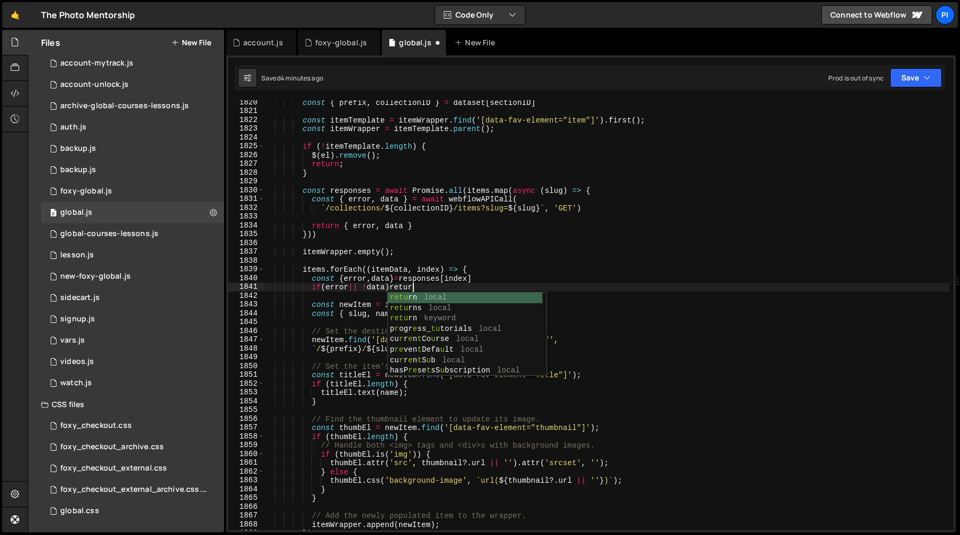
scroll to position [0, 10]
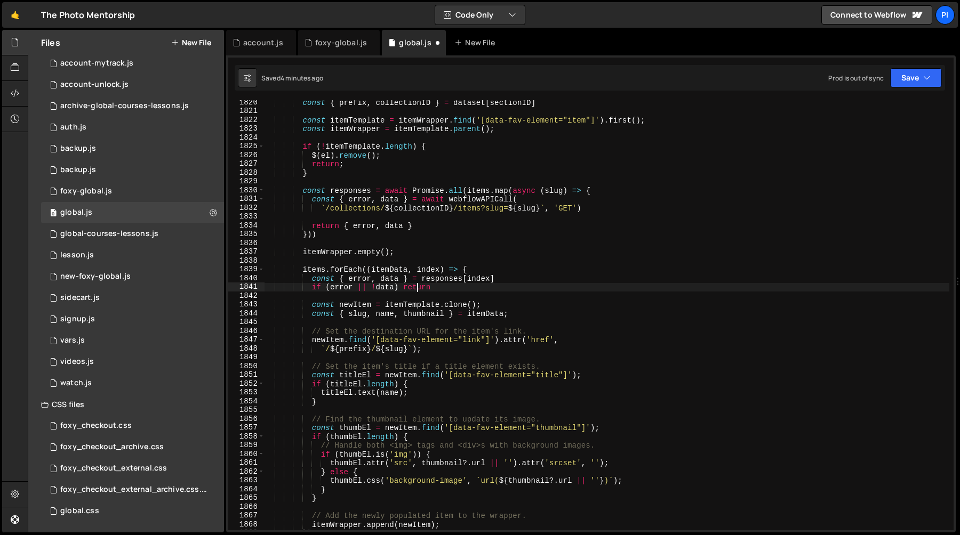
click at [506, 277] on div "const { prefix , collectionID } = dataset [ sectionID ] const itemTemplate = it…" at bounding box center [606, 322] width 685 height 448
click at [446, 228] on div "const { prefix , collectionID } = dataset [ sectionID ] const itemTemplate = it…" at bounding box center [606, 322] width 685 height 448
type textarea "return { error, data };"
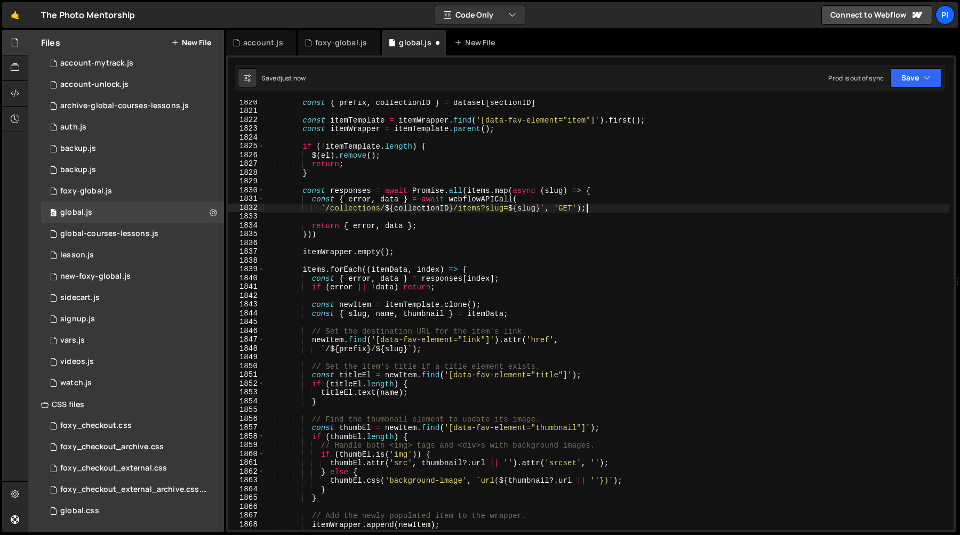
scroll to position [0, 17]
type textarea "`/collections/${collectionID}/items?slug=${slug}`, 'GET');"
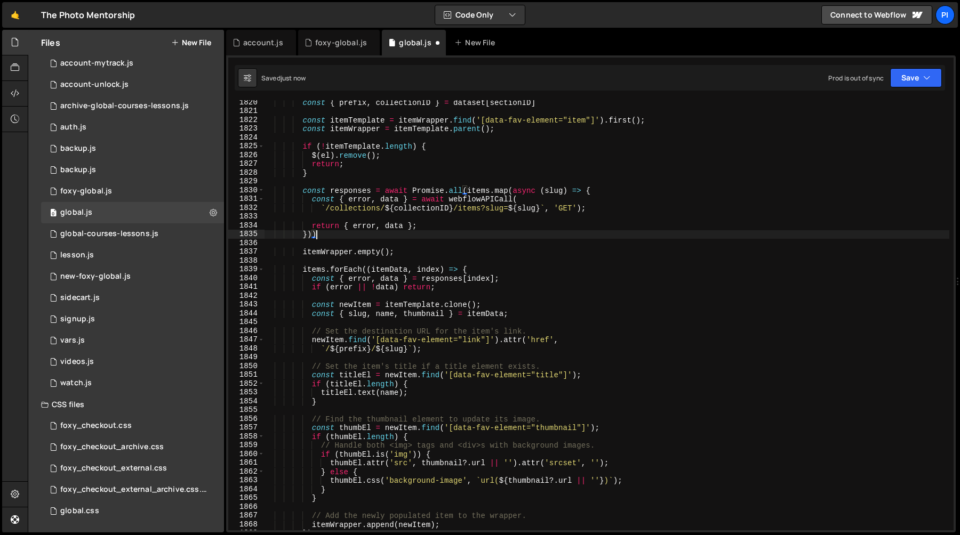
type textarea "}));"
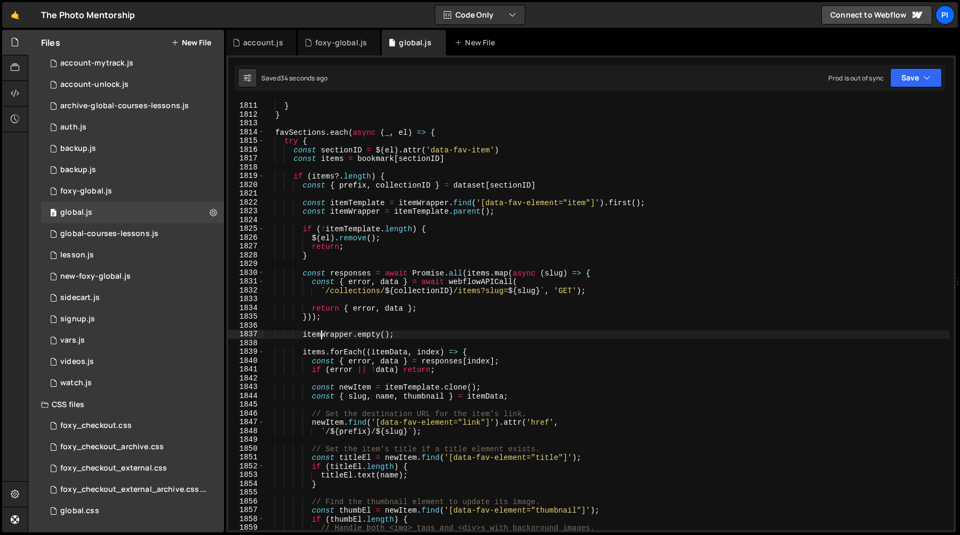
scroll to position [14116, 0]
click at [422, 291] on div "collectionID : '67fad095f4590010d54e7e9a' } } favSections . each ( async ( _ , …" at bounding box center [606, 317] width 685 height 448
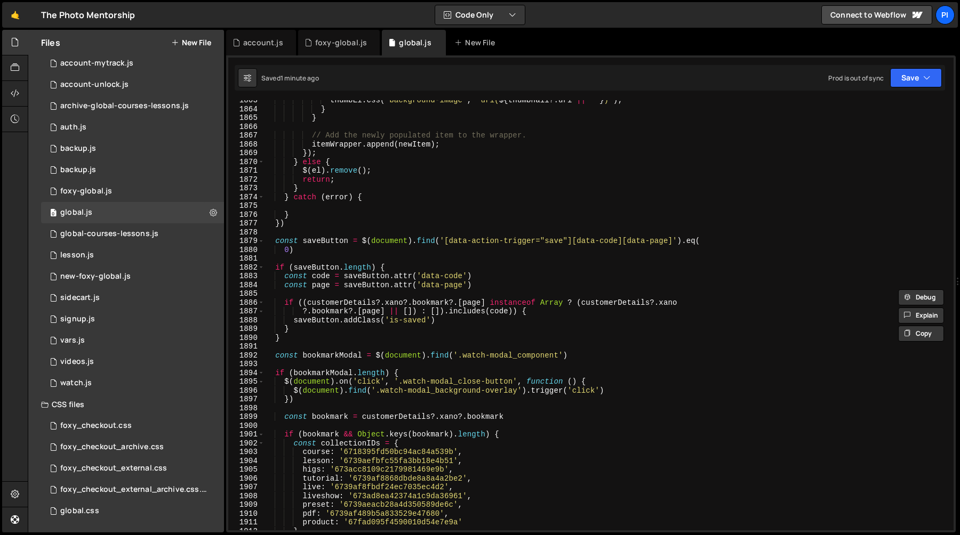
scroll to position [14531, 0]
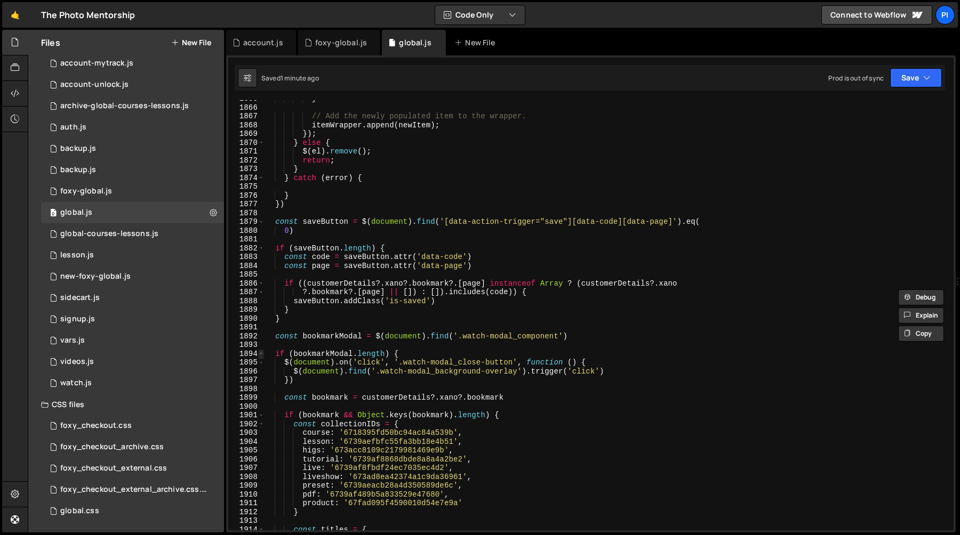
click at [259, 354] on span at bounding box center [261, 354] width 6 height 9
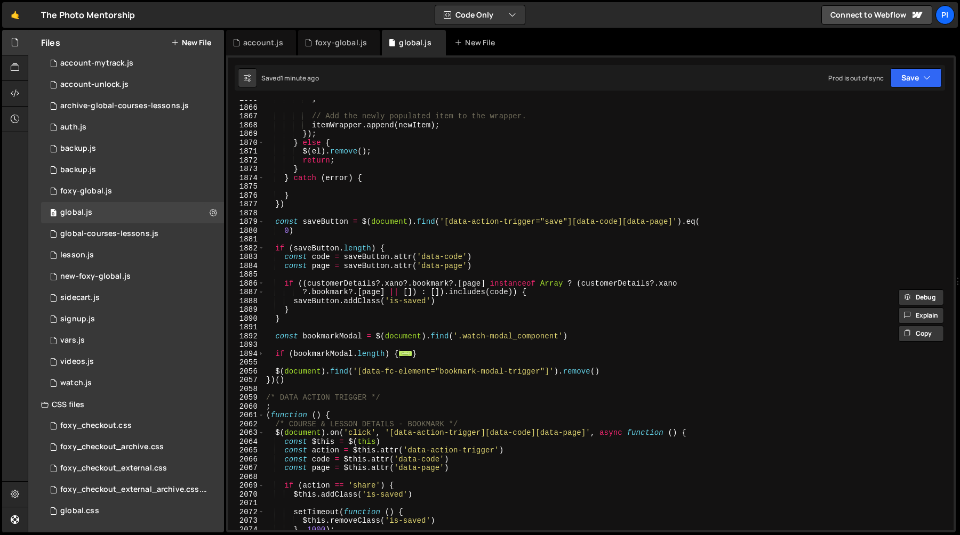
click at [448, 358] on div "} // Add the newly populated item to the wrapper. itemWrapper . append ( newIte…" at bounding box center [606, 318] width 685 height 448
click at [514, 373] on div "} // Add the newly populated item to the wrapper. itemWrapper . append ( newIte…" at bounding box center [606, 318] width 685 height 448
click at [301, 222] on div "} // Add the newly populated item to the wrapper. itemWrapper . append ( newIte…" at bounding box center [606, 318] width 685 height 448
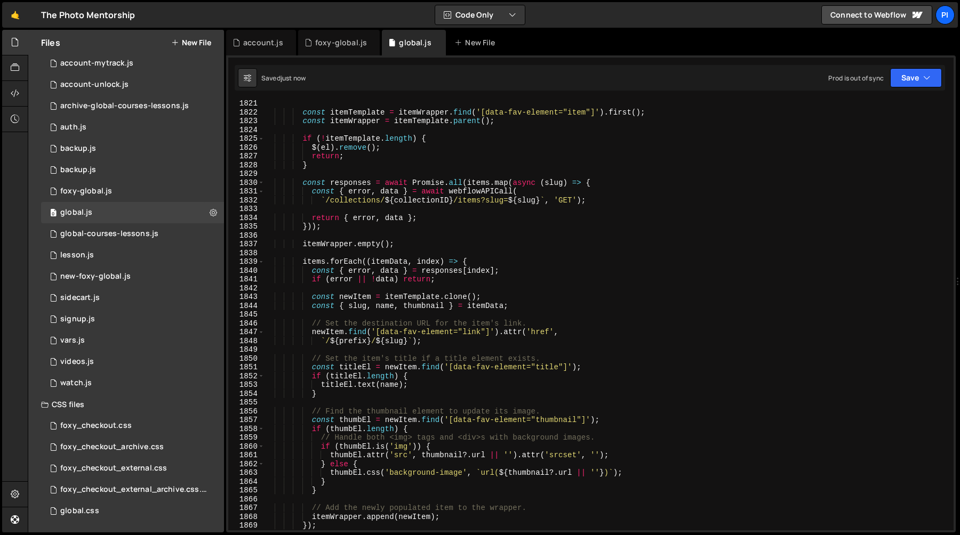
scroll to position [14187, 0]
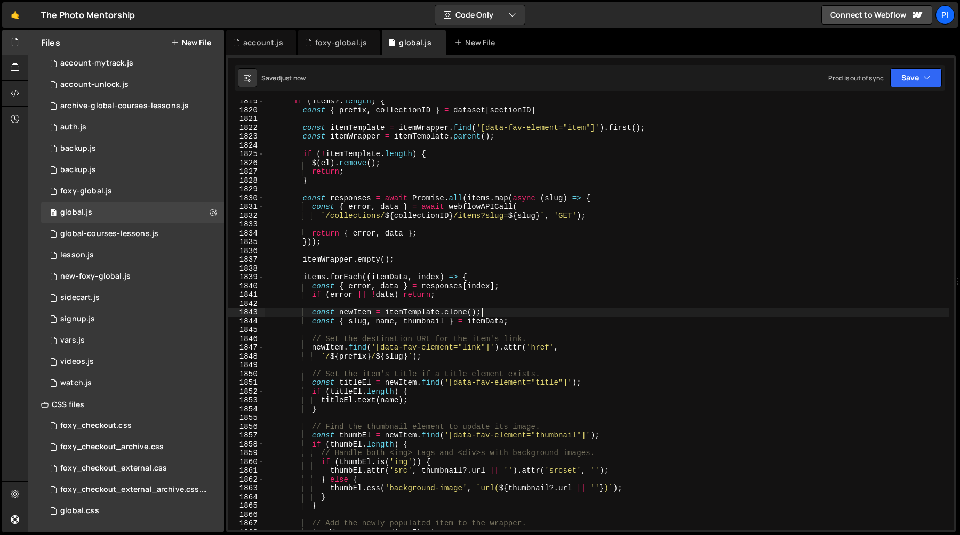
click at [526, 315] on div "if ( items ?. length ) { const { prefix , collectionID } = dataset [ sectionID …" at bounding box center [606, 321] width 685 height 448
click at [524, 324] on div "if ( items ?. length ) { const { prefix , collectionID } = dataset [ sectionID …" at bounding box center [606, 321] width 685 height 448
type textarea "const { slug, name, thumbnail } = itemData;"
click at [404, 252] on div "if ( items ?. length ) { const { prefix , collectionID } = dataset [ sectionID …" at bounding box center [606, 321] width 685 height 448
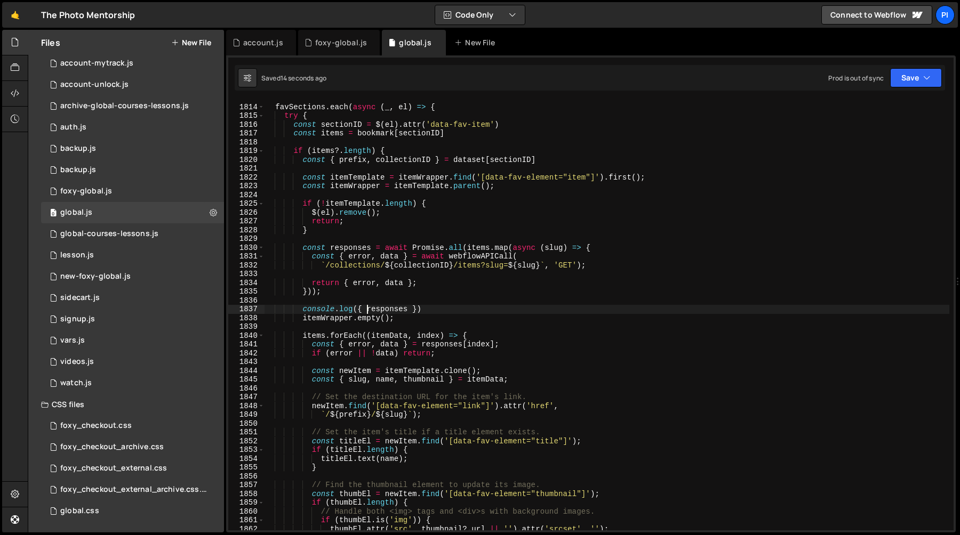
scroll to position [14130, 0]
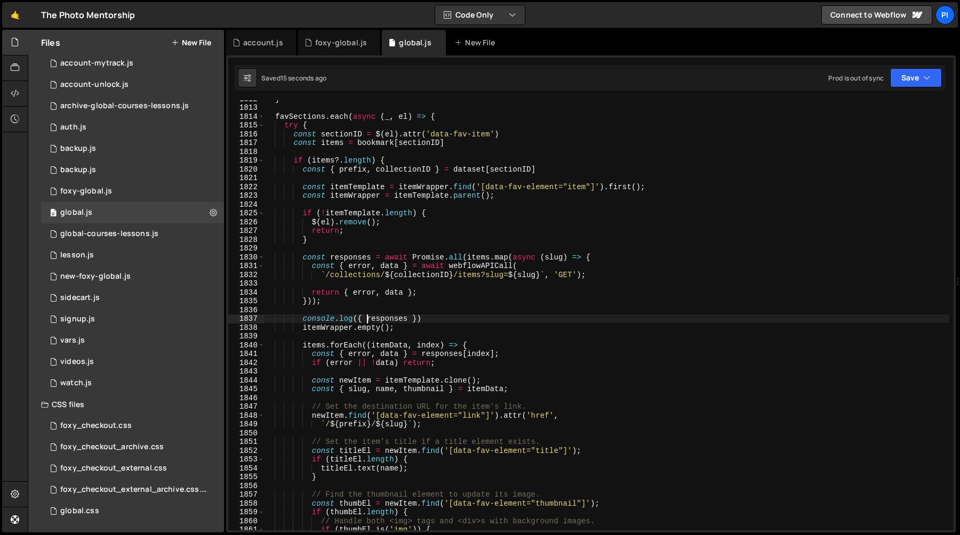
click at [357, 214] on div "} favSections . each ( async ( _ , el ) => { try { const sectionID = $ ( el ) .…" at bounding box center [606, 318] width 685 height 448
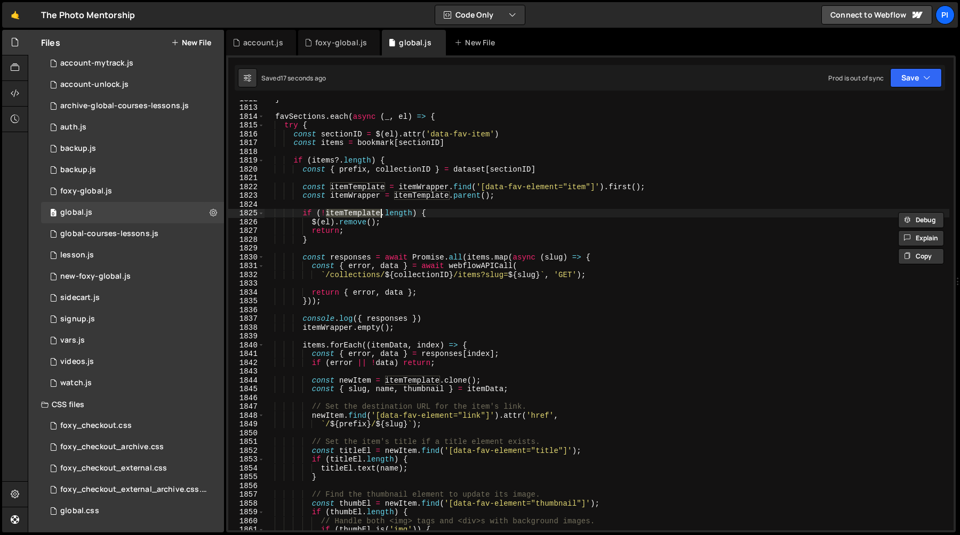
click at [428, 184] on div "} favSections . each ( async ( _ , el ) => { try { const sectionID = $ ( el ) .…" at bounding box center [606, 318] width 685 height 448
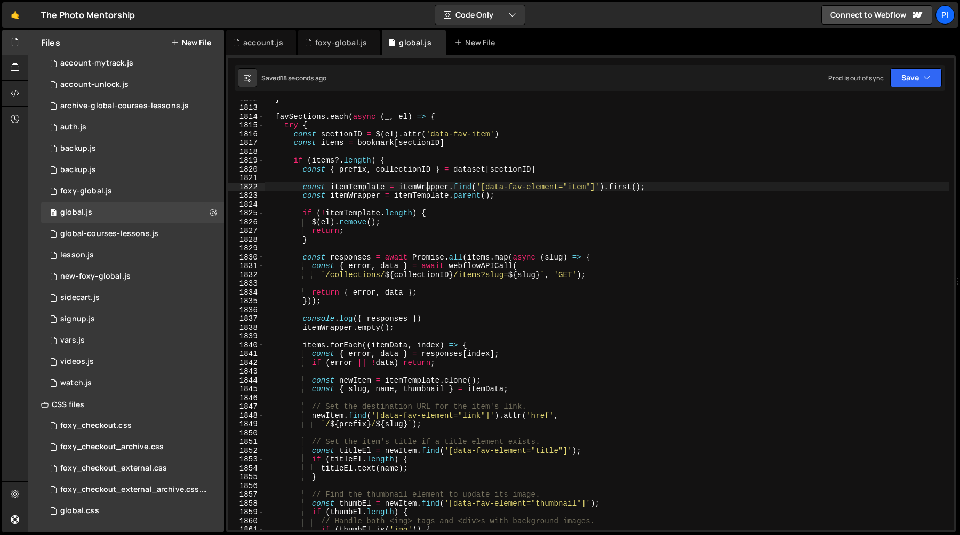
click at [428, 184] on div "} favSections . each ( async ( _ , el ) => { try { const sectionID = $ ( el ) .…" at bounding box center [606, 318] width 685 height 448
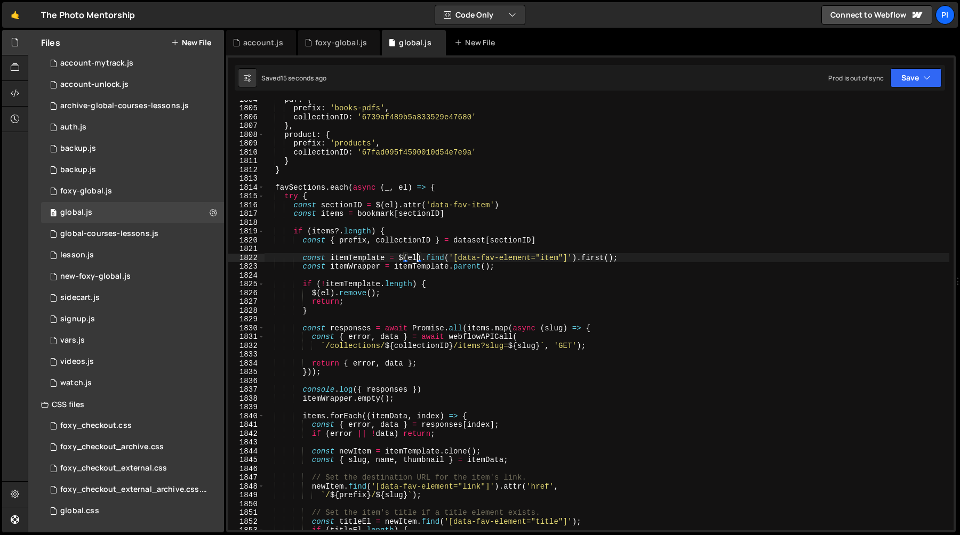
scroll to position [14059, 0]
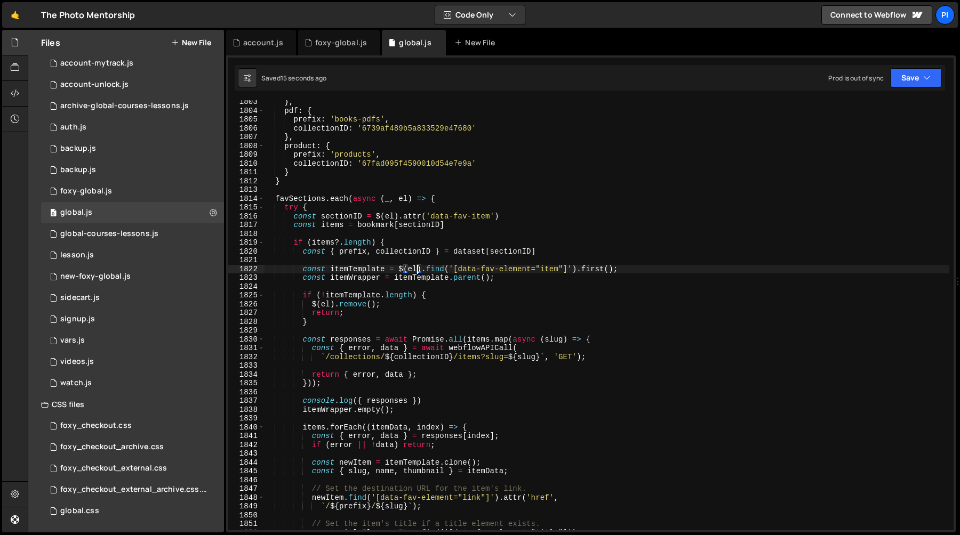
click at [507, 269] on div "} , pdf : { prefix : 'books-pdfs' , collectionID : '6739af489b5a833529e47680' }…" at bounding box center [606, 322] width 685 height 448
click at [659, 269] on div "} , pdf : { prefix : 'books-pdfs' , collectionID : '6739af489b5a833529e47680' }…" at bounding box center [606, 322] width 685 height 448
click at [552, 279] on div "} , pdf : { prefix : 'books-pdfs' , collectionID : '6739af489b5a833529e47680' }…" at bounding box center [606, 322] width 685 height 448
type textarea "const itemWrapper = itemTemplate.parent();"
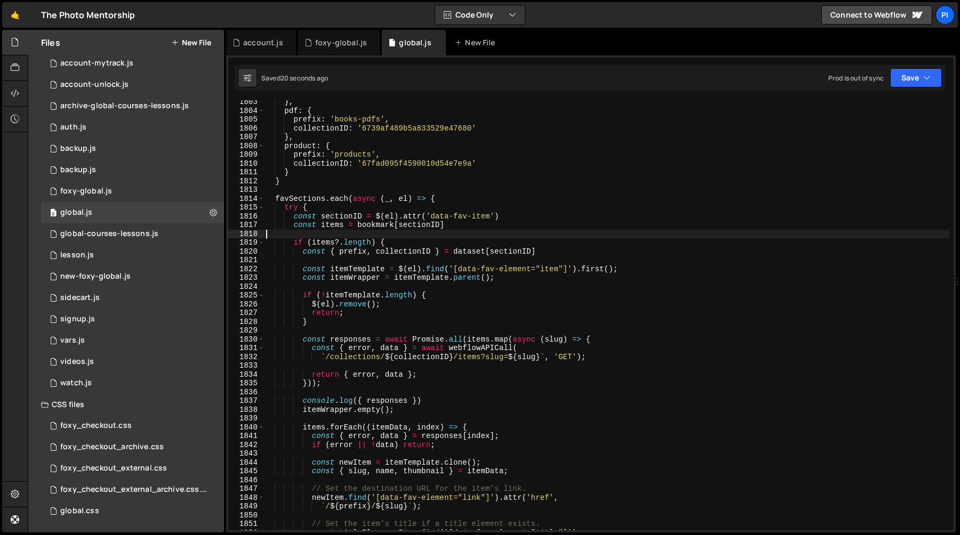
click at [419, 232] on div "} , pdf : { prefix : 'books-pdfs' , collectionID : '6739af489b5a833529e47680' }…" at bounding box center [606, 322] width 685 height 448
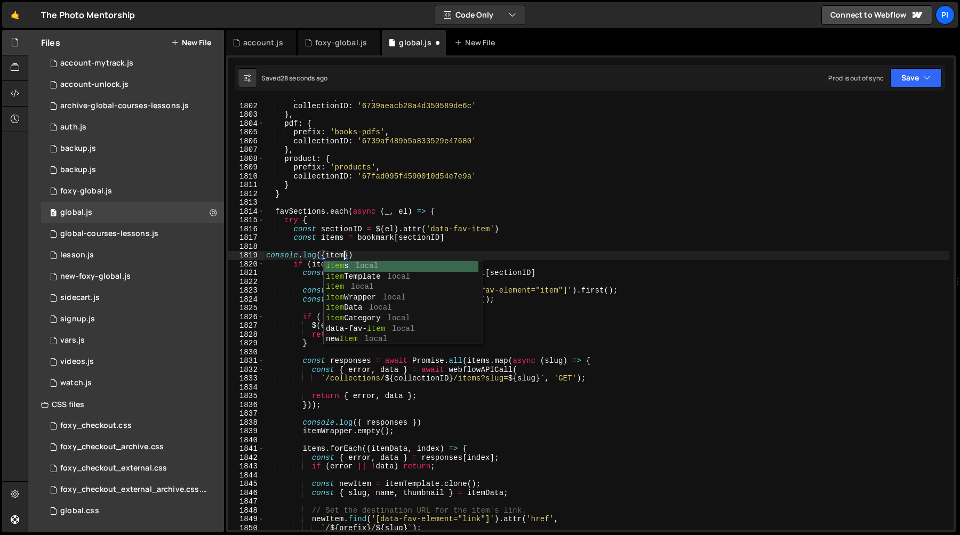
scroll to position [0, 5]
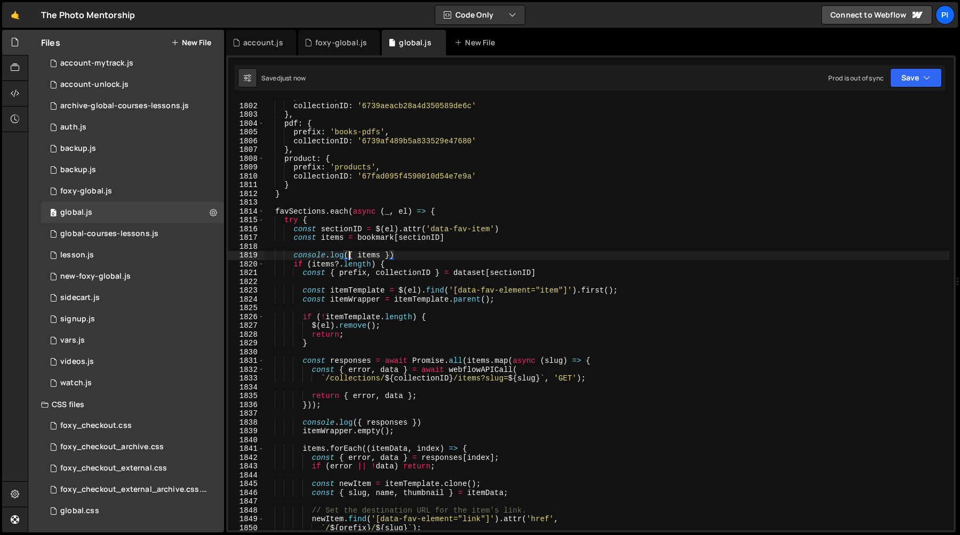
click at [363, 257] on div "prefix : 'presets' , collectionID : '6739aeacb28a4d350589de6c' } , pdf : { pref…" at bounding box center [606, 317] width 685 height 448
click at [372, 237] on div "prefix : 'presets' , collectionID : '6739aeacb28a4d350589de6c' } , pdf : { pref…" at bounding box center [606, 317] width 685 height 448
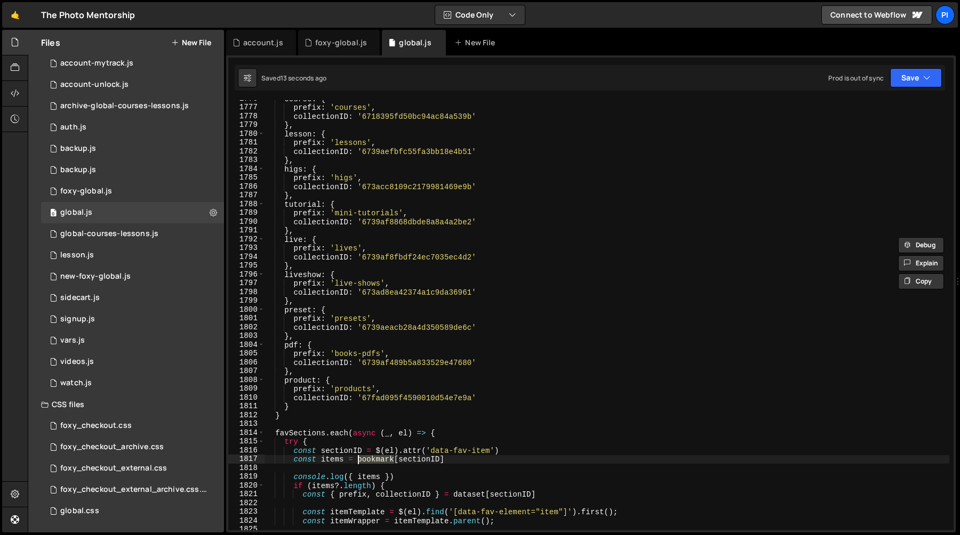
scroll to position [13865, 0]
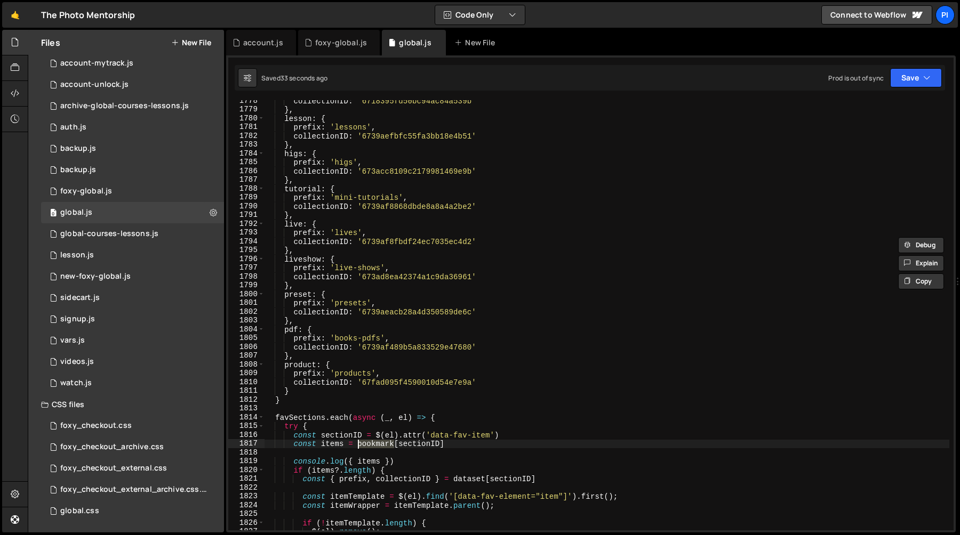
click at [525, 435] on div "collectionID : '6718395fd50bc94ac84a539b' } , lesson : { prefix : 'lessons' , c…" at bounding box center [606, 321] width 685 height 448
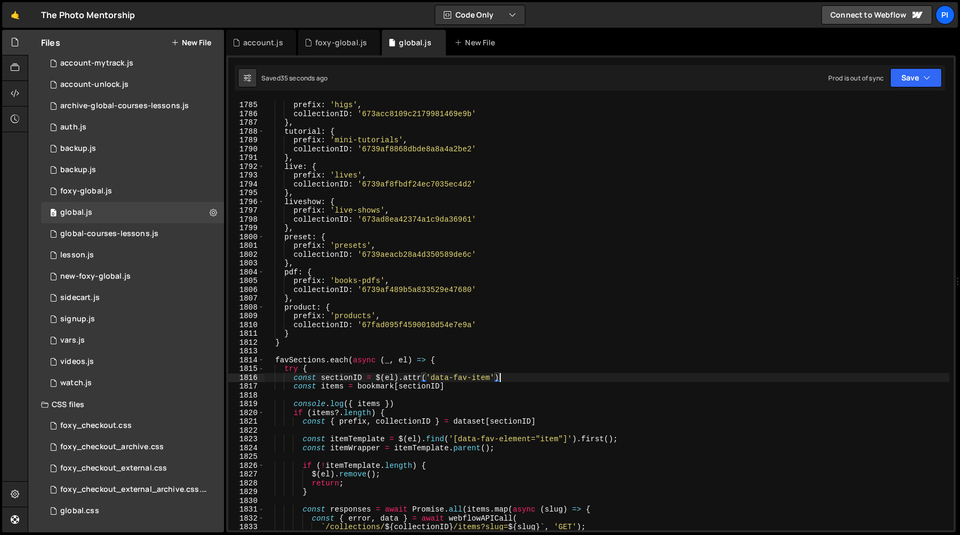
scroll to position [13917, 0]
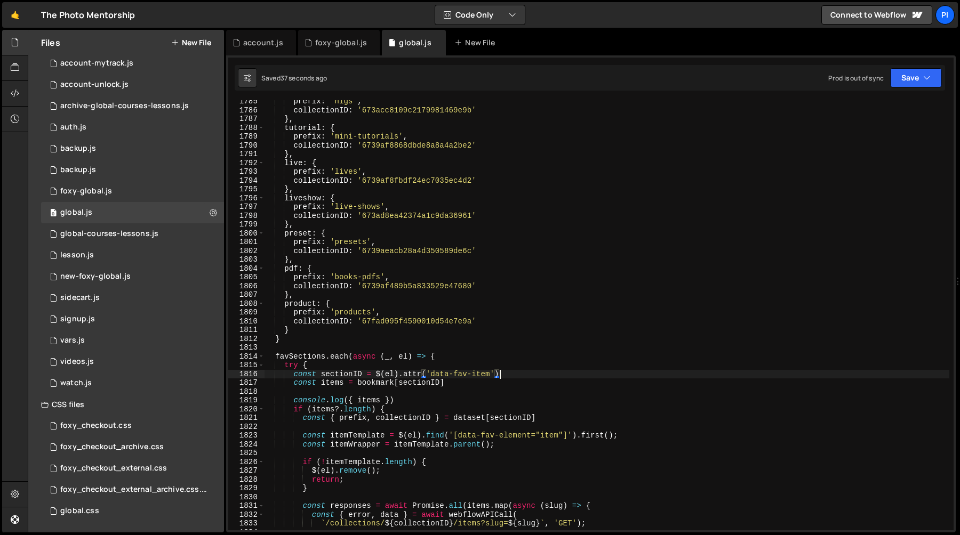
click at [380, 400] on div "prefix : 'higs' , collectionID : '673acc8109c2179981469e9b' } , tutorial : { pr…" at bounding box center [606, 321] width 685 height 448
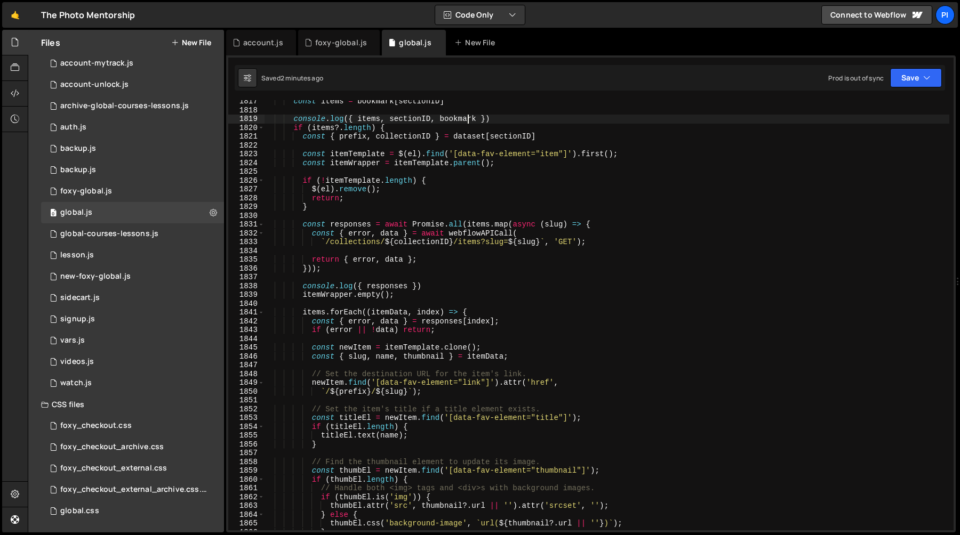
scroll to position [14159, 0]
click at [471, 334] on div "const items = bookmark [ sectionID ] console . log ({ items , sectionID , bookm…" at bounding box center [606, 321] width 685 height 448
click at [386, 325] on div "const items = bookmark [ sectionID ] console . log ({ items , sectionID , bookm…" at bounding box center [606, 321] width 685 height 448
click at [387, 332] on div "const items = bookmark [ sectionID ] console . log ({ items , sectionID , bookm…" at bounding box center [606, 321] width 685 height 448
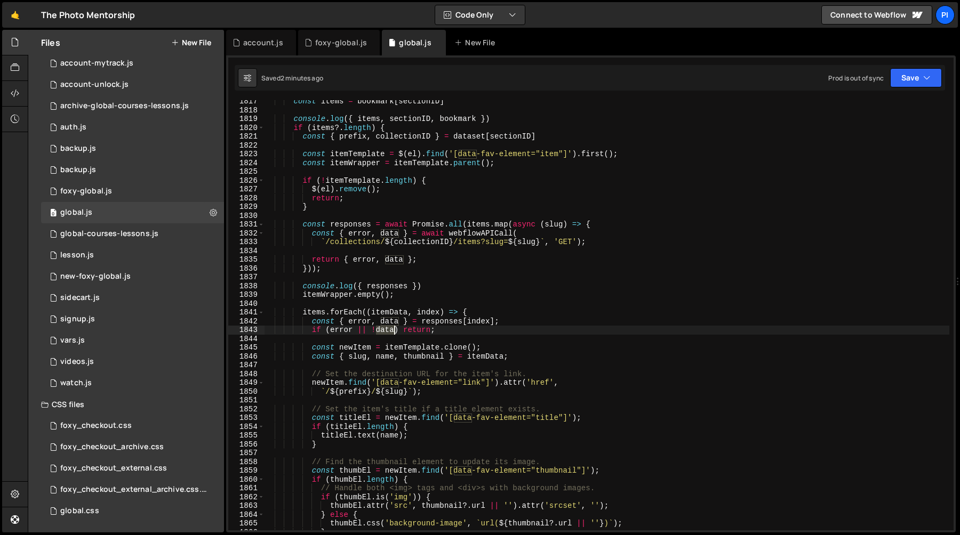
click at [387, 332] on div "const items = bookmark [ sectionID ] console . log ({ items , sectionID , bookm…" at bounding box center [606, 321] width 685 height 448
click at [482, 357] on div "const items = bookmark [ sectionID ] console . log ({ items , sectionID , bookm…" at bounding box center [606, 321] width 685 height 448
paste textarea "d"
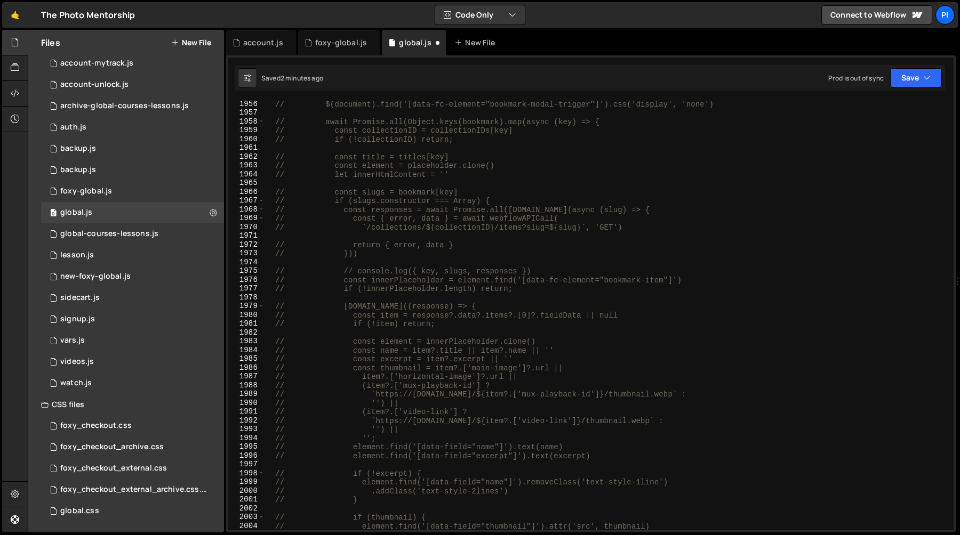
scroll to position [15214, 0]
click at [275, 336] on div "// $(document).find('[data-fc-element="bookmark-modal-trigger"]').css('display'…" at bounding box center [606, 318] width 685 height 448
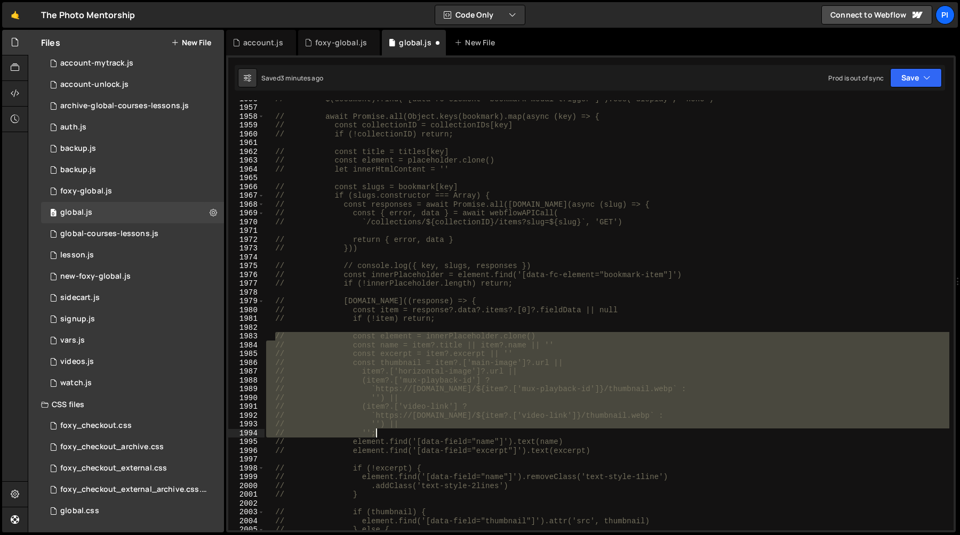
drag, startPoint x: 275, startPoint y: 337, endPoint x: 410, endPoint y: 435, distance: 166.9
click at [410, 435] on div "// $(document).find('[data-fc-element="bookmark-modal-trigger"]').css('display'…" at bounding box center [606, 318] width 685 height 448
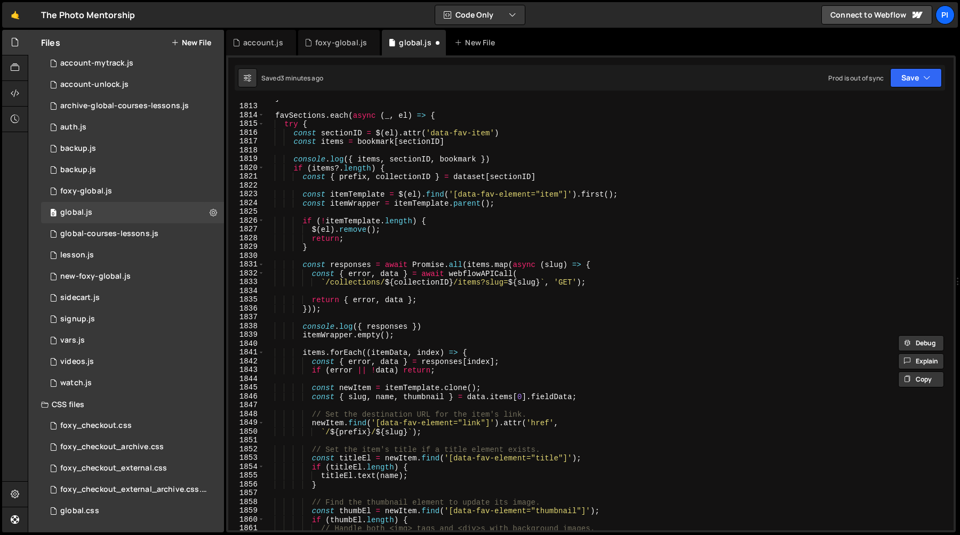
scroll to position [14130, 0]
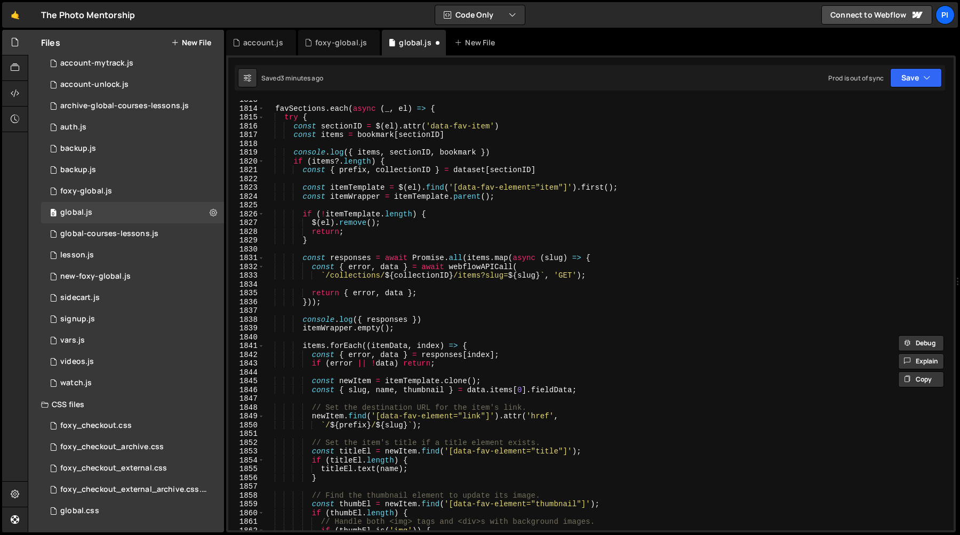
click at [607, 390] on div "favSections . each ( async ( _ , el ) => { try { const sectionID = $ ( el ) . a…" at bounding box center [606, 319] width 685 height 448
type textarea "const { slug, name, thumbnail } = data.items[0].fieldData;"
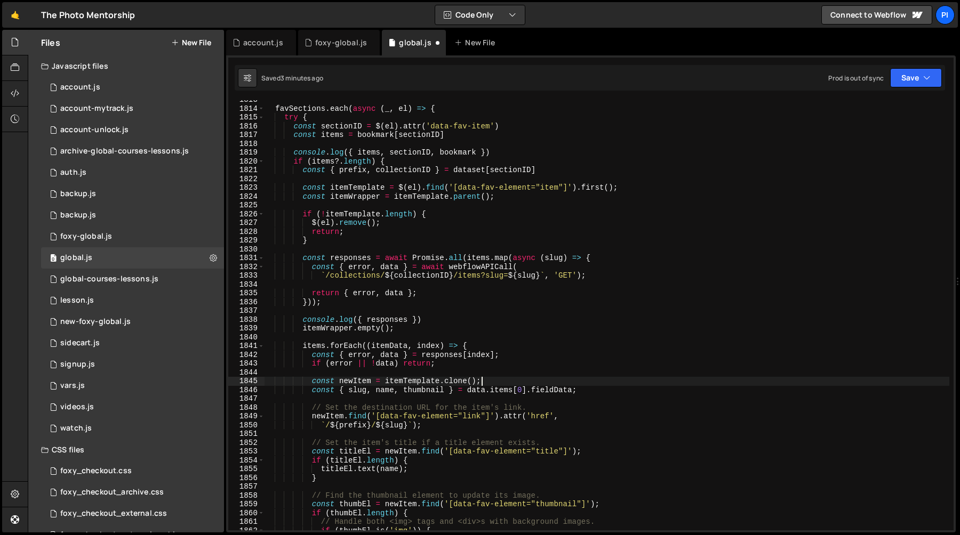
scroll to position [1007, 0]
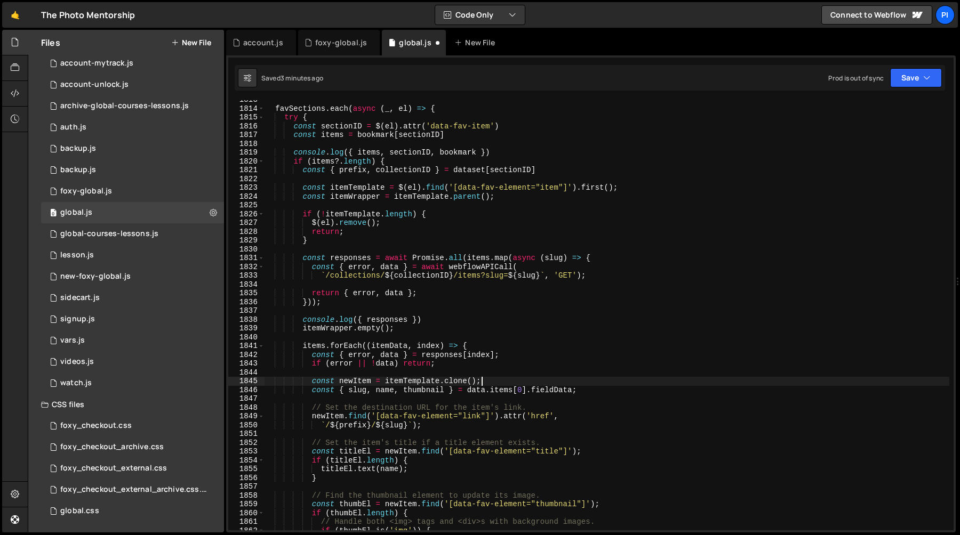
click at [602, 390] on div "favSections . each ( async ( _ , el ) => { try { const sectionID = $ ( el ) . a…" at bounding box center [606, 319] width 685 height 448
type textarea "const { slug, name, thumbnail } = data.items[0].fieldData;"
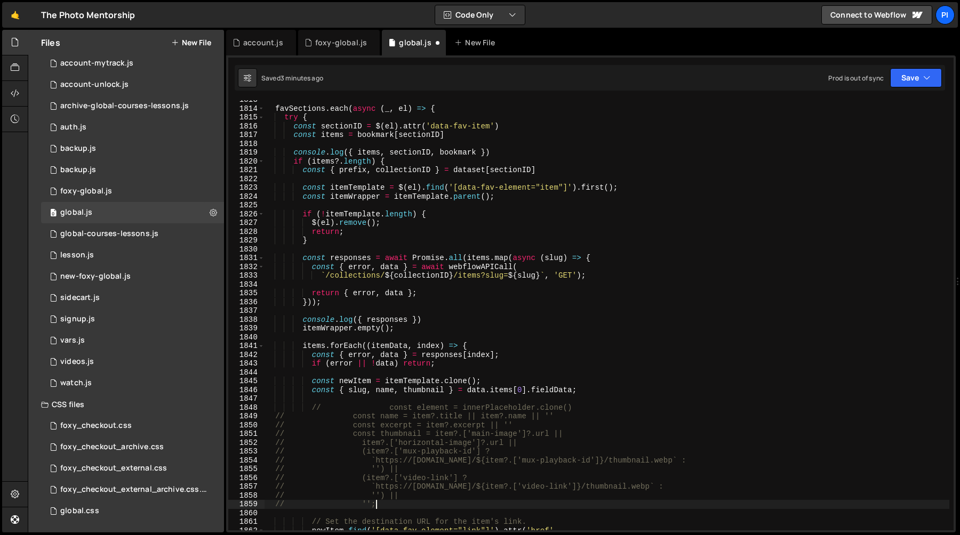
scroll to position [14058, 0]
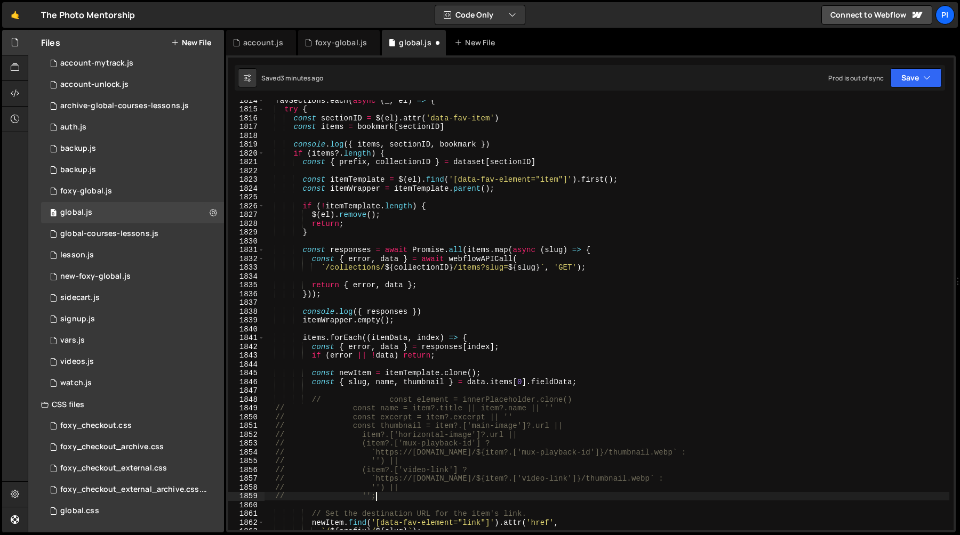
click at [420, 396] on div "favSections . each ( async ( _ , el ) => { try { const sectionID = $ ( el ) . a…" at bounding box center [606, 320] width 685 height 448
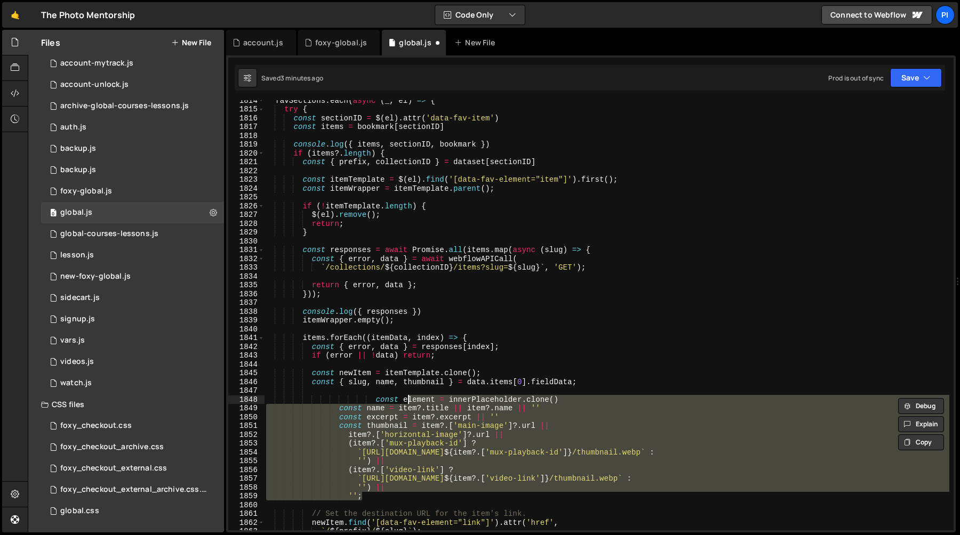
type textarea "const element = innerPlaceholder.clone()"
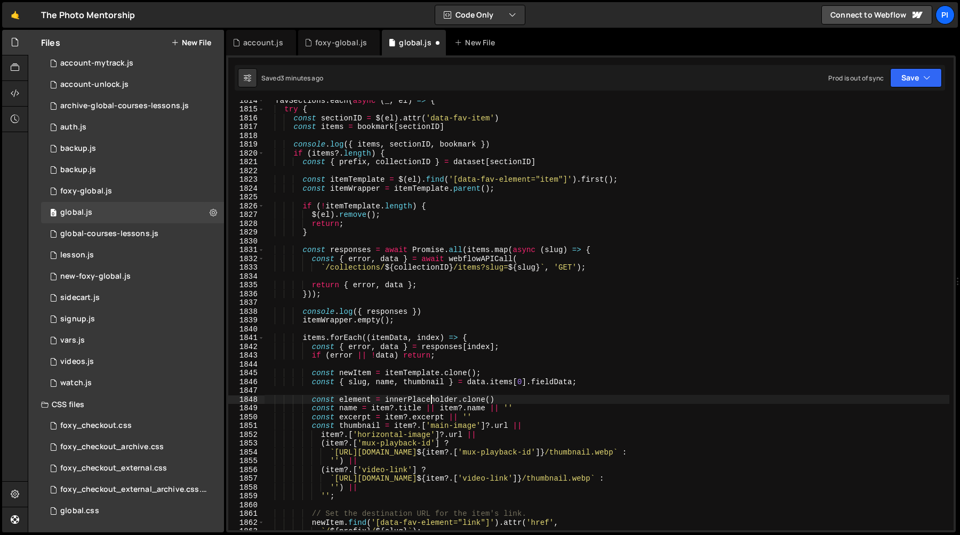
click at [429, 402] on div "favSections . each ( async ( _ , el ) => { try { const sectionID = $ ( el ) . a…" at bounding box center [606, 320] width 685 height 448
click at [512, 392] on div "favSections . each ( async ( _ , el ) => { try { const sectionID = $ ( el ) . a…" at bounding box center [606, 320] width 685 height 448
click at [509, 396] on div "favSections . each ( async ( _ , el ) => { try { const sectionID = $ ( el ) . a…" at bounding box center [606, 320] width 685 height 448
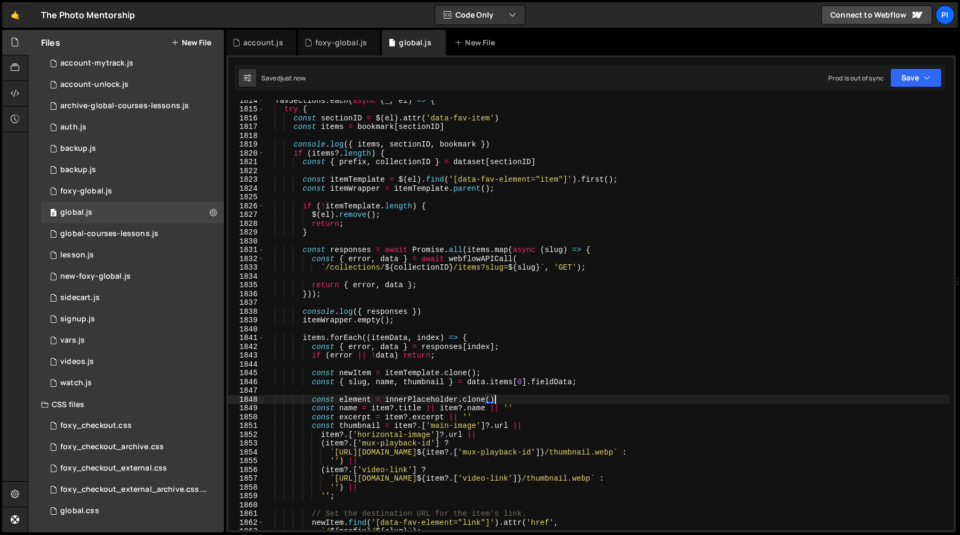
click at [508, 394] on div "favSections . each ( async ( _ , el ) => { try { const sectionID = $ ( el ) . a…" at bounding box center [606, 320] width 685 height 448
type textarea "const element = innerPlaceholder.clone()"
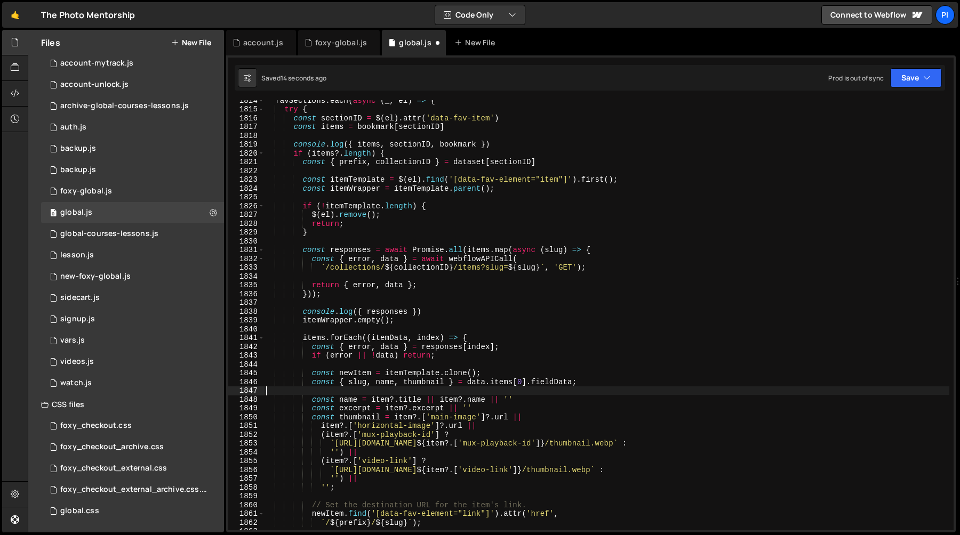
click at [339, 382] on div "favSections . each ( async ( _ , el ) => { try { const sectionID = $ ( el ) . a…" at bounding box center [606, 320] width 685 height 448
click at [453, 383] on div "favSections . each ( async ( _ , el ) => { try { const sectionID = $ ( el ) . a…" at bounding box center [606, 320] width 685 height 448
click at [553, 384] on div "favSections . each ( async ( _ , el ) => { try { const sectionID = $ ( el ) . a…" at bounding box center [606, 320] width 685 height 448
click at [348, 382] on div "favSections . each ( async ( _ , el ) => { try { const sectionID = $ ( el ) . a…" at bounding box center [606, 320] width 685 height 448
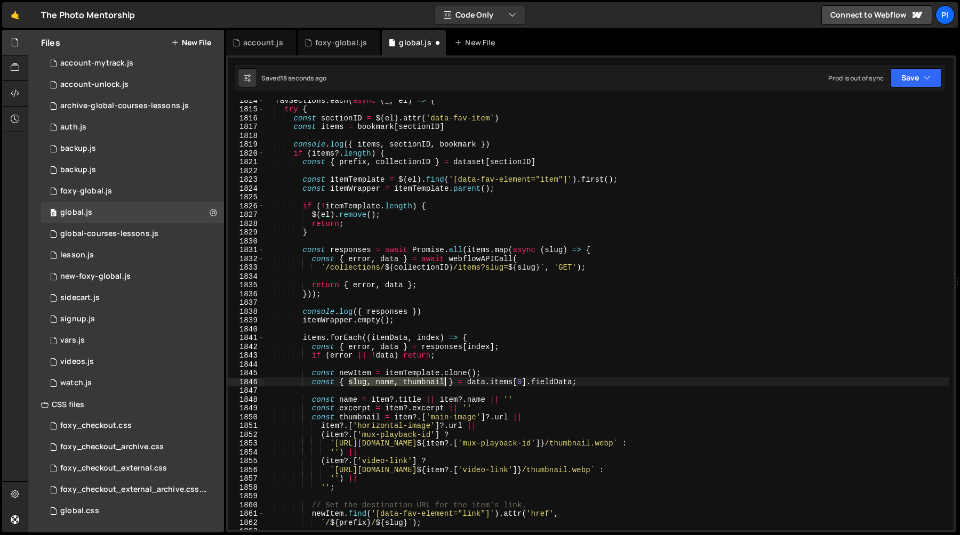
click at [445, 386] on div "favSections . each ( async ( _ , el ) => { try { const sectionID = $ ( el ) . a…" at bounding box center [606, 320] width 685 height 448
paste textarea "fieldData"
click at [364, 381] on div "favSections . each ( async ( _ , el ) => { try { const sectionID = $ ( el ) . a…" at bounding box center [606, 320] width 685 height 448
click at [496, 384] on div "favSections . each ( async ( _ , el ) => { try { const sectionID = $ ( el ) . a…" at bounding box center [606, 320] width 685 height 448
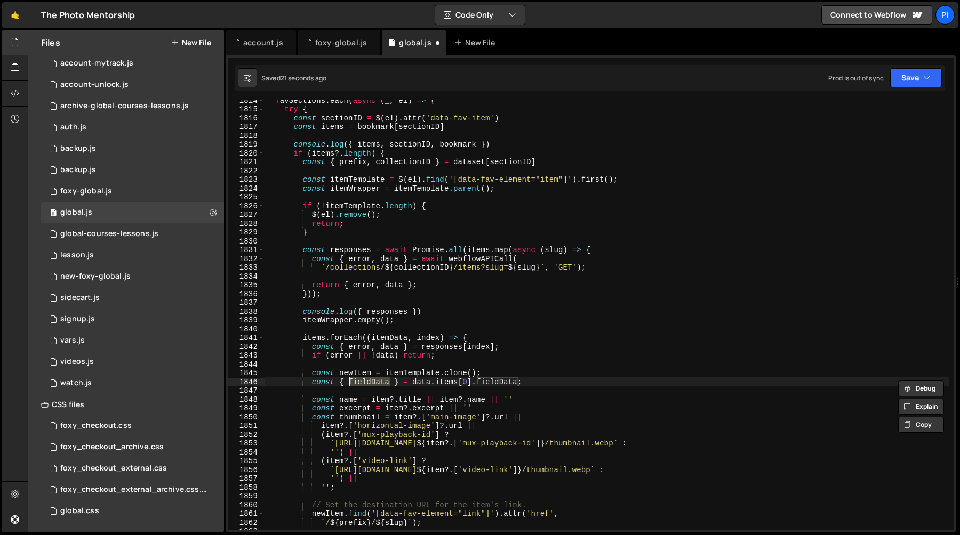
click at [496, 384] on div "favSections . each ( async ( _ , el ) => { try { const sectionID = $ ( el ) . a…" at bounding box center [606, 320] width 685 height 448
click at [360, 376] on div "favSections . each ( async ( _ , el ) => { try { const sectionID = $ ( el ) . a…" at bounding box center [606, 320] width 685 height 448
click at [360, 382] on div "favSections . each ( async ( _ , el ) => { try { const sectionID = $ ( el ) . a…" at bounding box center [606, 320] width 685 height 448
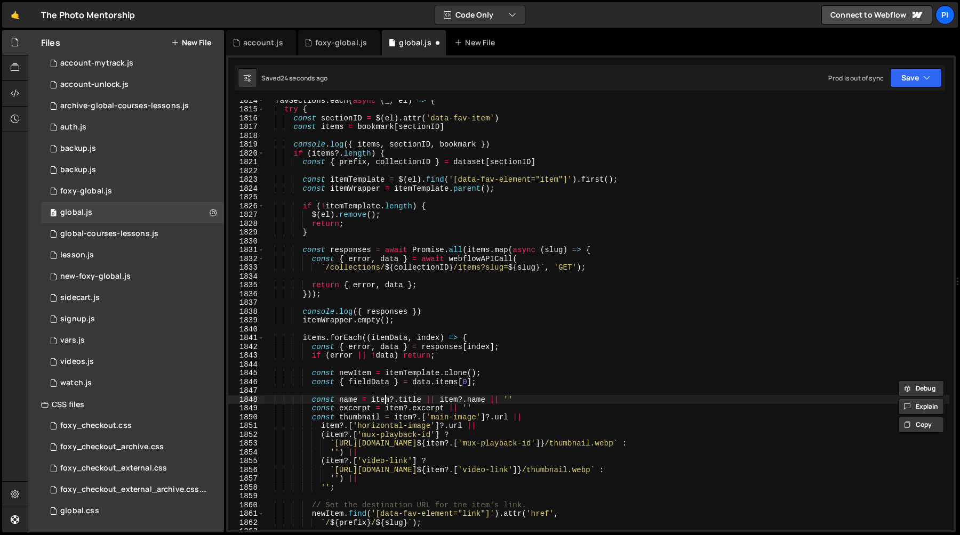
click at [386, 399] on div "favSections . each ( async ( _ , el ) => { try { const sectionID = $ ( el ) . a…" at bounding box center [606, 320] width 685 height 448
paste textarea "fieldData"
click at [471, 400] on div "favSections . each ( async ( _ , el ) => { try { const sectionID = $ ( el ) . a…" at bounding box center [606, 320] width 685 height 448
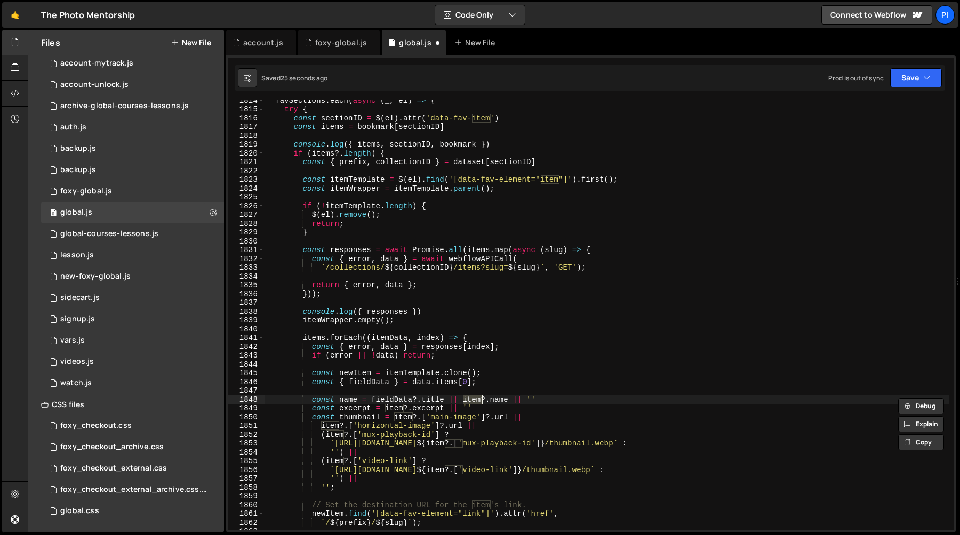
paste textarea "fieldData"
click at [390, 410] on div "favSections . each ( async ( _ , el ) => { try { const sectionID = $ ( el ) . a…" at bounding box center [606, 320] width 685 height 448
paste textarea "fieldData"
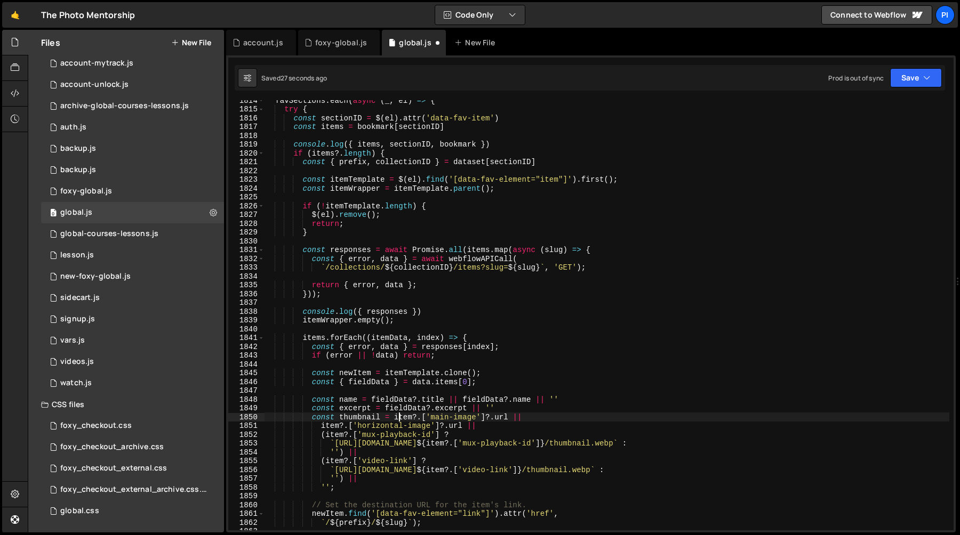
click at [402, 417] on div "favSections . each ( async ( _ , el ) => { try { const sectionID = $ ( el ) . a…" at bounding box center [606, 320] width 685 height 448
paste textarea "fieldData"
click at [328, 426] on div "favSections . each ( async ( _ , el ) => { try { const sectionID = $ ( el ) . a…" at bounding box center [606, 320] width 685 height 448
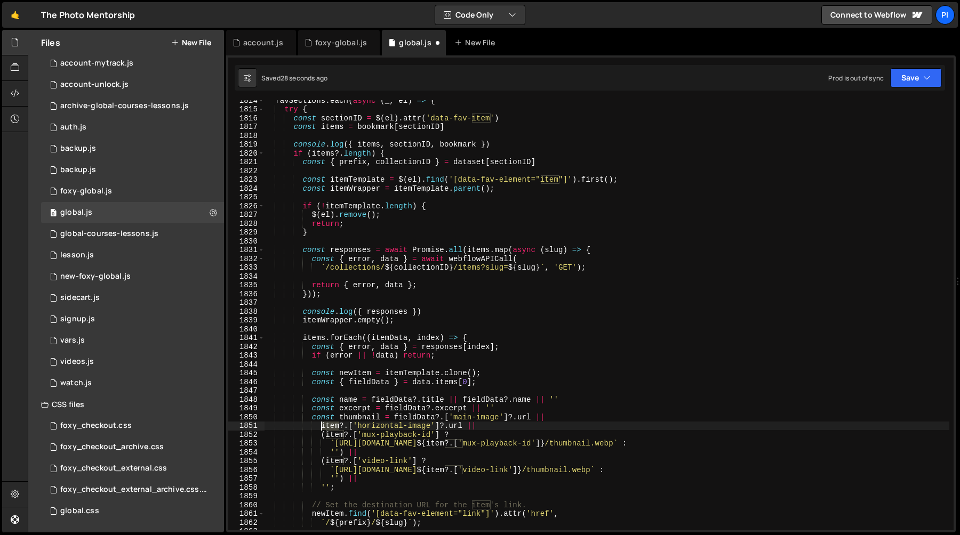
paste textarea "fieldData"
click at [343, 437] on div "favSections . each ( async ( _ , el ) => { try { const sectionID = $ ( el ) . a…" at bounding box center [606, 320] width 685 height 448
paste textarea "fieldData"
click at [450, 444] on div "favSections . each ( async ( _ , el ) => { try { const sectionID = $ ( el ) . a…" at bounding box center [606, 320] width 685 height 448
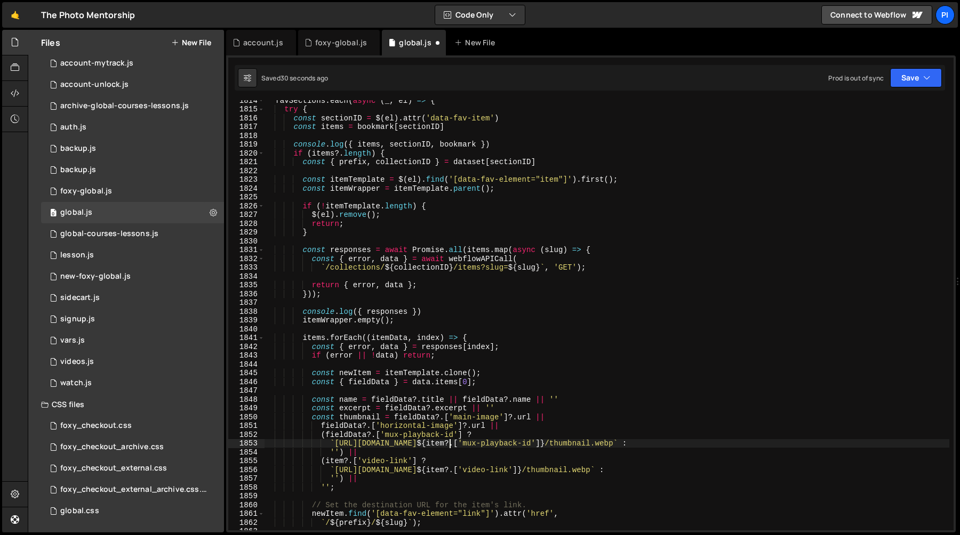
click at [450, 444] on div "favSections . each ( async ( _ , el ) => { try { const sectionID = $ ( el ) . a…" at bounding box center [606, 320] width 685 height 448
paste textarea "fieldData"
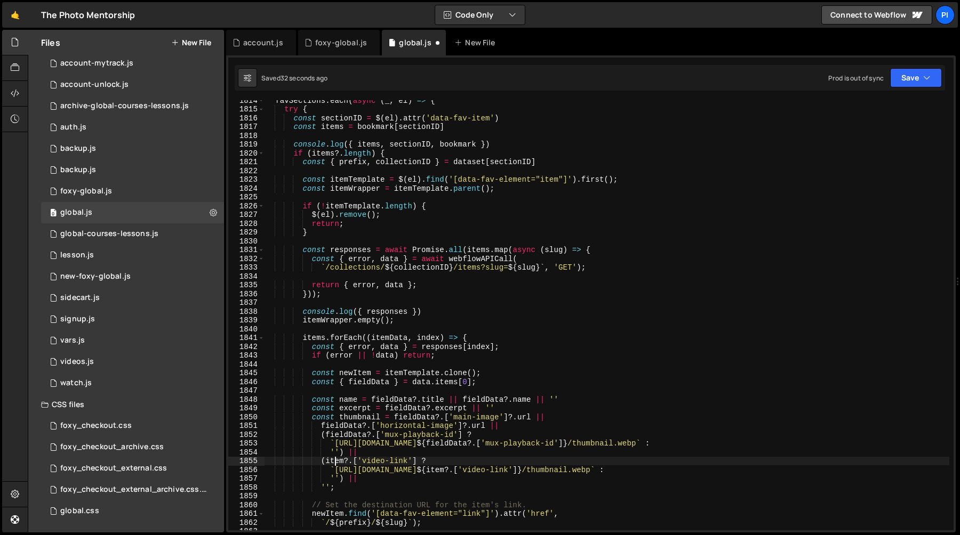
click at [335, 465] on div "favSections . each ( async ( _ , el ) => { try { const sectionID = $ ( el ) . a…" at bounding box center [606, 320] width 685 height 448
paste textarea "fieldData"
click at [452, 471] on div "favSections . each ( async ( _ , el ) => { try { const sectionID = $ ( el ) . a…" at bounding box center [606, 320] width 685 height 448
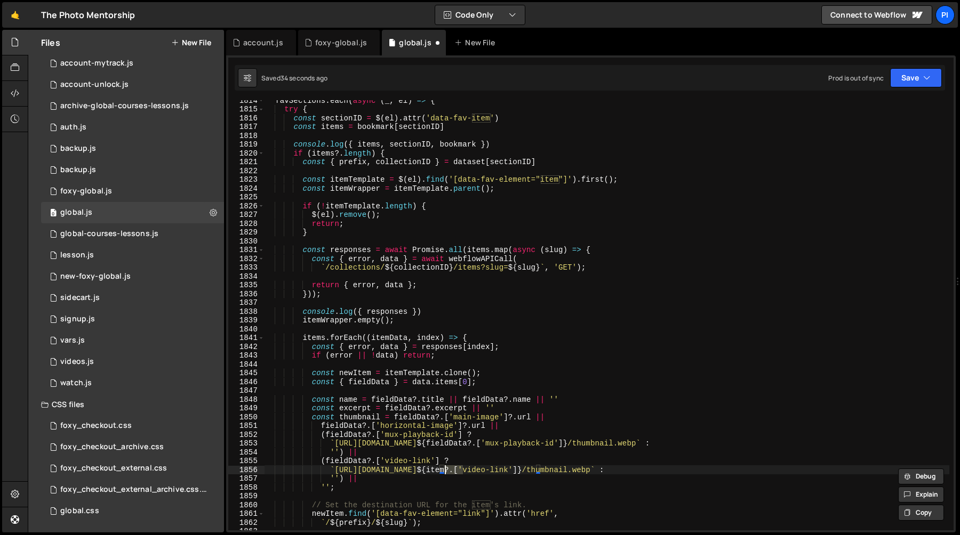
paste textarea "fieldData"
type textarea "`https://image.mux.com/${fieldData?.['video-link']}/thumbnail.webp` :"
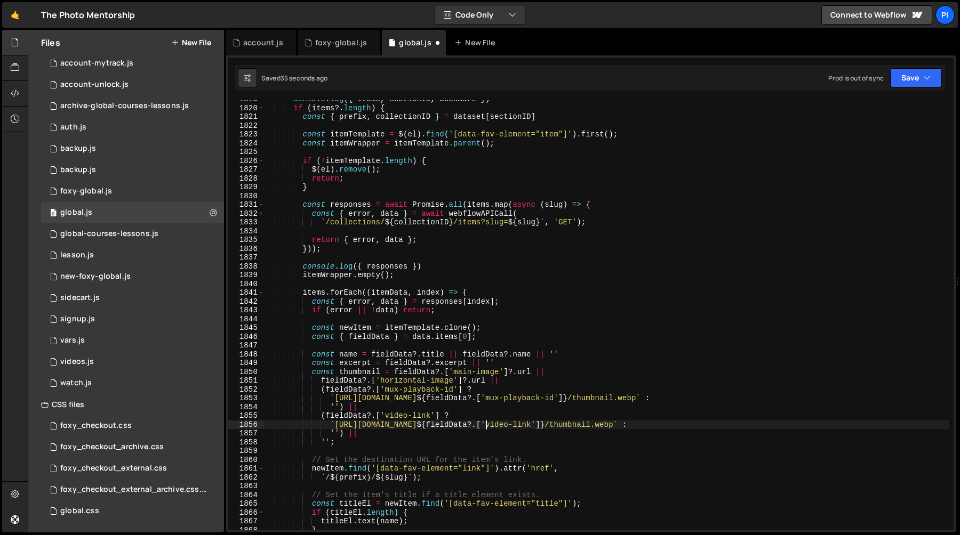
scroll to position [14115, 0]
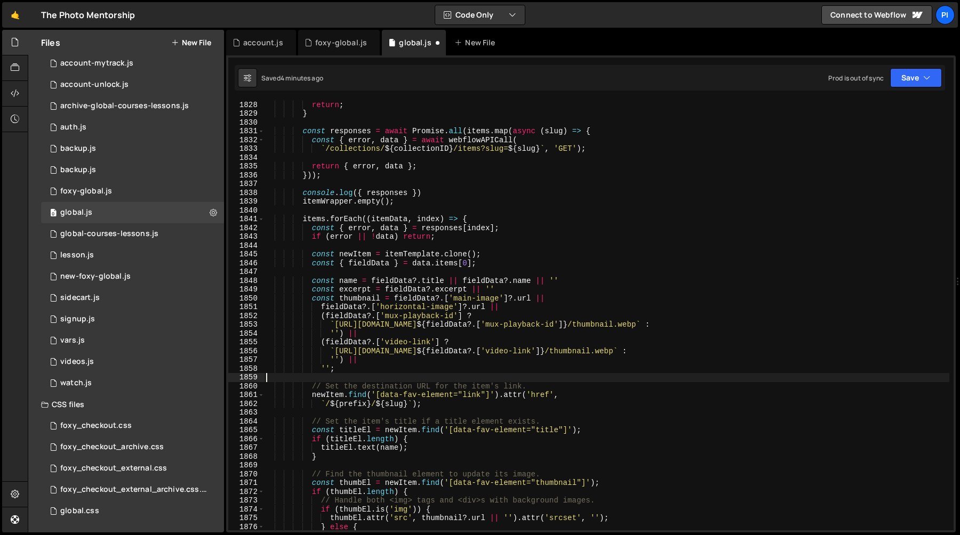
click at [390, 376] on div "$ ( el ) . remove ( ) ; return ; } const responses = await Promise . all ( item…" at bounding box center [606, 316] width 685 height 448
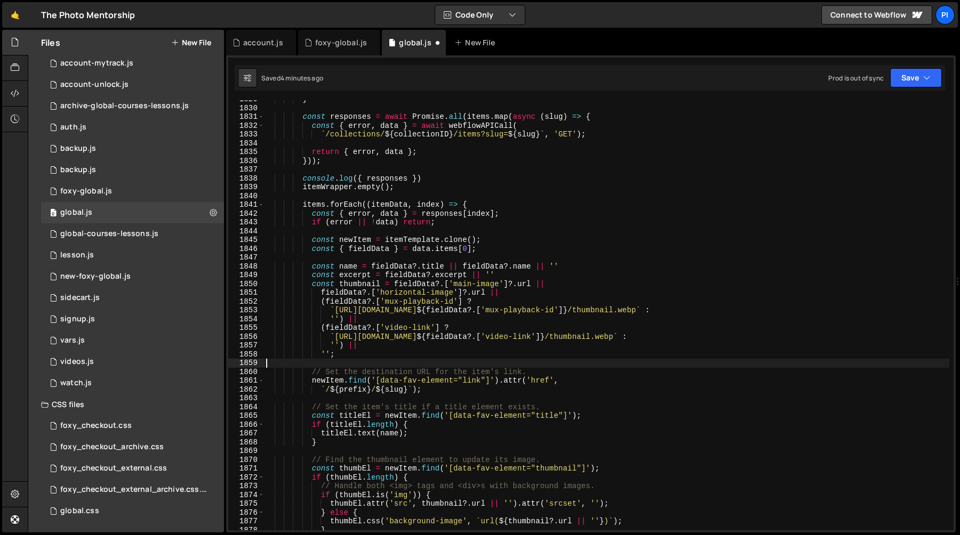
click at [471, 379] on div "} const responses = await Promise . all ( items . map ( async ( slug ) => { con…" at bounding box center [606, 319] width 685 height 448
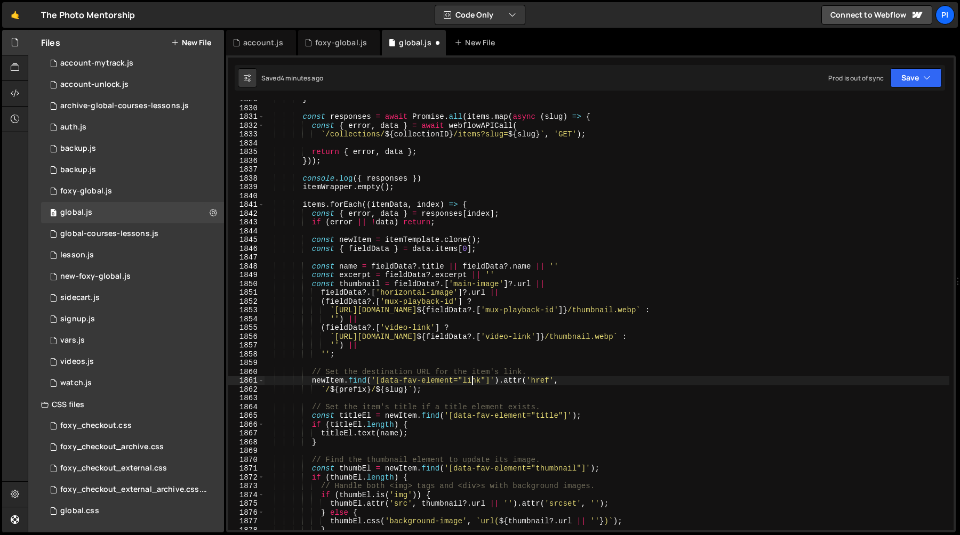
click at [471, 379] on div "} const responses = await Promise . all ( items . map ( async ( slug ) => { con…" at bounding box center [606, 319] width 685 height 448
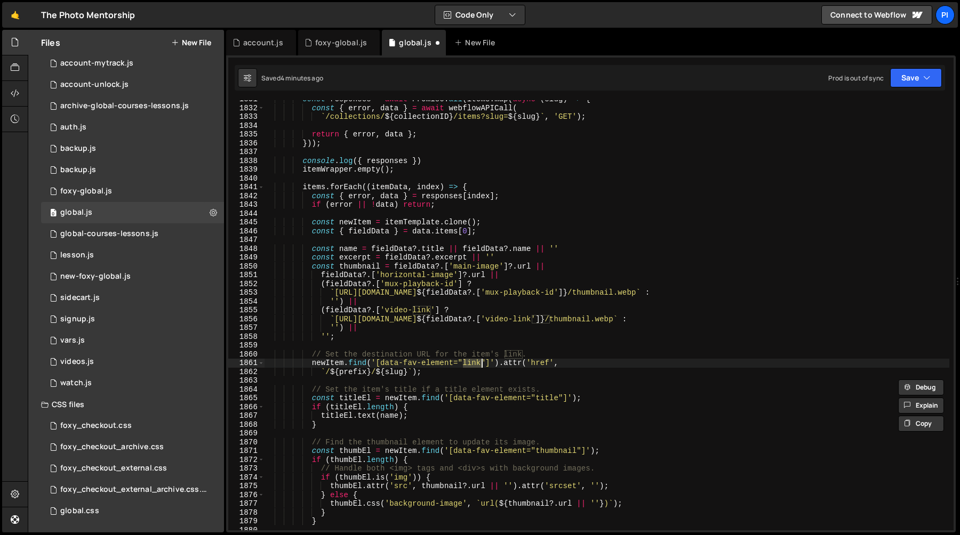
scroll to position [14204, 0]
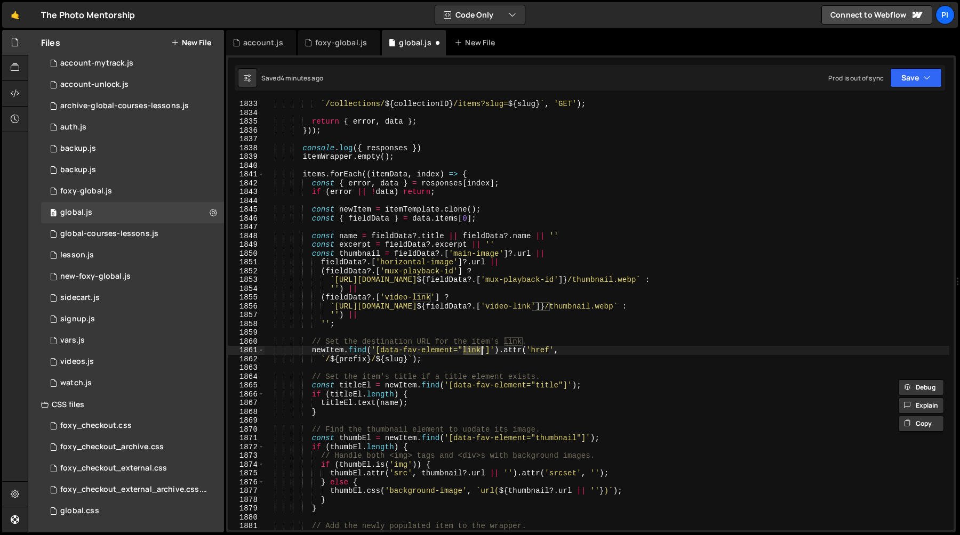
click at [388, 315] on div "` /collections/ ${ collectionID } /items?slug= ${ slug } ` , 'GET' ) ; return {…" at bounding box center [606, 324] width 685 height 448
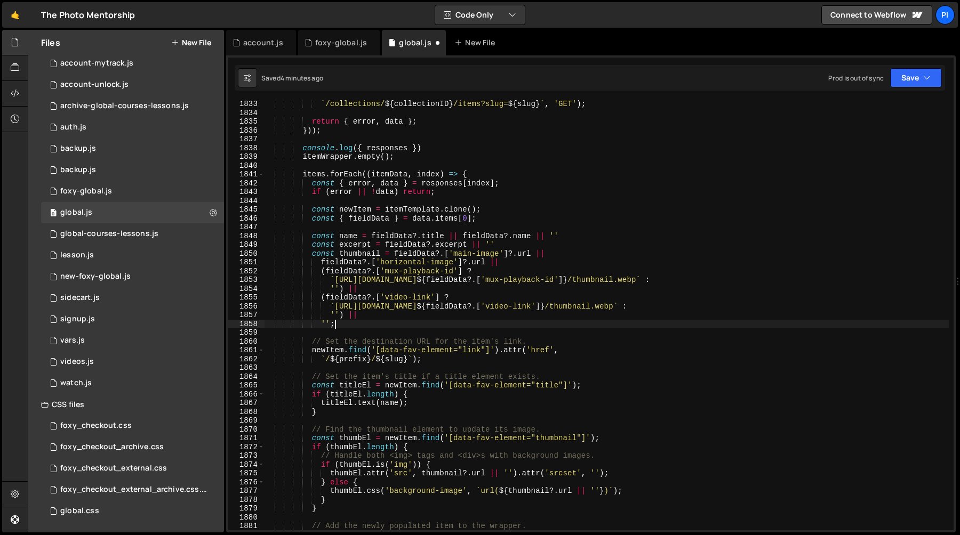
click at [365, 324] on div "` /collections/ ${ collectionID } /items?slug= ${ slug } ` , 'GET' ) ; return {…" at bounding box center [606, 324] width 685 height 448
click at [384, 295] on div "` /collections/ ${ collectionID } /items?slug= ${ slug } ` , 'GET' ) ; return {…" at bounding box center [606, 324] width 685 height 448
click at [419, 300] on div "` /collections/ ${ collectionID } /items?slug= ${ slug } ` , 'GET' ) ; return {…" at bounding box center [606, 324] width 685 height 448
click at [352, 360] on div "` /collections/ ${ collectionID } /items?slug= ${ slug } ` , 'GET' ) ; return {…" at bounding box center [606, 324] width 685 height 448
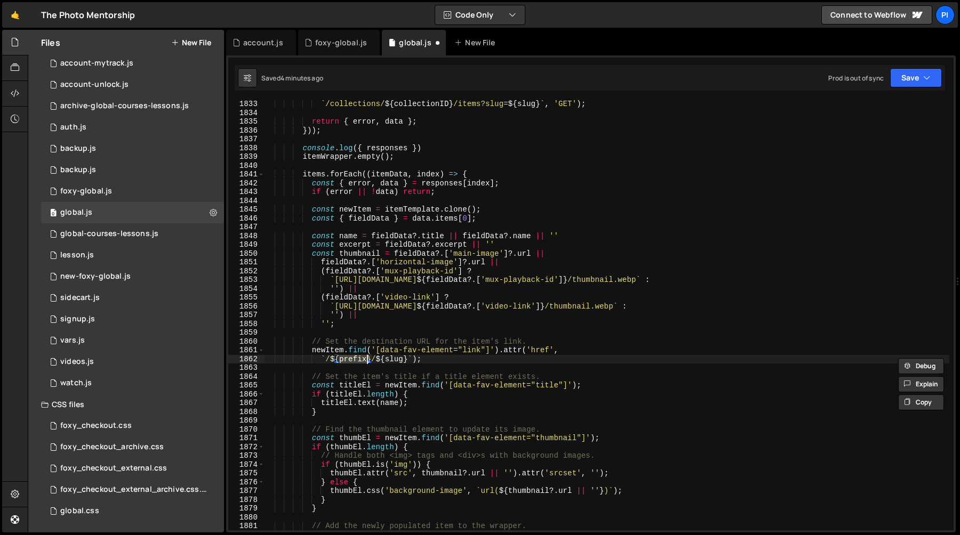
scroll to position [14194, 0]
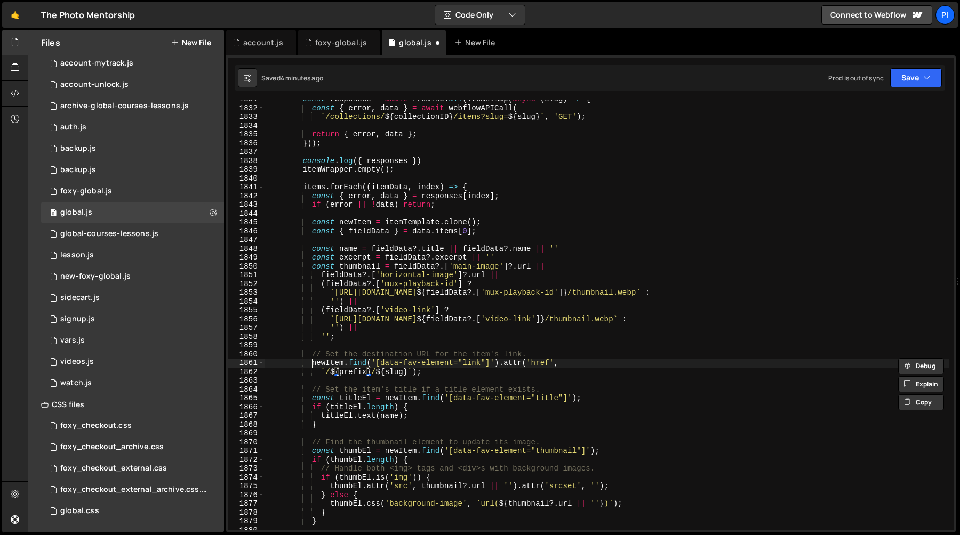
click at [313, 365] on div "const responses = await Promise . all ( items . map ( async ( slug ) => { const…" at bounding box center [606, 319] width 685 height 448
click at [329, 364] on div "const responses = await Promise . all ( items . map ( async ( slug ) => { const…" at bounding box center [606, 319] width 685 height 448
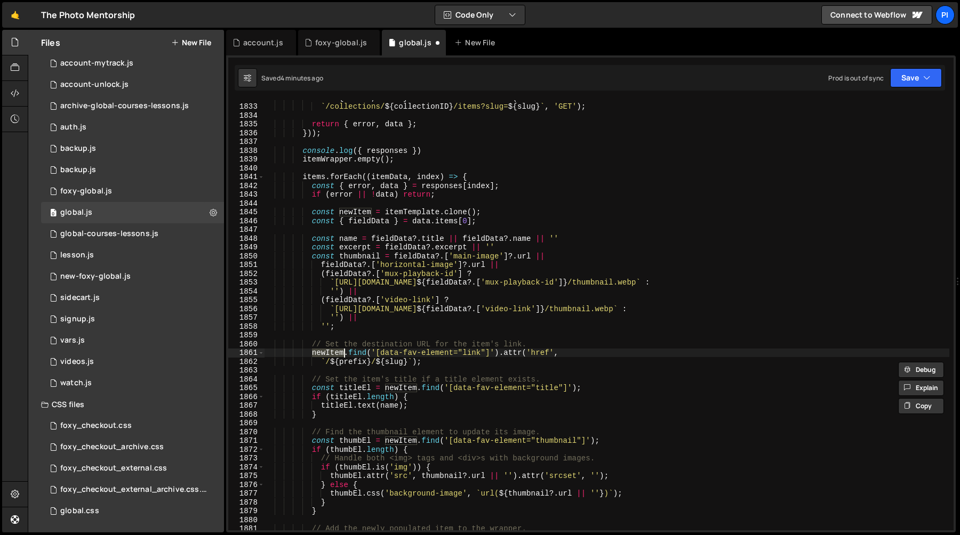
scroll to position [14230, 0]
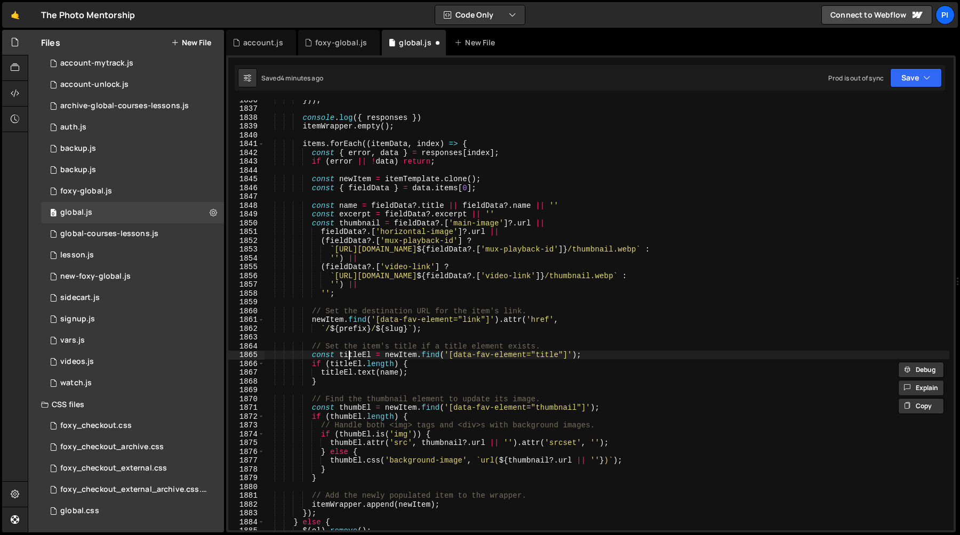
click at [350, 357] on div "})) ; console . log ({ responses }) itemWrapper . empty ( ) ; items . forEach (…" at bounding box center [606, 319] width 685 height 448
click at [398, 352] on div "})) ; console . log ({ responses }) itemWrapper . empty ( ) ; items . forEach (…" at bounding box center [606, 319] width 685 height 448
click at [351, 353] on div "})) ; console . log ({ responses }) itemWrapper . empty ( ) ; items . forEach (…" at bounding box center [606, 319] width 685 height 448
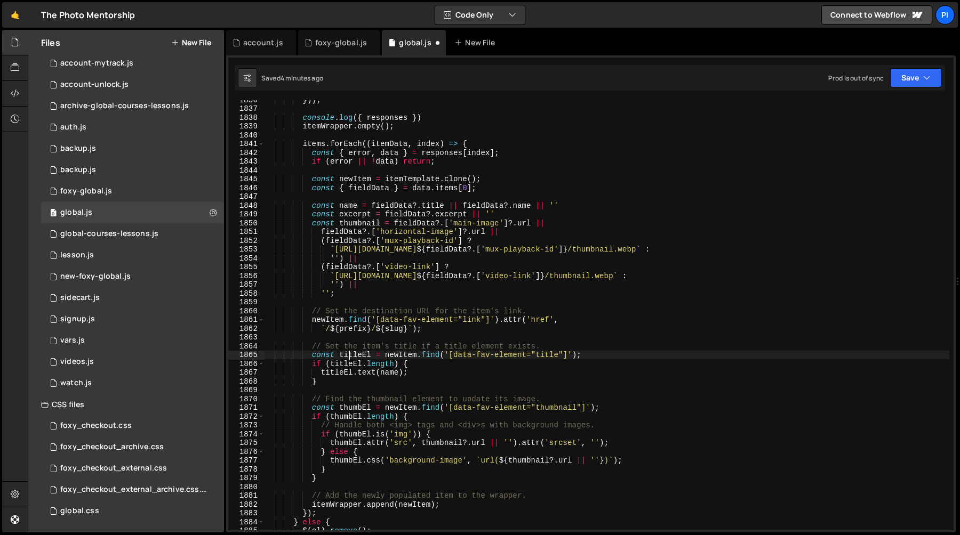
click at [351, 353] on div "})) ; console . log ({ responses }) itemWrapper . empty ( ) ; items . forEach (…" at bounding box center [606, 319] width 685 height 448
click at [413, 356] on div "})) ; console . log ({ responses }) itemWrapper . empty ( ) ; items . forEach (…" at bounding box center [606, 319] width 685 height 448
click at [363, 350] on div "})) ; console . log ({ responses }) itemWrapper . empty ( ) ; items . forEach (…" at bounding box center [606, 319] width 685 height 448
click at [361, 357] on div "})) ; console . log ({ responses }) itemWrapper . empty ( ) ; items . forEach (…" at bounding box center [606, 319] width 685 height 448
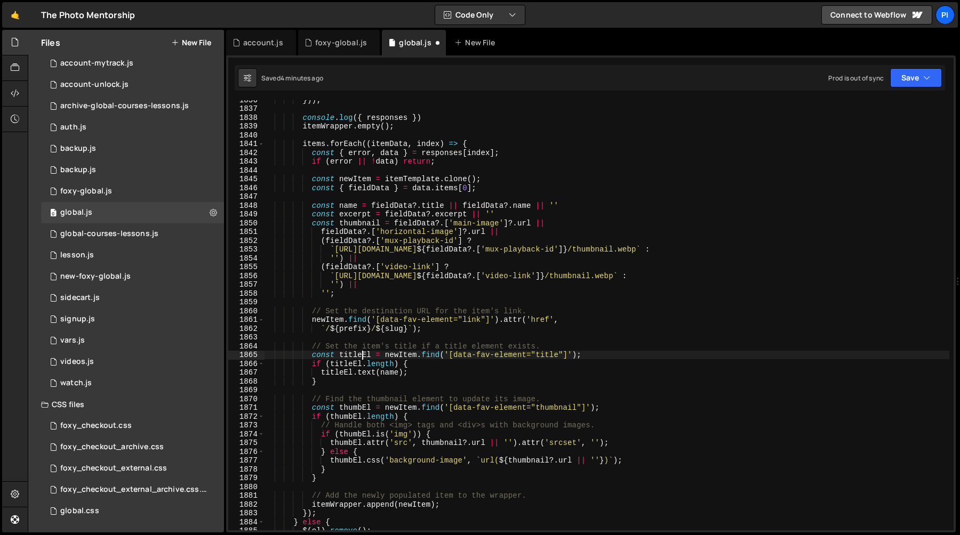
click at [361, 357] on div "})) ; console . log ({ responses }) itemWrapper . empty ( ) ; items . forEach (…" at bounding box center [606, 319] width 685 height 448
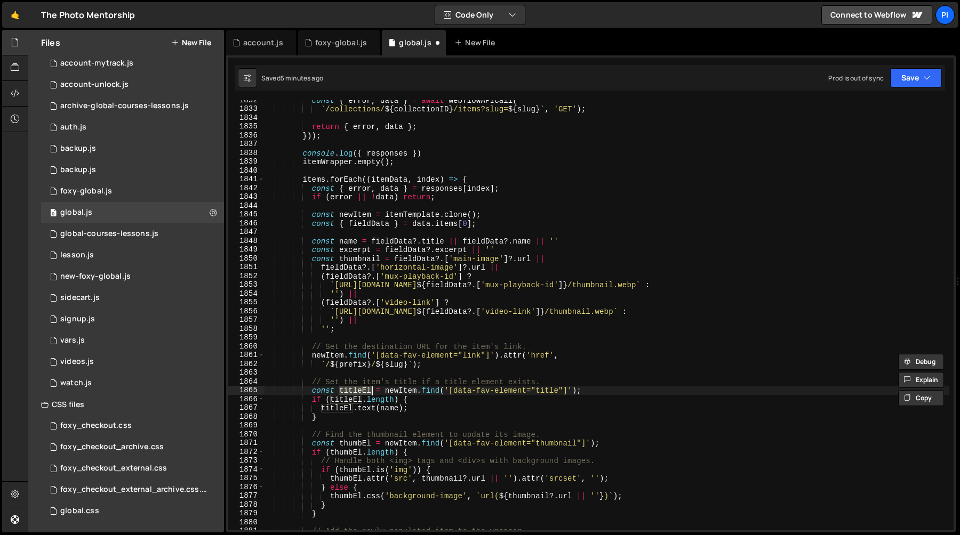
scroll to position [14207, 0]
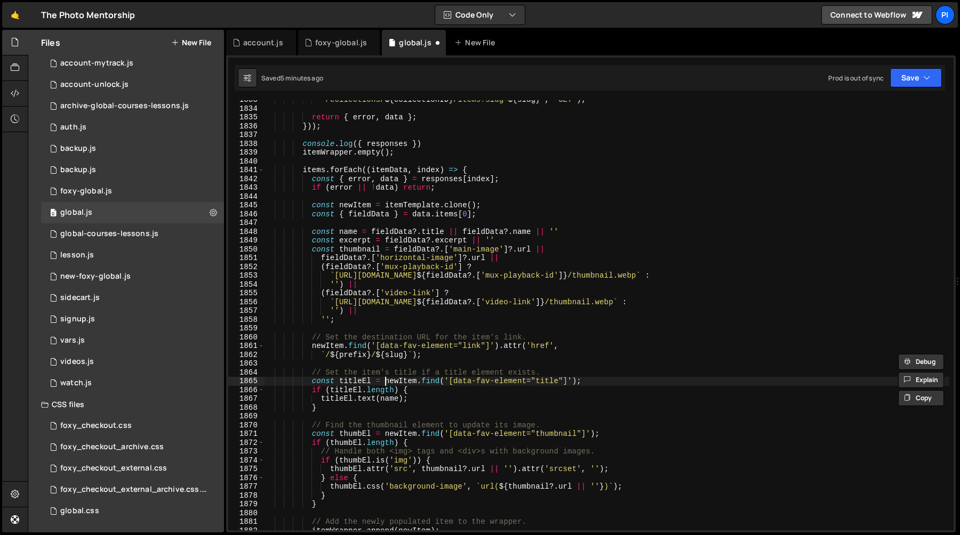
click at [383, 382] on div "` /collections/ ${ collectionID } /items?slug= ${ slug } ` , 'GET' ) ; return {…" at bounding box center [606, 319] width 685 height 448
click at [341, 399] on div "` /collections/ ${ collectionID } /items?slug= ${ slug } ` , 'GET' ) ; return {…" at bounding box center [606, 319] width 685 height 448
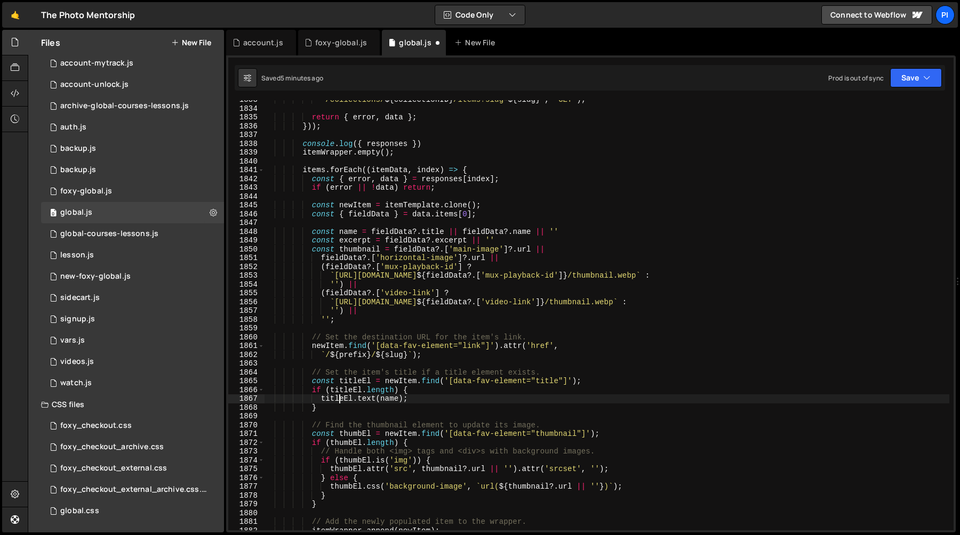
click at [341, 399] on div "` /collections/ ${ collectionID } /items?slug= ${ slug } ` , 'GET' ) ; return {…" at bounding box center [606, 319] width 685 height 448
click at [386, 399] on div "` /collections/ ${ collectionID } /items?slug= ${ slug } ` , 'GET' ) ; return {…" at bounding box center [606, 319] width 685 height 448
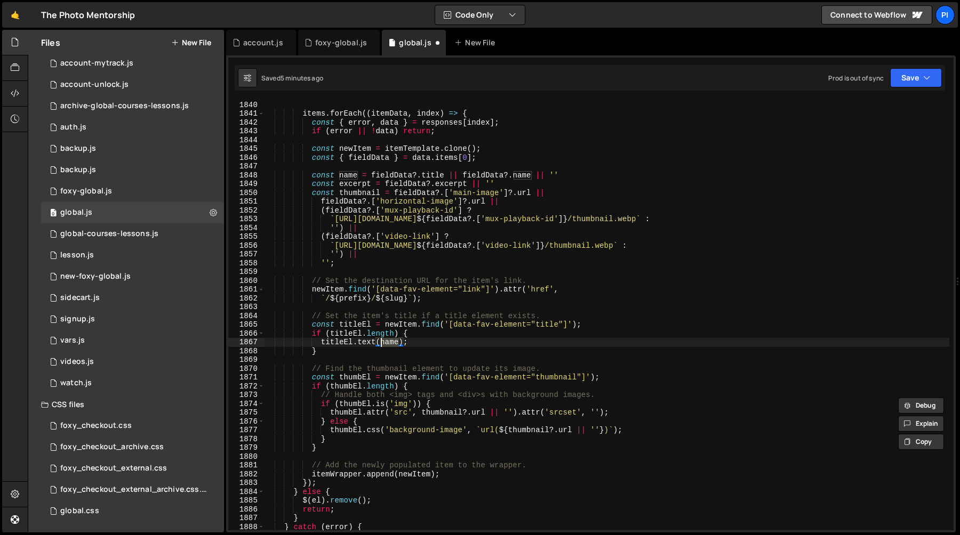
scroll to position [14257, 0]
click at [359, 375] on div "items . forEach (( itemData , index ) => { const { error , data } = responses […" at bounding box center [606, 323] width 685 height 448
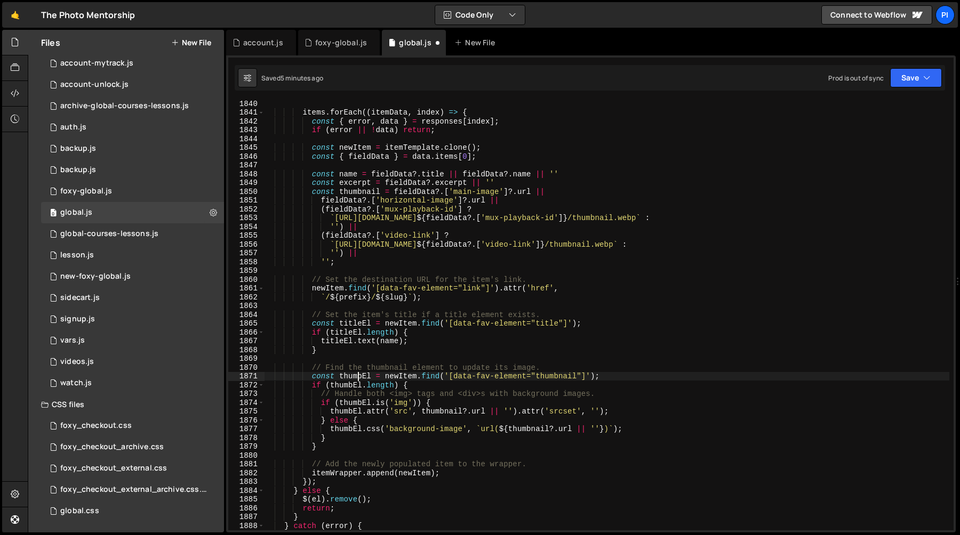
click at [359, 375] on div "items . forEach (( itemData , index ) => { const { error , data } = responses […" at bounding box center [606, 323] width 685 height 448
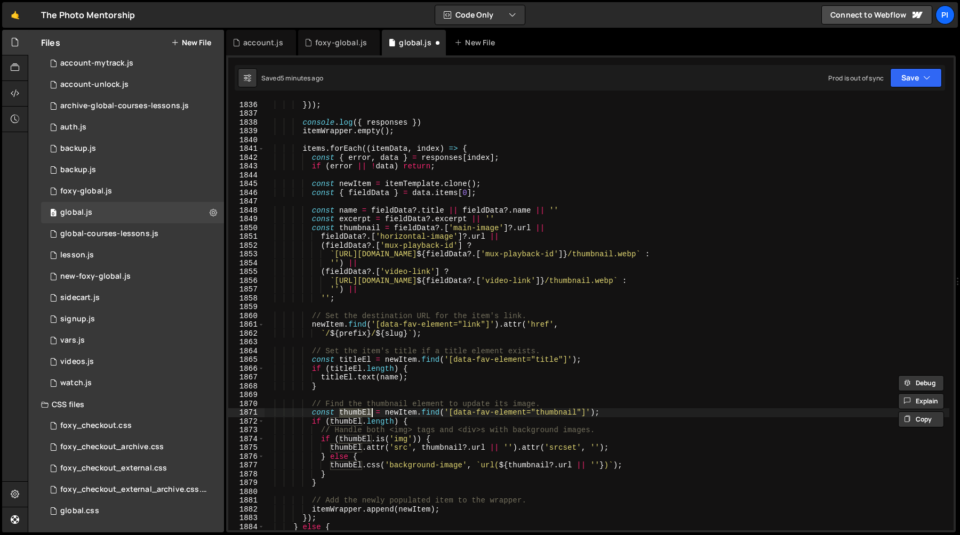
scroll to position [14233, 0]
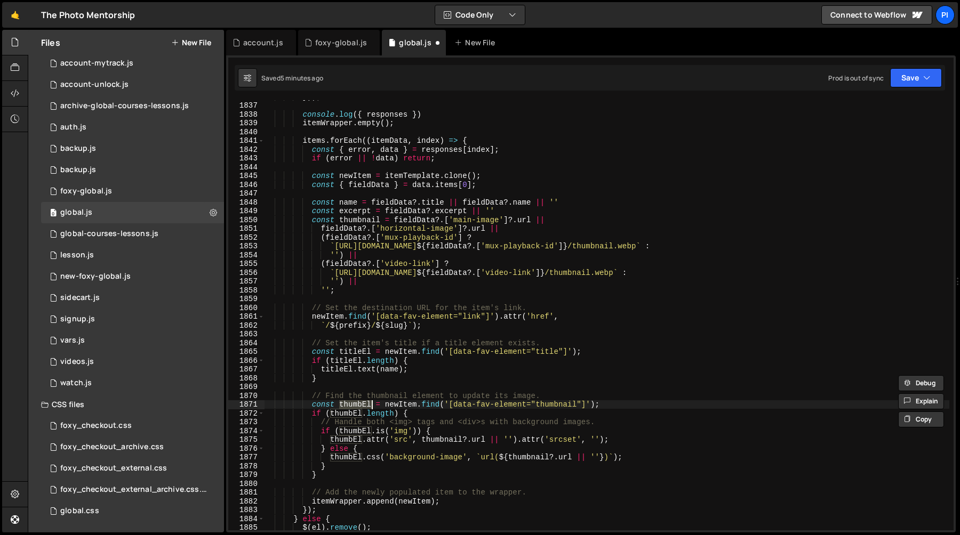
click at [355, 221] on div "})) ; console . log ({ responses }) itemWrapper . empty ( ) ; items . forEach (…" at bounding box center [606, 316] width 685 height 448
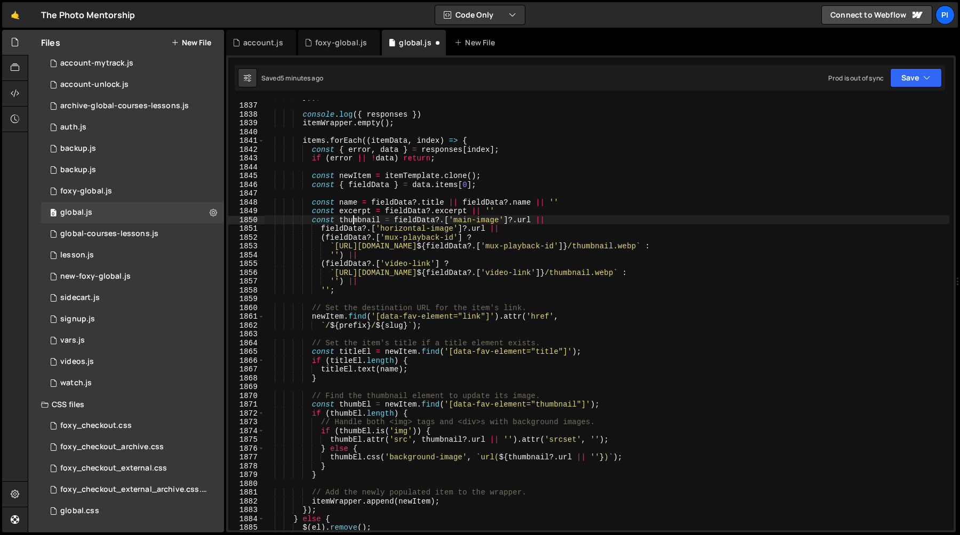
click at [355, 221] on div "})) ; console . log ({ responses }) itemWrapper . empty ( ) ; items . forEach (…" at bounding box center [606, 316] width 685 height 448
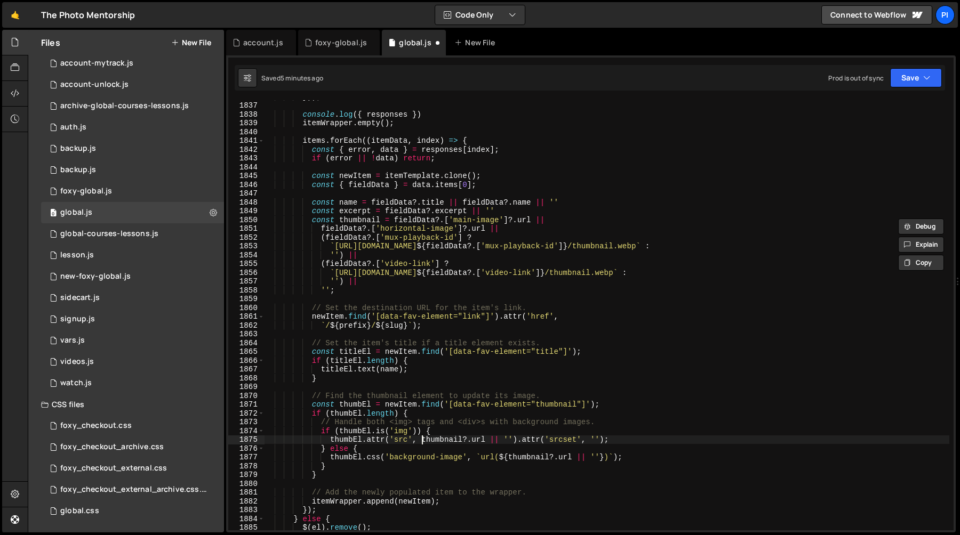
click at [420, 440] on div "})) ; console . log ({ responses }) itemWrapper . empty ( ) ; items . forEach (…" at bounding box center [606, 316] width 685 height 448
click at [516, 439] on div "})) ; console . log ({ responses }) itemWrapper . empty ( ) ; items . forEach (…" at bounding box center [606, 316] width 685 height 448
paste textarea
click at [509, 458] on div "})) ; console . log ({ responses }) itemWrapper . empty ( ) ; items . forEach (…" at bounding box center [606, 316] width 685 height 448
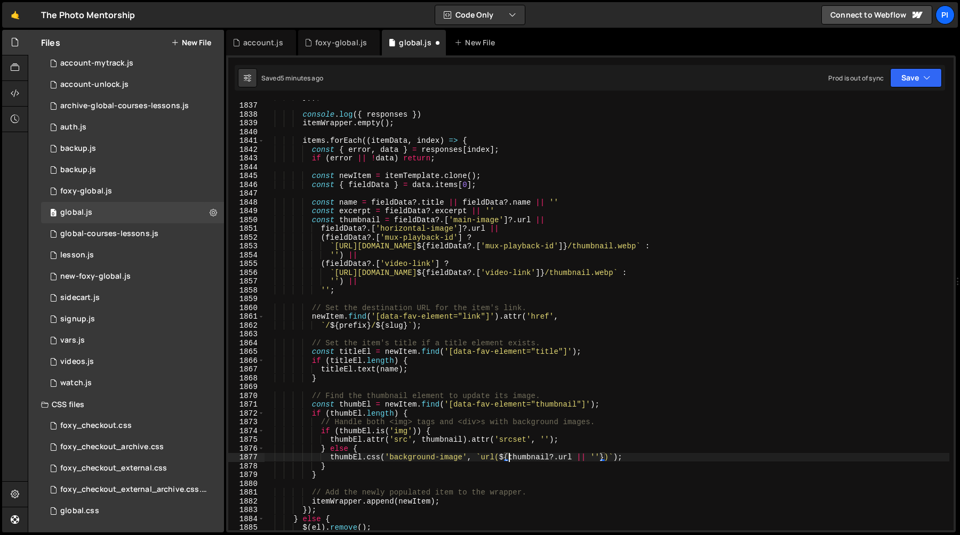
click at [574, 459] on div "})) ; console . log ({ responses }) itemWrapper . empty ( ) ; items . forEach (…" at bounding box center [606, 316] width 685 height 448
paste textarea
click at [576, 457] on div "})) ; console . log ({ responses }) itemWrapper . empty ( ) ; items . forEach (…" at bounding box center [606, 316] width 685 height 448
click at [551, 439] on div "})) ; console . log ({ responses }) itemWrapper . empty ( ) ; items . forEach (…" at bounding box center [606, 316] width 685 height 448
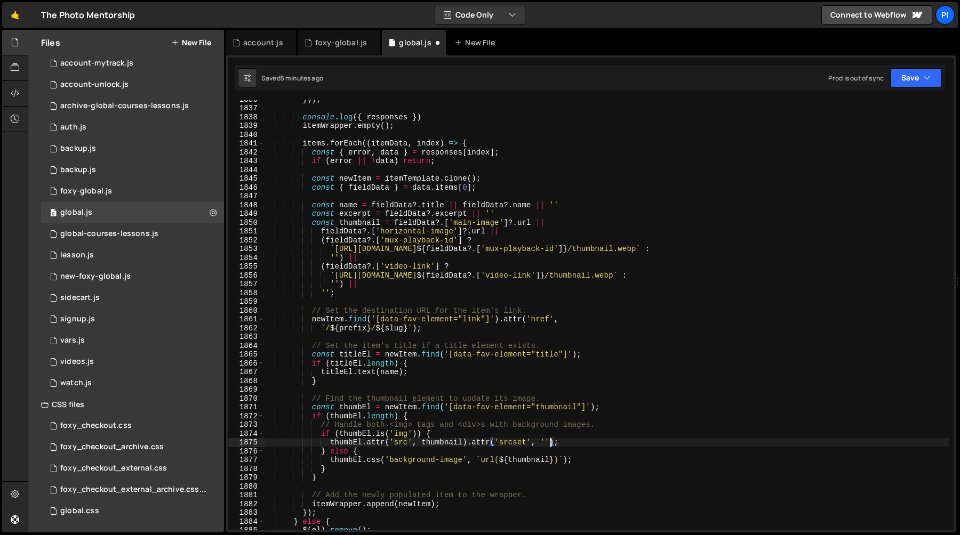
scroll to position [14228, 0]
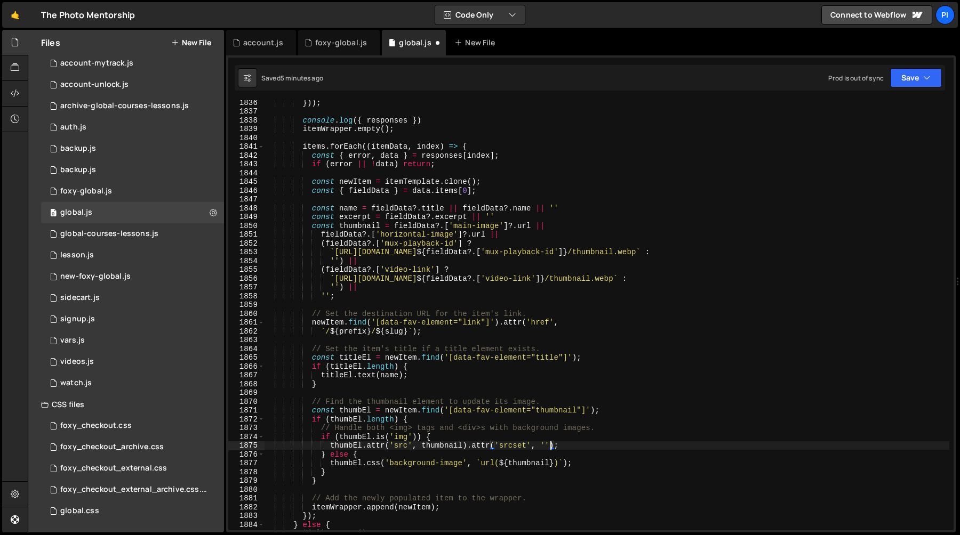
click at [312, 350] on div "})) ; console . log ({ responses }) itemWrapper . empty ( ) ; items . forEach (…" at bounding box center [606, 322] width 685 height 448
click at [558, 347] on div "})) ; console . log ({ responses }) itemWrapper . empty ( ) ; items . forEach (…" at bounding box center [606, 322] width 685 height 448
click at [549, 338] on div "})) ; console . log ({ responses }) itemWrapper . empty ( ) ; items . forEach (…" at bounding box center [606, 322] width 685 height 448
type textarea "// Set the item's title if a title element exists."
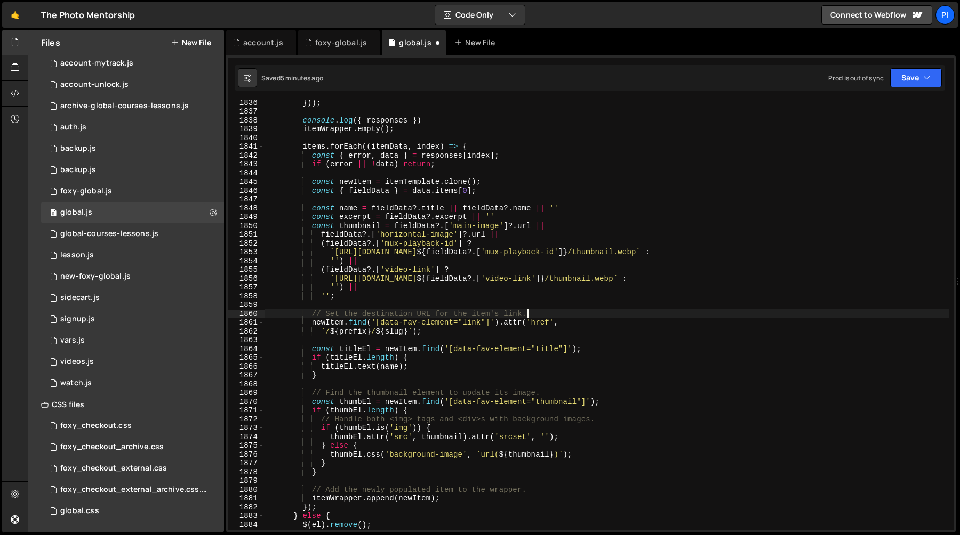
click at [555, 312] on div "})) ; console . log ({ responses }) itemWrapper . empty ( ) ; items . forEach (…" at bounding box center [606, 322] width 685 height 448
click at [544, 308] on div "})) ; console . log ({ responses }) itemWrapper . empty ( ) ; items . forEach (…" at bounding box center [606, 322] width 685 height 448
type textarea "// Set the destination URL for the item's link."
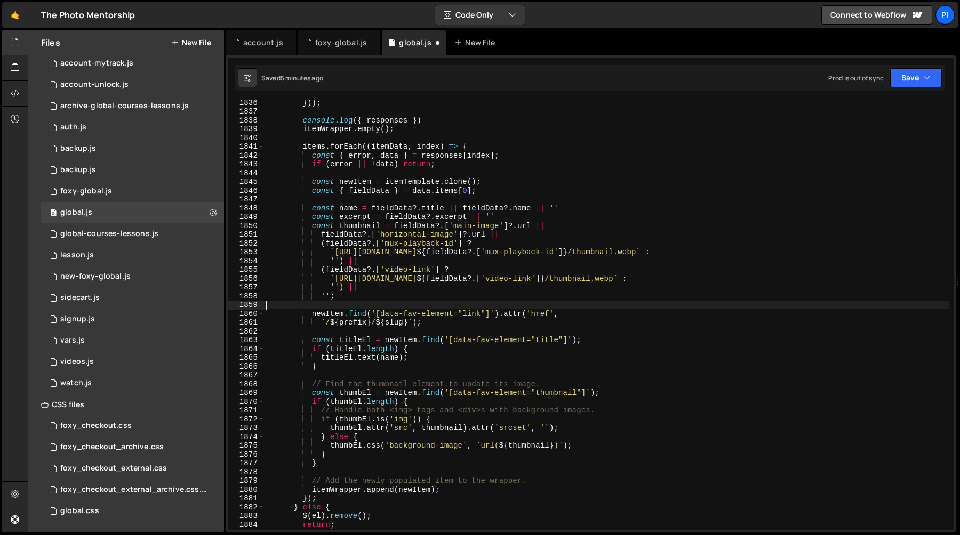
click at [566, 383] on div "})) ; console . log ({ responses }) itemWrapper . empty ( ) ; items . forEach (…" at bounding box center [606, 322] width 685 height 448
click at [550, 379] on div "})) ; console . log ({ responses }) itemWrapper . empty ( ) ; items . forEach (…" at bounding box center [606, 322] width 685 height 448
type textarea "// Find the thumbnail element to update its image."
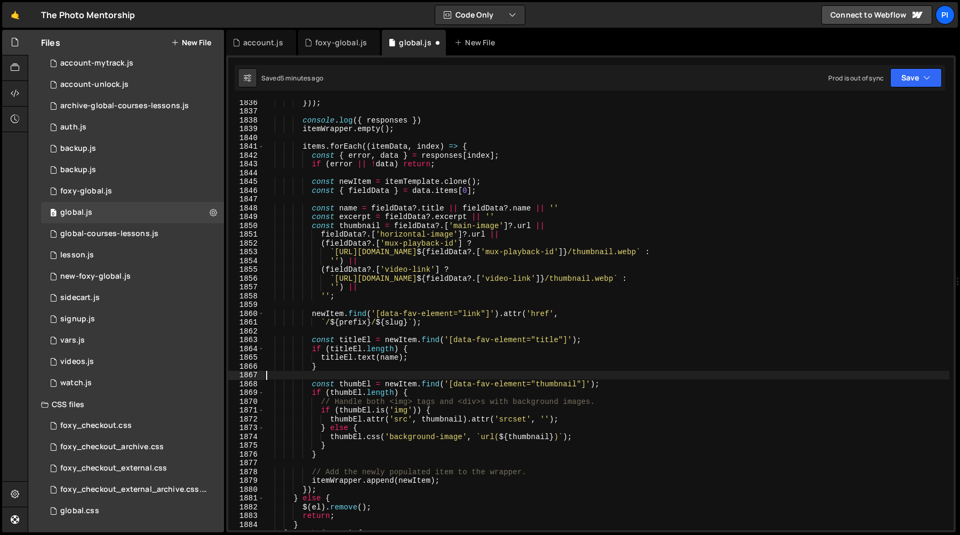
click at [314, 344] on div "})) ; console . log ({ responses }) itemWrapper . empty ( ) ; items . forEach (…" at bounding box center [606, 322] width 685 height 448
click at [324, 362] on div "})) ; console . log ({ responses }) itemWrapper . empty ( ) ; items . forEach (…" at bounding box center [606, 322] width 685 height 448
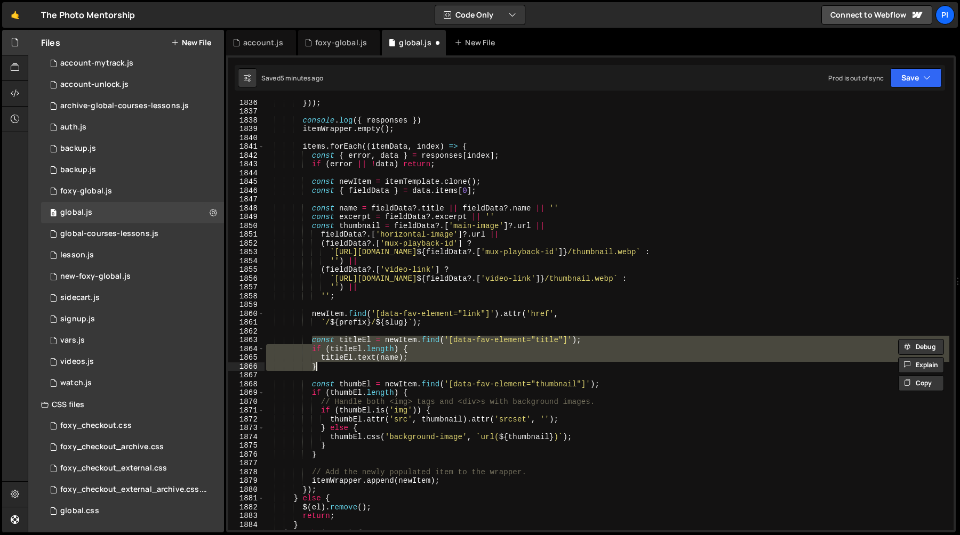
click at [324, 368] on div "})) ; console . log ({ responses }) itemWrapper . empty ( ) ; items . forEach (…" at bounding box center [606, 322] width 685 height 448
click at [328, 368] on div "})) ; console . log ({ responses }) itemWrapper . empty ( ) ; items . forEach (…" at bounding box center [606, 315] width 685 height 430
type textarea "}"
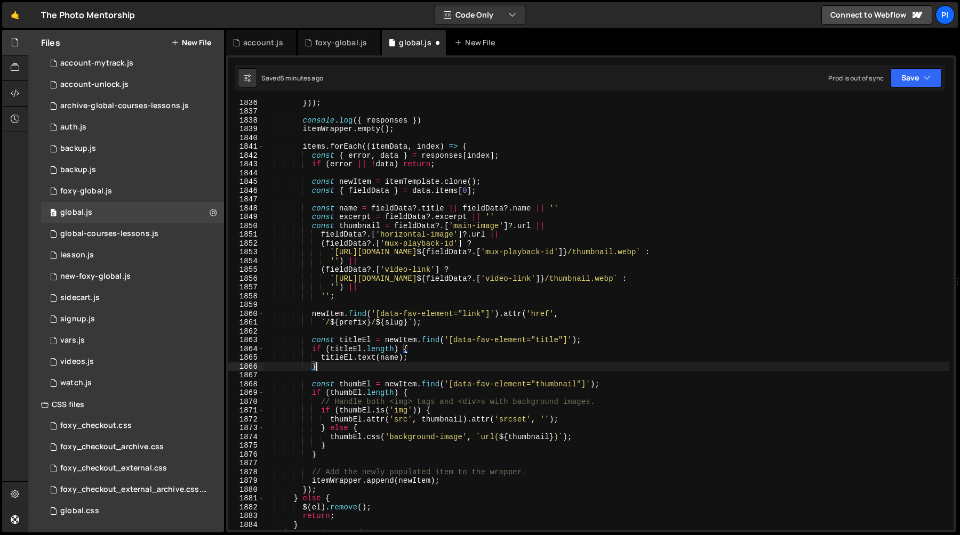
scroll to position [0, 3]
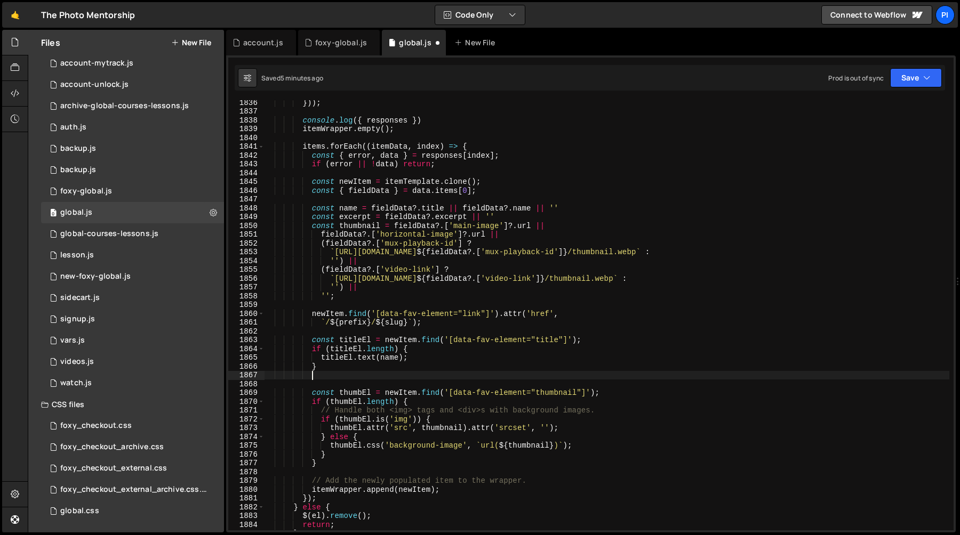
paste textarea "}"
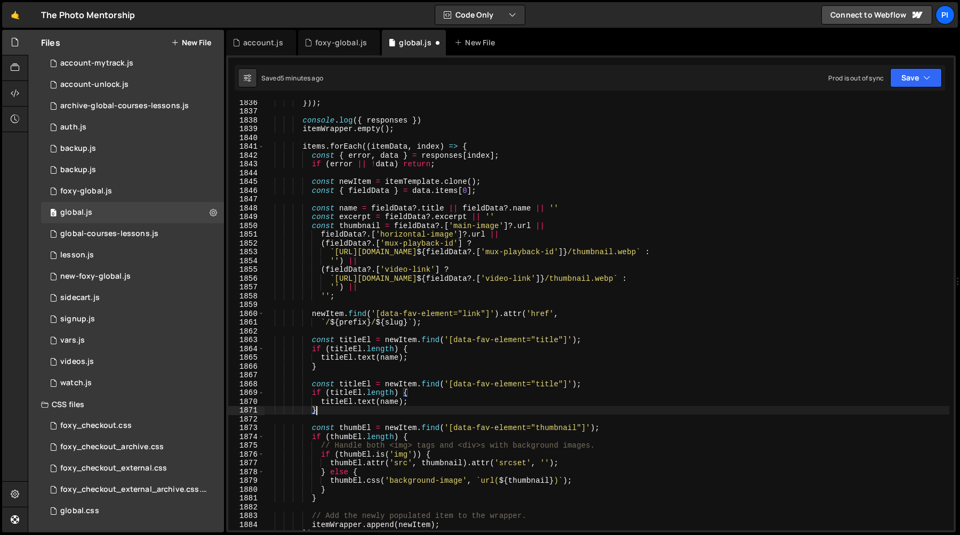
click at [363, 219] on div "})) ; console . log ({ responses }) itemWrapper . empty ( ) ; items . forEach (…" at bounding box center [606, 322] width 685 height 448
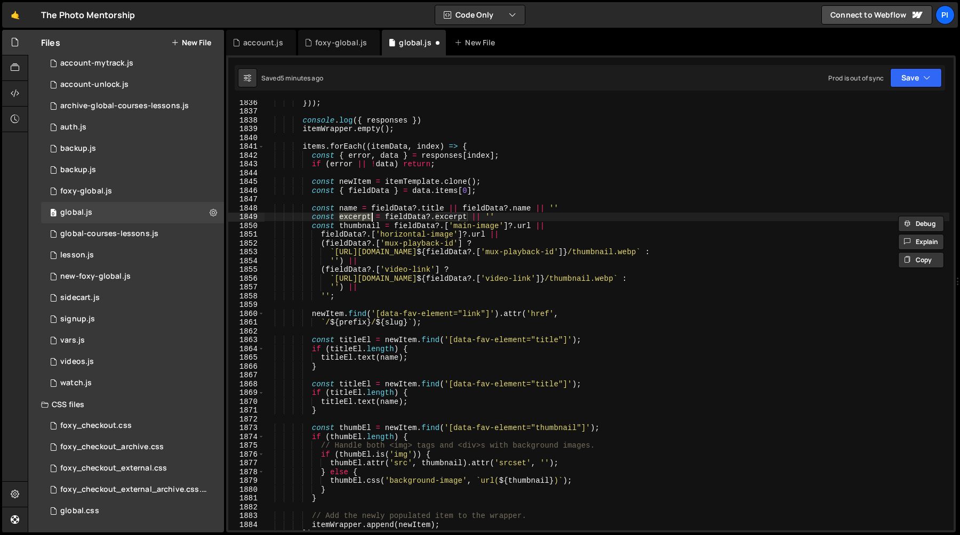
click at [361, 384] on div "})) ; console . log ({ responses }) itemWrapper . empty ( ) ; items . forEach (…" at bounding box center [606, 322] width 685 height 448
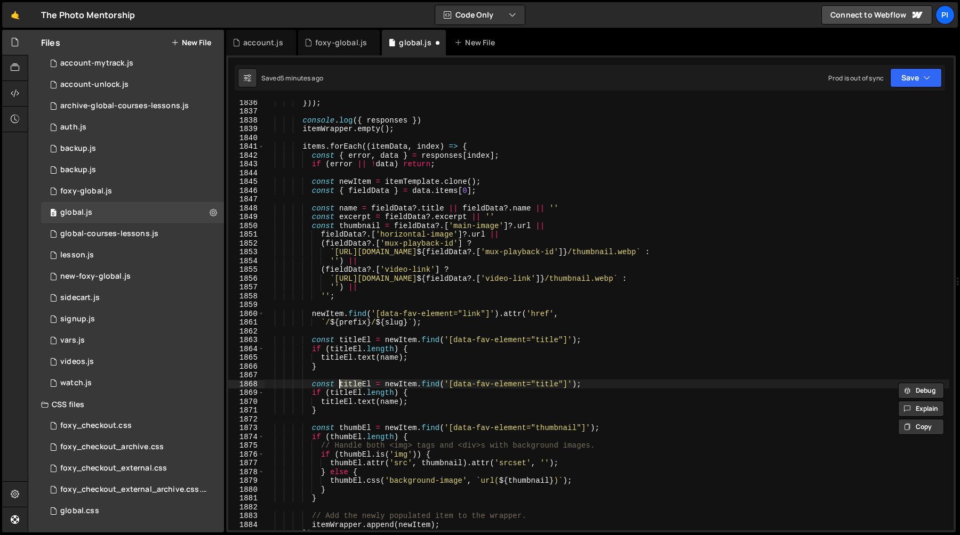
paste textarea "excerpt"
click at [553, 382] on div "})) ; console . log ({ responses }) itemWrapper . empty ( ) ; items . forEach (…" at bounding box center [606, 322] width 685 height 448
paste textarea "excerpt"
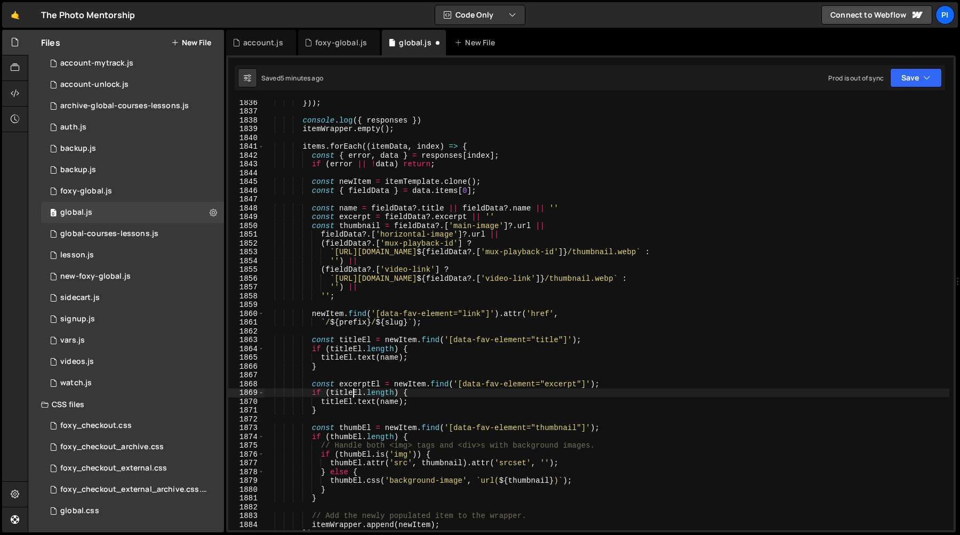
click at [353, 395] on div "})) ; console . log ({ responses }) itemWrapper . empty ( ) ; items . forEach (…" at bounding box center [606, 322] width 685 height 448
paste textarea "excerpt"
click at [345, 402] on div "})) ; console . log ({ responses }) itemWrapper . empty ( ) ; items . forEach (…" at bounding box center [606, 322] width 685 height 448
paste textarea "excerpt"
click at [399, 400] on div "})) ; console . log ({ responses }) itemWrapper . empty ( ) ; items . forEach (…" at bounding box center [606, 322] width 685 height 448
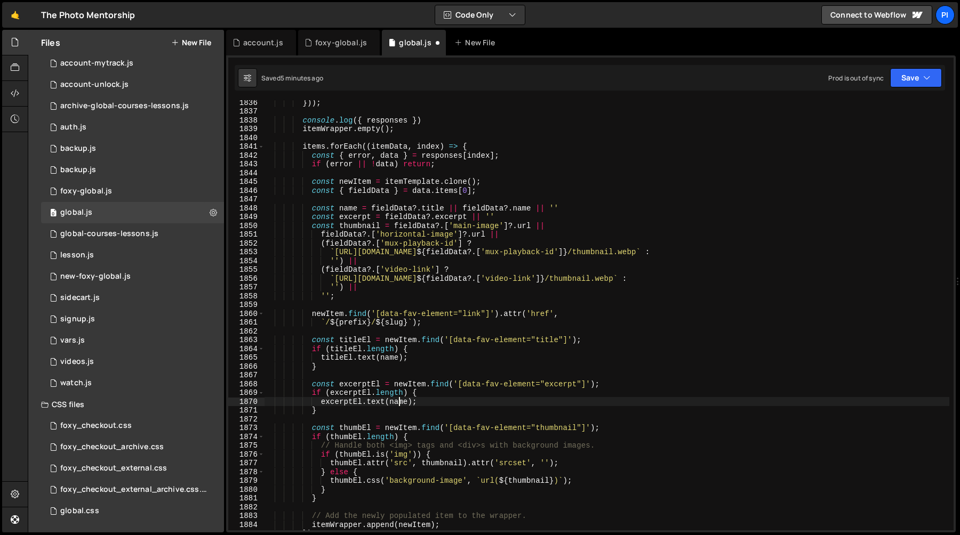
click at [399, 400] on div "})) ; console . log ({ responses }) itemWrapper . empty ( ) ; items . forEach (…" at bounding box center [606, 322] width 685 height 448
paste textarea "excerpt"
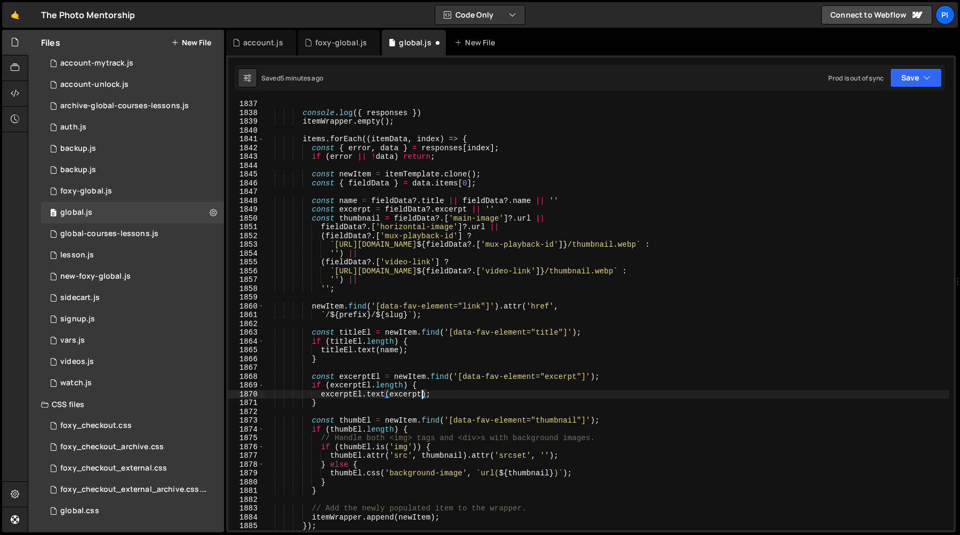
scroll to position [14233, 0]
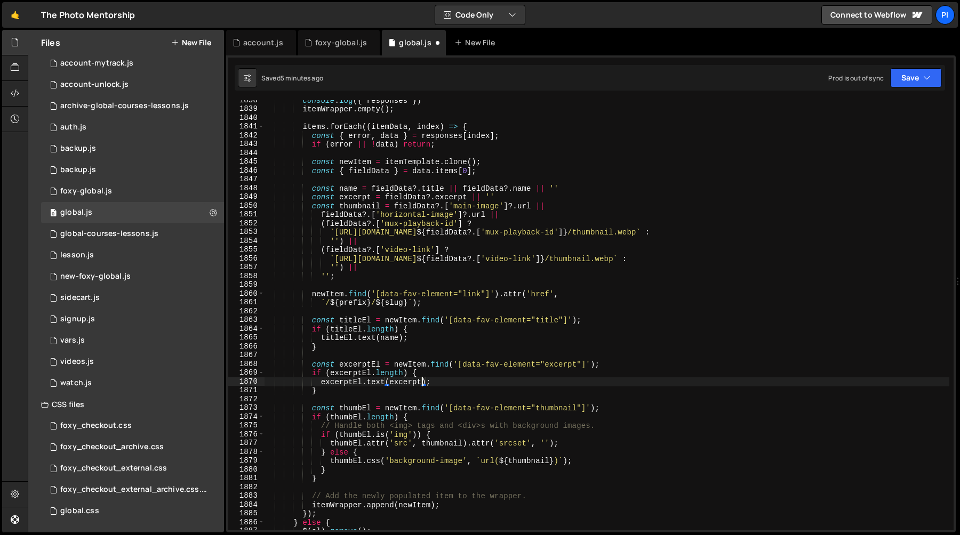
click at [600, 424] on div "console . log ({ responses }) itemWrapper . empty ( ) ; items . forEach (( item…" at bounding box center [606, 320] width 685 height 448
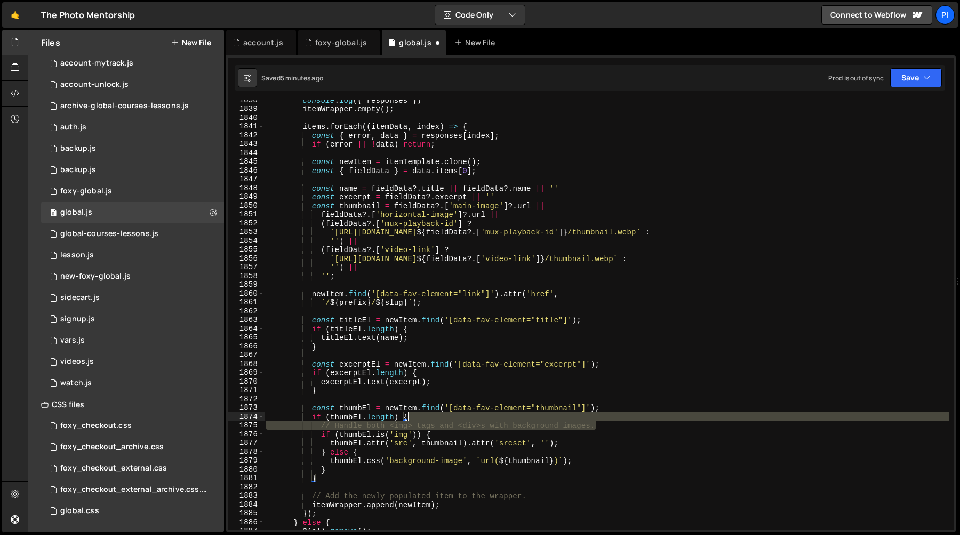
click at [593, 421] on div "console . log ({ responses }) itemWrapper . empty ( ) ; items . forEach (( item…" at bounding box center [606, 320] width 685 height 448
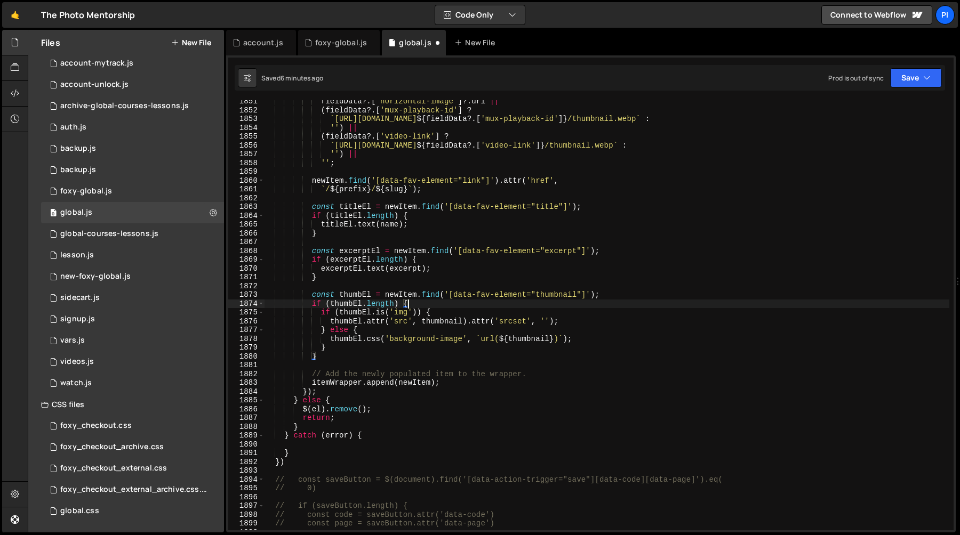
scroll to position [14339, 0]
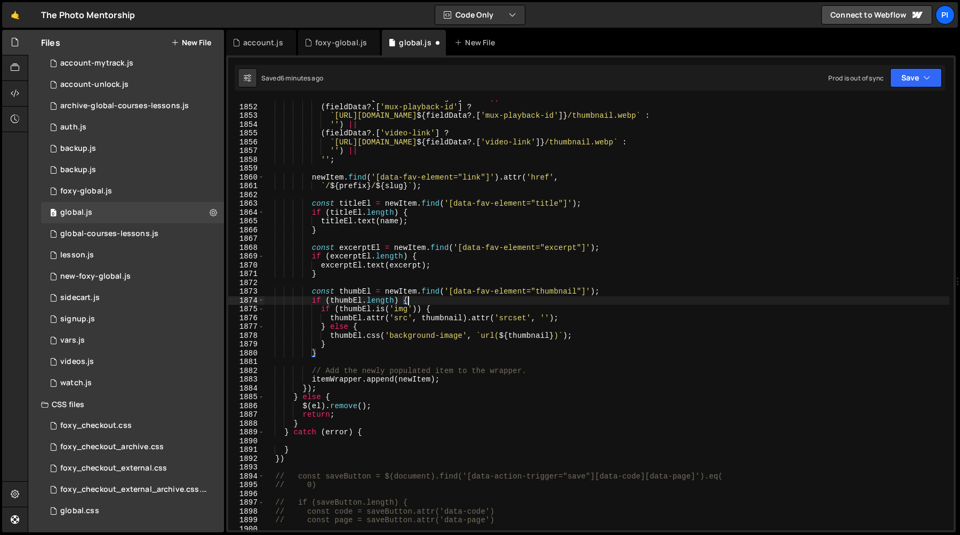
click at [534, 374] on div "fieldData ?. [ 'horizontal-image' ] ?. url || ( fieldData ?. [ 'mux-playback-id…" at bounding box center [606, 318] width 685 height 448
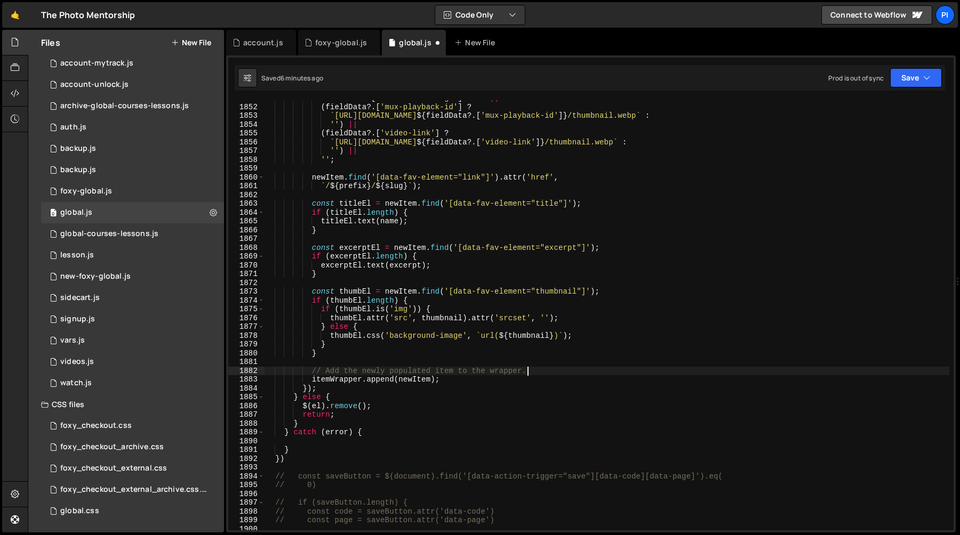
click at [532, 363] on div "fieldData ?. [ 'horizontal-image' ] ?. url || ( fieldData ?. [ 'mux-playback-id…" at bounding box center [606, 318] width 685 height 448
type textarea "// Add the newly populated item to the wrapper."
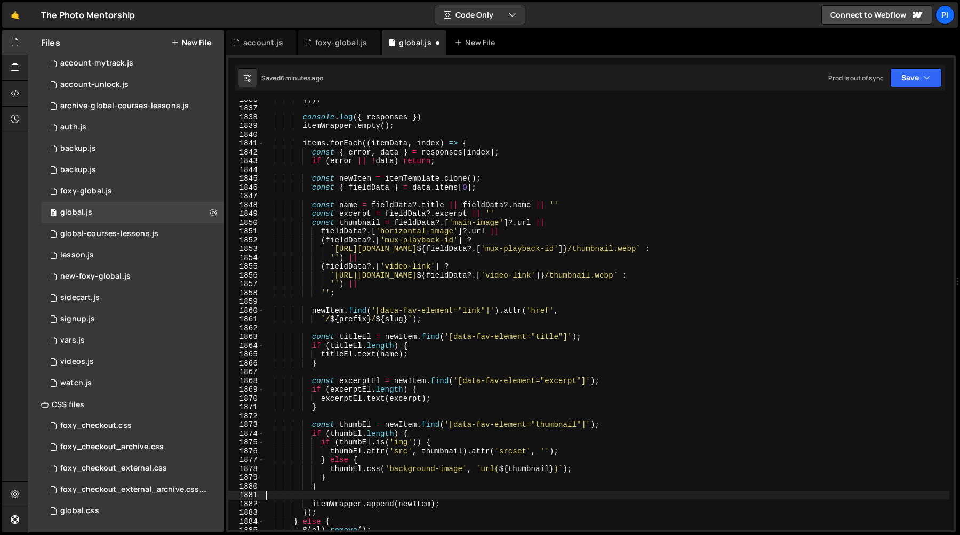
scroll to position [14362, 0]
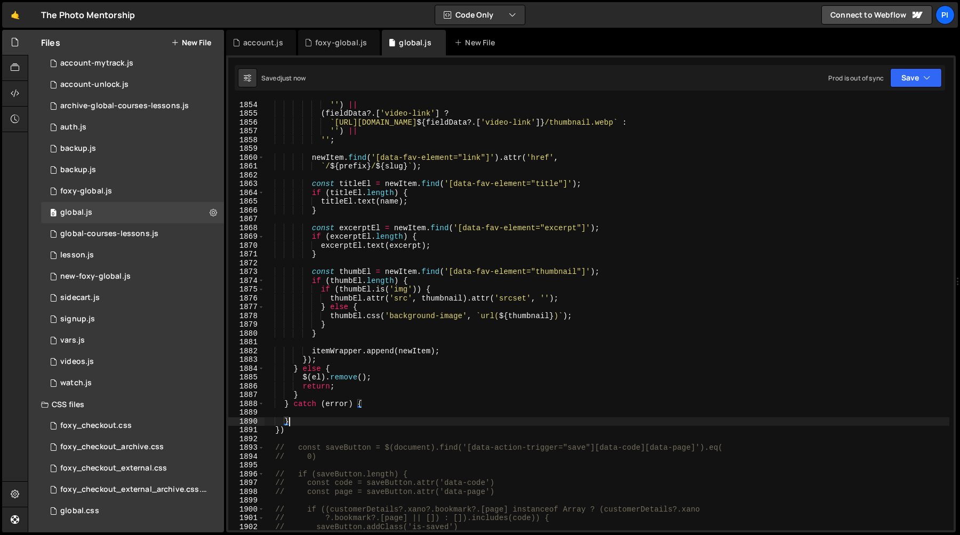
click at [330, 419] on div "` https://image.mux.com/ ${ fieldData ?. [ 'mux-playback-id' ] } /thumbnail.web…" at bounding box center [606, 316] width 685 height 448
type textarea "}"
click at [330, 413] on div "` https://image.mux.com/ ${ fieldData ?. [ 'mux-playback-id' ] } /thumbnail.web…" at bounding box center [606, 316] width 685 height 448
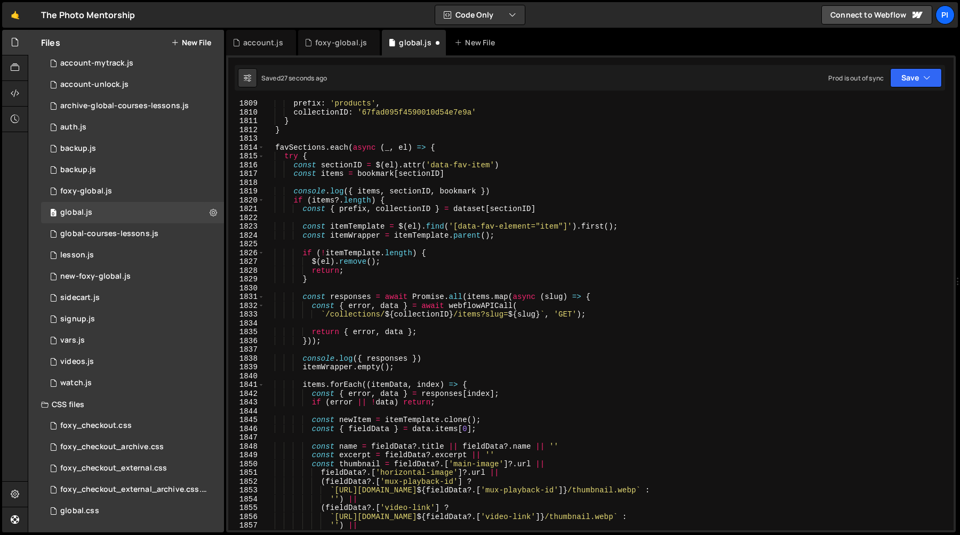
scroll to position [14024, 0]
click at [336, 168] on div "prefix : 'products' , collectionID : '67fad095f4590010d54e7e9a' } } favSections…" at bounding box center [606, 323] width 685 height 448
click at [404, 152] on div "prefix : 'products' , collectionID : '67fad095f4590010d54e7e9a' } } favSections…" at bounding box center [606, 323] width 685 height 448
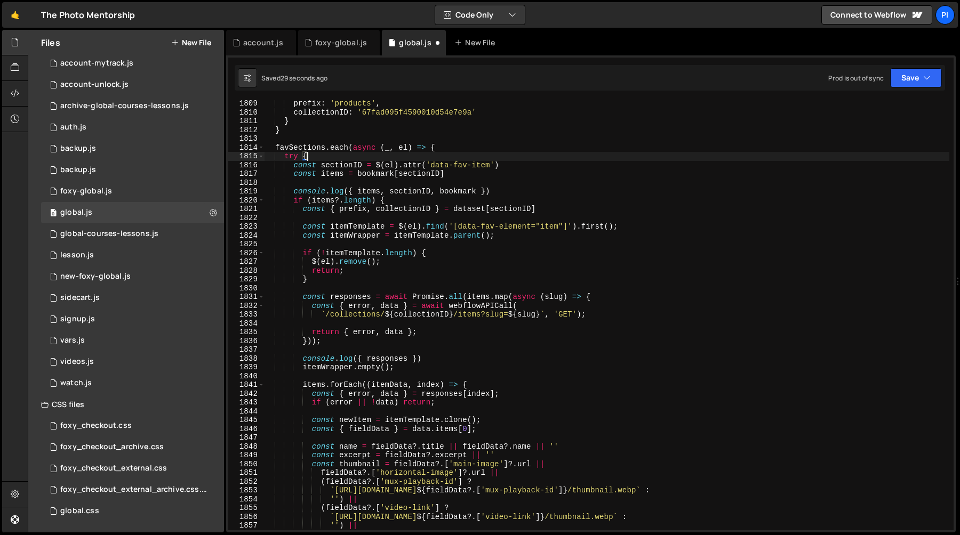
scroll to position [0, 2]
click at [404, 152] on div "prefix : 'products' , collectionID : '67fad095f4590010d54e7e9a' } } favSections…" at bounding box center [606, 323] width 685 height 448
click at [404, 149] on div "prefix : 'products' , collectionID : '67fad095f4590010d54e7e9a' } } favSections…" at bounding box center [606, 323] width 685 height 448
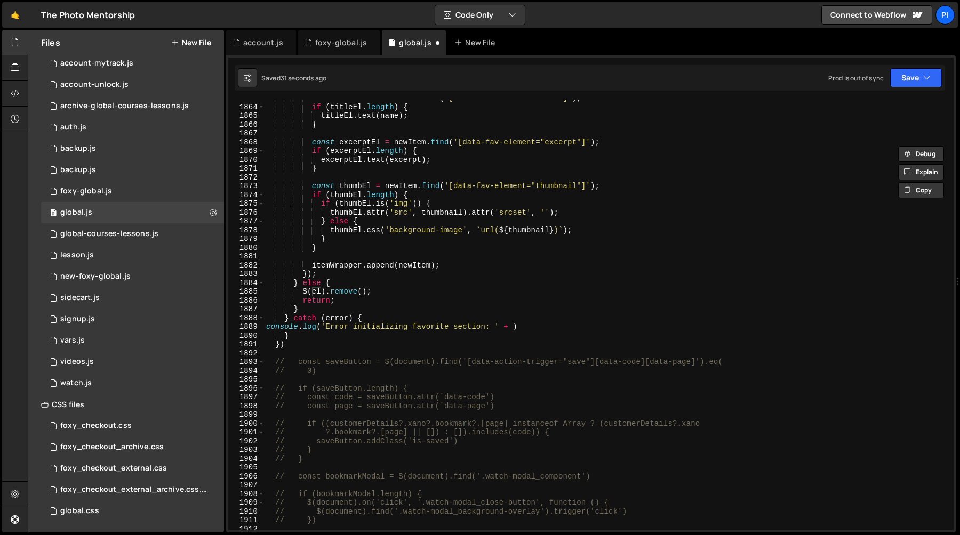
scroll to position [14435, 0]
click at [515, 329] on div "const titleEl = newItem . find ( '[data-fav-element="title"]' ) ; if ( titleEl …" at bounding box center [606, 318] width 685 height 448
paste textarea "el"
click at [528, 305] on div "const titleEl = newItem . find ( '[data-fav-element="title"]' ) ; if ( titleEl …" at bounding box center [606, 318] width 685 height 448
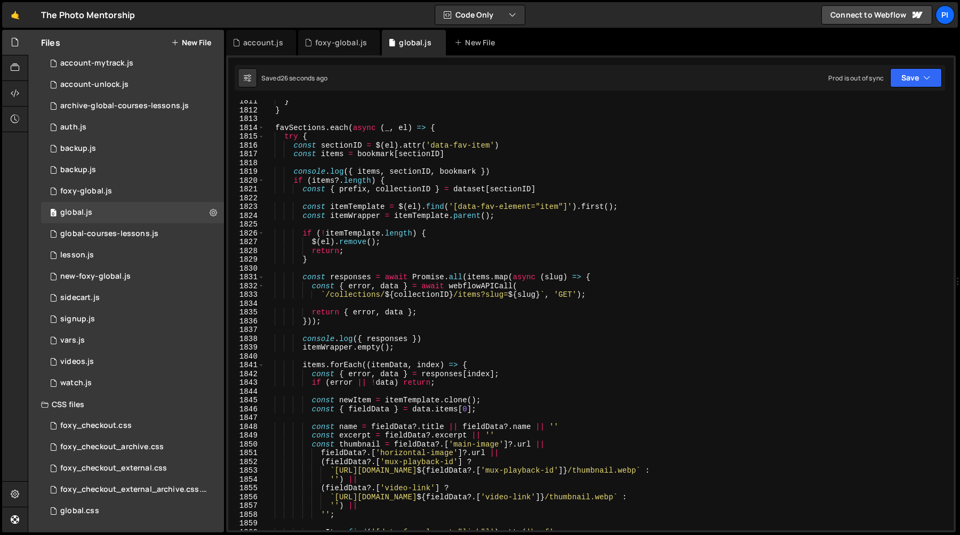
scroll to position [14037, 0]
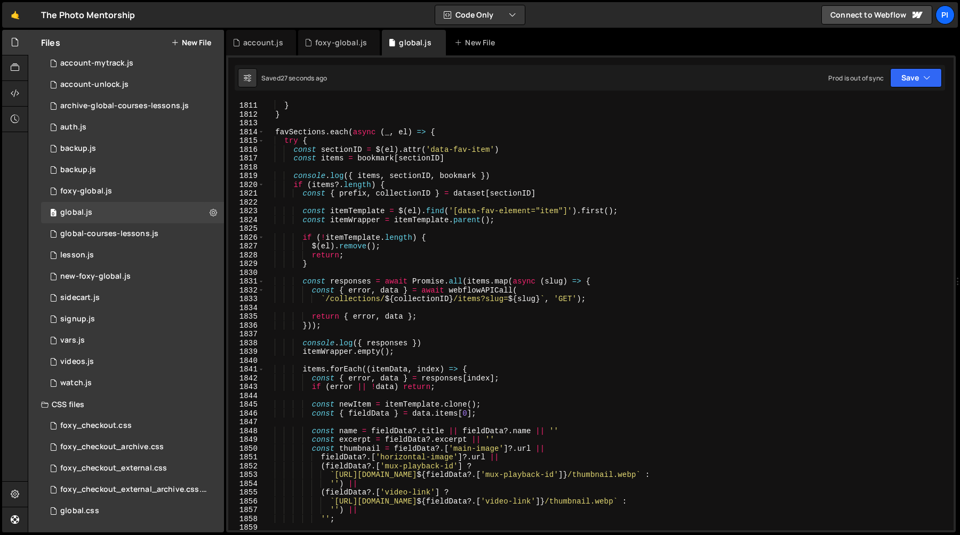
click at [411, 213] on div "collectionID : '67fad095f4590010d54e7e9a' } } favSections . each ( async ( _ , …" at bounding box center [606, 316] width 685 height 448
click at [358, 216] on div "collectionID : '67fad095f4590010d54e7e9a' } } favSections . each ( async ( _ , …" at bounding box center [606, 316] width 685 height 448
click at [357, 210] on div "collectionID : '67fad095f4590010d54e7e9a' } } favSections . each ( async ( _ , …" at bounding box center [606, 316] width 685 height 448
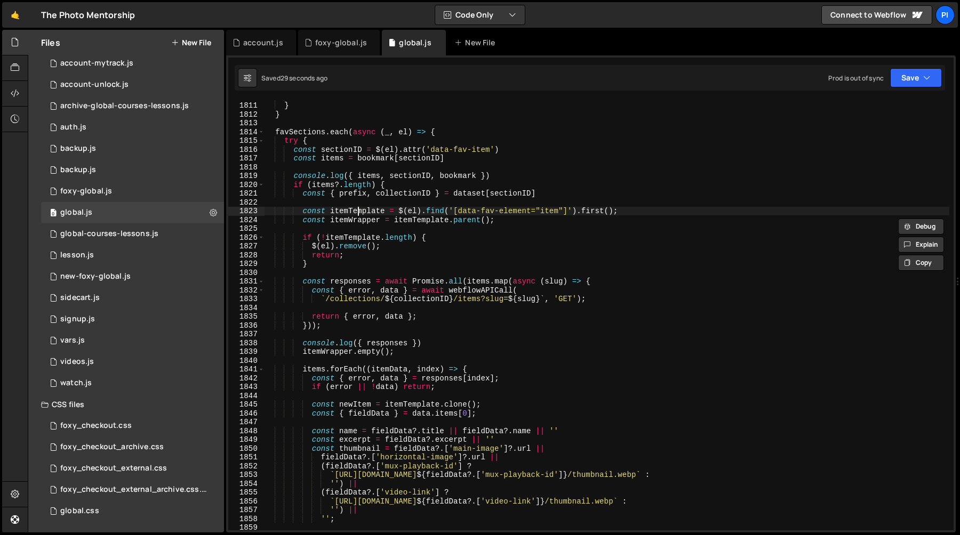
click at [357, 210] on div "collectionID : '67fad095f4590010d54e7e9a' } } favSections . each ( async ( _ , …" at bounding box center [606, 316] width 685 height 448
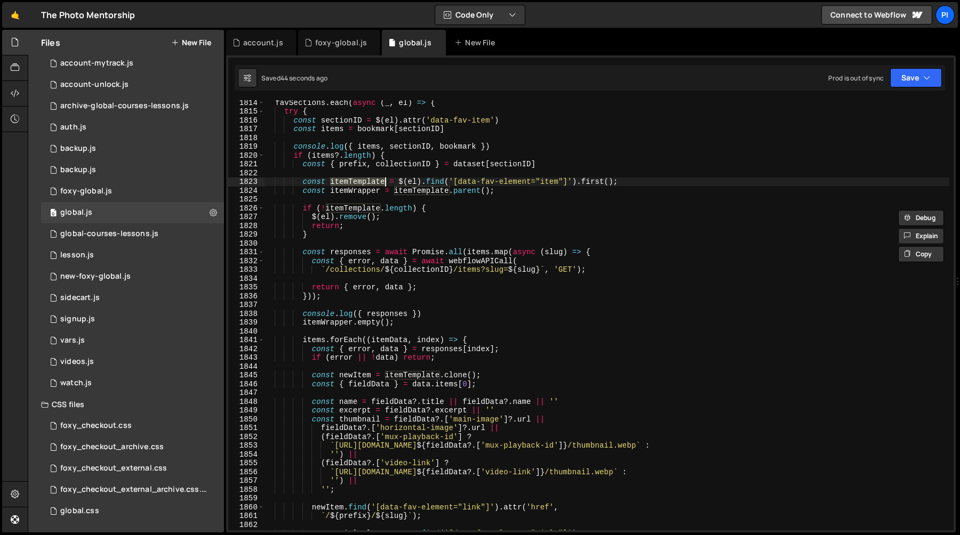
scroll to position [14062, 0]
click at [497, 374] on div "favSections . each ( async ( _ , el ) => { try { const sectionID = $ ( el ) . a…" at bounding box center [606, 322] width 685 height 448
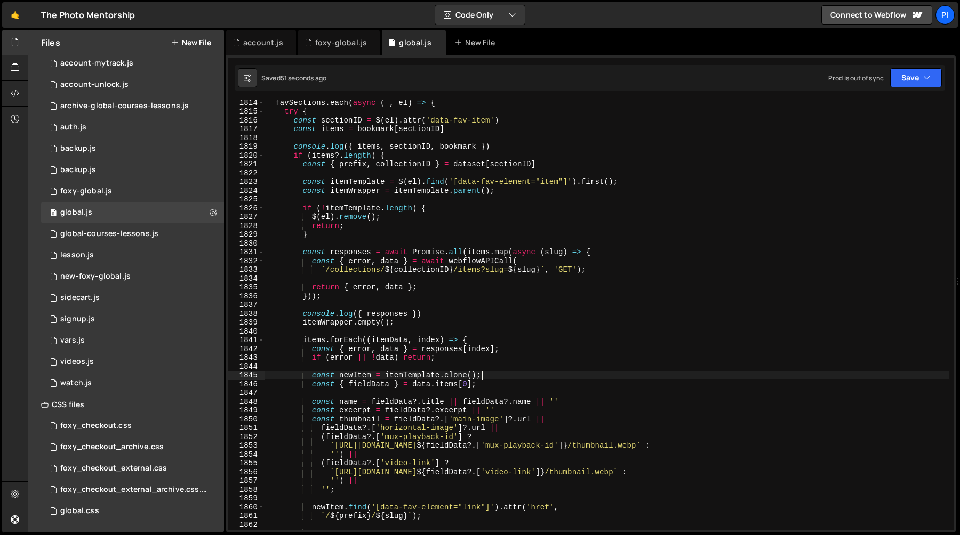
click at [406, 374] on div "favSections . each ( async ( _ , el ) => { try { const sectionID = $ ( el ) . a…" at bounding box center [606, 322] width 685 height 448
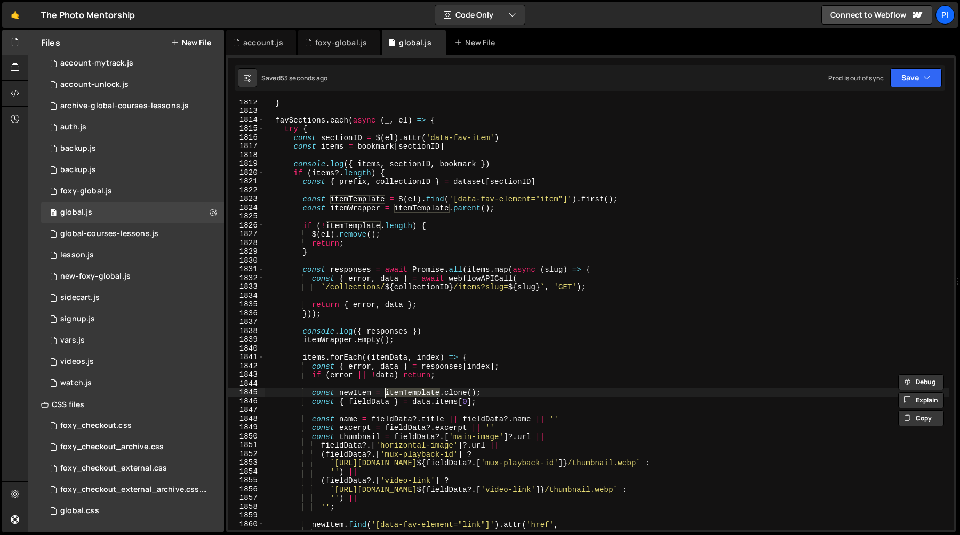
scroll to position [14046, 0]
click at [405, 343] on div "} favSections . each ( async ( _ , el ) => { try { const sectionID = $ ( el ) .…" at bounding box center [606, 324] width 685 height 448
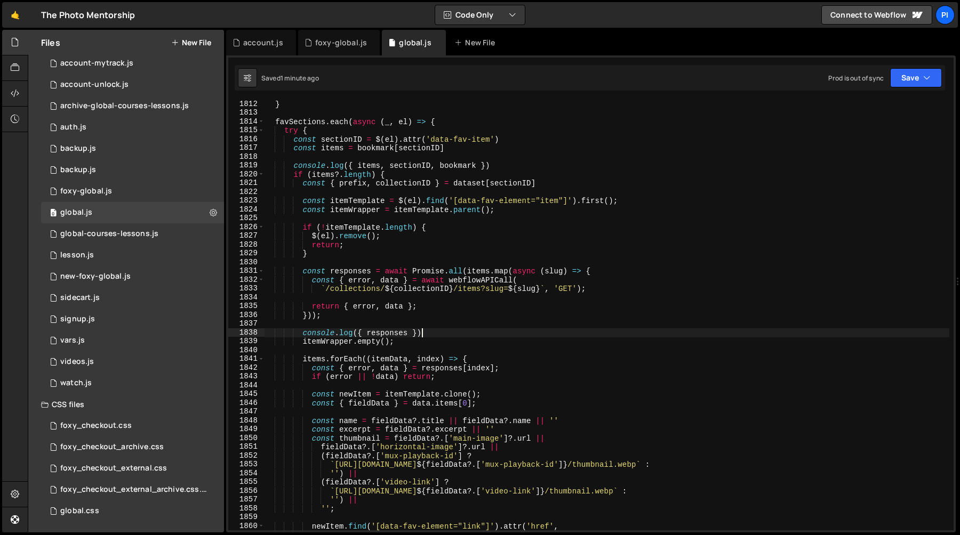
click at [421, 334] on div "} favSections . each ( async ( _ , el ) => { try { const sectionID = $ ( el ) .…" at bounding box center [606, 324] width 685 height 448
click at [493, 397] on div "} favSections . each ( async ( _ , el ) => { try { const sectionID = $ ( el ) .…" at bounding box center [606, 324] width 685 height 448
type textarea "const newItem = itemTemplate.clone();"
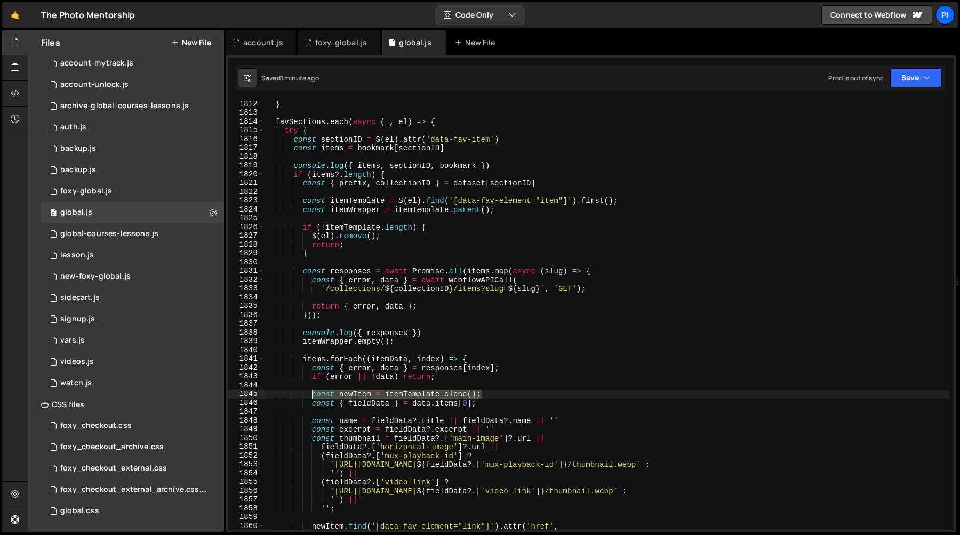
click at [313, 397] on div "} favSections . each ( async ( _ , el ) => { try { const sectionID = $ ( el ) .…" at bounding box center [606, 324] width 685 height 448
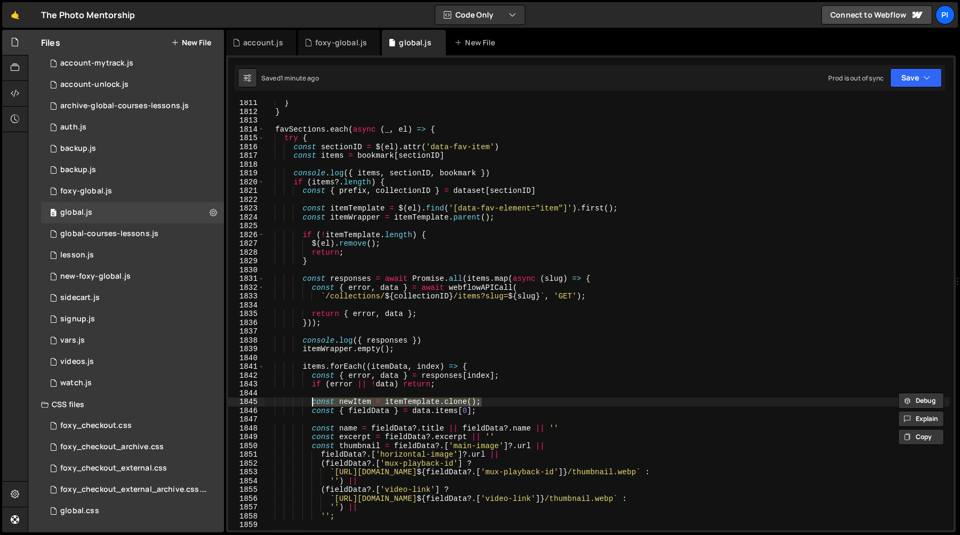
scroll to position [14024, 0]
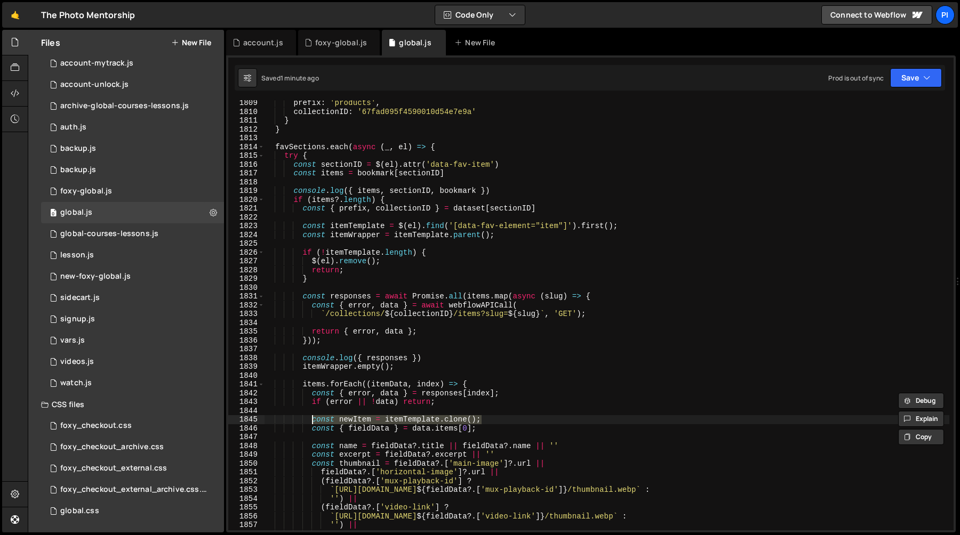
click at [367, 377] on div "prefix : 'products' , collectionID : '67fad095f4590010d54e7e9a' } } favSections…" at bounding box center [606, 323] width 685 height 448
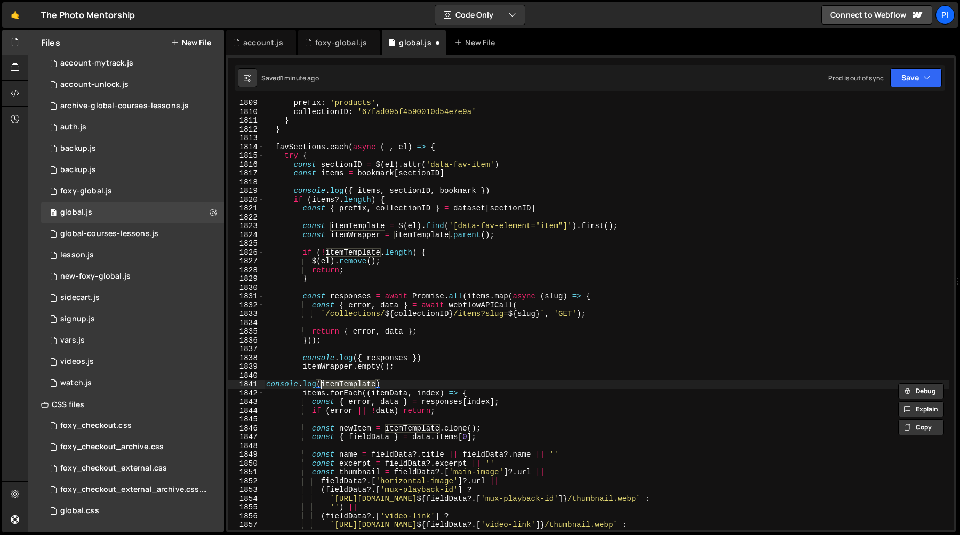
scroll to position [0, 4]
click at [445, 384] on div "prefix : 'products' , collectionID : '67fad095f4590010d54e7e9a' } } favSections…" at bounding box center [606, 323] width 685 height 448
click at [445, 376] on div "prefix : 'products' , collectionID : '67fad095f4590010d54e7e9a' } } favSections…" at bounding box center [606, 323] width 685 height 448
type textarea "console.log({ itemTemplate })"
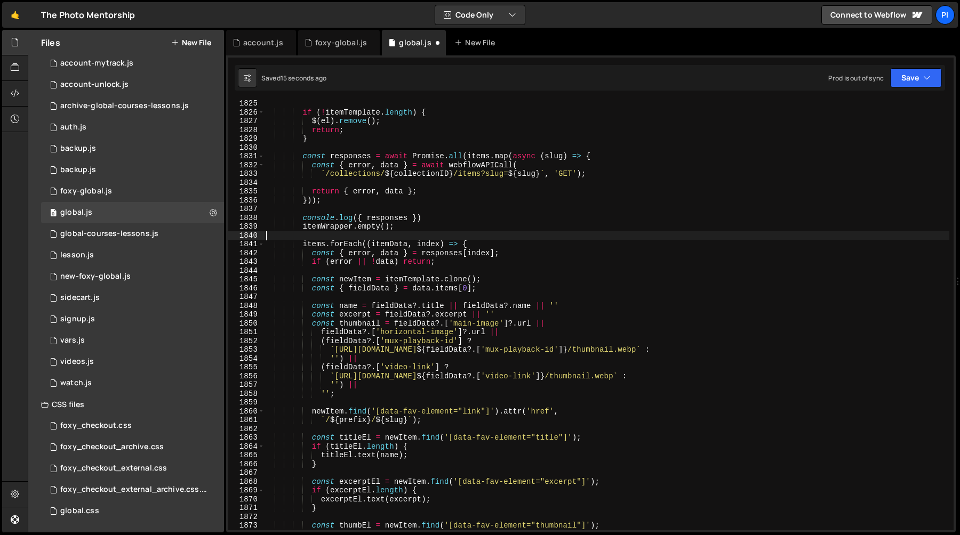
scroll to position [14285, 0]
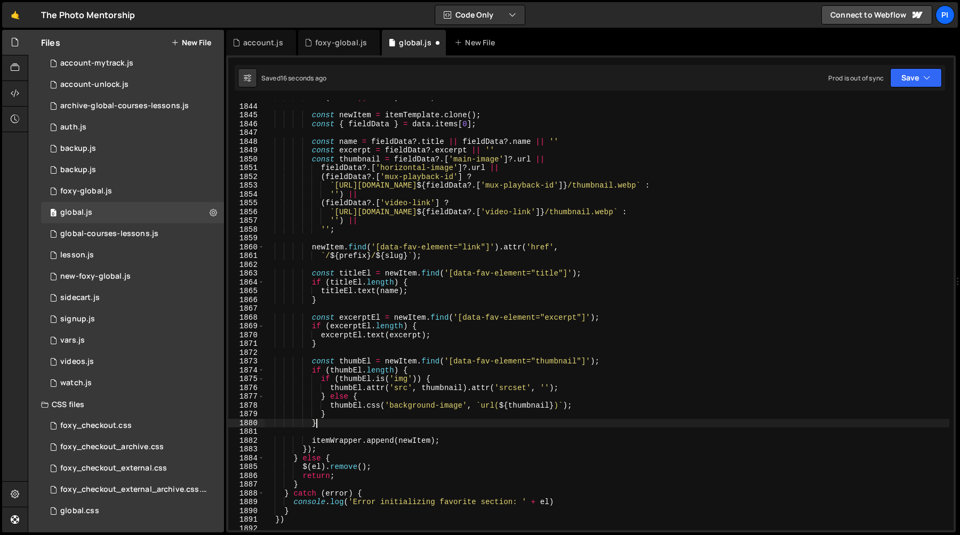
click at [338, 421] on div "if ( error || ! data ) return ; const newItem = itemTemplate . clone ( ) ; cons…" at bounding box center [606, 317] width 685 height 448
type textarea "}"
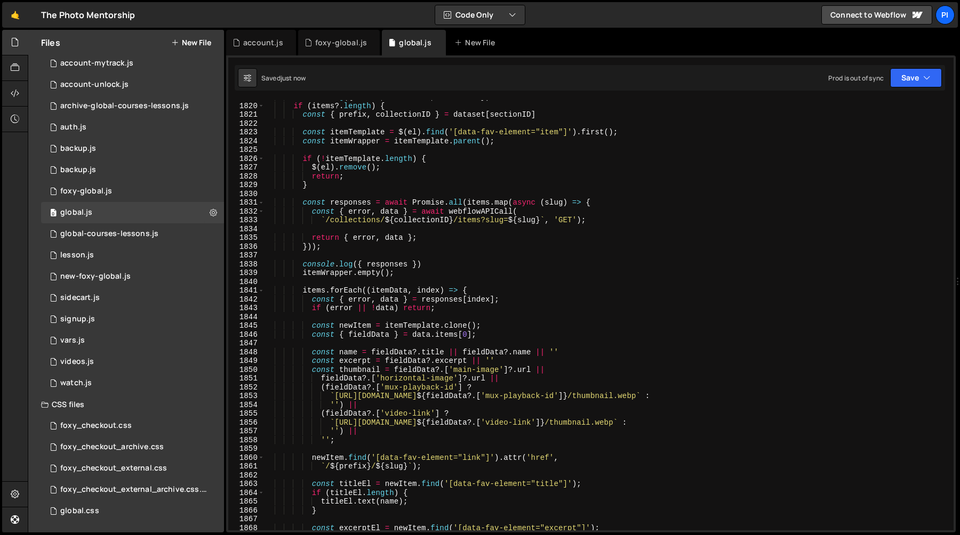
scroll to position [14091, 0]
click at [442, 266] on div "console . log ({ items , sectionID , bookmark }) if ( items ?. length ) { const…" at bounding box center [606, 319] width 685 height 448
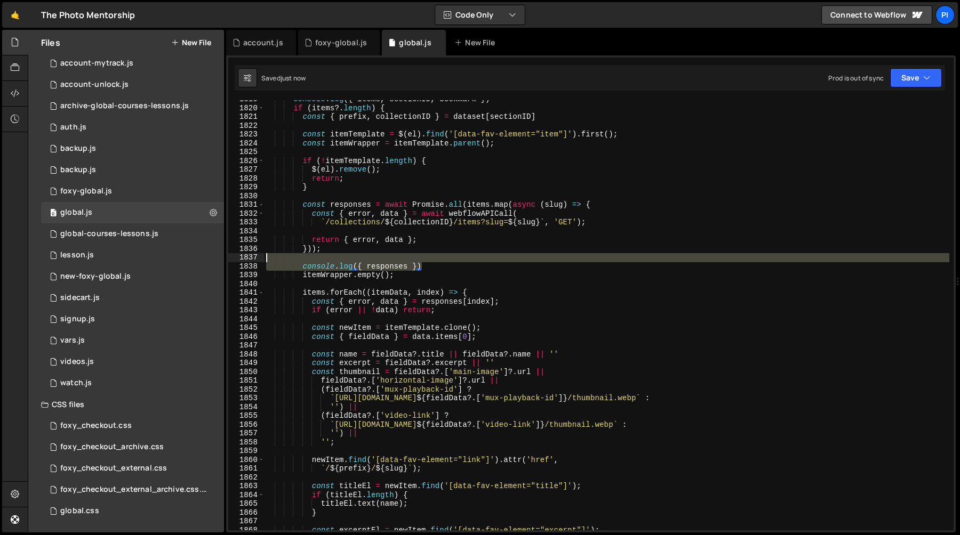
click at [440, 260] on div "console . log ({ items , sectionID , bookmark }) if ( items ?. length ) { const…" at bounding box center [606, 319] width 685 height 448
type textarea "console.log({ responses })"
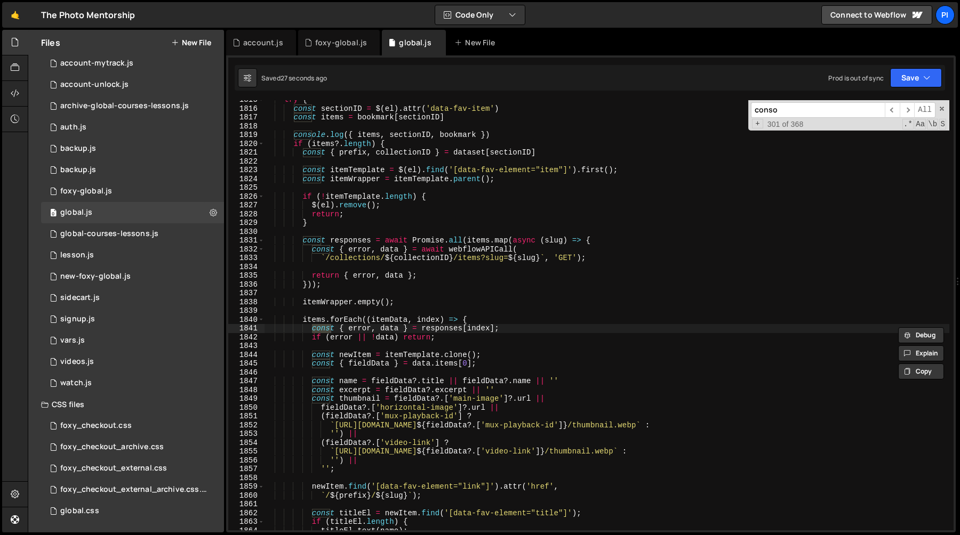
scroll to position [14382, 0]
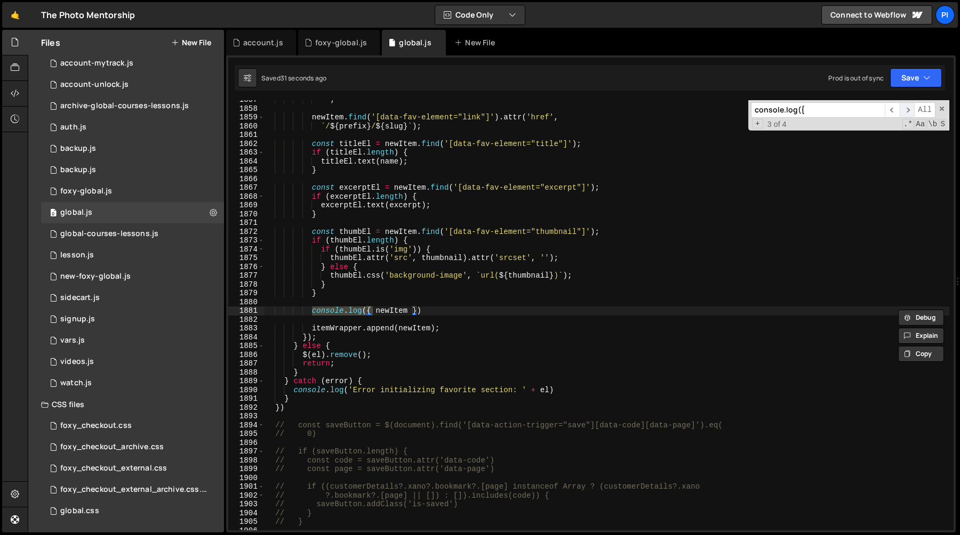
type input "console.log({"
click at [900, 106] on span "​" at bounding box center [907, 109] width 15 height 15
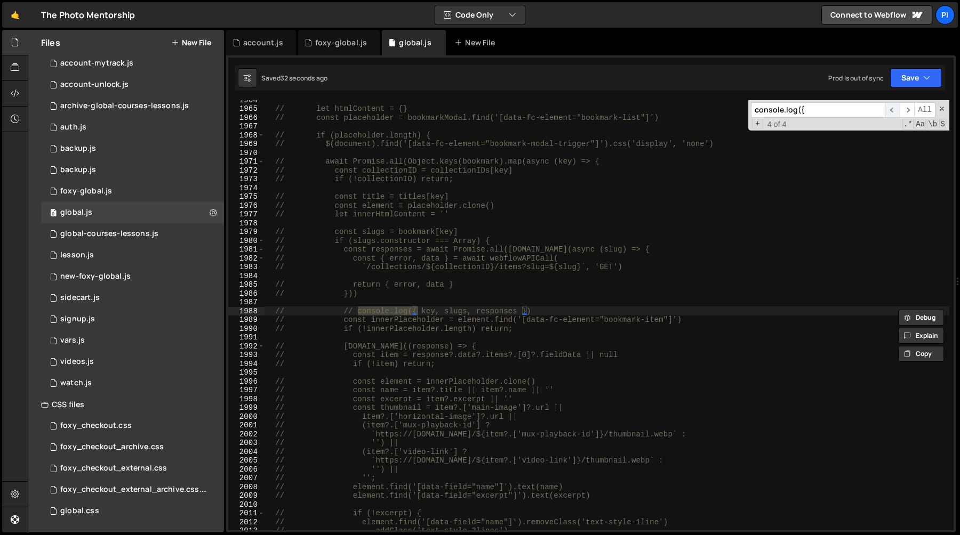
click at [892, 113] on span "​" at bounding box center [892, 109] width 15 height 15
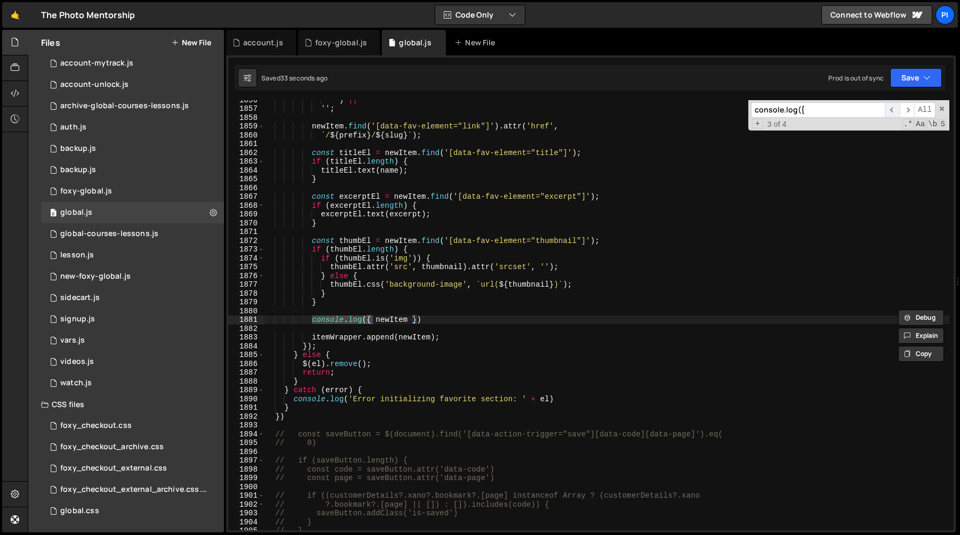
click at [892, 113] on span "​" at bounding box center [892, 109] width 15 height 15
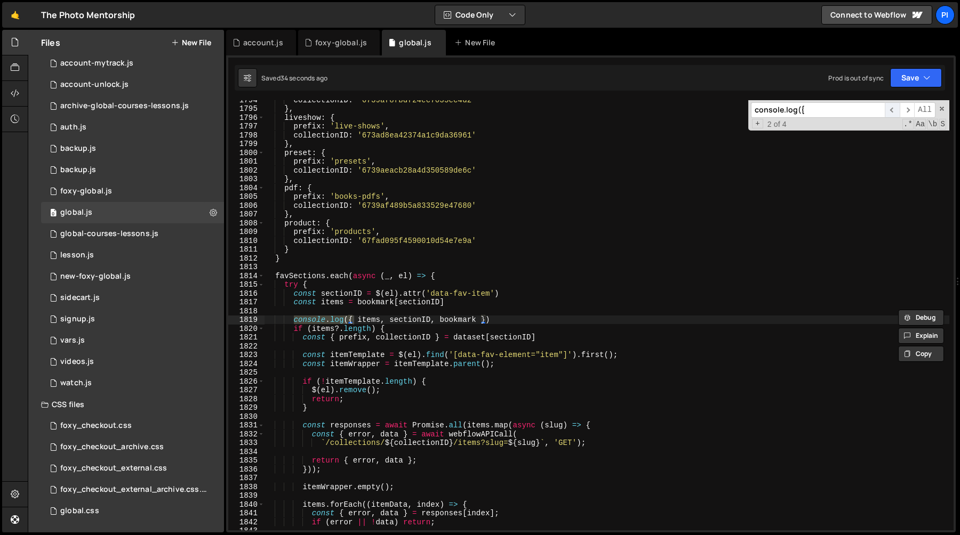
click at [891, 113] on span "​" at bounding box center [892, 109] width 15 height 15
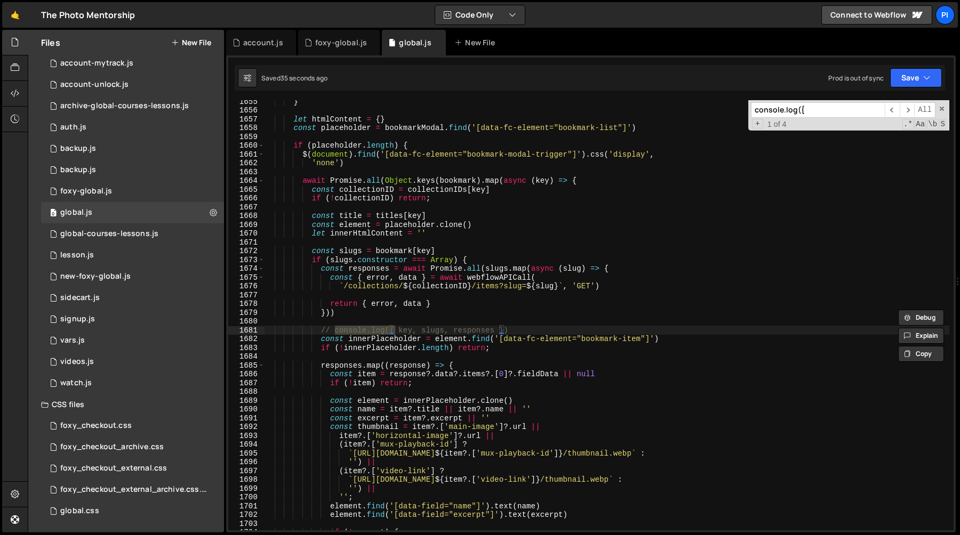
scroll to position [12806, 0]
click at [889, 114] on span "​" at bounding box center [892, 109] width 15 height 15
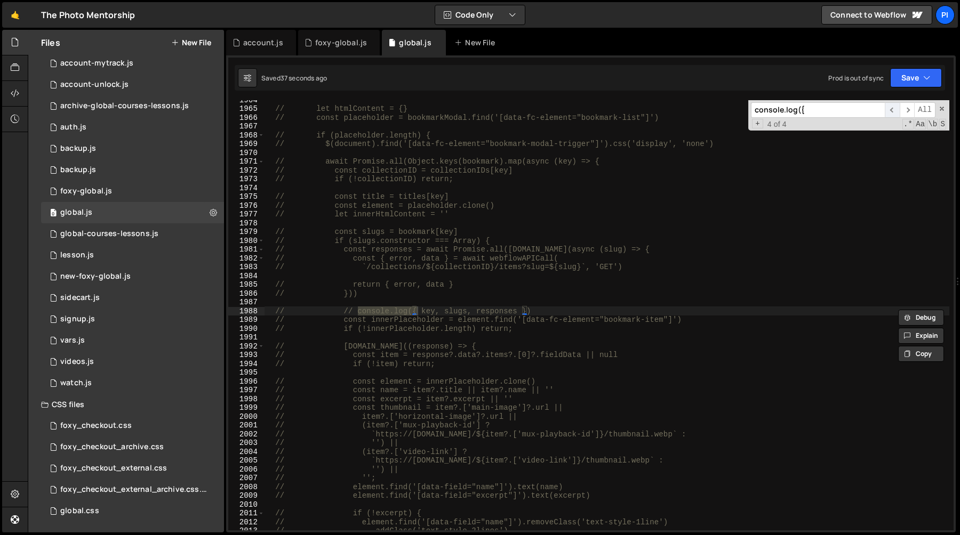
click at [889, 114] on span "​" at bounding box center [892, 109] width 15 height 15
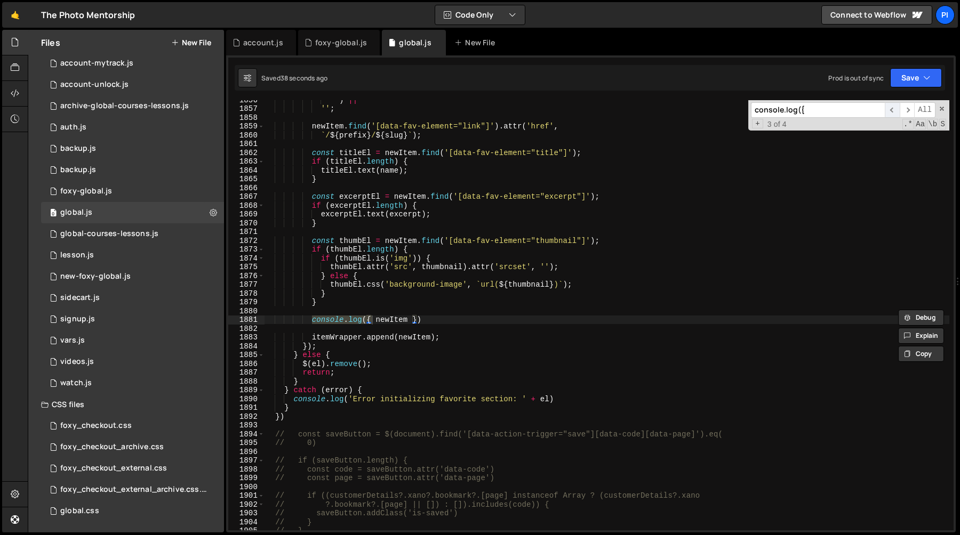
click at [889, 114] on span "​" at bounding box center [892, 109] width 15 height 15
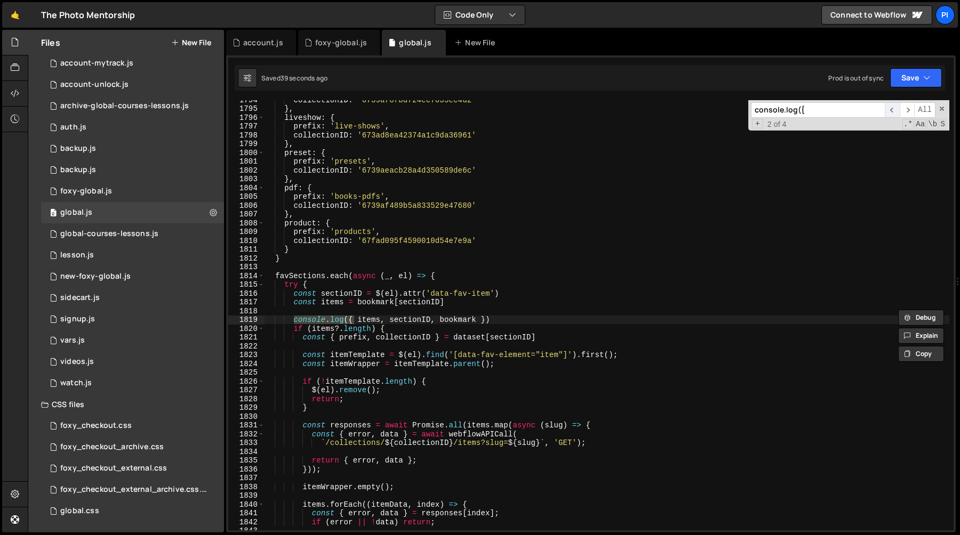
scroll to position [13908, 0]
type textarea "console.log({ items, sectionID, bookmark })"
click at [494, 317] on div "collectionID : '6739af8fbdf24ec7035ec4d2' } , liveshow : { prefix : 'live-shows…" at bounding box center [606, 319] width 685 height 448
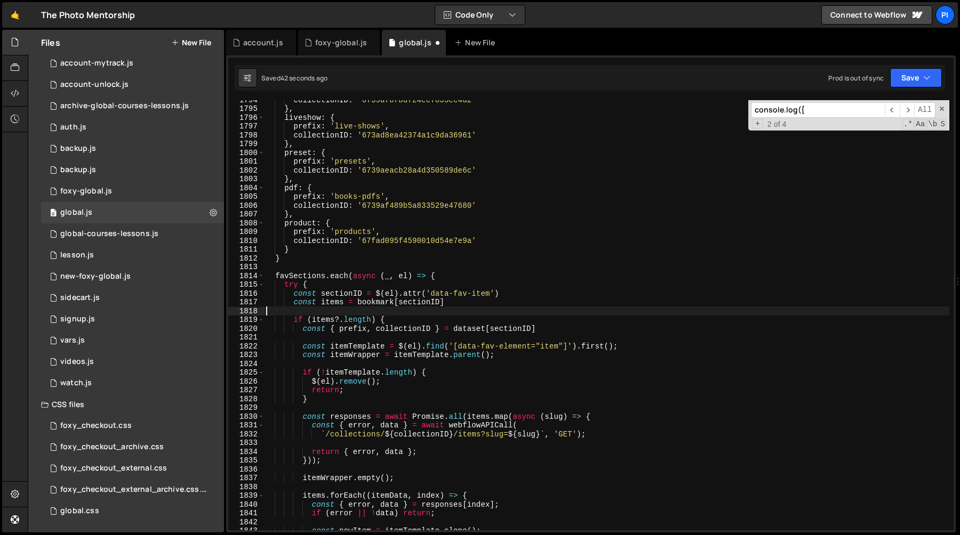
click at [493, 314] on div "collectionID : '6739af8fbdf24ec7035ec4d2' } , liveshow : { prefix : 'live-shows…" at bounding box center [606, 319] width 685 height 448
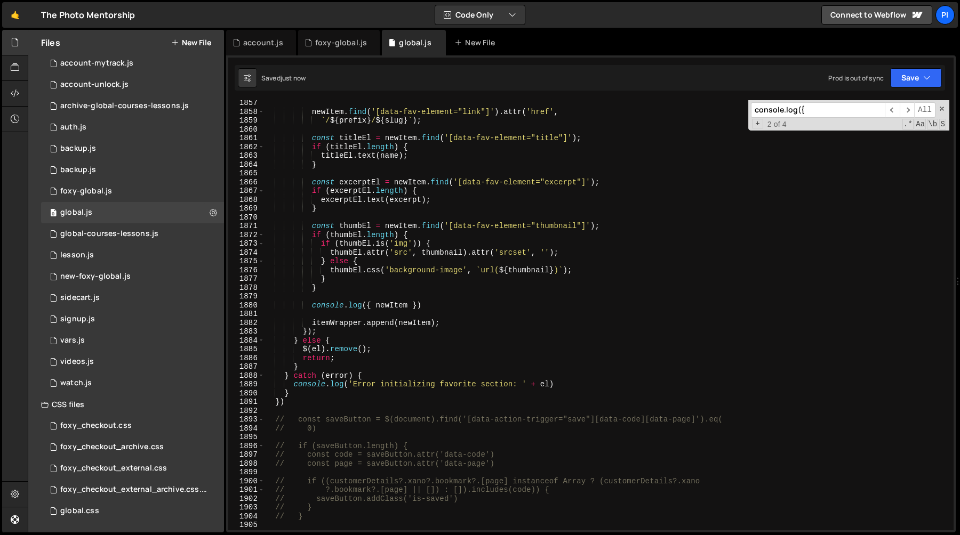
scroll to position [14395, 0]
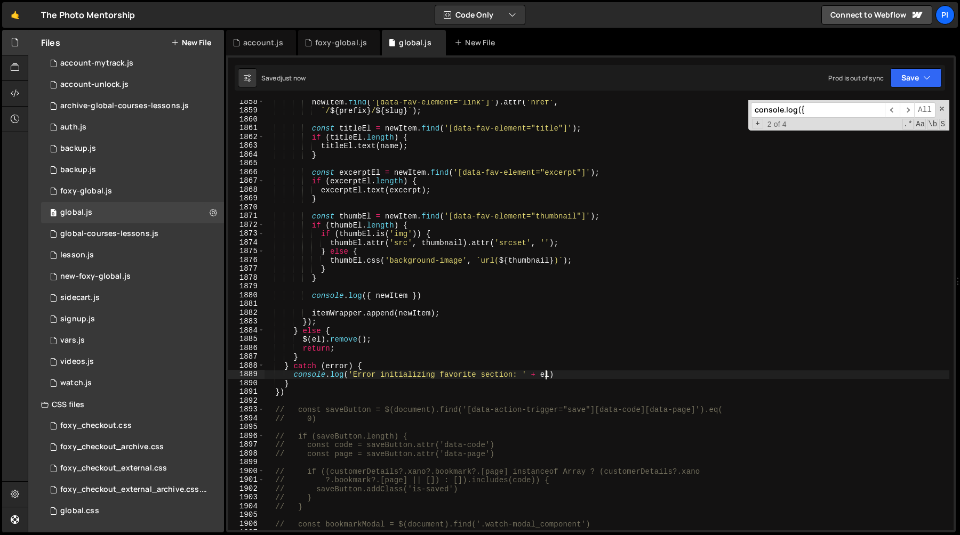
click at [545, 375] on div "newItem . find ( '[data-fav-element="link"]' ) . attr ( 'href' , ` / ${ prefix …" at bounding box center [606, 322] width 685 height 448
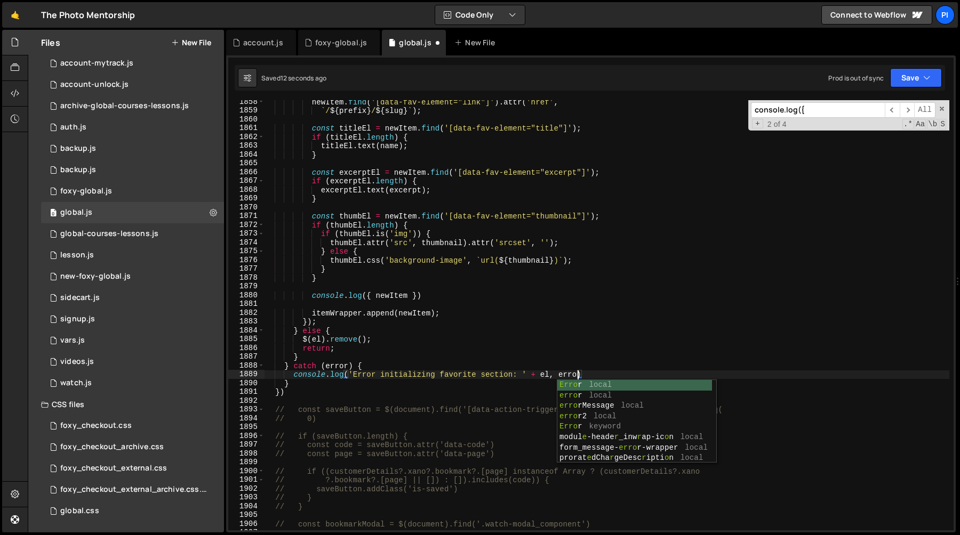
scroll to position [0, 22]
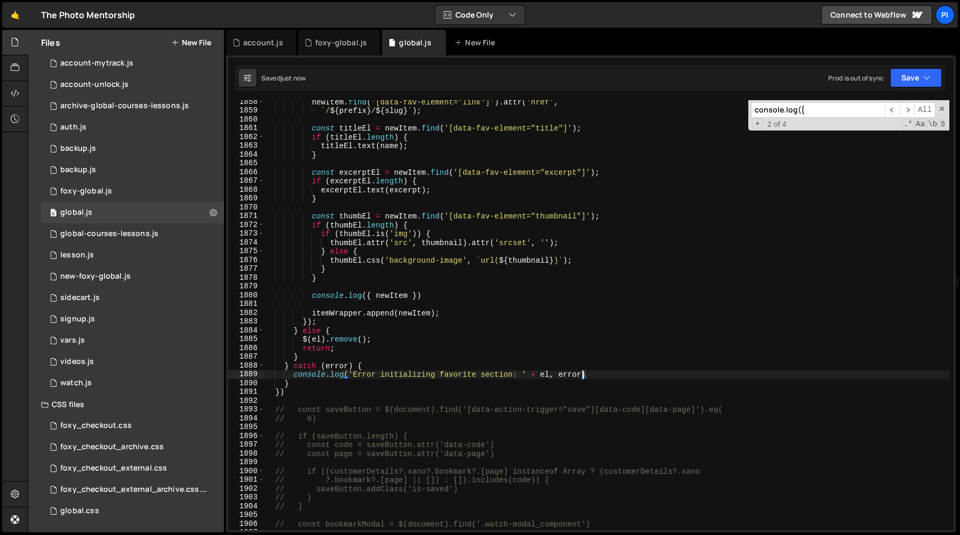
click at [543, 375] on div "newItem . find ( '[data-fav-element="link"]' ) . attr ( 'href' , ` / ${ prefix …" at bounding box center [606, 322] width 685 height 448
type textarea "console.log('Error initializing favorite section', el, error)"
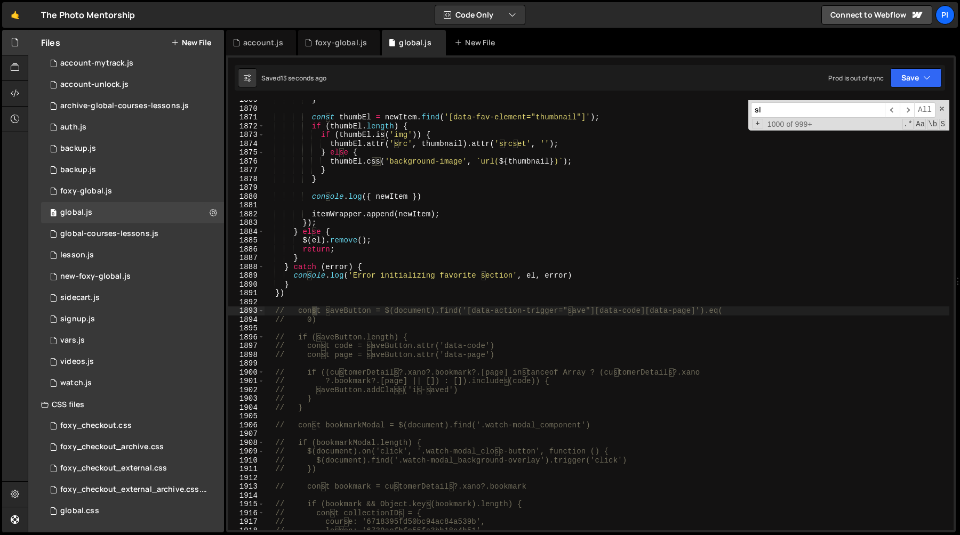
scroll to position [15119, 0]
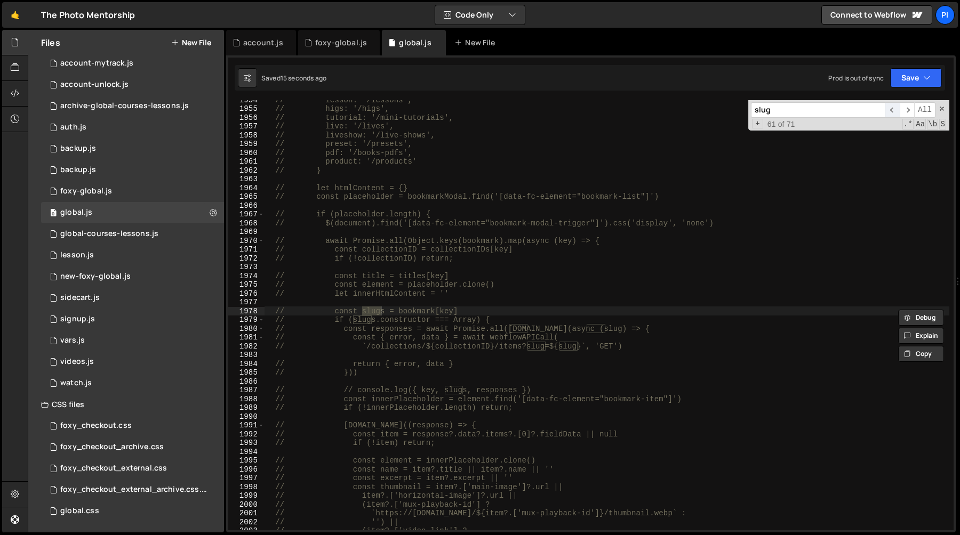
type input "slug"
click at [894, 110] on span "​" at bounding box center [892, 109] width 15 height 15
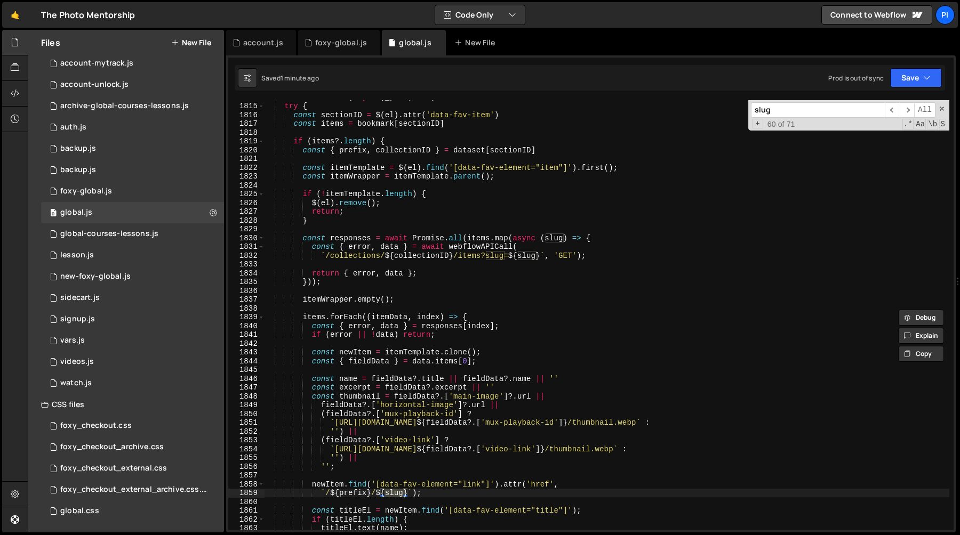
scroll to position [14067, 0]
click at [388, 316] on div "favSections . each ( async ( _ , el ) => { try { const sectionID = $ ( el ) . a…" at bounding box center [606, 317] width 685 height 448
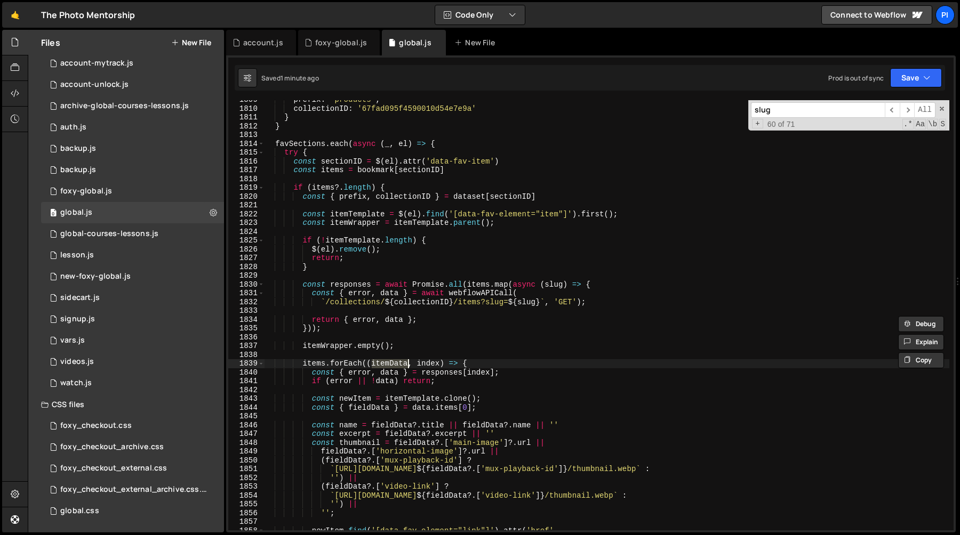
scroll to position [14029, 0]
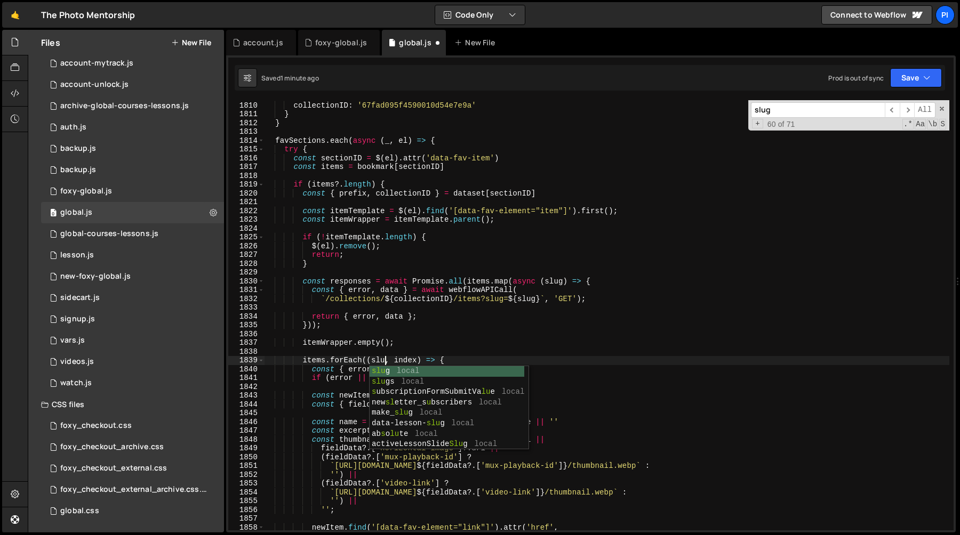
type textarea "items.forEach((slug, index) => {"
click at [401, 271] on div "prefix : 'products' , collectionID : '67fad095f4590010d54e7e9a' } } favSections…" at bounding box center [606, 316] width 685 height 448
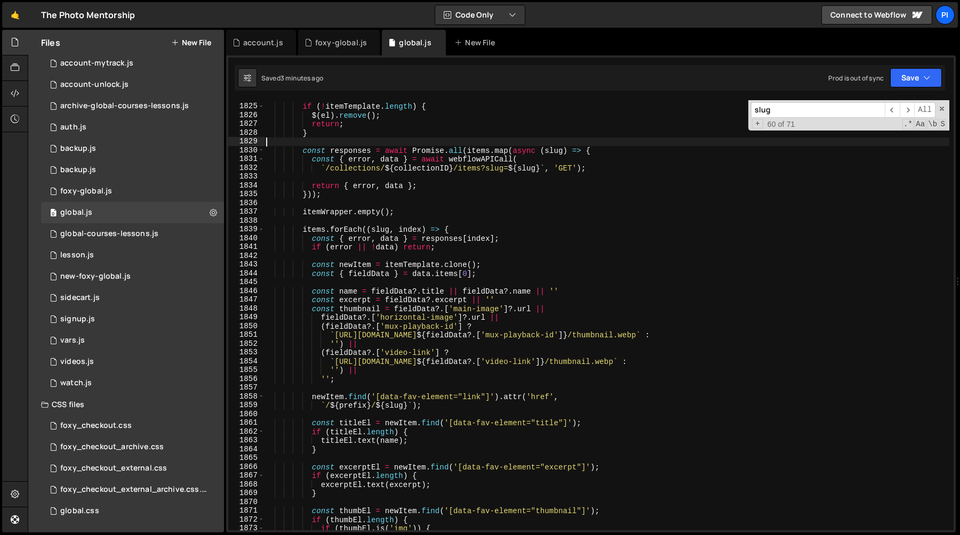
scroll to position [14148, 0]
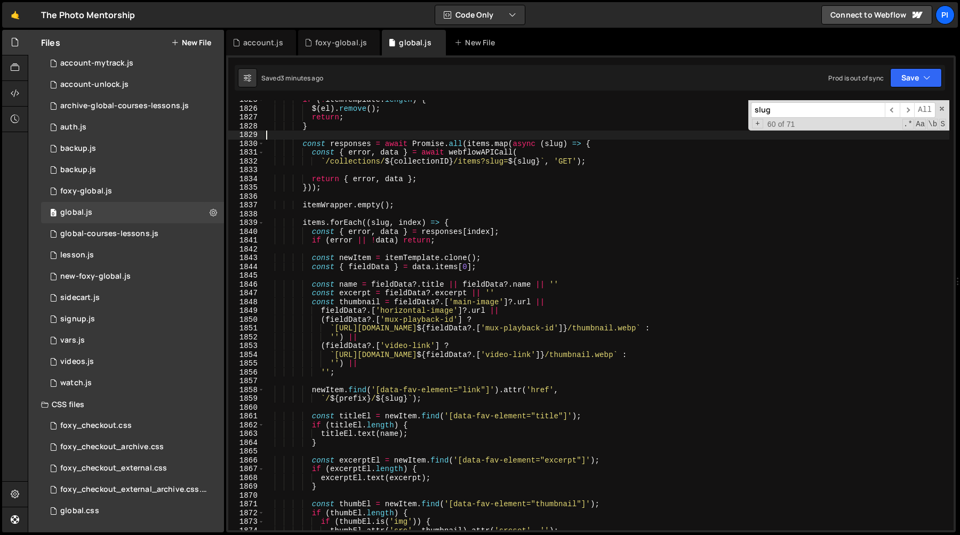
click at [312, 304] on div "if ( ! itemTemplate . length ) { $ ( el ) . remove ( ) ; return ; } const respo…" at bounding box center [606, 319] width 685 height 448
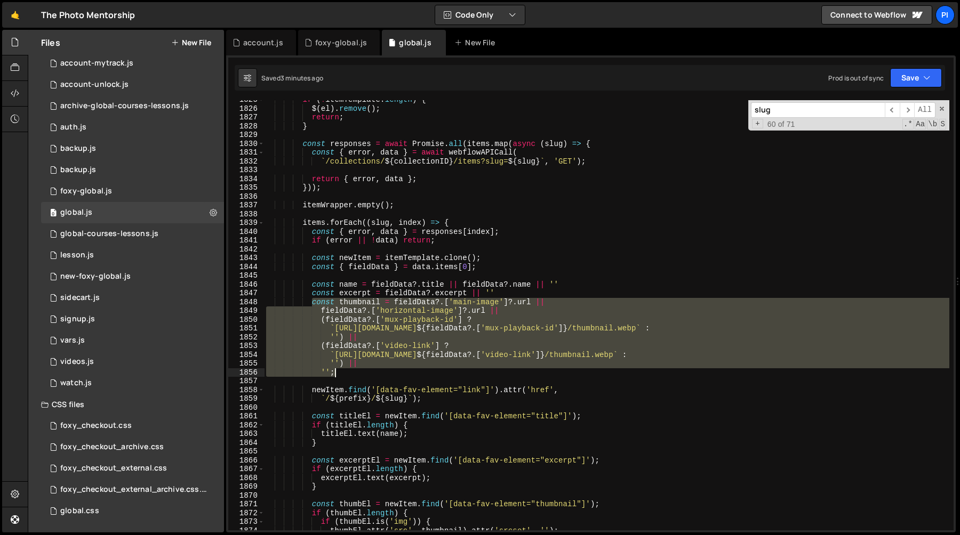
click at [342, 375] on div "if ( ! itemTemplate . length ) { $ ( el ) . remove ( ) ; return ; } const respo…" at bounding box center [606, 319] width 685 height 448
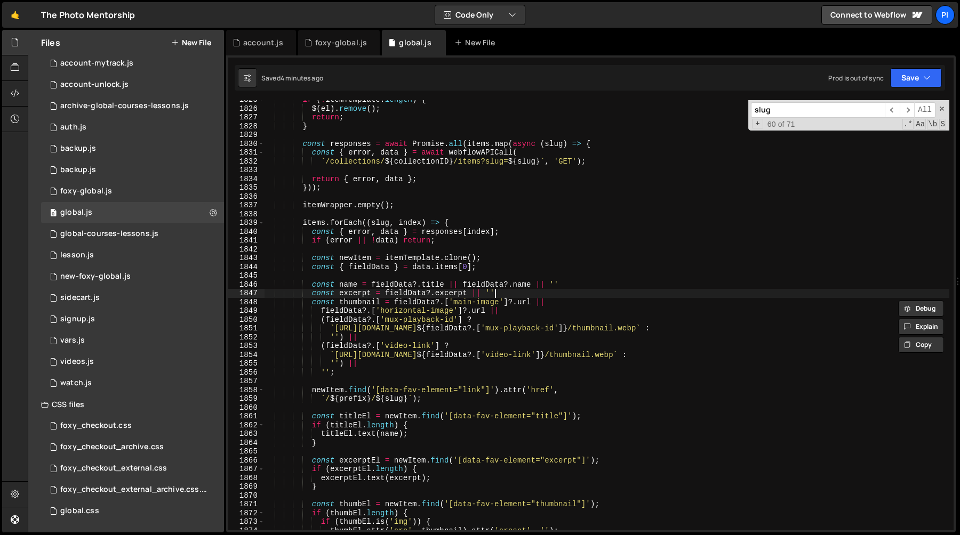
click at [519, 294] on div "if ( ! itemTemplate . length ) { $ ( el ) . remove ( ) ; return ; } const respo…" at bounding box center [606, 319] width 685 height 448
type textarea "const excerpt = fieldData?.excerpt || ''"
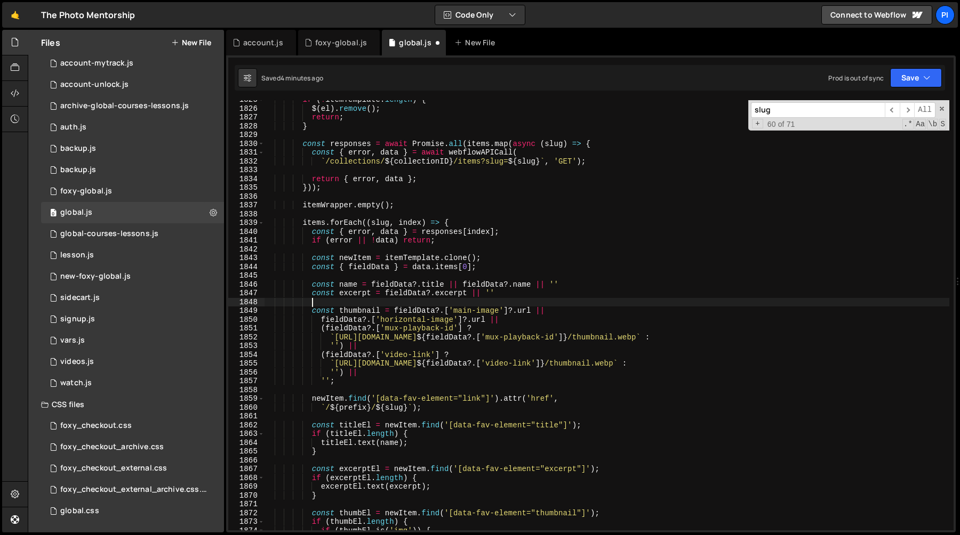
scroll to position [0, 3]
paste textarea "'';"
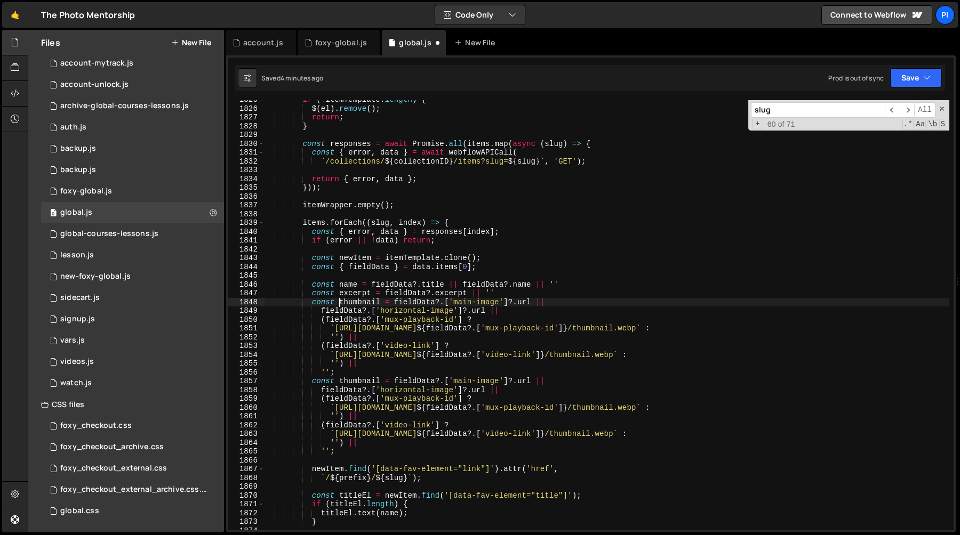
click at [339, 303] on div "if ( ! itemTemplate . length ) { $ ( el ) . remove ( ) ; return ; } const respo…" at bounding box center [606, 319] width 685 height 448
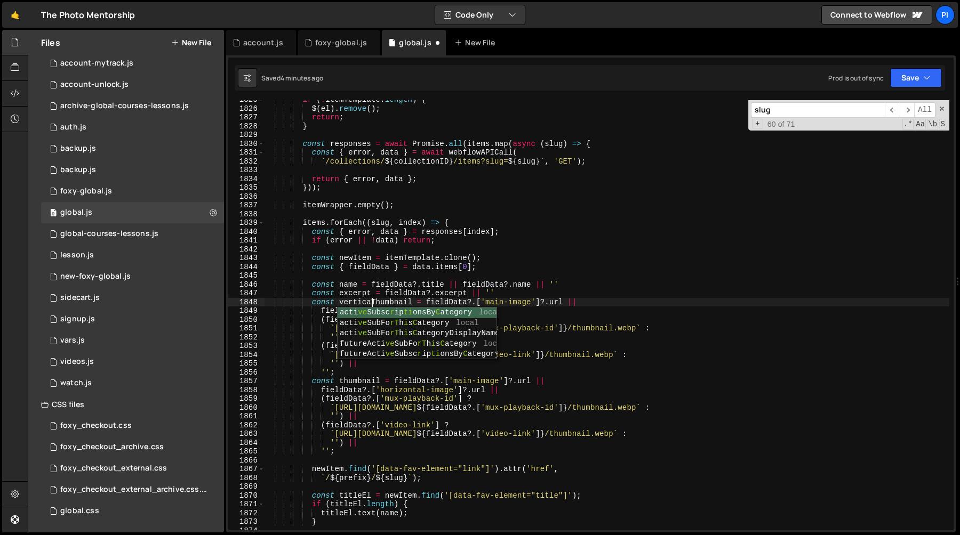
scroll to position [0, 7]
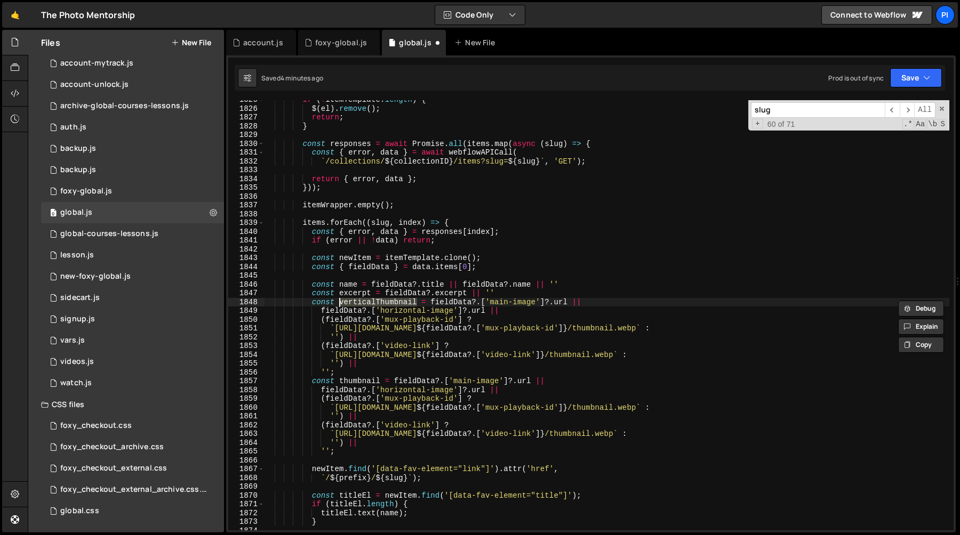
click at [500, 300] on div "if ( ! itemTemplate . length ) { $ ( el ) . remove ( ) ; return ; } const respo…" at bounding box center [606, 319] width 685 height 448
click at [402, 309] on div "if ( ! itemTemplate . length ) { $ ( el ) . remove ( ) ; return ; } const respo…" at bounding box center [606, 319] width 685 height 448
click at [496, 302] on div "if ( ! itemTemplate . length ) { $ ( el ) . remove ( ) ; return ; } const respo…" at bounding box center [606, 319] width 685 height 448
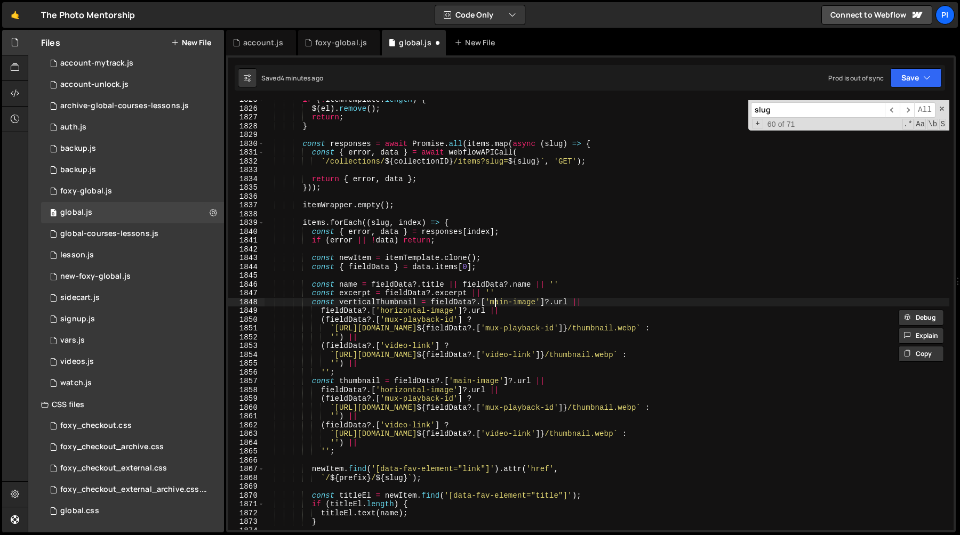
click at [496, 302] on div "if ( ! itemTemplate . length ) { $ ( el ) . remove ( ) ; return ; } const respo…" at bounding box center [606, 319] width 685 height 448
click at [539, 303] on div "if ( ! itemTemplate . length ) { $ ( el ) . remove ( ) ; return ; } const respo…" at bounding box center [606, 319] width 685 height 448
click at [492, 302] on div "if ( ! itemTemplate . length ) { $ ( el ) . remove ( ) ; return ; } const respo…" at bounding box center [606, 319] width 685 height 448
click at [381, 313] on div "if ( ! itemTemplate . length ) { $ ( el ) . remove ( ) ; return ; } const respo…" at bounding box center [606, 319] width 685 height 448
click at [453, 312] on div "if ( ! itemTemplate . length ) { $ ( el ) . remove ( ) ; return ; } const respo…" at bounding box center [606, 319] width 685 height 448
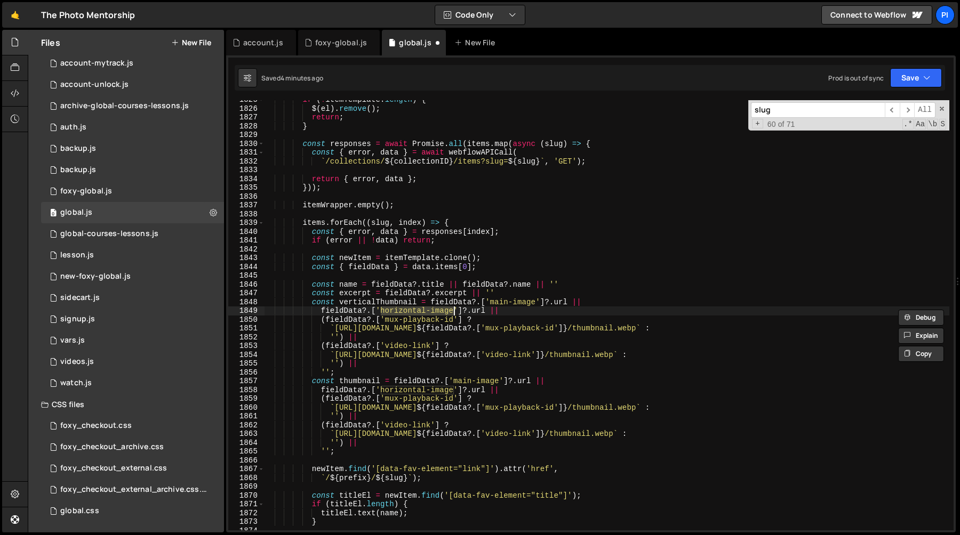
paste textarea "main"
click at [504, 302] on div "if ( ! itemTemplate . length ) { $ ( el ) . remove ( ) ; return ; } const respo…" at bounding box center [606, 319] width 685 height 448
click at [495, 302] on div "if ( ! itemTemplate . length ) { $ ( el ) . remove ( ) ; return ; } const respo…" at bounding box center [606, 319] width 685 height 448
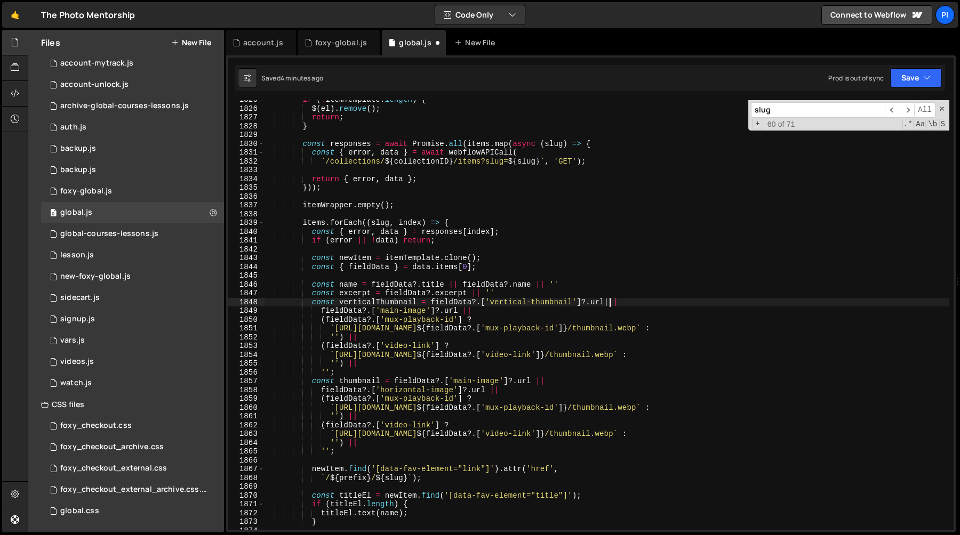
scroll to position [0, 24]
paste textarea "fieldData?.['vertical-thumbnail']?.url"
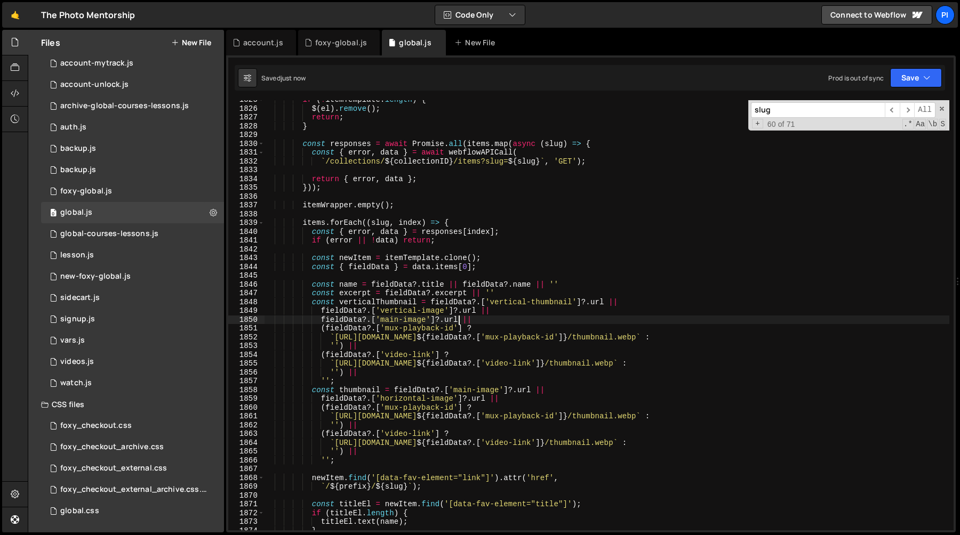
click at [460, 319] on div "if ( ! itemTemplate . length ) { $ ( el ) . remove ( ) ; return ; } const respo…" at bounding box center [606, 319] width 685 height 448
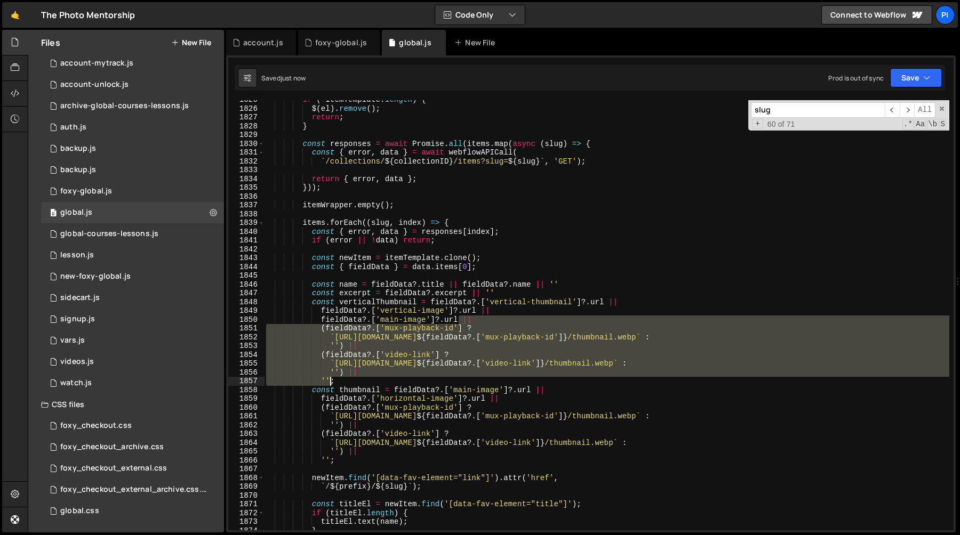
click at [329, 381] on div "if ( ! itemTemplate . length ) { $ ( el ) . remove ( ) ; return ; } const respo…" at bounding box center [606, 319] width 685 height 448
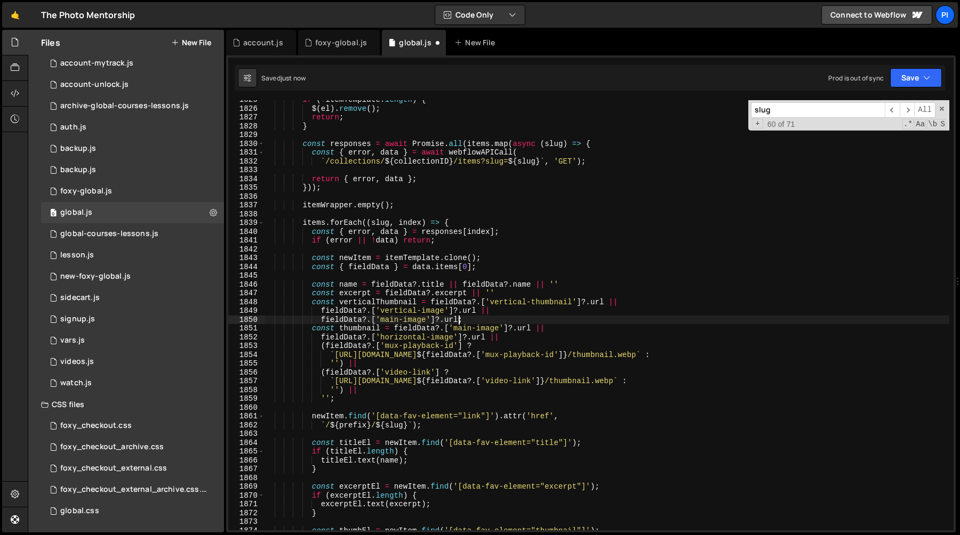
click at [366, 303] on div "if ( ! itemTemplate . length ) { $ ( el ) . remove ( ) ; return ; } const respo…" at bounding box center [606, 319] width 685 height 448
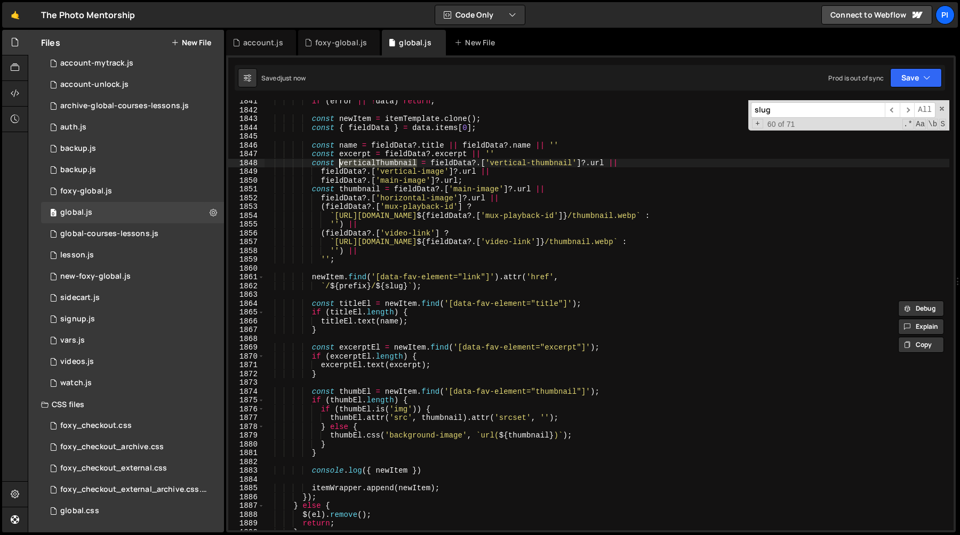
scroll to position [14249, 0]
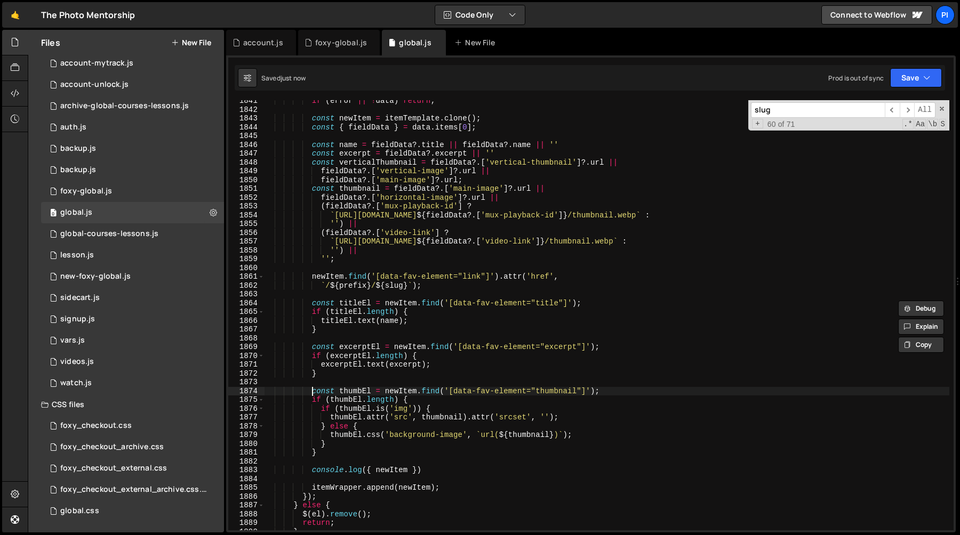
click at [311, 393] on div "if ( error || ! data ) return ; const newItem = itemTemplate . clone ( ) ; cons…" at bounding box center [606, 321] width 685 height 448
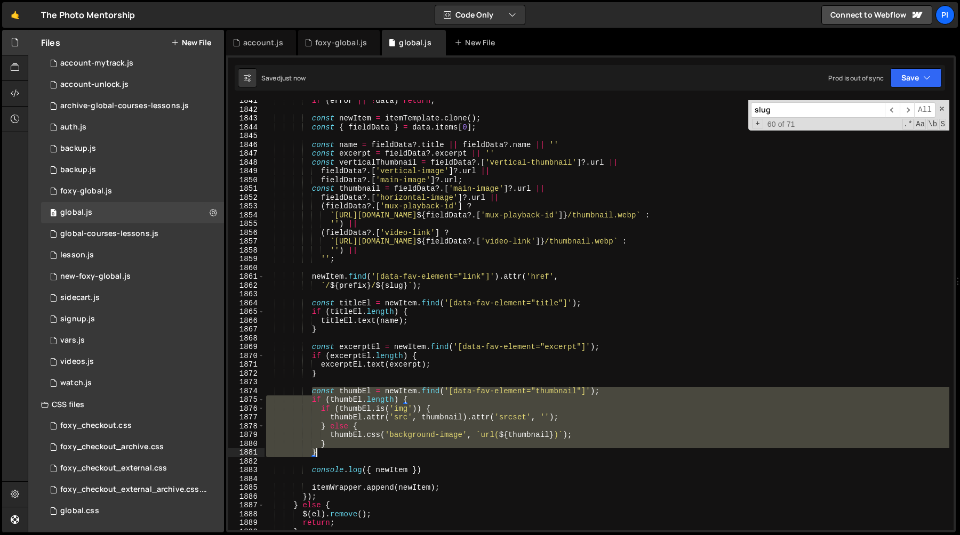
click at [325, 456] on div "if ( error || ! data ) return ; const newItem = itemTemplate . clone ( ) ; cons…" at bounding box center [606, 321] width 685 height 448
type textarea "} }"
click at [341, 382] on div "if ( error || ! data ) return ; const newItem = itemTemplate . clone ( ) ; cons…" at bounding box center [606, 321] width 685 height 448
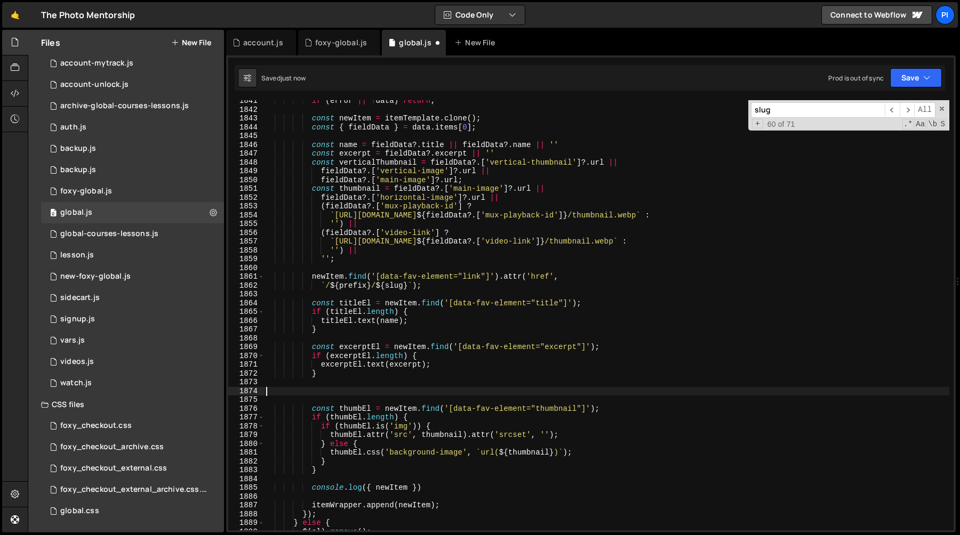
paste textarea "}"
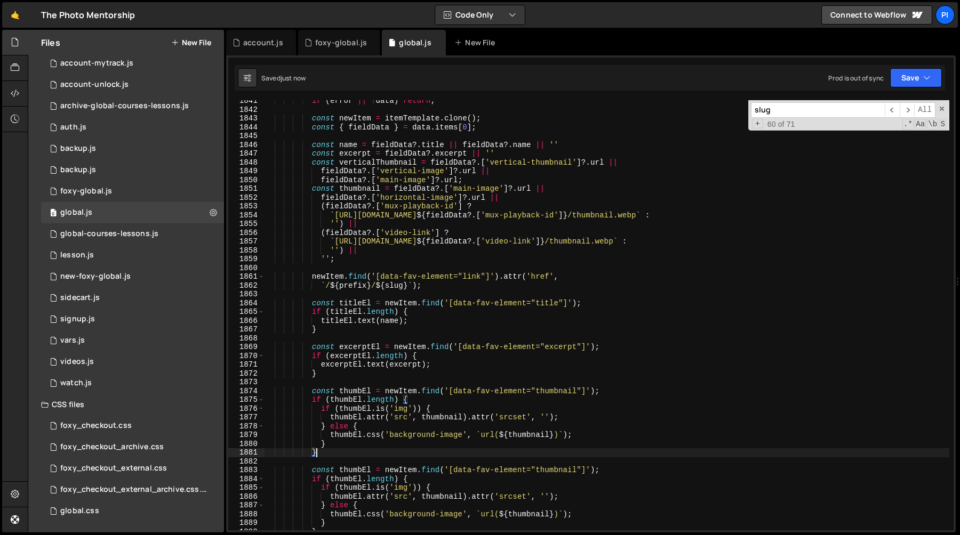
click at [340, 391] on div "if ( error || ! data ) return ; const newItem = itemTemplate . clone ( ) ; cons…" at bounding box center [606, 321] width 685 height 448
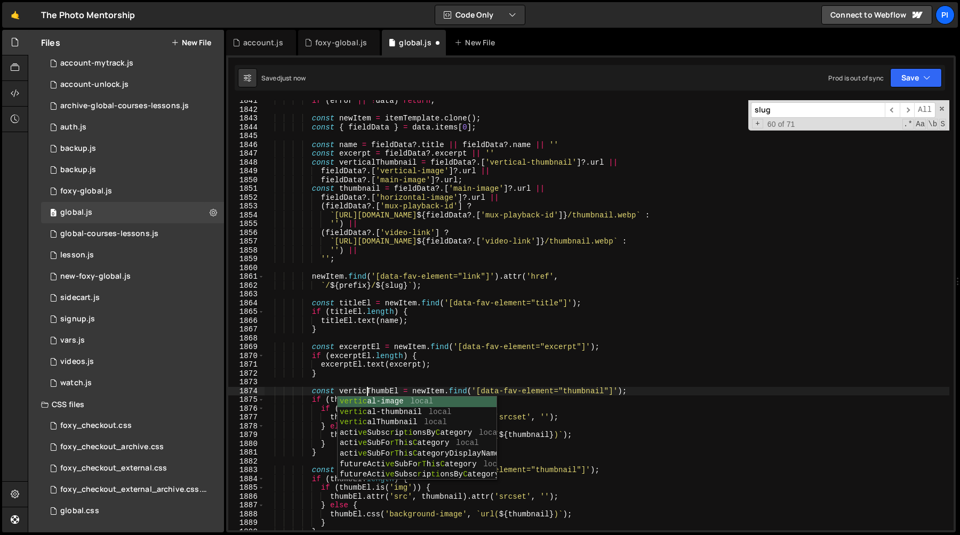
scroll to position [0, 7]
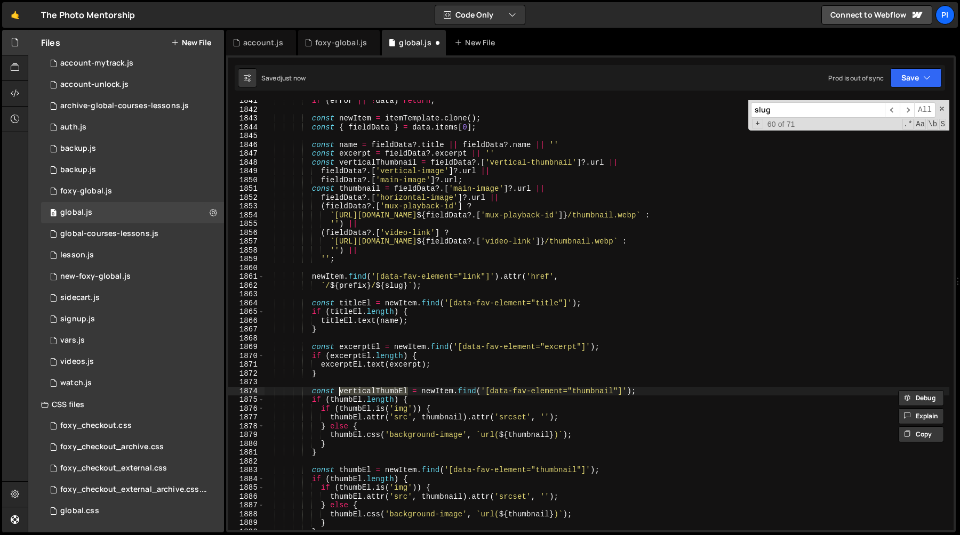
click at [350, 401] on div "if ( error || ! data ) return ; const newItem = itemTemplate . clone ( ) ; cons…" at bounding box center [606, 321] width 685 height 448
paste textarea "verticalT"
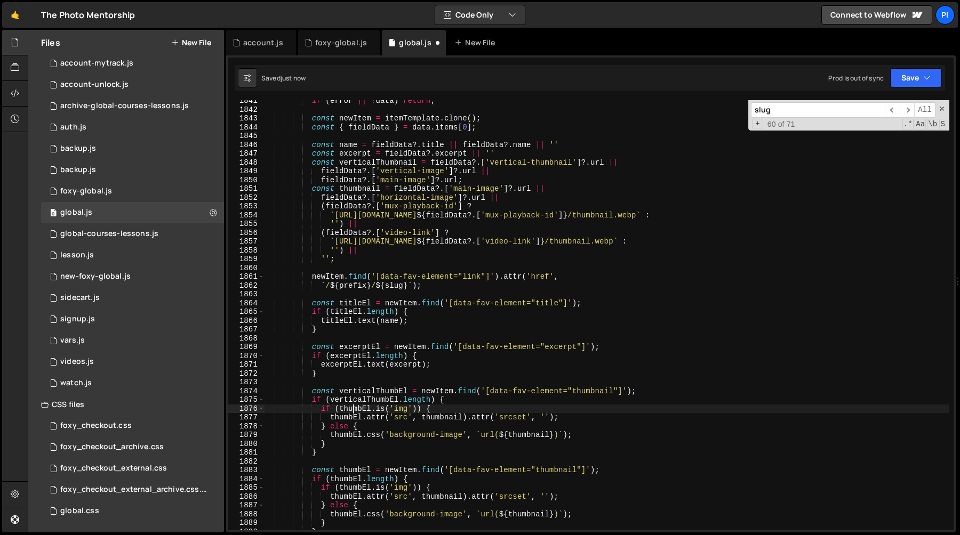
click at [355, 410] on div "if ( error || ! data ) return ; const newItem = itemTemplate . clone ( ) ; cons…" at bounding box center [606, 321] width 685 height 448
paste textarea "verticalT"
click at [349, 418] on div "if ( error || ! data ) return ; const newItem = itemTemplate . clone ( ) ; cons…" at bounding box center [606, 321] width 685 height 448
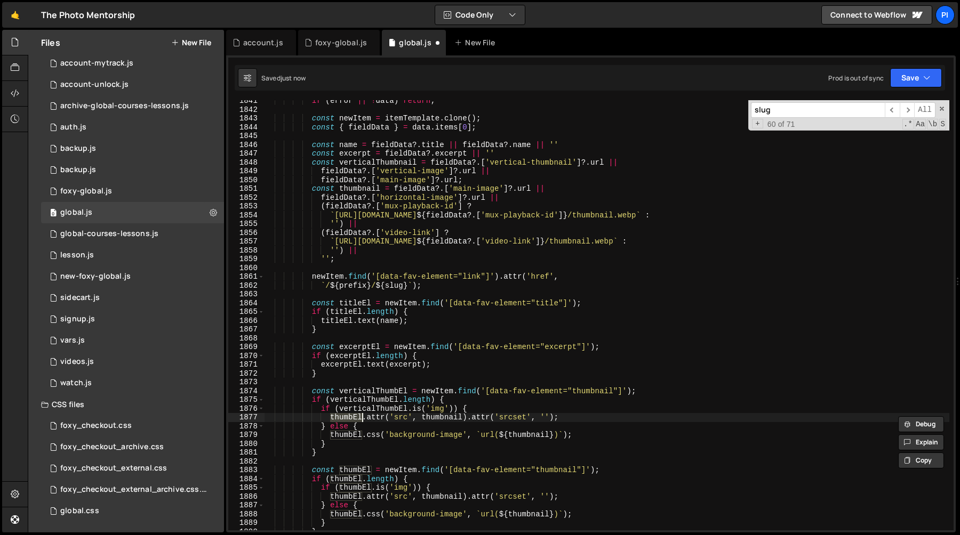
paste textarea "verticalT"
click at [350, 435] on div "if ( error || ! data ) return ; const newItem = itemTemplate . clone ( ) ; cons…" at bounding box center [606, 321] width 685 height 448
paste textarea "verticalT"
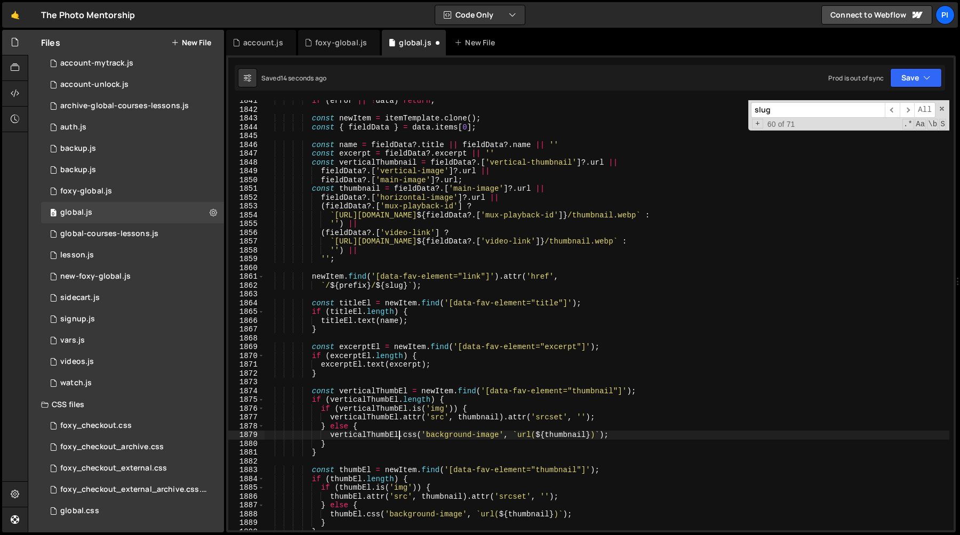
click at [354, 162] on div "if ( error || ! data ) return ; const newItem = itemTemplate . clone ( ) ; cons…" at bounding box center [606, 321] width 685 height 448
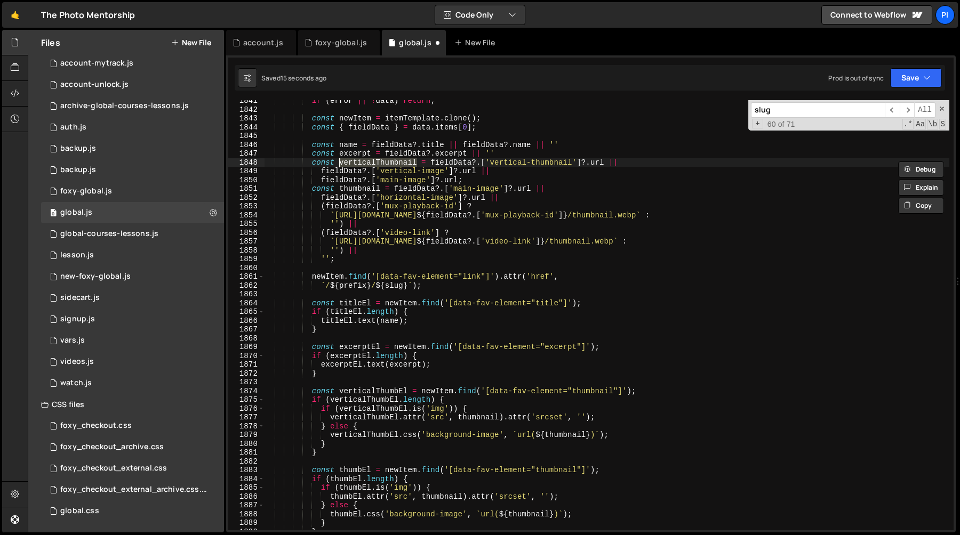
click at [354, 162] on div "if ( error || ! data ) return ; const newItem = itemTemplate . clone ( ) ; cons…" at bounding box center [606, 321] width 685 height 448
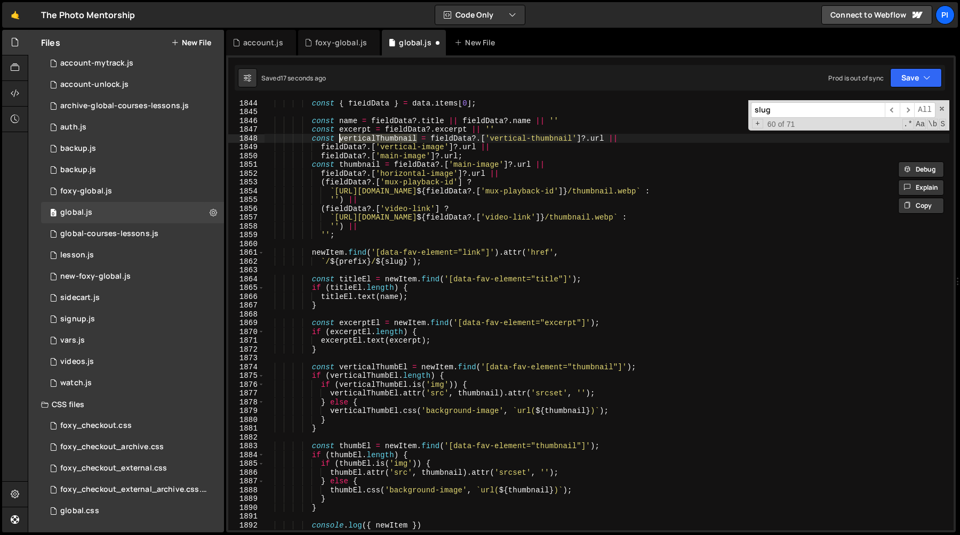
scroll to position [14215, 0]
click at [474, 393] on div "const { fieldData } = data . items [ 0 ] ; const name = fieldData ?. title || f…" at bounding box center [606, 321] width 685 height 448
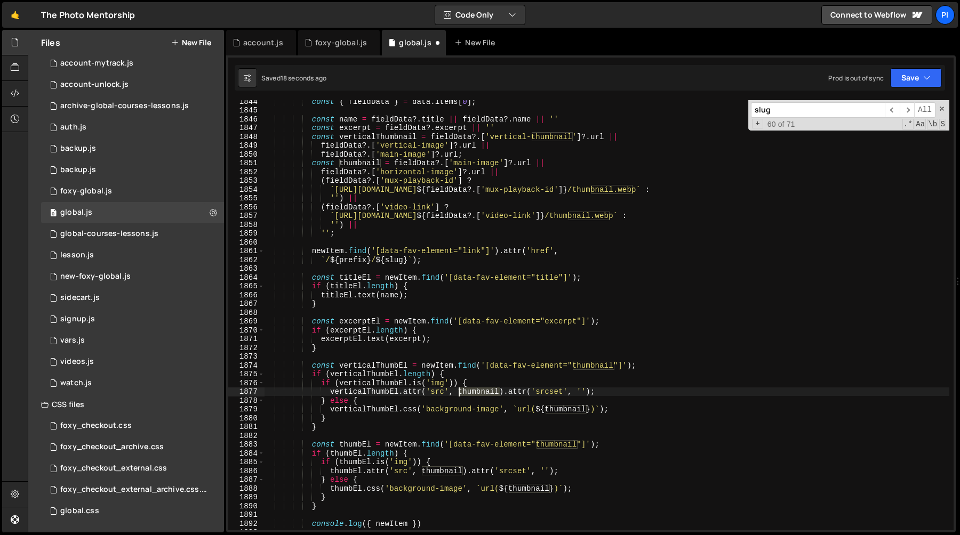
click at [474, 393] on div "const { fieldData } = data . items [ 0 ] ; const name = fieldData ?. title || f…" at bounding box center [606, 321] width 685 height 448
paste textarea "verticalT"
click at [555, 411] on div "const { fieldData } = data . items [ 0 ] ; const name = fieldData ?. title || f…" at bounding box center [606, 321] width 685 height 448
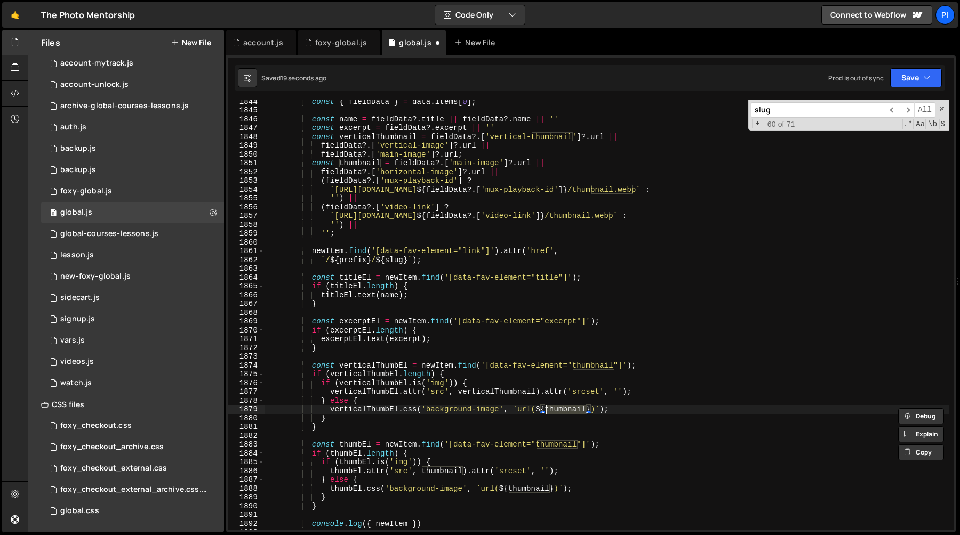
paste textarea "verticalT"
click at [574, 367] on div "const { fieldData } = data . items [ 0 ] ; const name = fieldData ?. title || f…" at bounding box center [606, 321] width 685 height 448
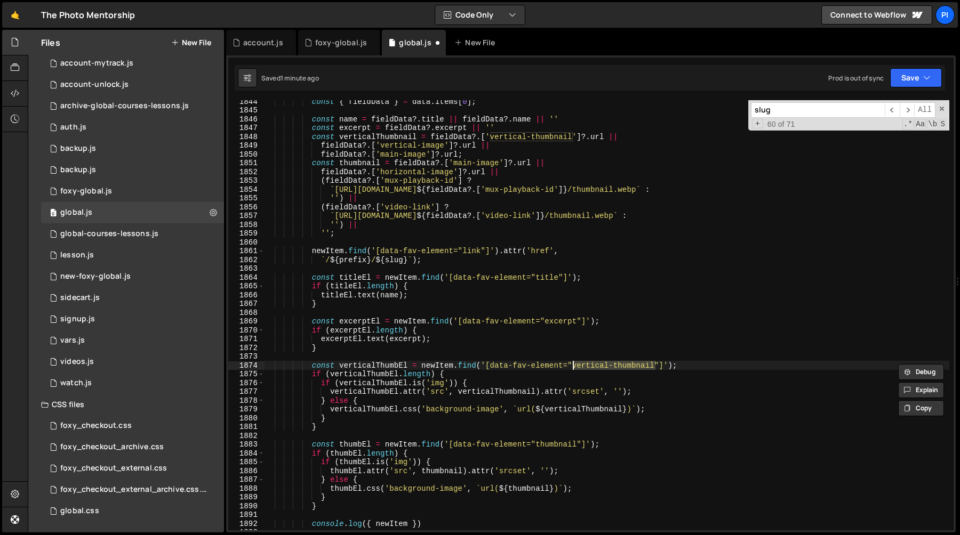
scroll to position [14227, 0]
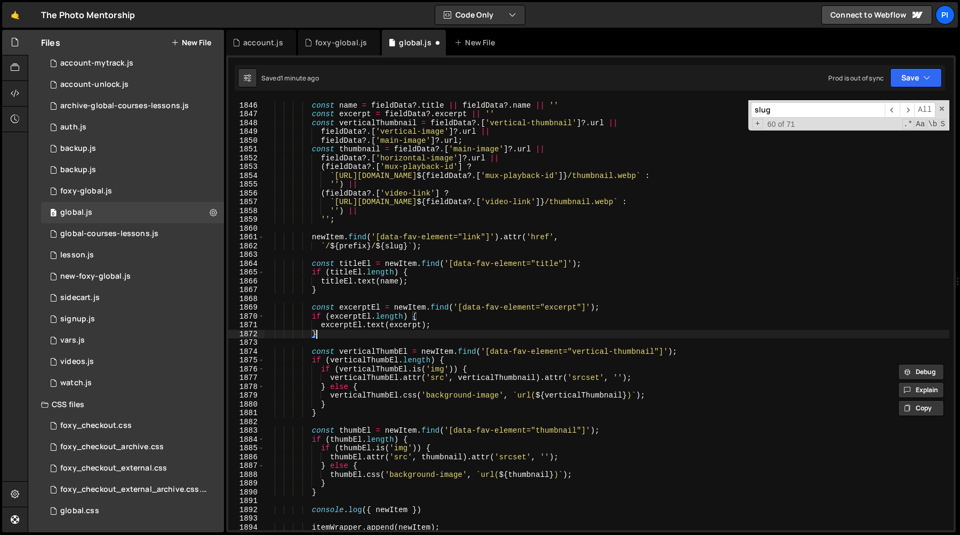
click at [424, 330] on div "const name = fieldData ?. title || fieldData ?. name || '' const excerpt = fiel…" at bounding box center [606, 316] width 685 height 448
type textarea "}"
